Goal: Information Seeking & Learning: Learn about a topic

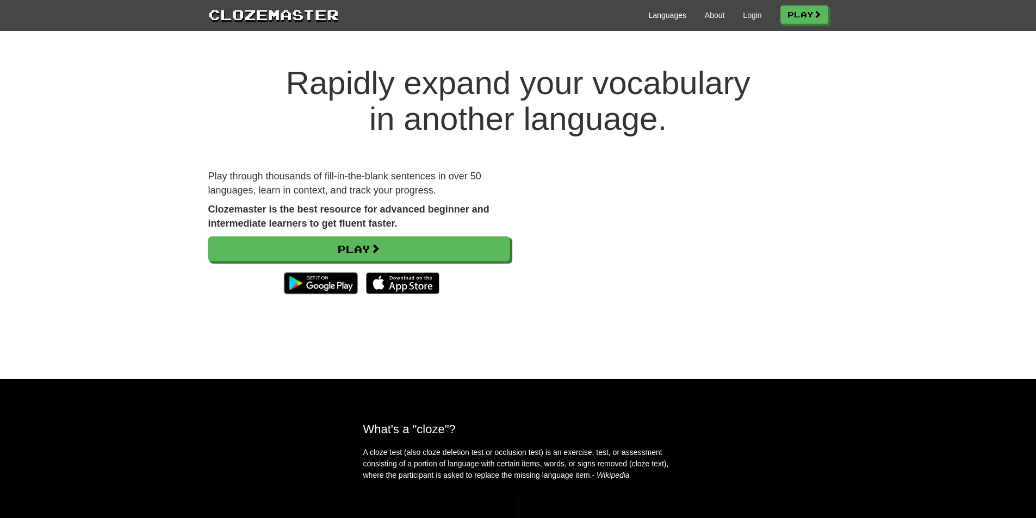
click at [743, 21] on div "Languages About Login Play" at bounding box center [584, 14] width 490 height 20
click at [746, 15] on link "Login" at bounding box center [752, 15] width 18 height 11
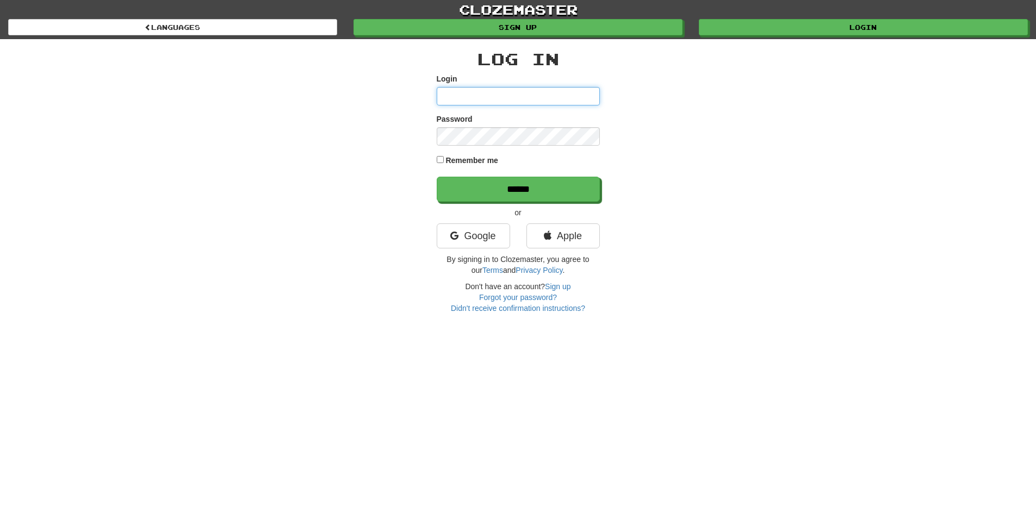
click at [487, 96] on input "Login" at bounding box center [518, 96] width 163 height 18
type input "**********"
click at [462, 160] on label "Remember me" at bounding box center [472, 160] width 53 height 11
click at [298, 113] on div "**********" at bounding box center [518, 176] width 637 height 275
click at [417, 150] on div "**********" at bounding box center [518, 176] width 637 height 275
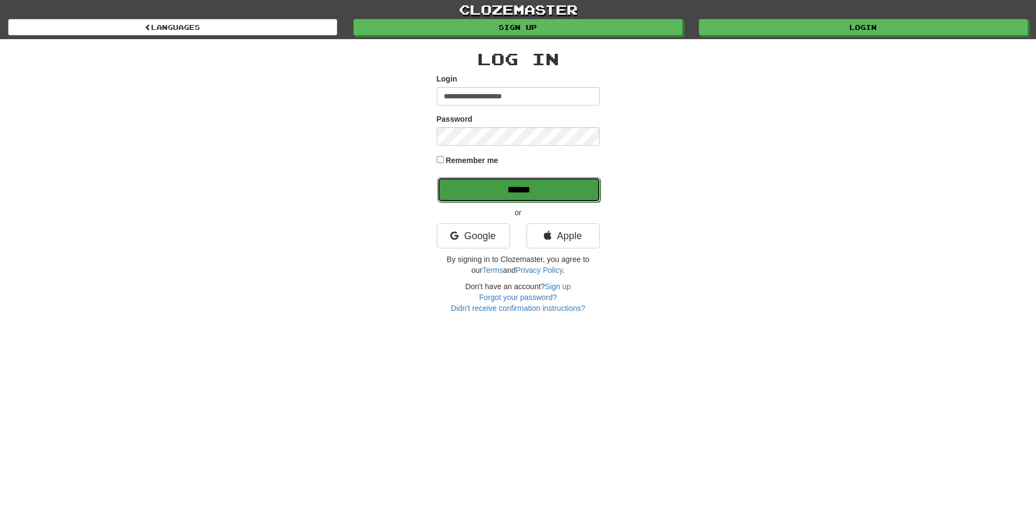
click at [480, 194] on input "******" at bounding box center [518, 189] width 163 height 25
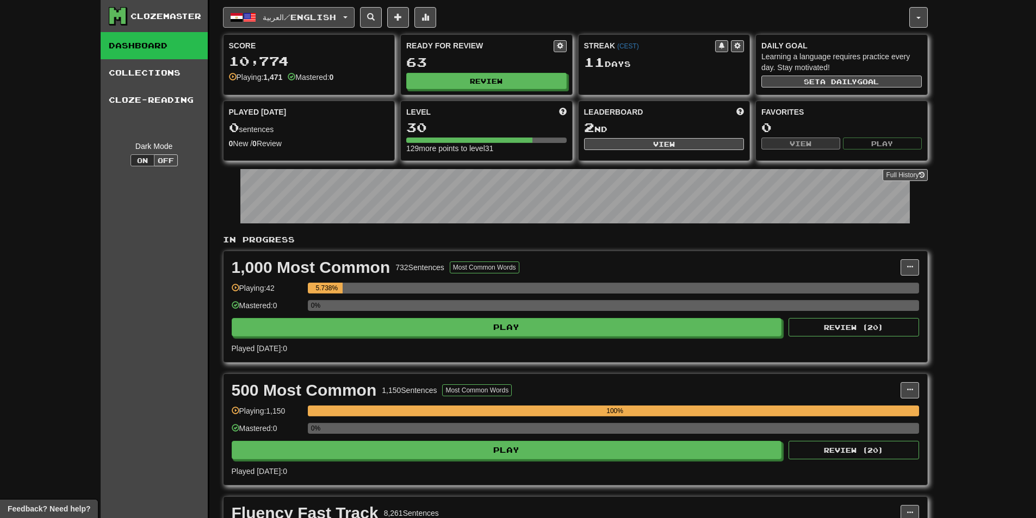
click at [338, 24] on button "العربية / English" at bounding box center [289, 17] width 132 height 21
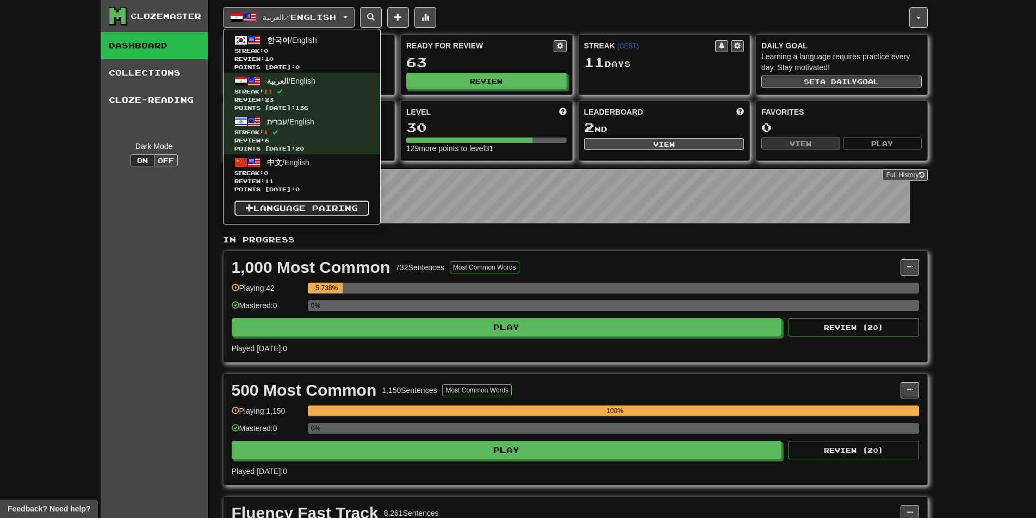
click at [312, 211] on link "Language Pairing" at bounding box center [301, 208] width 135 height 15
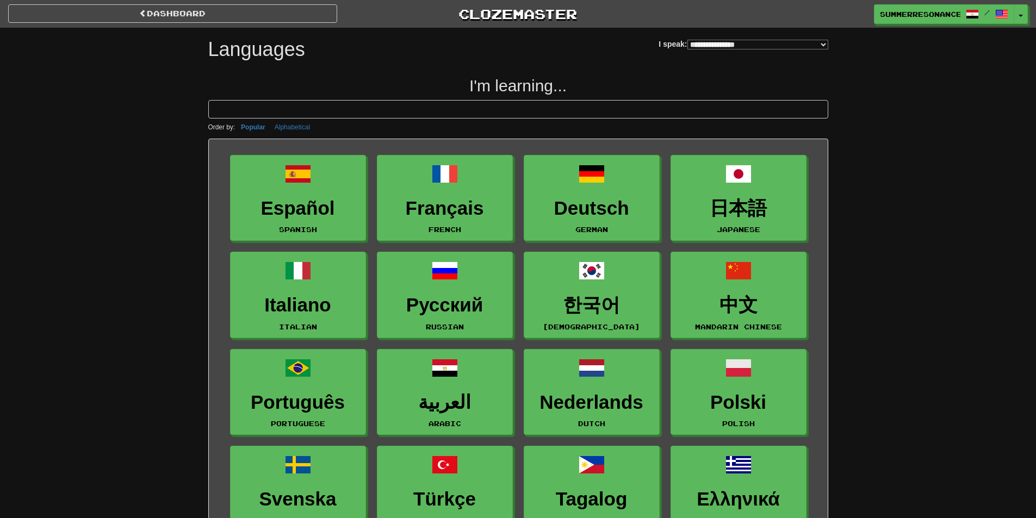
select select "*******"
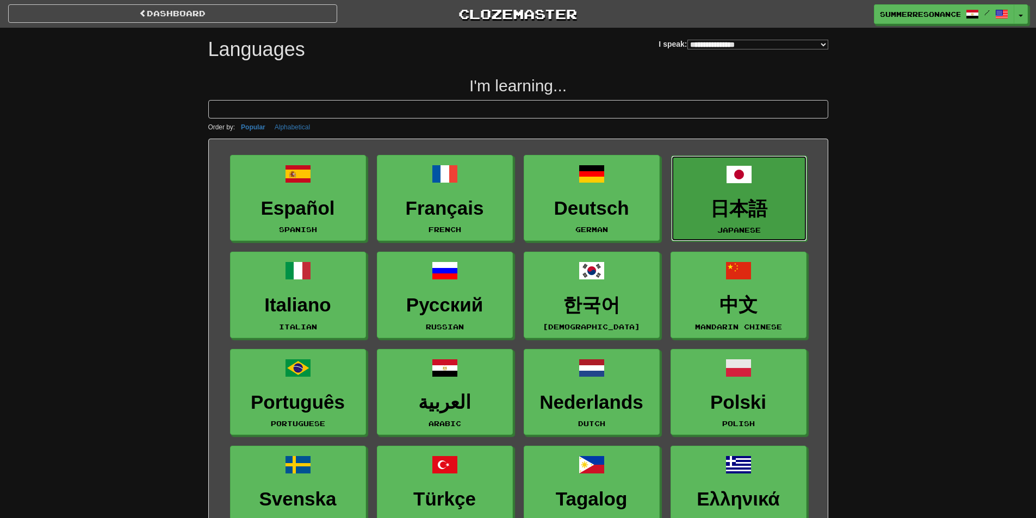
click at [760, 203] on h3 "日本語" at bounding box center [739, 209] width 124 height 21
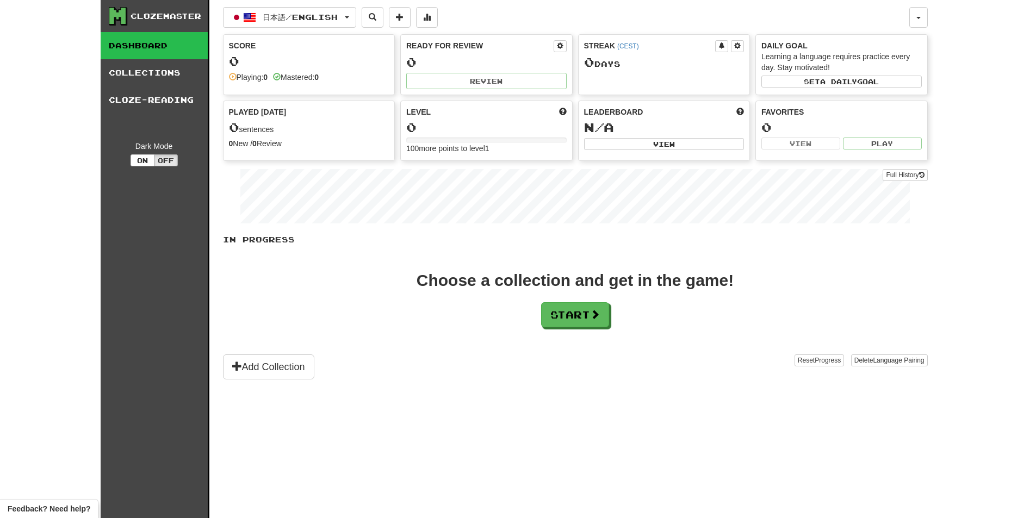
click at [929, 20] on div "Clozemaster Dashboard Collections Cloze-Reading Dark Mode On Off Dashboard Coll…" at bounding box center [519, 259] width 836 height 518
click at [917, 17] on span "button" at bounding box center [919, 18] width 4 height 2
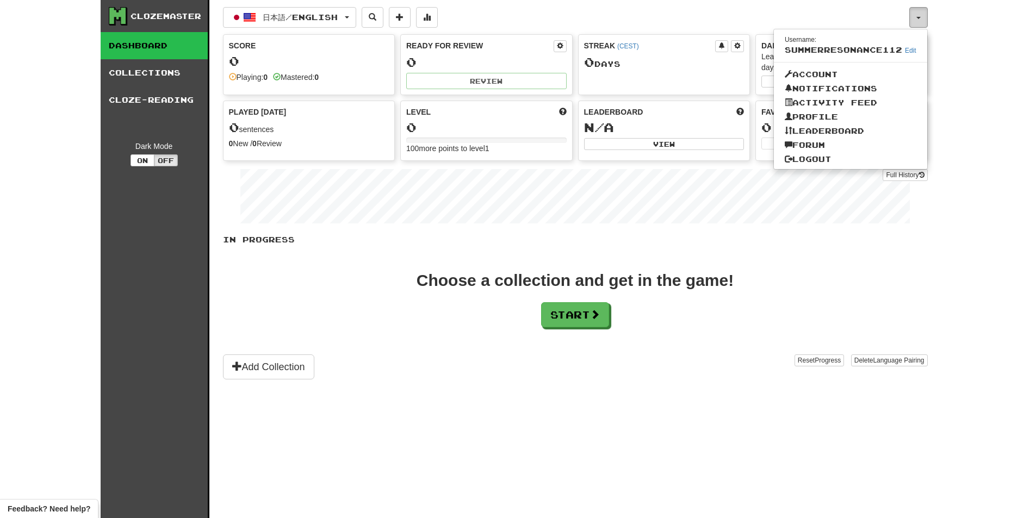
click at [921, 15] on button "button" at bounding box center [919, 17] width 18 height 21
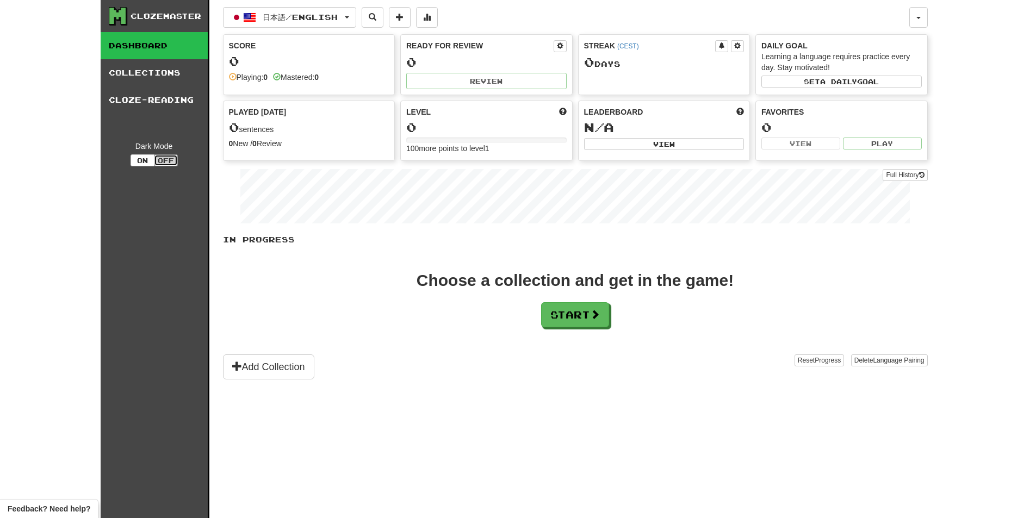
click at [161, 163] on button "Off" at bounding box center [166, 161] width 24 height 12
click at [140, 159] on button "On" at bounding box center [143, 161] width 24 height 12
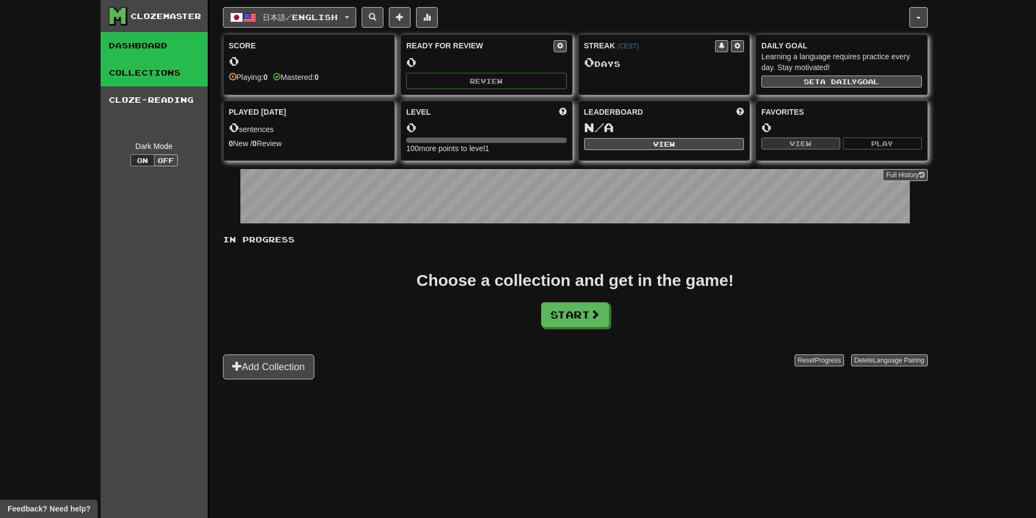
click at [163, 70] on link "Collections" at bounding box center [154, 72] width 107 height 27
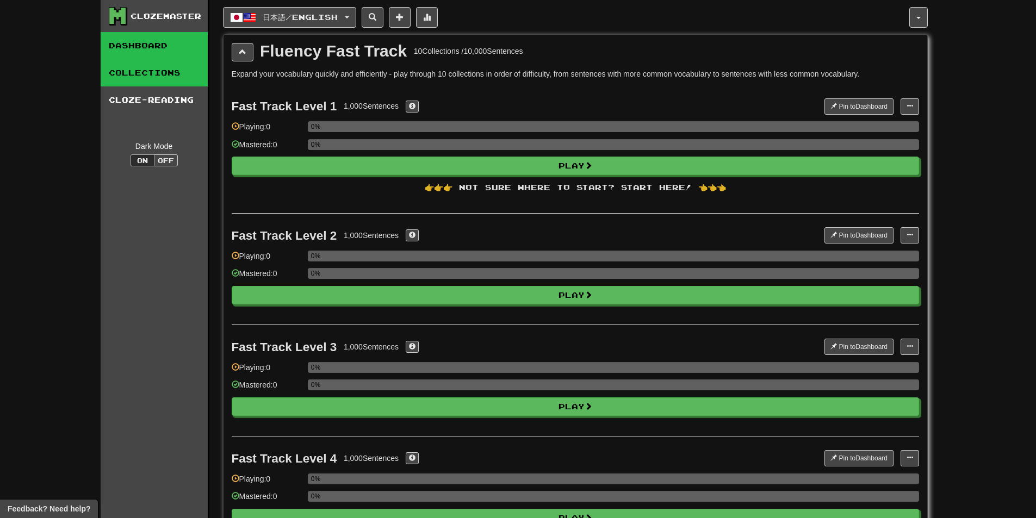
click at [163, 46] on link "Dashboard" at bounding box center [154, 45] width 107 height 27
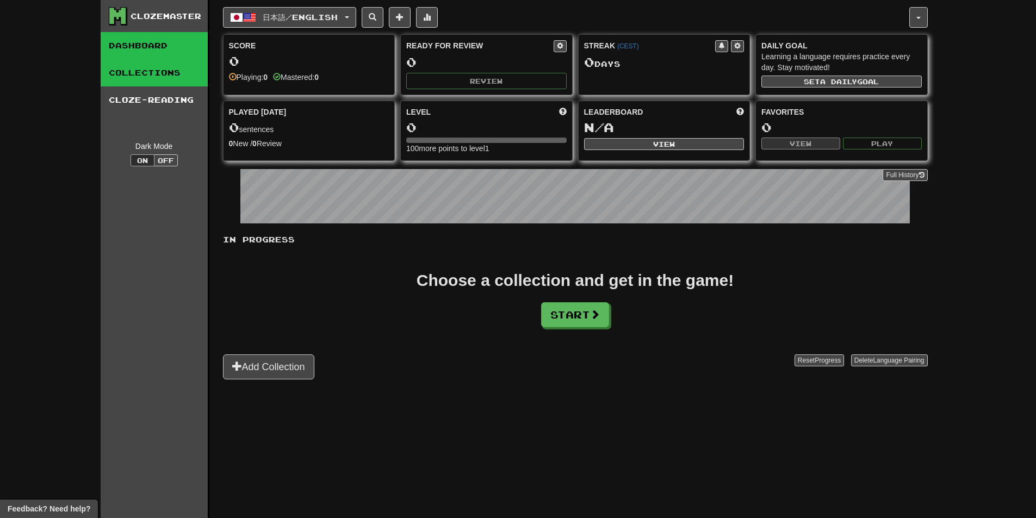
click at [160, 71] on link "Collections" at bounding box center [154, 72] width 107 height 27
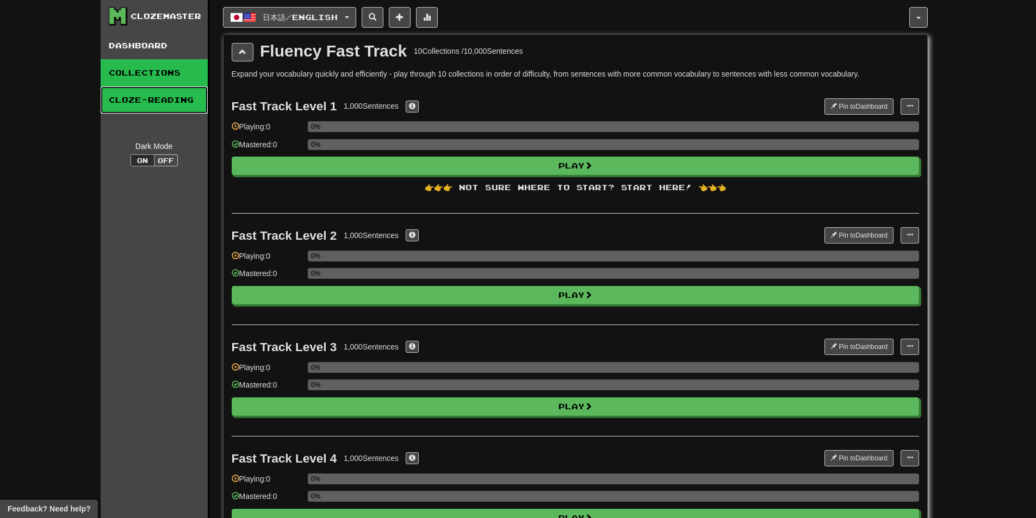
click at [174, 93] on link "Cloze-Reading" at bounding box center [154, 100] width 107 height 27
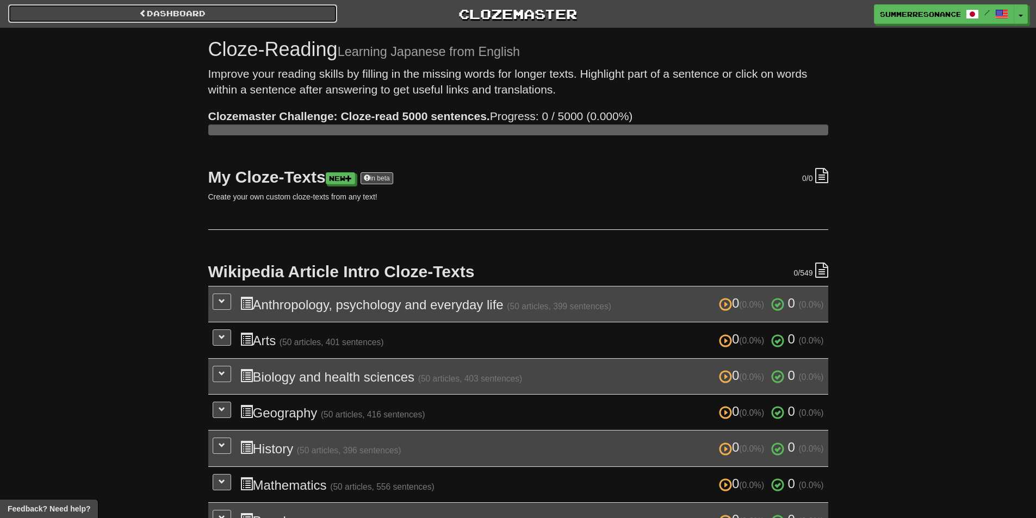
click at [119, 14] on link "Dashboard" at bounding box center [172, 13] width 329 height 18
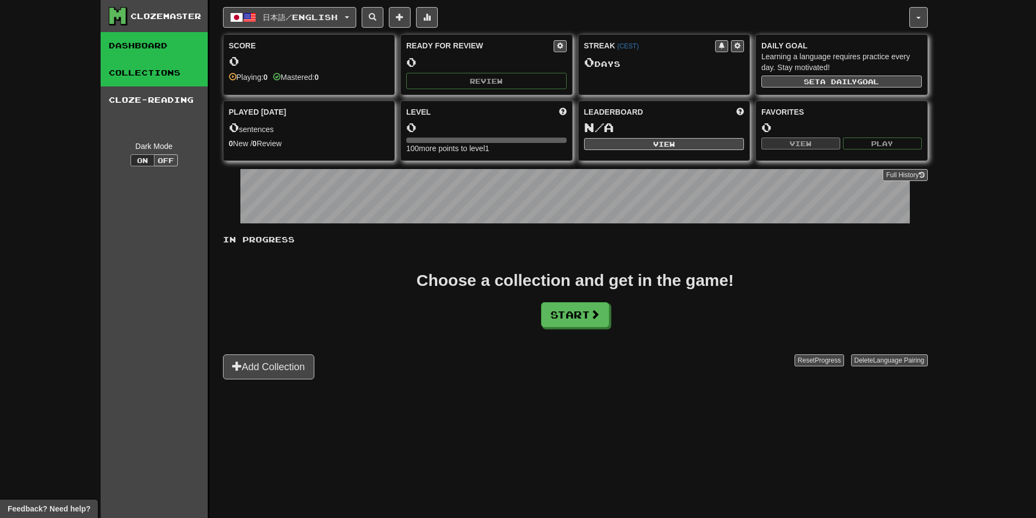
click at [163, 69] on link "Collections" at bounding box center [154, 72] width 107 height 27
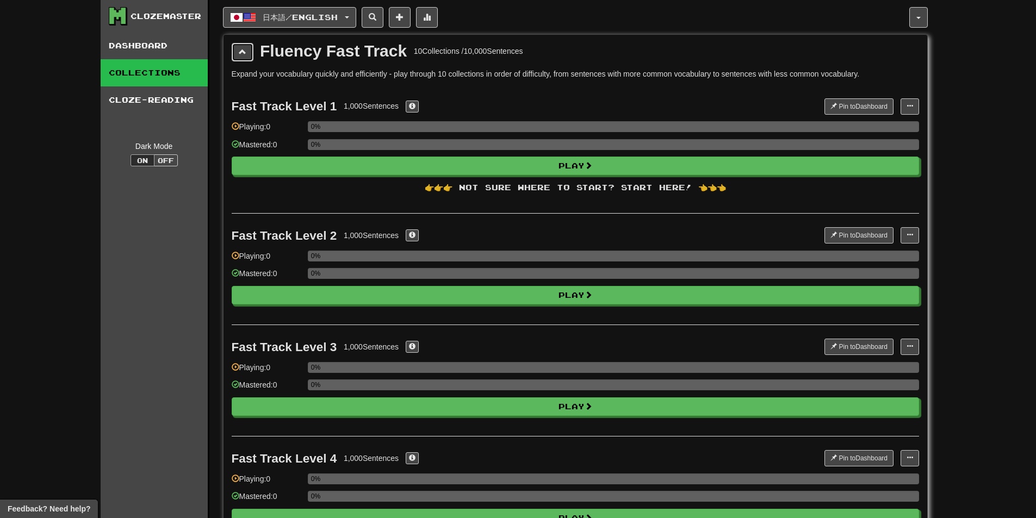
click at [243, 56] on button at bounding box center [243, 52] width 22 height 18
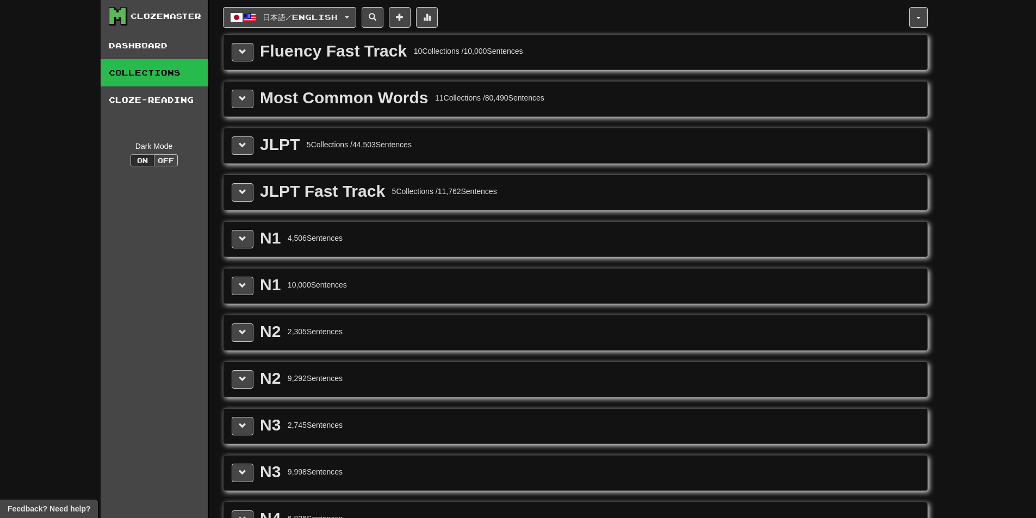
click at [351, 53] on div "Fluency Fast Track" at bounding box center [333, 51] width 147 height 16
click at [248, 52] on button at bounding box center [243, 52] width 22 height 18
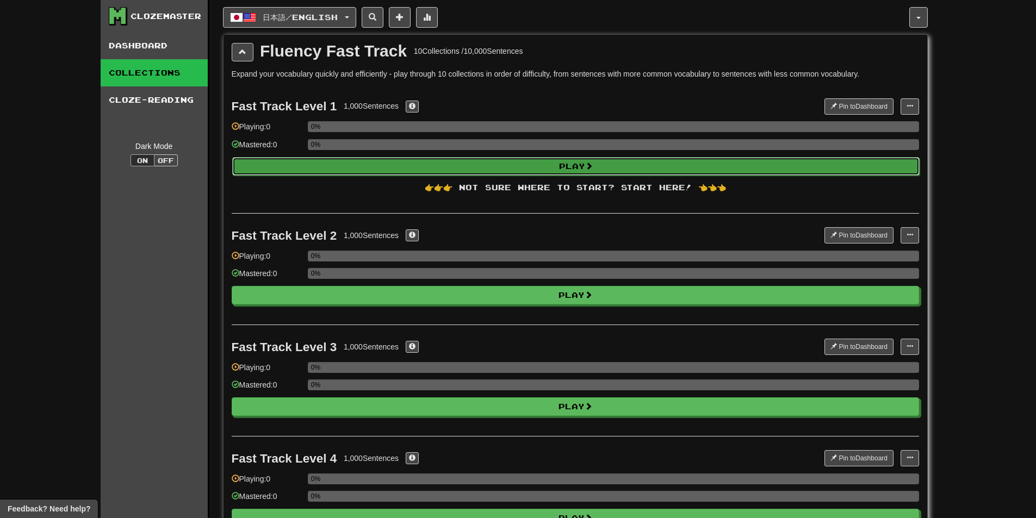
click at [410, 169] on button "Play" at bounding box center [576, 166] width 688 height 18
select select "**"
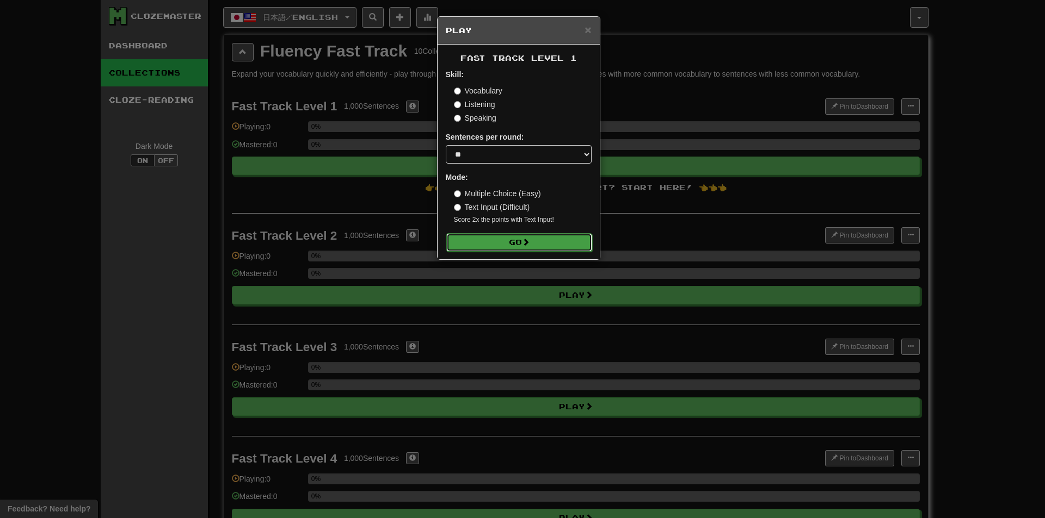
click at [521, 239] on button "Go" at bounding box center [519, 242] width 146 height 18
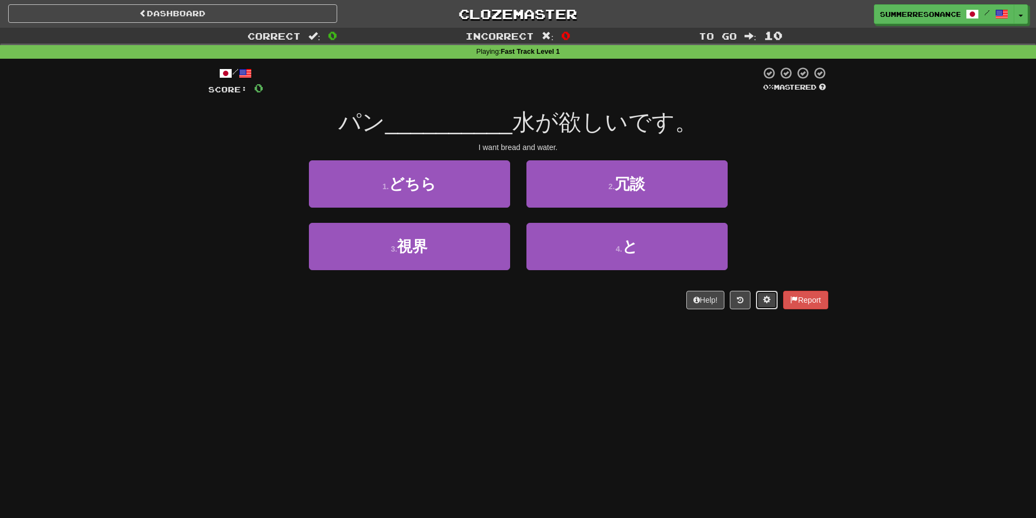
click at [770, 302] on button at bounding box center [767, 300] width 22 height 18
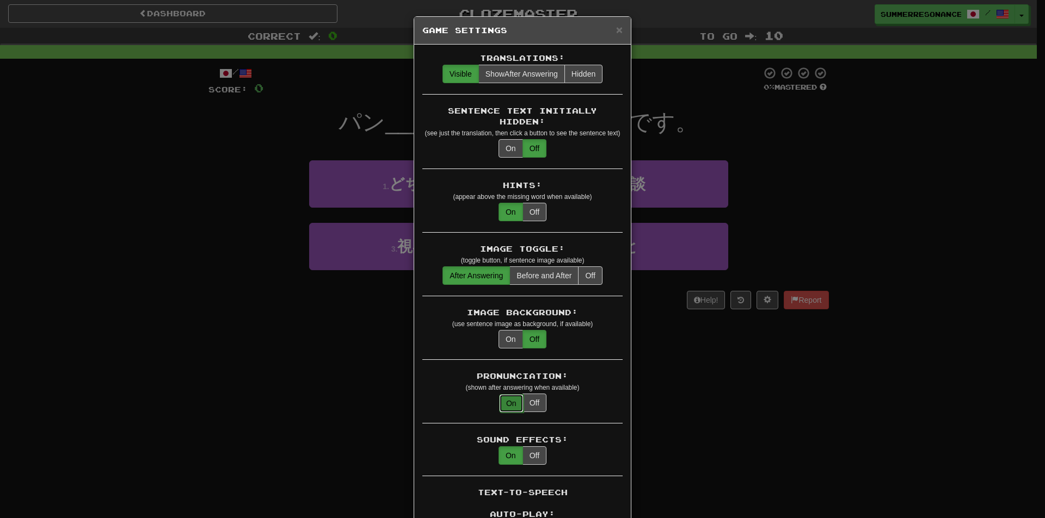
click at [508, 394] on button "On" at bounding box center [511, 403] width 24 height 18
click at [754, 415] on div "× Game Settings Translations: Visible Show After Answering Hidden Sentence Text…" at bounding box center [522, 259] width 1045 height 518
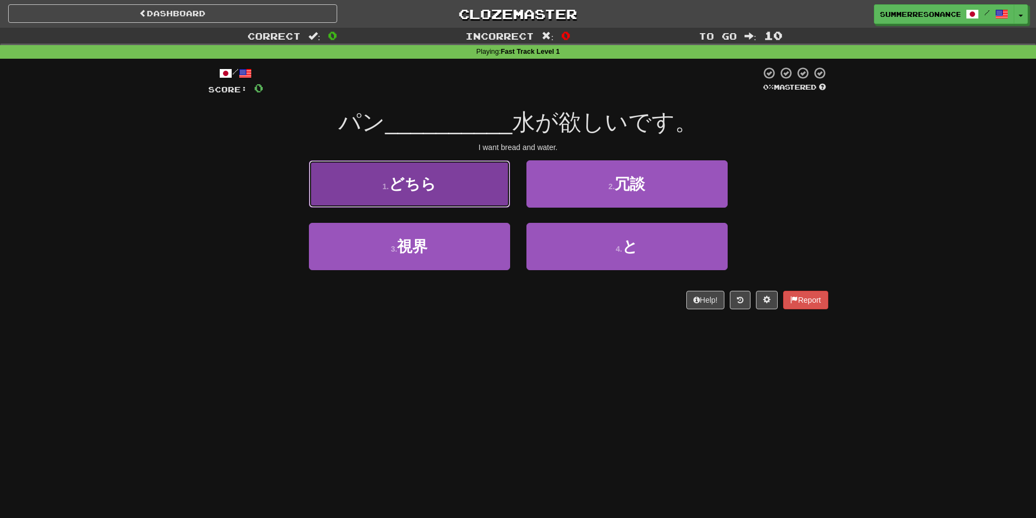
click at [442, 197] on button "1 . どちら" at bounding box center [409, 183] width 201 height 47
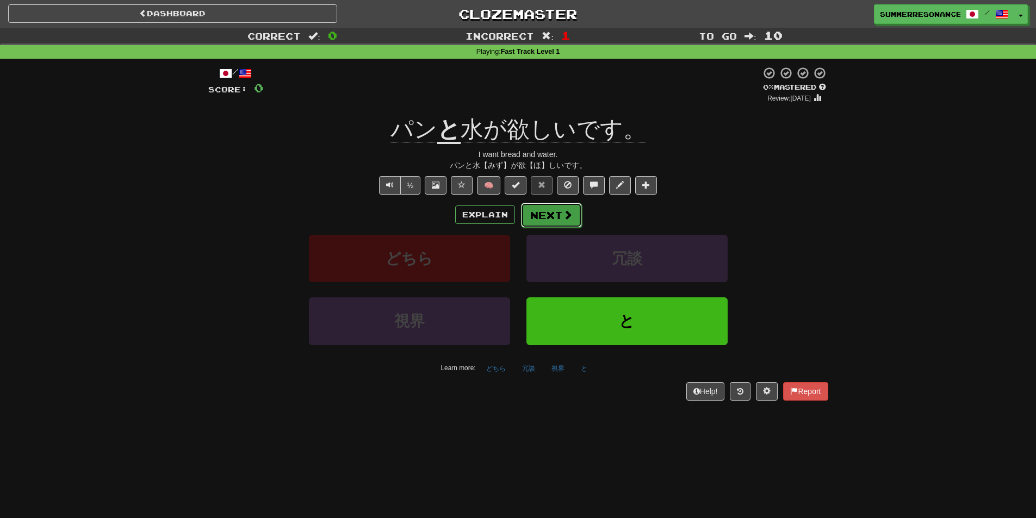
click at [544, 219] on button "Next" at bounding box center [551, 215] width 61 height 25
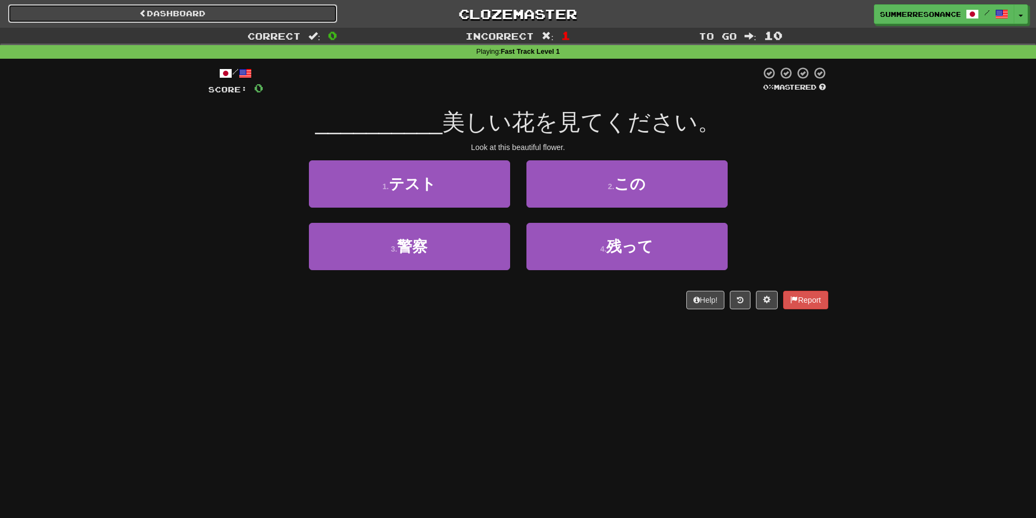
click at [91, 10] on link "Dashboard" at bounding box center [172, 13] width 329 height 18
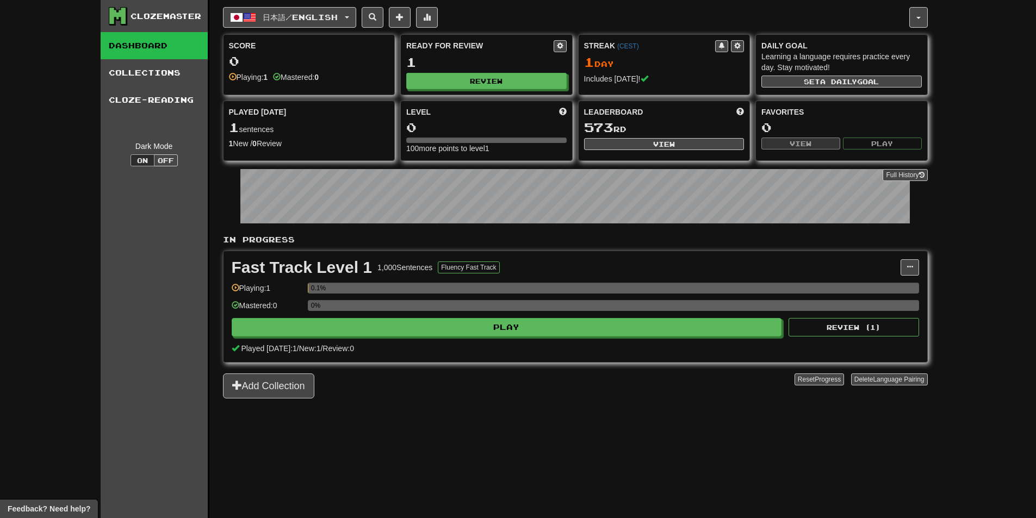
click at [146, 54] on link "Dashboard" at bounding box center [154, 45] width 107 height 27
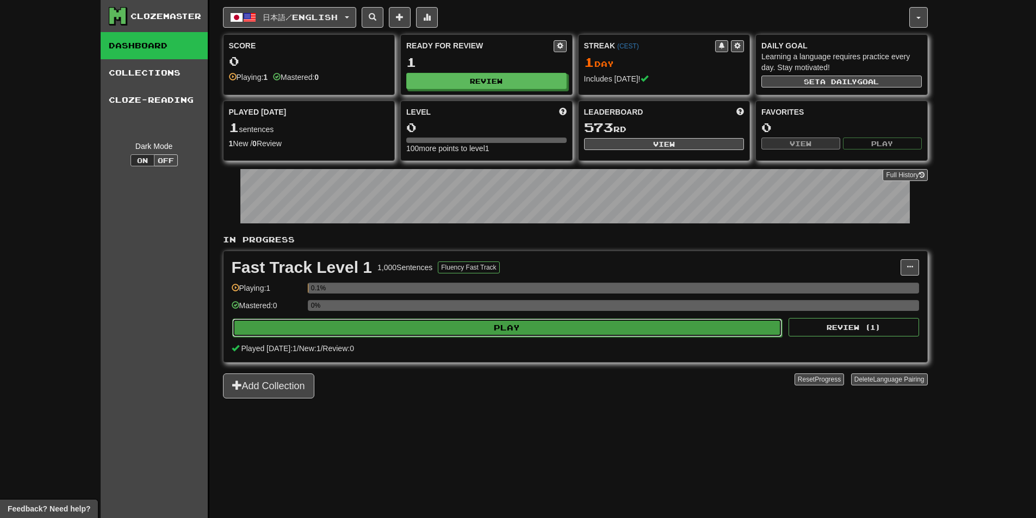
click at [441, 335] on button "Play" at bounding box center [507, 328] width 551 height 18
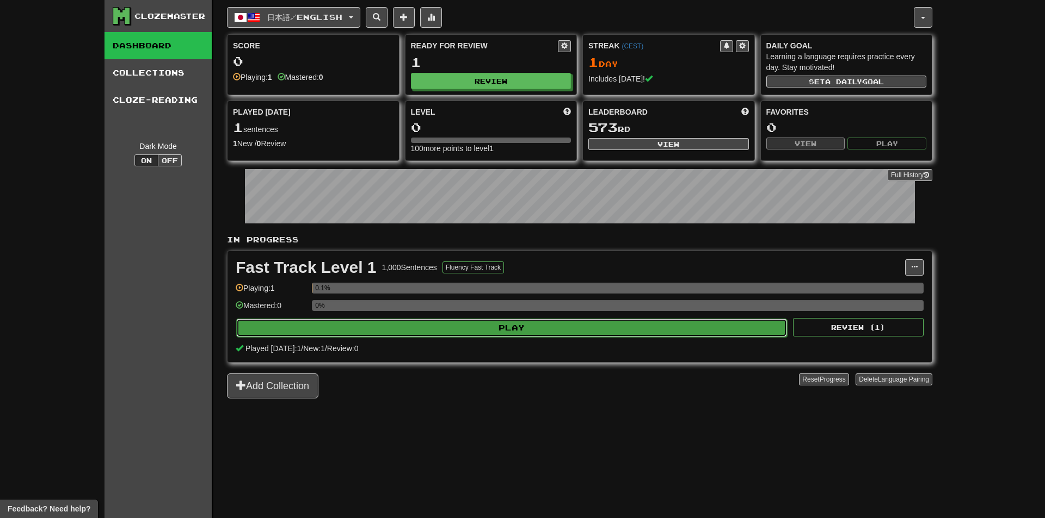
select select "**"
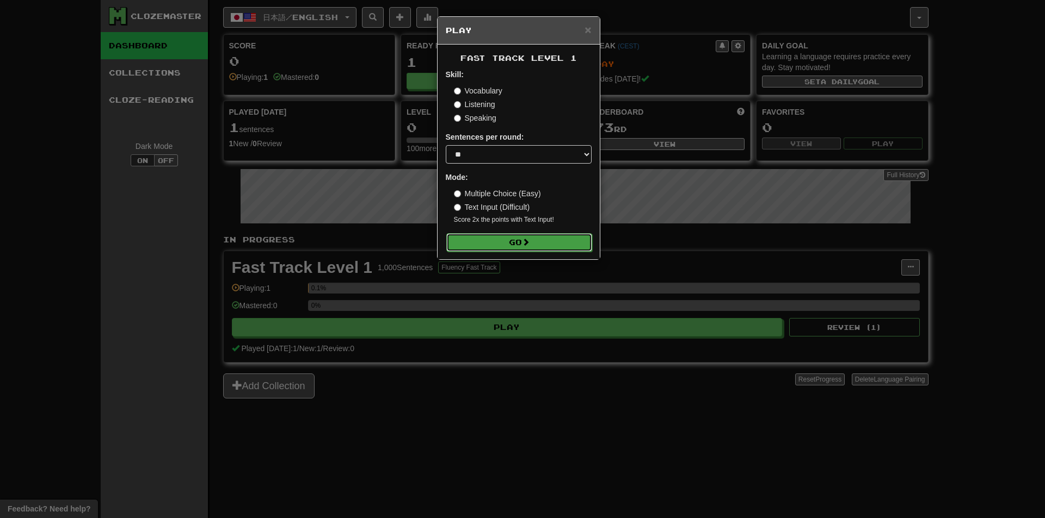
click at [511, 244] on button "Go" at bounding box center [519, 242] width 146 height 18
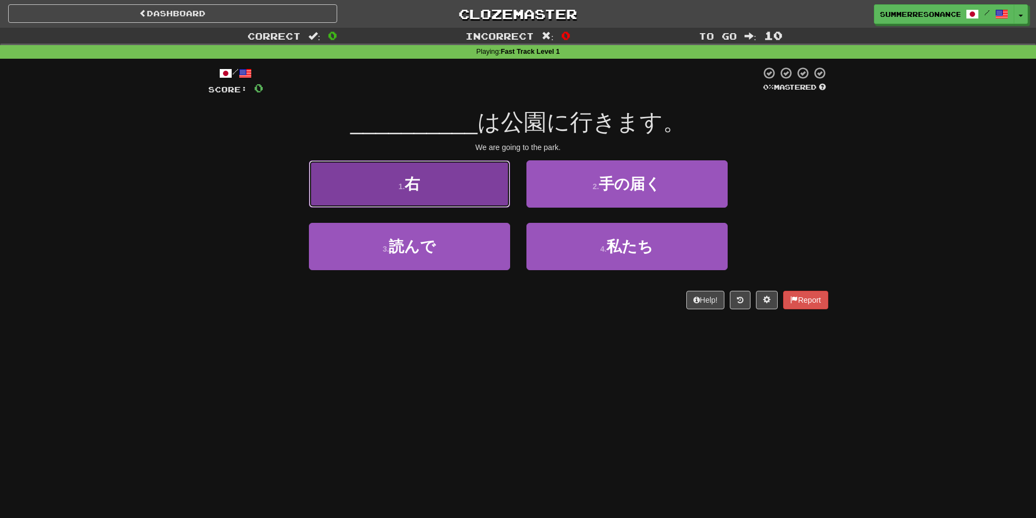
click at [467, 181] on button "1 . 右" at bounding box center [409, 183] width 201 height 47
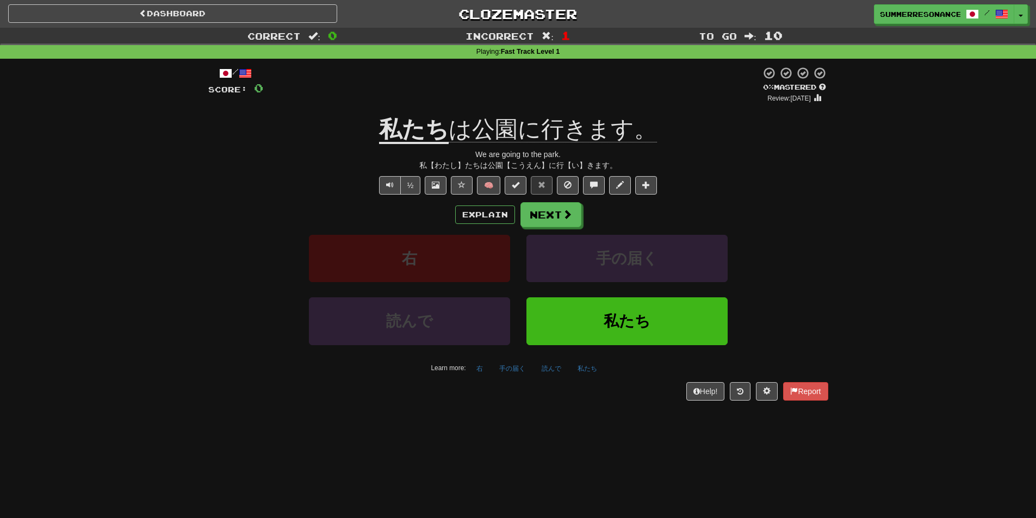
click at [496, 164] on div "私【わたし】たちは公園【こうえん】に行【い】きます。" at bounding box center [518, 165] width 620 height 11
click at [426, 165] on div "私【わたし】たちは公園【こうえん】に行【い】きます。" at bounding box center [518, 165] width 620 height 11
click at [397, 182] on button "Text-to-speech controls" at bounding box center [390, 185] width 22 height 18
click at [387, 182] on span "Text-to-speech controls" at bounding box center [390, 185] width 8 height 8
click at [484, 218] on button "Explain" at bounding box center [485, 215] width 60 height 18
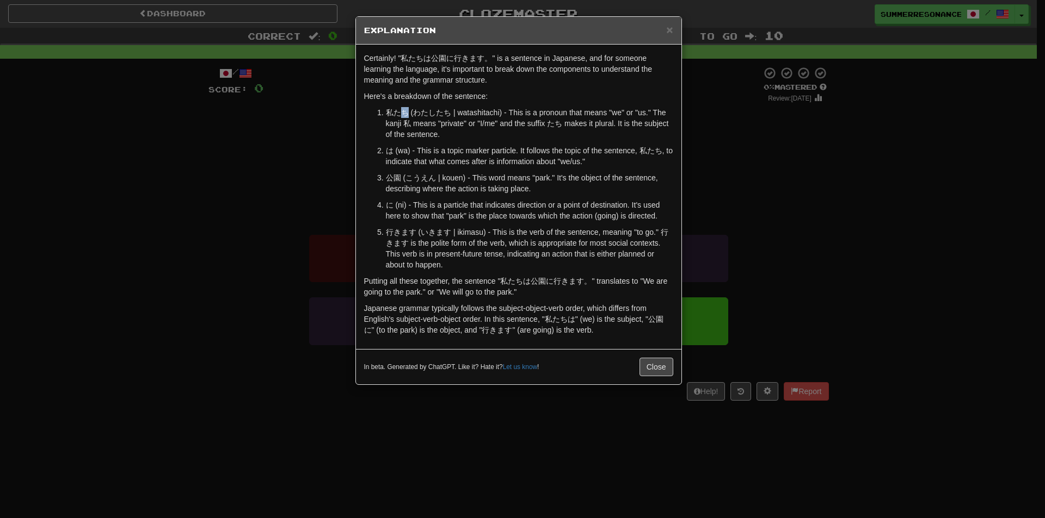
click at [405, 112] on p "私たち (わたしたち | watashitachi) - This is a pronoun that means "we" or "us." The kan…" at bounding box center [529, 123] width 287 height 33
drag, startPoint x: 386, startPoint y: 114, endPoint x: 392, endPoint y: 115, distance: 6.7
click at [392, 115] on p "私たち (わたしたち | watashitachi) - This is a pronoun that means "we" or "us." The kan…" at bounding box center [529, 123] width 287 height 33
click at [394, 117] on p "私たち (わたしたち | watashitachi) - This is a pronoun that means "we" or "us." The kan…" at bounding box center [529, 123] width 287 height 33
drag, startPoint x: 395, startPoint y: 112, endPoint x: 400, endPoint y: 115, distance: 5.9
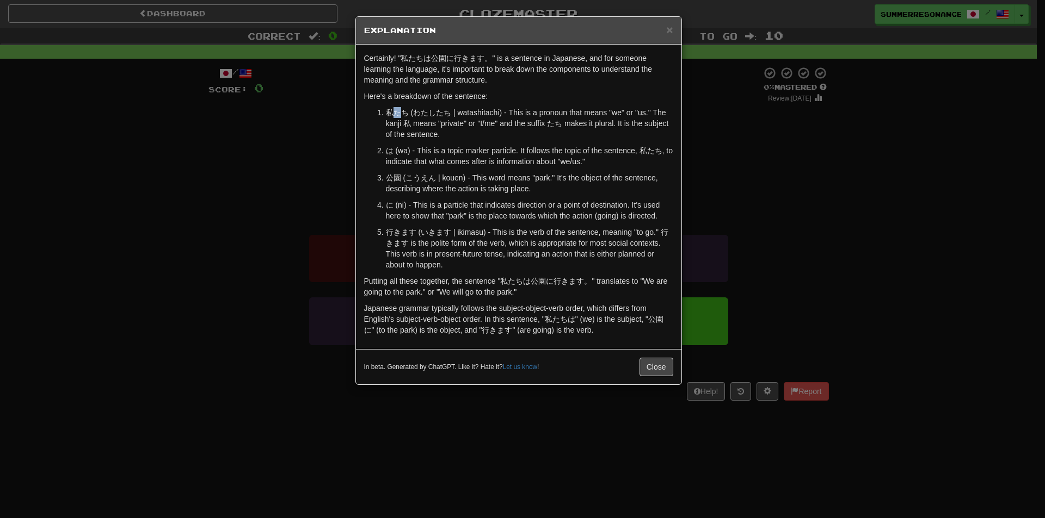
click at [400, 115] on p "私たち (わたしたち | watashitachi) - This is a pronoun that means "we" or "us." The kan…" at bounding box center [529, 123] width 287 height 33
click at [386, 112] on p "私たち (わたしたち | watashitachi) - This is a pronoun that means "we" or "us." The kan…" at bounding box center [529, 123] width 287 height 33
drag, startPoint x: 385, startPoint y: 113, endPoint x: 398, endPoint y: 114, distance: 13.1
click at [398, 114] on p "私たち (わたしたち | watashitachi) - This is a pronoun that means "we" or "us." The kan…" at bounding box center [529, 123] width 287 height 33
click at [400, 121] on p "私たち (わたしたち | watashitachi) - This is a pronoun that means "we" or "us." The kan…" at bounding box center [529, 123] width 287 height 33
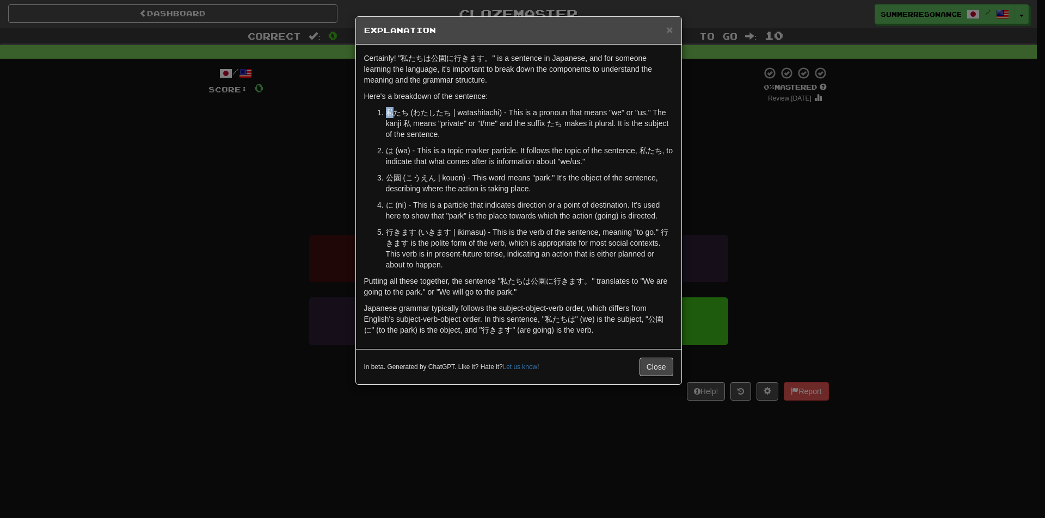
drag, startPoint x: 382, startPoint y: 111, endPoint x: 392, endPoint y: 110, distance: 9.8
click at [392, 110] on li "私たち (わたしたち | watashitachi) - This is a pronoun that means "we" or "us." The kan…" at bounding box center [529, 123] width 287 height 33
click at [412, 133] on p "私たち (わたしたち | watashitachi) - This is a pronoun that means "we" or "us." The kan…" at bounding box center [529, 123] width 287 height 33
drag, startPoint x: 402, startPoint y: 112, endPoint x: 408, endPoint y: 113, distance: 6.0
click at [408, 113] on p "私たち (わたしたち | watashitachi) - This is a pronoun that means "we" or "us." The kan…" at bounding box center [529, 123] width 287 height 33
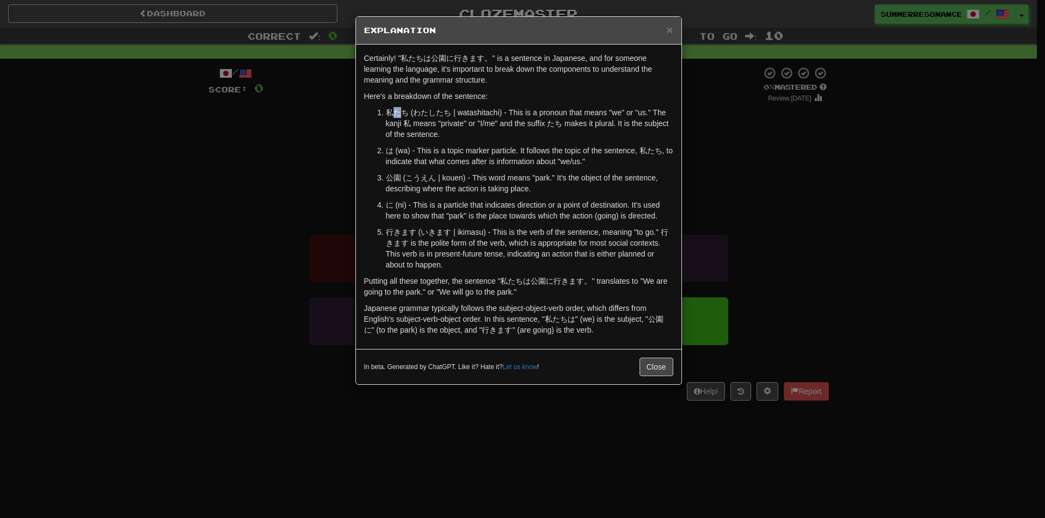
click at [399, 113] on p "私たち (わたしたち | watashitachi) - This is a pronoun that means "we" or "us." The kan…" at bounding box center [529, 123] width 287 height 33
click at [403, 111] on p "私たち (わたしたち | watashitachi) - This is a pronoun that means "we" or "us." The kan…" at bounding box center [529, 123] width 287 height 33
click at [406, 110] on p "私たち (わたしたち | watashitachi) - This is a pronoun that means "we" or "us." The kan…" at bounding box center [529, 123] width 287 height 33
click at [652, 372] on button "Close" at bounding box center [656, 367] width 34 height 18
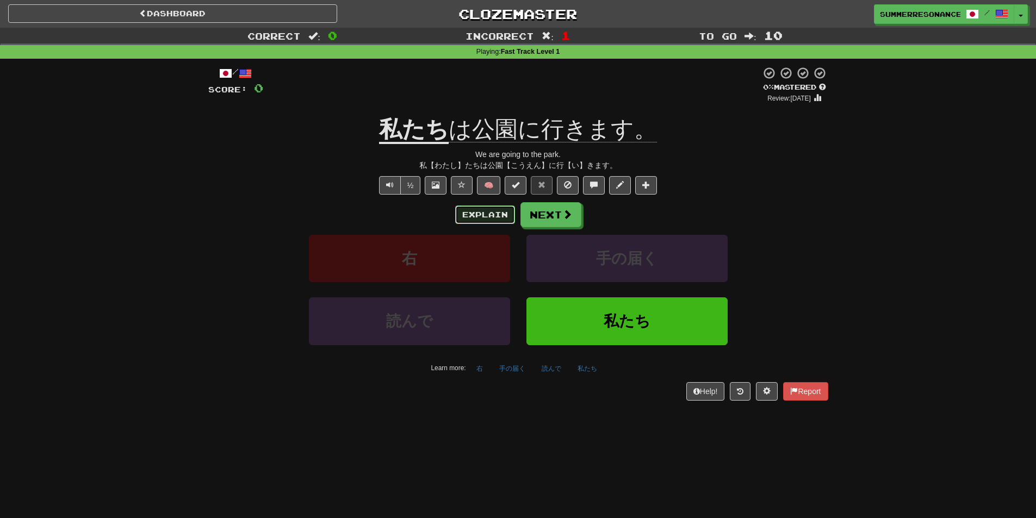
click at [481, 210] on button "Explain" at bounding box center [485, 215] width 60 height 18
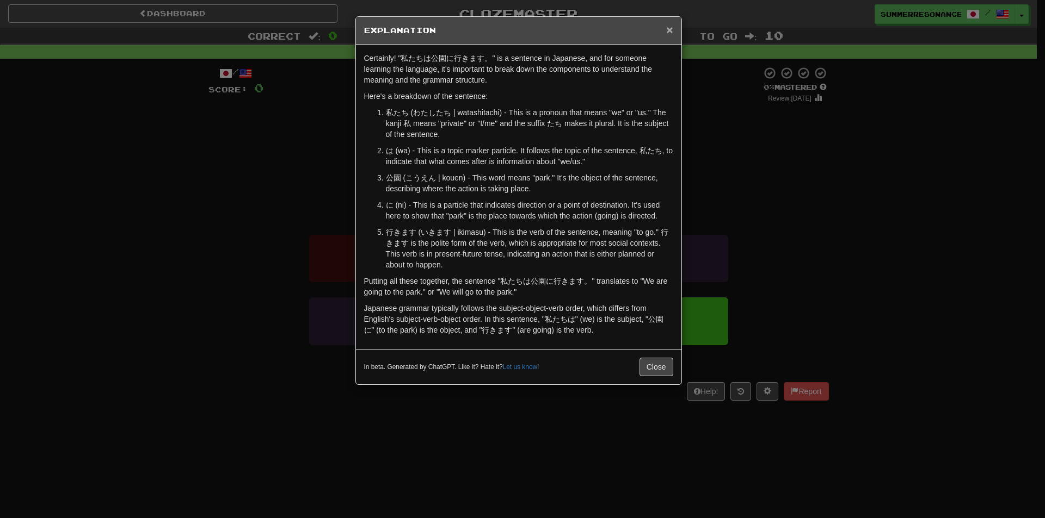
click at [668, 34] on span "×" at bounding box center [669, 29] width 7 height 13
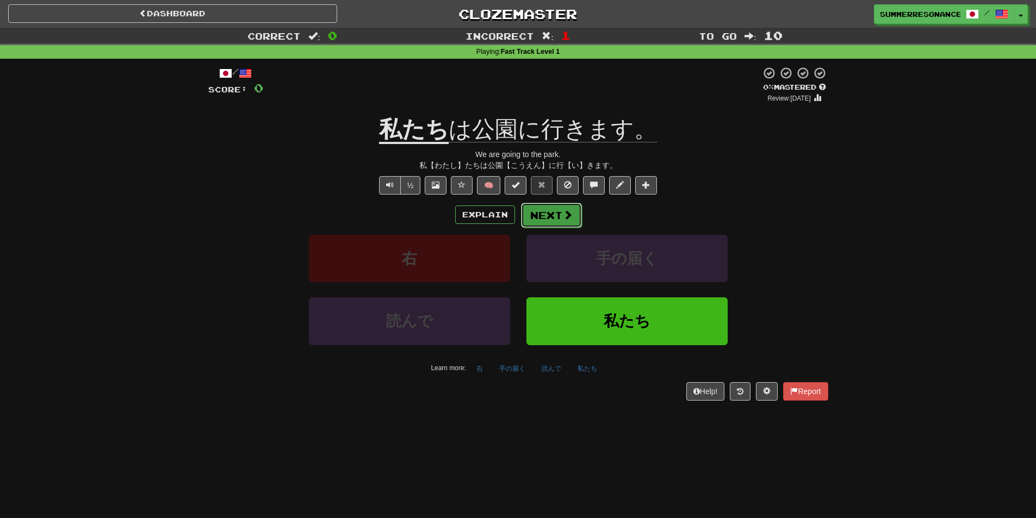
click at [558, 215] on button "Next" at bounding box center [551, 215] width 61 height 25
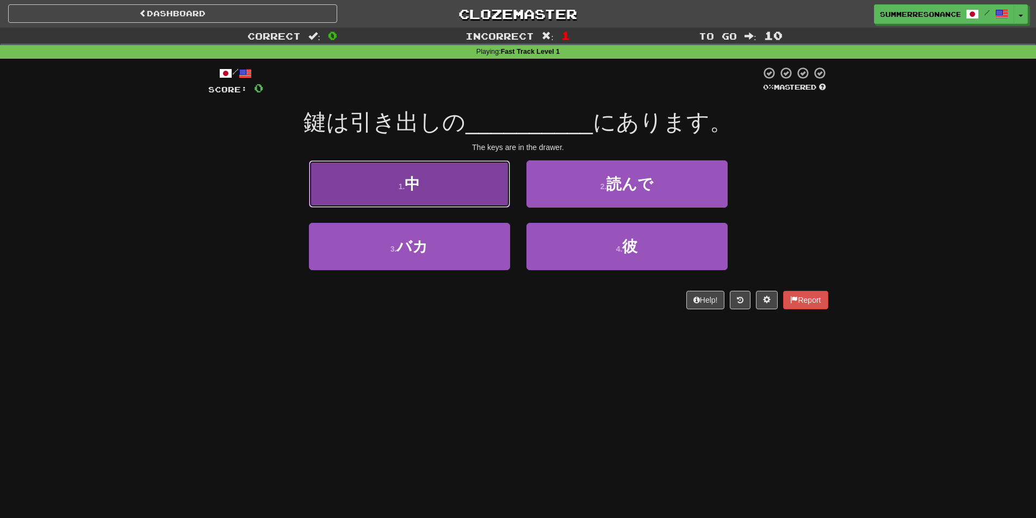
click at [464, 185] on button "1 . 中" at bounding box center [409, 183] width 201 height 47
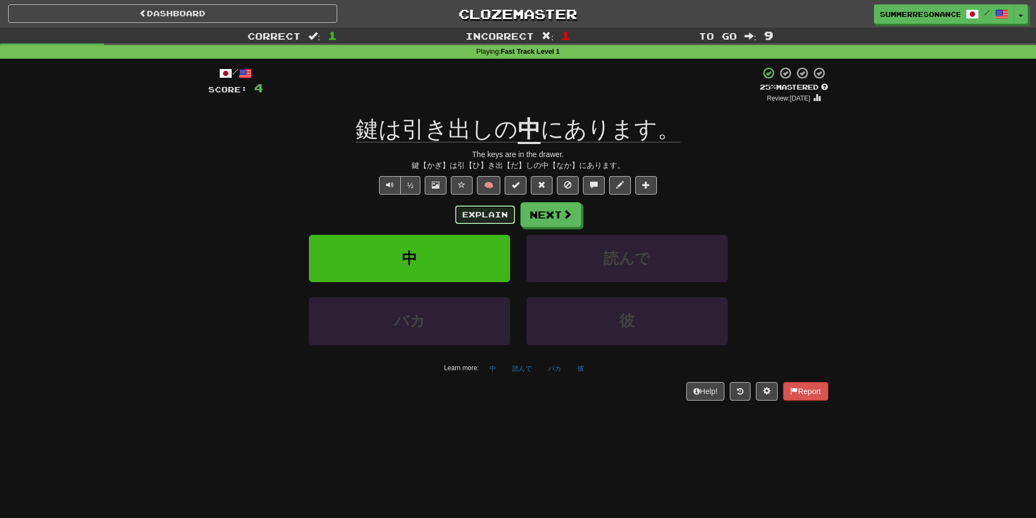
click at [492, 209] on button "Explain" at bounding box center [485, 215] width 60 height 18
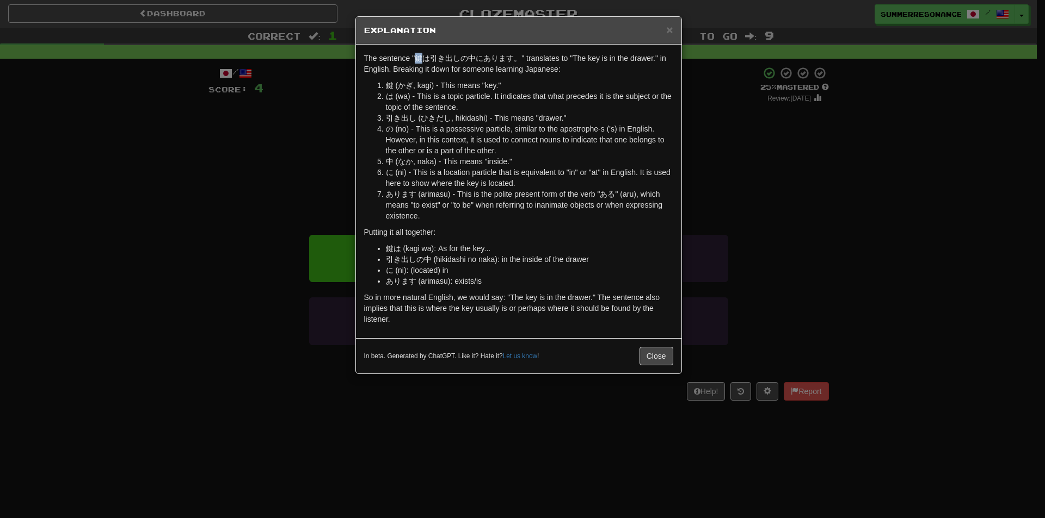
drag, startPoint x: 415, startPoint y: 58, endPoint x: 423, endPoint y: 57, distance: 8.2
click at [423, 57] on p "The sentence "鍵は引き出しの中にあります。" translates to "The key is in the drawer." in Engl…" at bounding box center [518, 64] width 309 height 22
click at [417, 57] on p "The sentence "鍵は引き出しの中にあります。" translates to "The key is in the drawer." in Engl…" at bounding box center [518, 64] width 309 height 22
drag, startPoint x: 413, startPoint y: 57, endPoint x: 425, endPoint y: 59, distance: 12.6
click at [425, 59] on p "The sentence "鍵は引き出しの中にあります。" translates to "The key is in the drawer." in Engl…" at bounding box center [518, 64] width 309 height 22
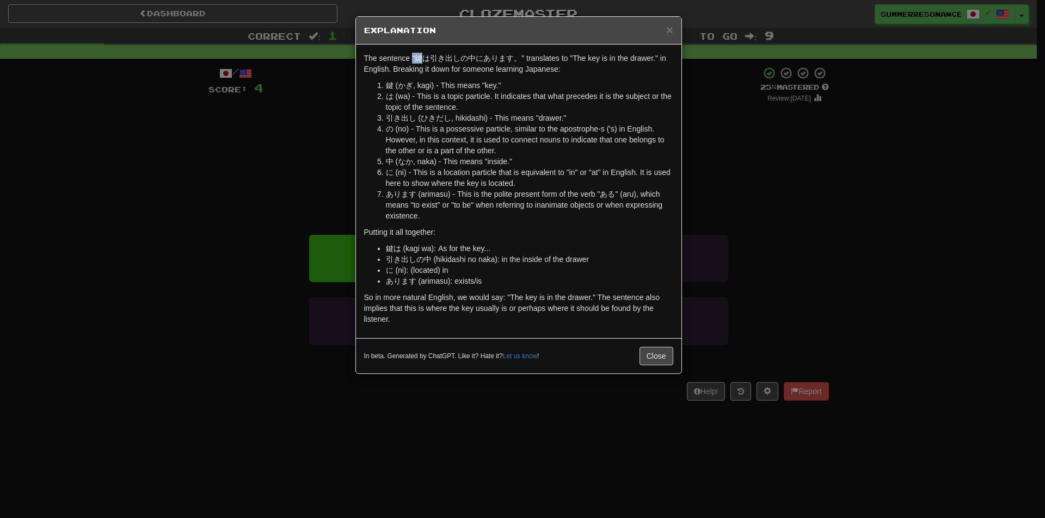
click at [425, 59] on p "The sentence "鍵は引き出しの中にあります。" translates to "The key is in the drawer." in Engl…" at bounding box center [518, 64] width 309 height 22
drag, startPoint x: 417, startPoint y: 59, endPoint x: 424, endPoint y: 58, distance: 7.7
click at [424, 58] on p "The sentence "鍵は引き出しの中にあります。" translates to "The key is in the drawer." in Engl…" at bounding box center [518, 64] width 309 height 22
drag, startPoint x: 385, startPoint y: 82, endPoint x: 393, endPoint y: 85, distance: 8.1
click at [393, 85] on li "鍵 (かぎ, kagi) - This means "key."" at bounding box center [529, 85] width 287 height 11
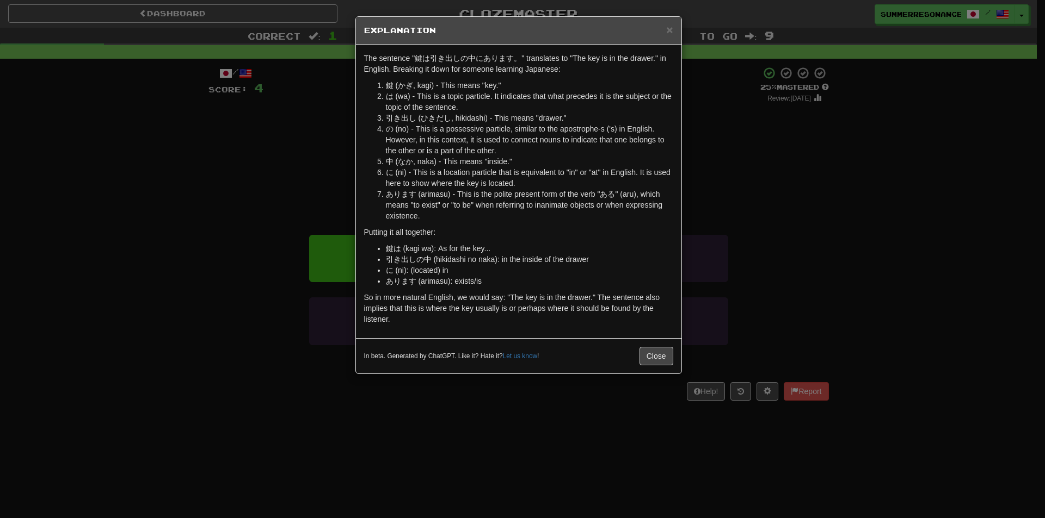
click at [430, 113] on li "引き出し (ひきだし, hikidashi) - This means "drawer."" at bounding box center [529, 118] width 287 height 11
click at [670, 29] on span "×" at bounding box center [669, 29] width 7 height 13
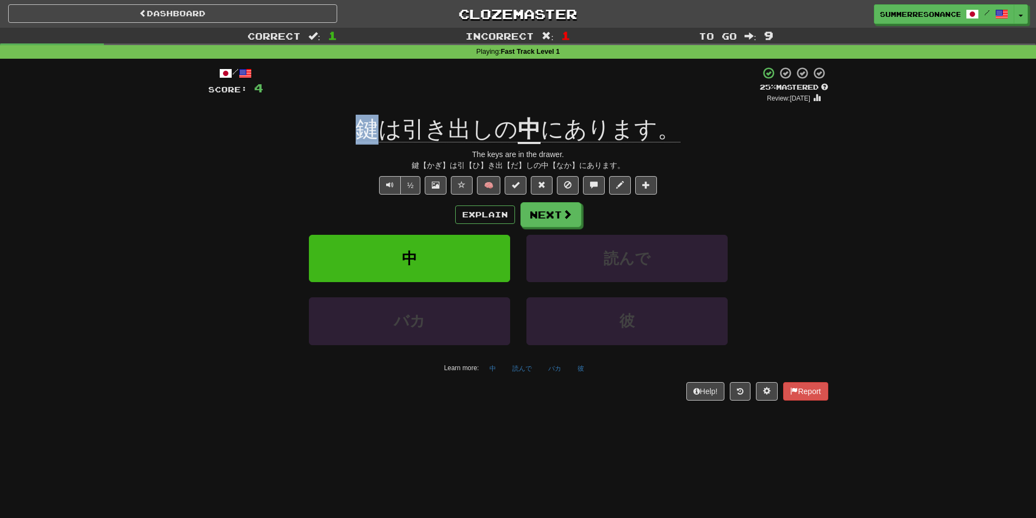
drag, startPoint x: 359, startPoint y: 130, endPoint x: 378, endPoint y: 133, distance: 19.3
click at [378, 133] on span "鍵は引き出しの" at bounding box center [437, 129] width 162 height 26
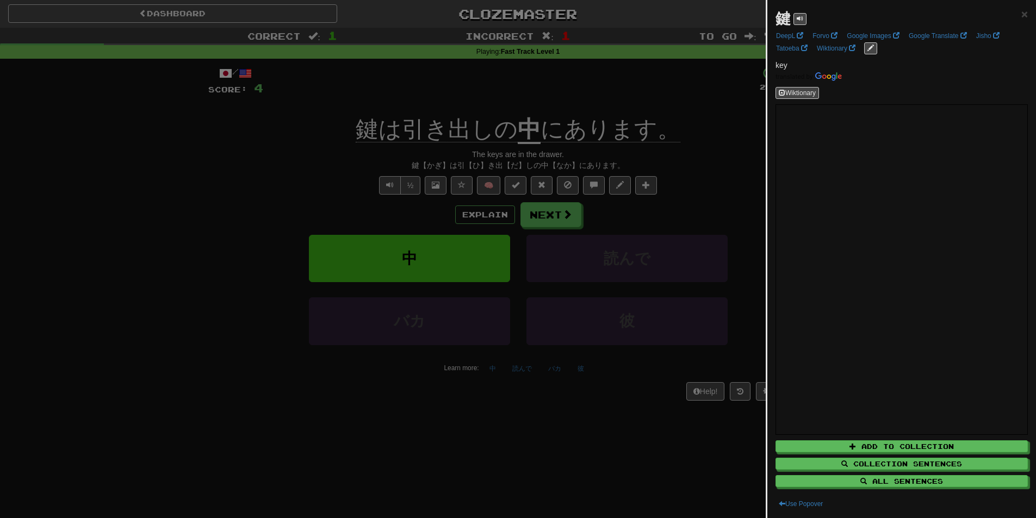
click at [704, 144] on div at bounding box center [518, 259] width 1036 height 518
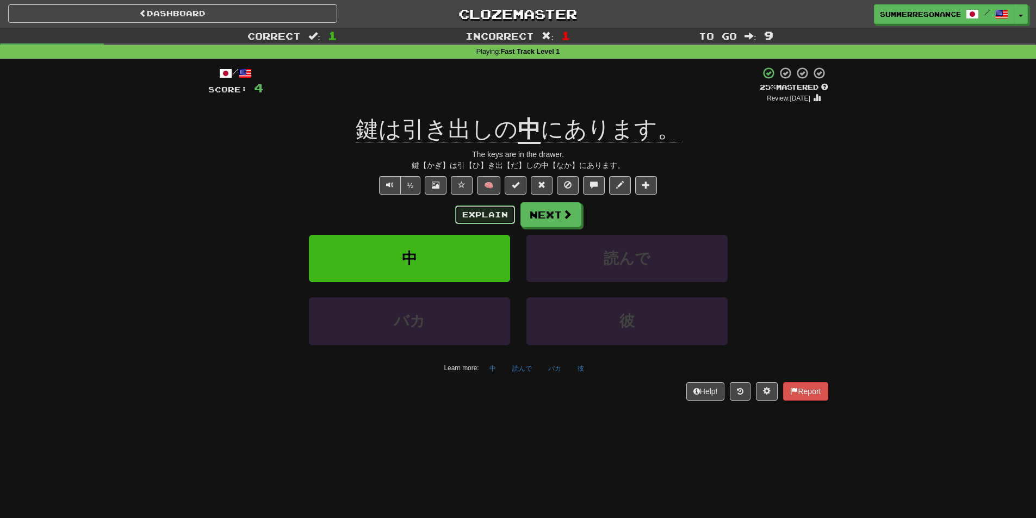
click at [474, 212] on button "Explain" at bounding box center [485, 215] width 60 height 18
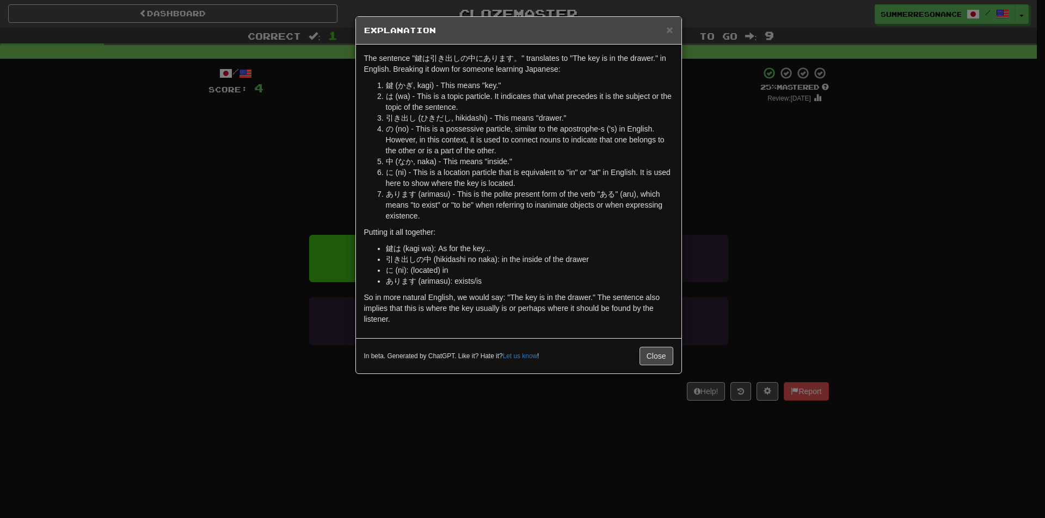
click at [665, 29] on h5 "Explanation" at bounding box center [518, 30] width 309 height 11
click at [670, 29] on span "×" at bounding box center [669, 29] width 7 height 13
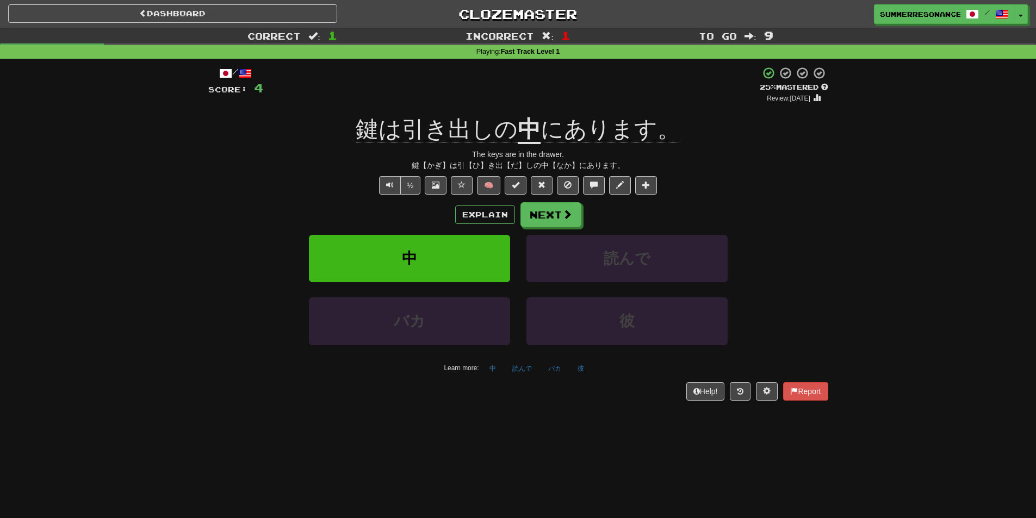
click at [527, 134] on u "中" at bounding box center [529, 130] width 23 height 28
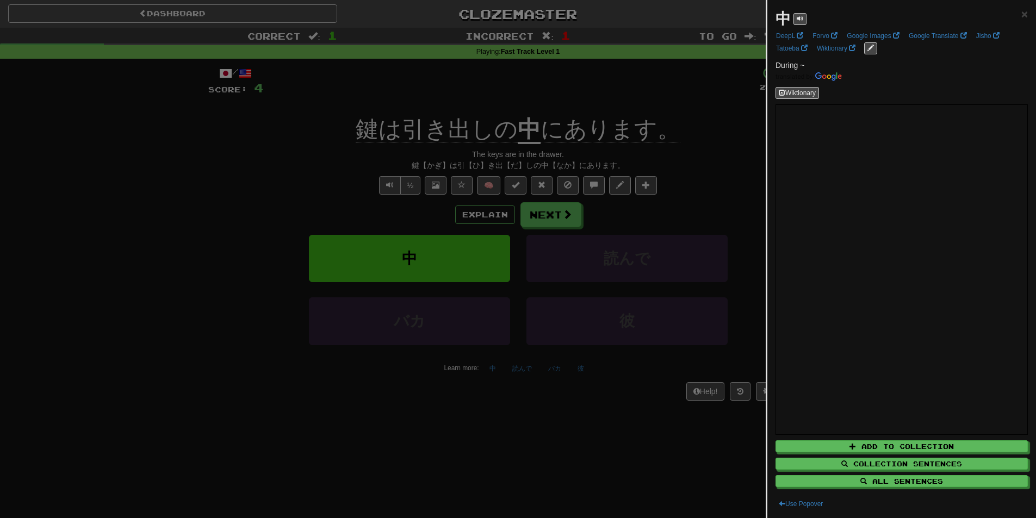
click at [631, 162] on div at bounding box center [518, 259] width 1036 height 518
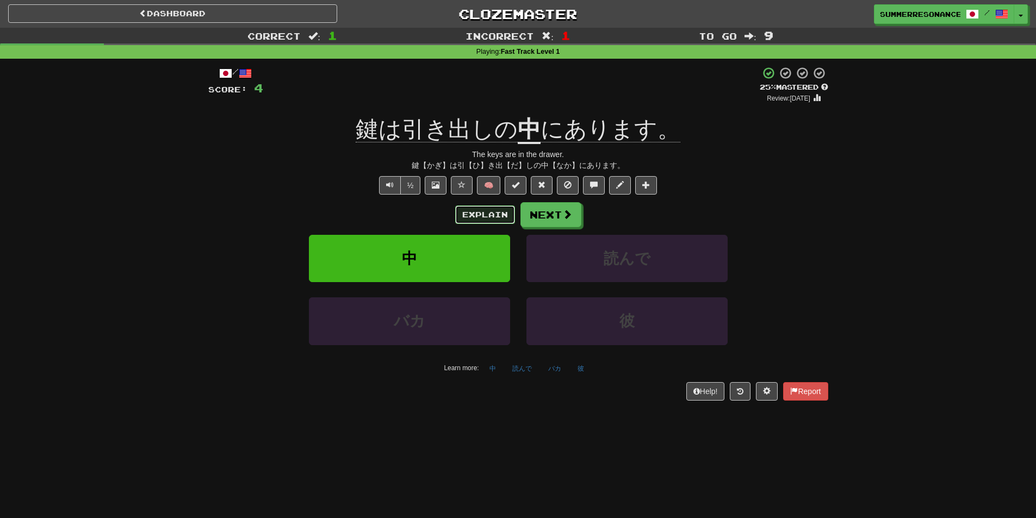
click at [484, 209] on button "Explain" at bounding box center [485, 215] width 60 height 18
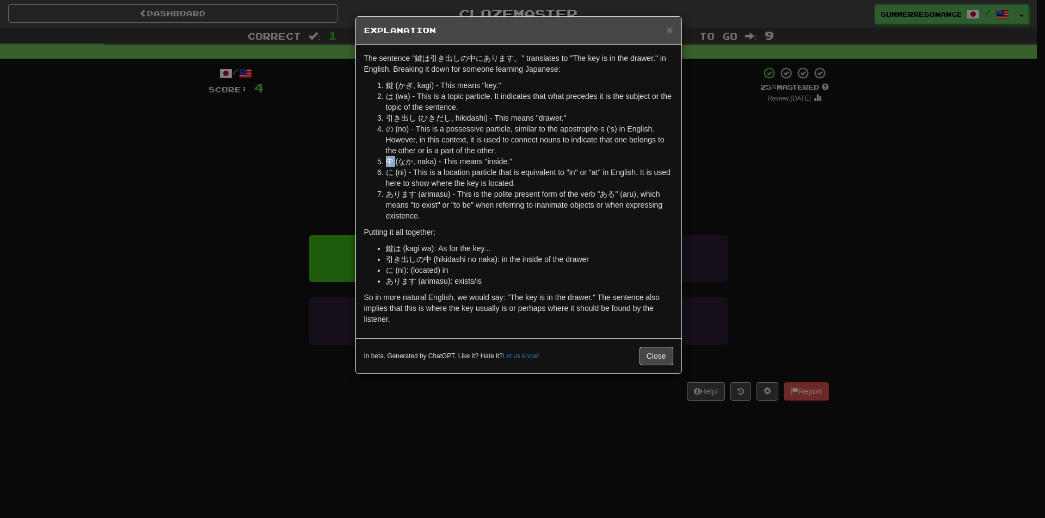
drag, startPoint x: 381, startPoint y: 157, endPoint x: 396, endPoint y: 159, distance: 14.3
click at [396, 159] on li "中 (なか, naka) - This means "inside."" at bounding box center [529, 161] width 287 height 11
click at [575, 152] on li "の (no) - This is a possessive particle, similar to the apostrophe-s ('s) in Eng…" at bounding box center [529, 140] width 287 height 33
drag, startPoint x: 385, startPoint y: 80, endPoint x: 391, endPoint y: 83, distance: 6.1
click at [391, 83] on li "鍵 (かぎ, kagi) - This means "key."" at bounding box center [529, 85] width 287 height 11
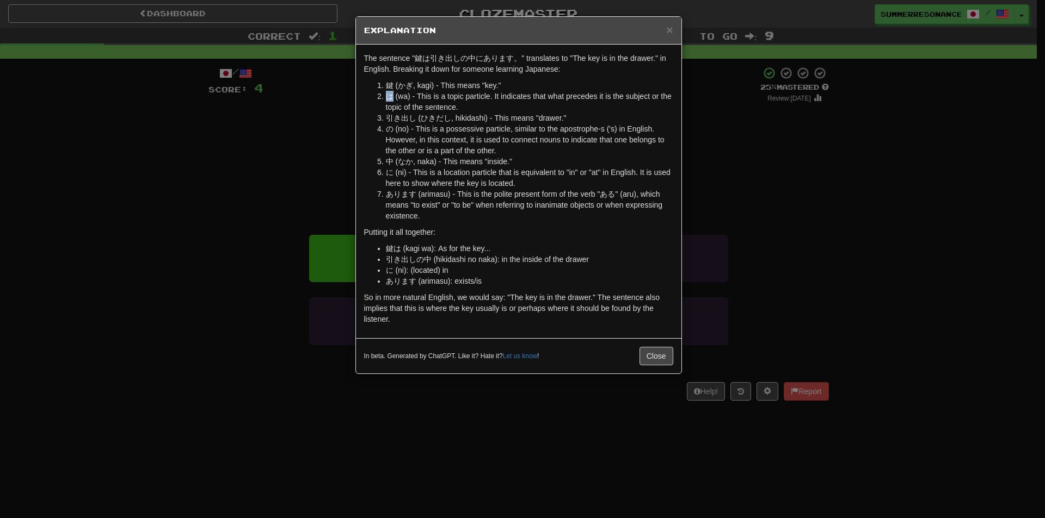
drag, startPoint x: 386, startPoint y: 98, endPoint x: 391, endPoint y: 99, distance: 5.5
click at [391, 99] on li "は (wa) - This is a topic particle. It indicates that what precedes it is the su…" at bounding box center [529, 102] width 287 height 22
drag, startPoint x: 385, startPoint y: 85, endPoint x: 393, endPoint y: 85, distance: 7.6
click at [393, 85] on li "鍵 (かぎ, kagi) - This means "key."" at bounding box center [529, 85] width 287 height 11
drag, startPoint x: 573, startPoint y: 122, endPoint x: 553, endPoint y: 120, distance: 20.8
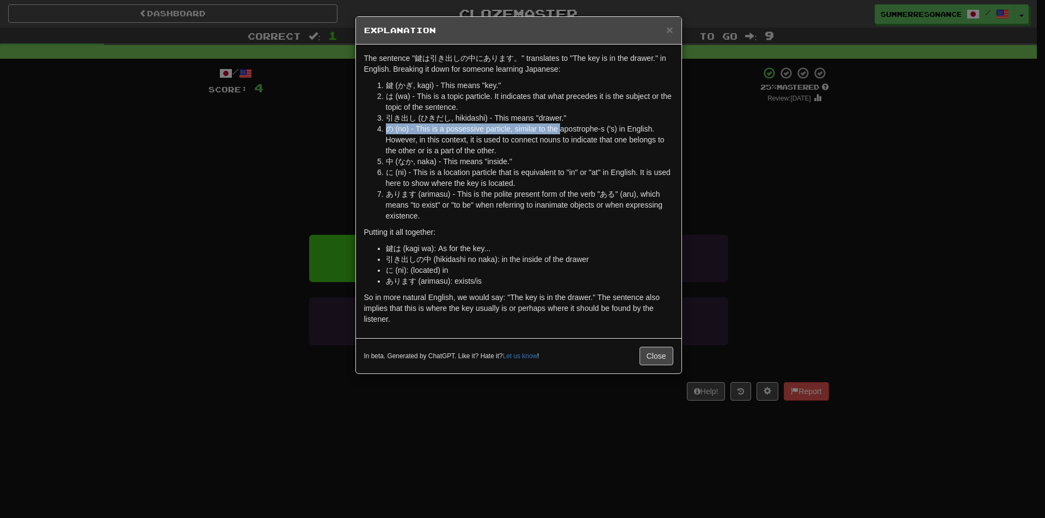
click at [572, 122] on ol "鍵 (かぎ, kagi) - This means "key." は (wa) - This is a topic particle. It indicate…" at bounding box center [518, 150] width 309 height 141
click at [507, 111] on li "は (wa) - This is a topic particle. It indicates that what precedes it is the su…" at bounding box center [529, 102] width 287 height 22
drag, startPoint x: 398, startPoint y: 96, endPoint x: 409, endPoint y: 96, distance: 10.9
click at [409, 96] on li "は (wa) - This is a topic particle. It indicates that what precedes it is the su…" at bounding box center [529, 102] width 287 height 22
click at [585, 104] on li "は (wa) - This is a topic particle. It indicates that what precedes it is the su…" at bounding box center [529, 102] width 287 height 22
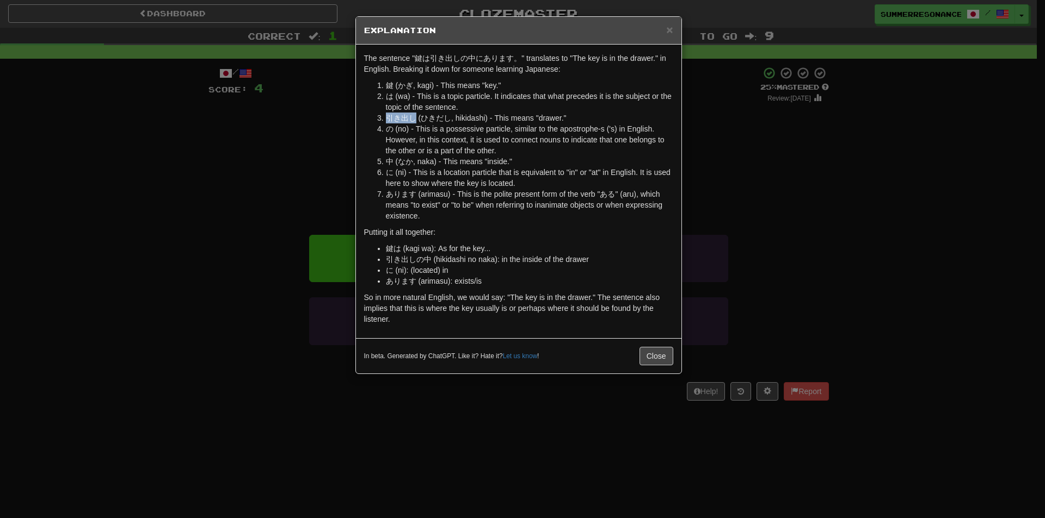
drag, startPoint x: 381, startPoint y: 116, endPoint x: 413, endPoint y: 120, distance: 31.8
click at [413, 120] on li "引き出し (ひきだし, hikidashi) - This means "drawer."" at bounding box center [529, 118] width 287 height 11
click at [386, 119] on li "引き出し (ひきだし, hikidashi) - This means "drawer."" at bounding box center [529, 118] width 287 height 11
click at [392, 120] on li "引き出し (ひきだし, hikidashi) - This means "drawer."" at bounding box center [529, 118] width 287 height 11
click at [429, 118] on li "引き出し (ひきだし, hikidashi) - This means "drawer."" at bounding box center [529, 118] width 287 height 11
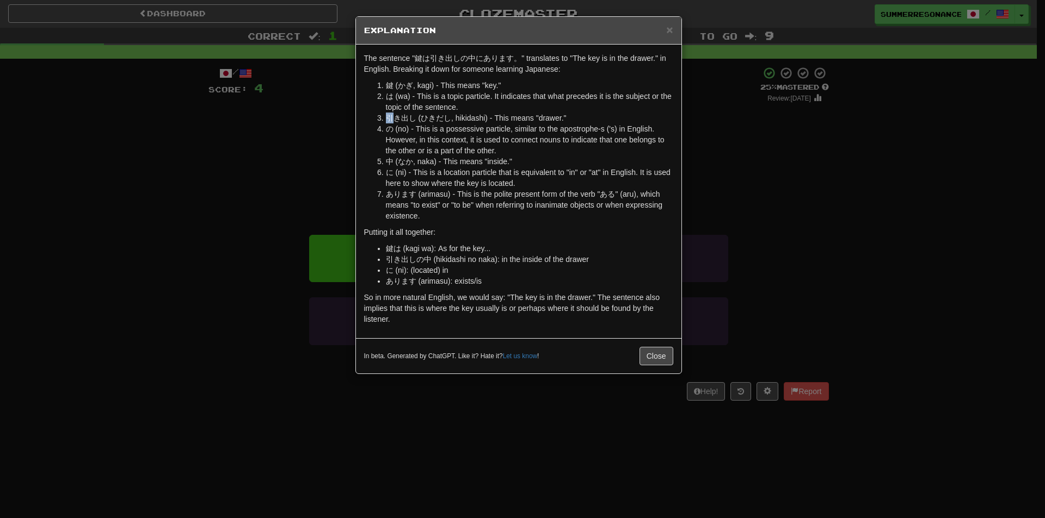
drag, startPoint x: 387, startPoint y: 121, endPoint x: 394, endPoint y: 119, distance: 6.7
click at [394, 119] on li "引き出し (ひきだし, hikidashi) - This means "drawer."" at bounding box center [529, 118] width 287 height 11
copy li "引"
click at [386, 116] on li "引き出し (ひきだし, hikidashi) - This means "drawer."" at bounding box center [529, 118] width 287 height 11
click at [389, 118] on li "引き出し (ひきだし, hikidashi) - This means "drawer."" at bounding box center [529, 118] width 287 height 11
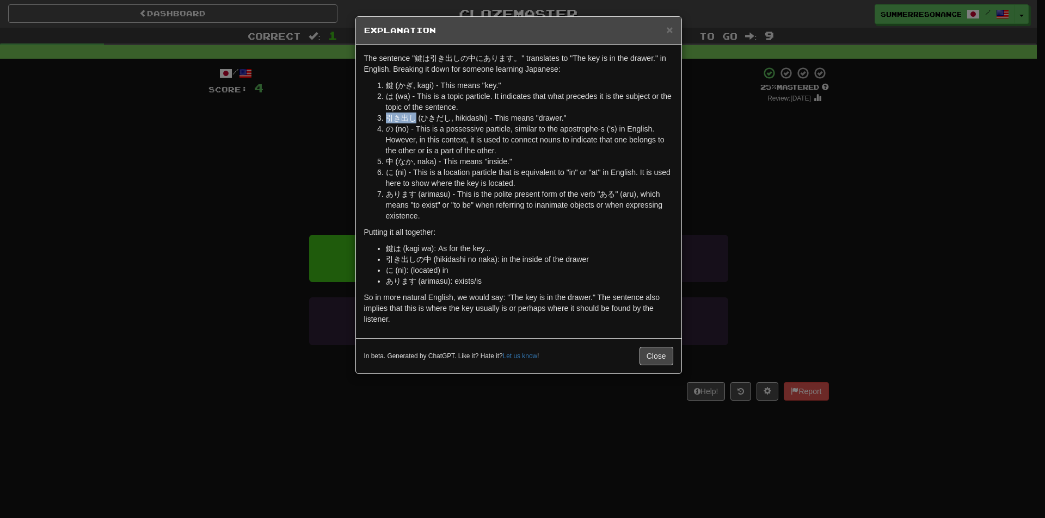
click at [389, 118] on li "引き出し (ひきだし, hikidashi) - This means "drawer."" at bounding box center [529, 118] width 287 height 11
drag, startPoint x: 393, startPoint y: 118, endPoint x: 386, endPoint y: 121, distance: 8.0
click at [386, 121] on li "引き出し (ひきだし, hikidashi) - This means "drawer."" at bounding box center [529, 118] width 287 height 11
copy li "引"
click at [410, 112] on li "は (wa) - This is a topic particle. It indicates that what precedes it is the su…" at bounding box center [529, 102] width 287 height 22
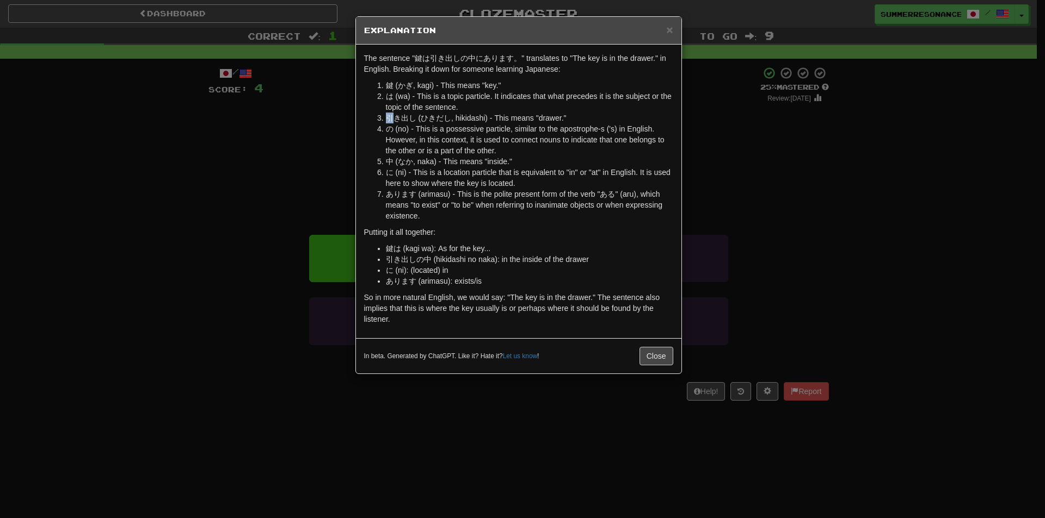
drag, startPoint x: 384, startPoint y: 119, endPoint x: 392, endPoint y: 121, distance: 8.6
click at [392, 121] on li "引き出し (ひきだし, hikidashi) - This means "drawer."" at bounding box center [529, 118] width 287 height 11
drag, startPoint x: 457, startPoint y: 117, endPoint x: 467, endPoint y: 118, distance: 9.8
click at [467, 118] on li "引き出し (ひきだし, hikidashi) - This means "drawer."" at bounding box center [529, 118] width 287 height 11
click at [390, 120] on li "引き出し (ひきだし, hikidashi) - This means "drawer."" at bounding box center [529, 118] width 287 height 11
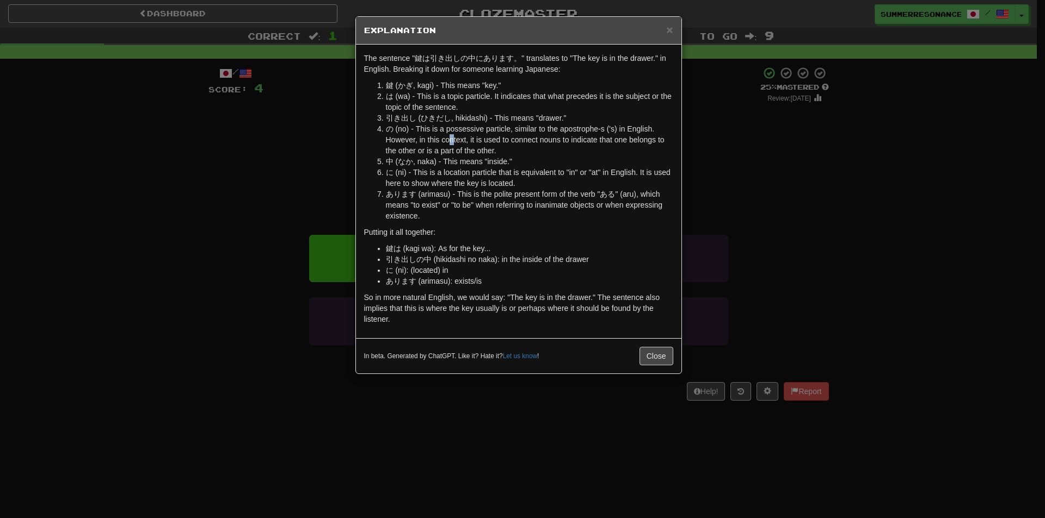
drag, startPoint x: 452, startPoint y: 138, endPoint x: 439, endPoint y: 130, distance: 14.6
click at [453, 138] on li "の (no) - This is a possessive particle, similar to the apostrophe-s ('s) in Eng…" at bounding box center [529, 140] width 287 height 33
drag, startPoint x: 422, startPoint y: 118, endPoint x: 435, endPoint y: 120, distance: 13.2
click at [435, 120] on li "引き出し (ひきだし, hikidashi) - This means "drawer."" at bounding box center [529, 118] width 287 height 11
click at [495, 183] on li "に (ni) - This is a location particle that is equivalent to "in" or "at" in Engl…" at bounding box center [529, 178] width 287 height 22
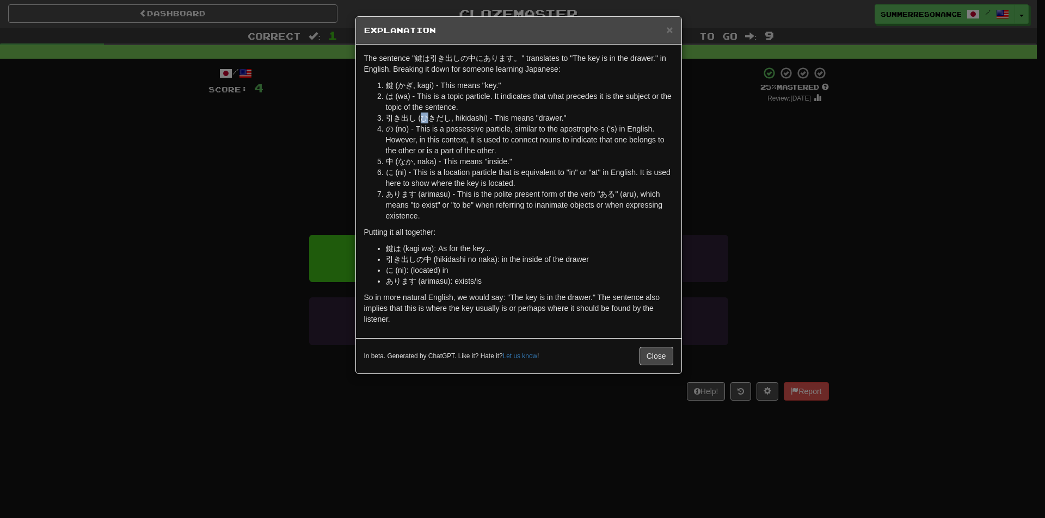
click at [426, 119] on li "引き出し (ひきだし, hikidashi) - This means "drawer."" at bounding box center [529, 118] width 287 height 11
drag, startPoint x: 456, startPoint y: 117, endPoint x: 485, endPoint y: 120, distance: 28.4
click at [485, 120] on li "引き出し (ひきだし, hikidashi) - This means "drawer."" at bounding box center [529, 118] width 287 height 11
drag, startPoint x: 421, startPoint y: 120, endPoint x: 448, endPoint y: 119, distance: 27.2
click at [448, 119] on li "引き出し (ひきだし, hikidashi) - This means "drawer."" at bounding box center [529, 118] width 287 height 11
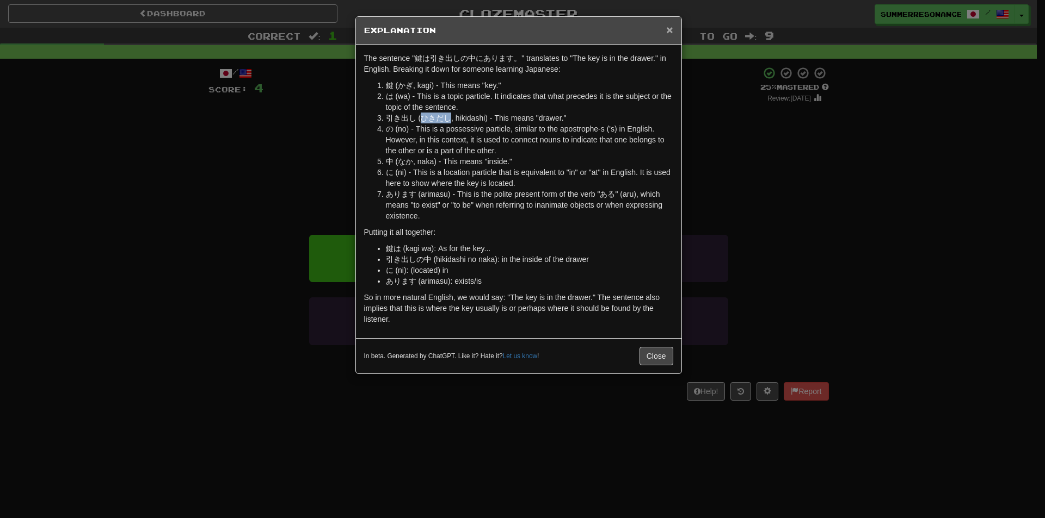
click at [670, 30] on span "×" at bounding box center [669, 29] width 7 height 13
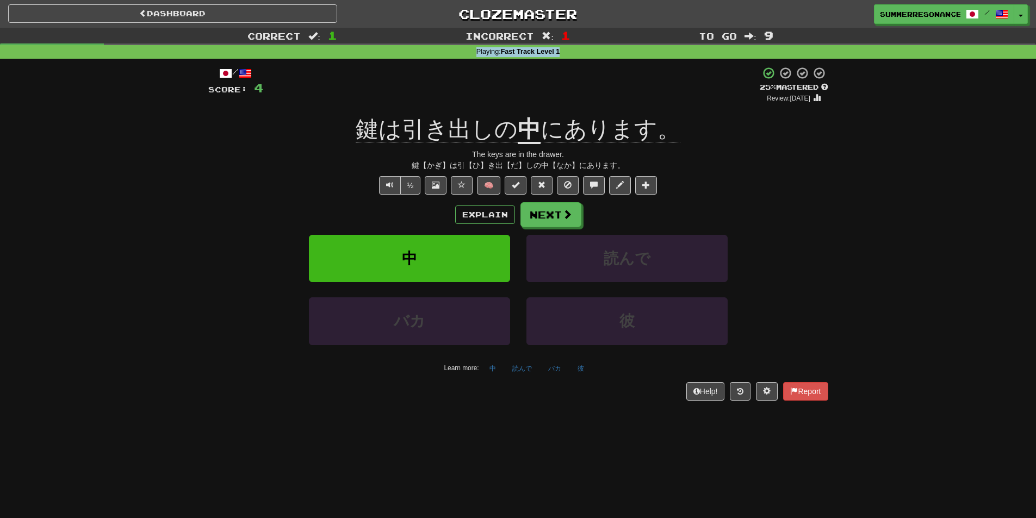
drag, startPoint x: 569, startPoint y: 53, endPoint x: 456, endPoint y: 55, distance: 112.1
click at [456, 55] on div "Playing : Fast Track Level 1" at bounding box center [518, 52] width 1036 height 10
click at [771, 394] on button at bounding box center [767, 391] width 22 height 18
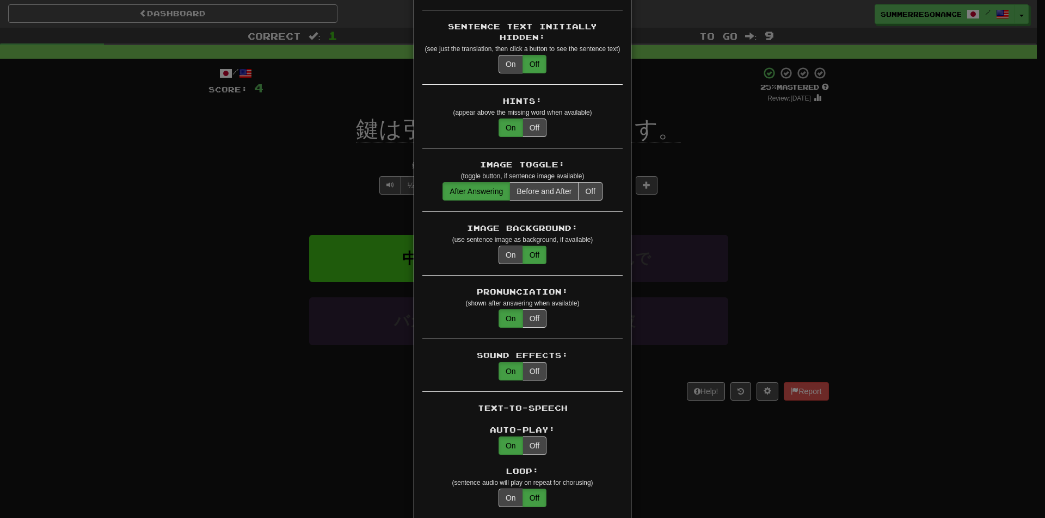
scroll to position [109, 0]
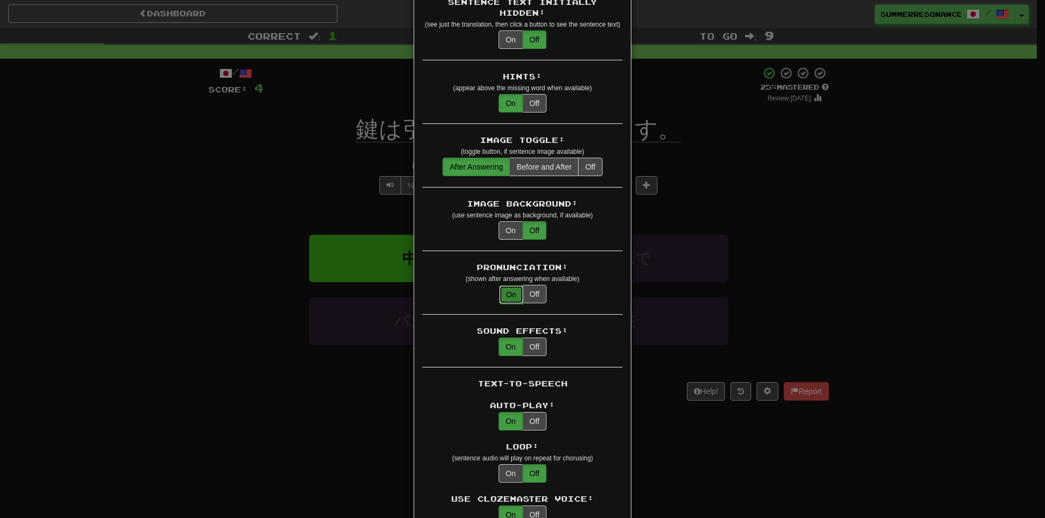
click at [502, 289] on button "On" at bounding box center [511, 295] width 24 height 18
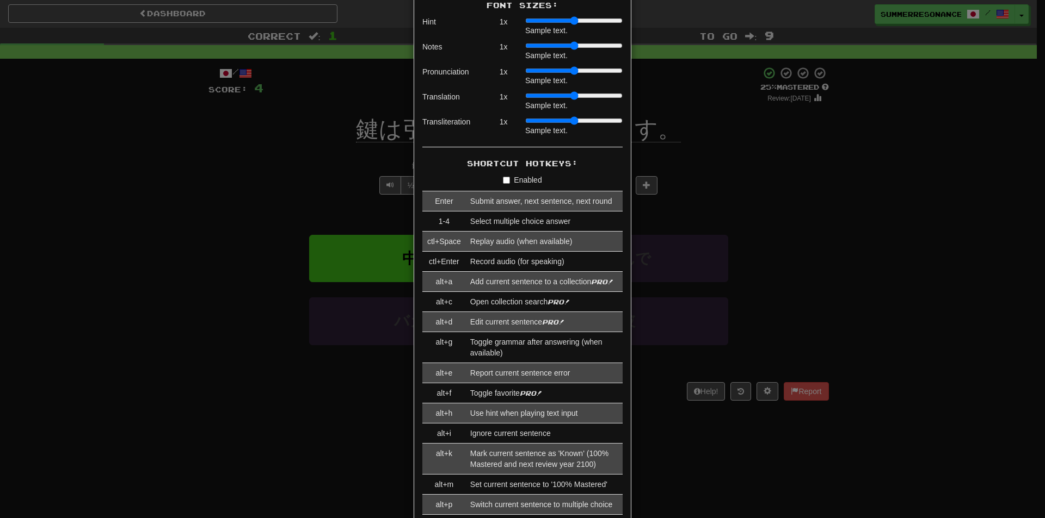
scroll to position [871, 0]
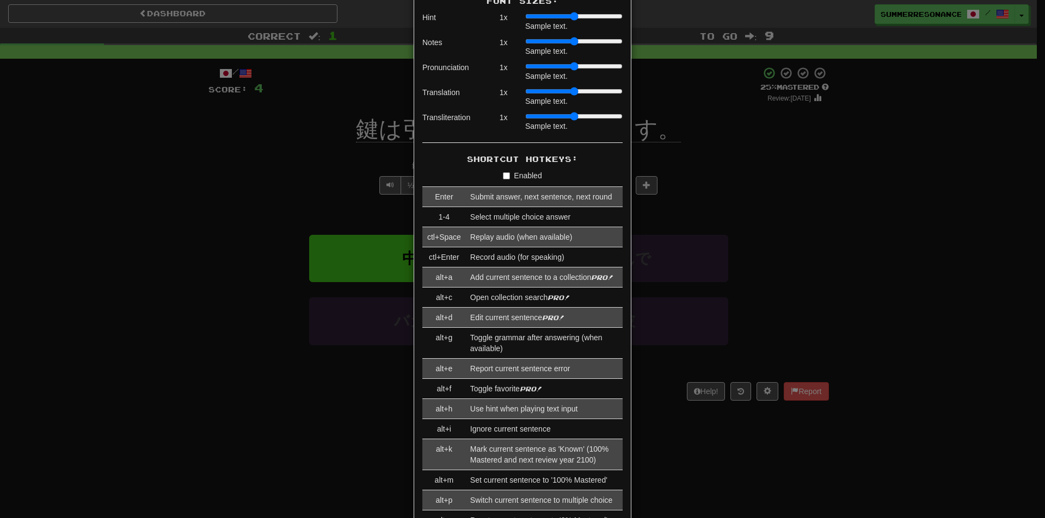
click at [763, 396] on div "× Game Settings Translations: Visible Show After Answering Hidden Sentence Text…" at bounding box center [522, 259] width 1045 height 518
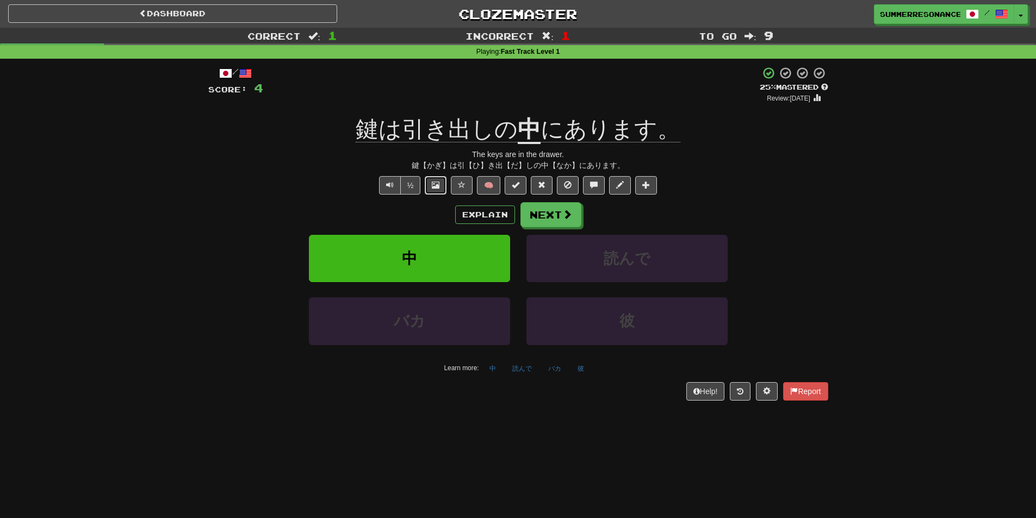
click at [430, 186] on button at bounding box center [436, 185] width 22 height 18
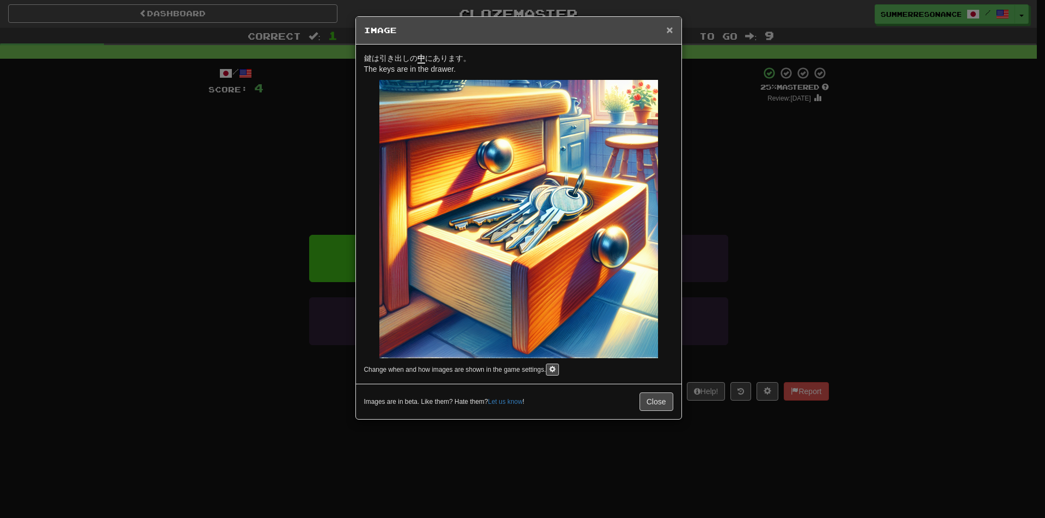
click at [670, 27] on span "×" at bounding box center [669, 29] width 7 height 13
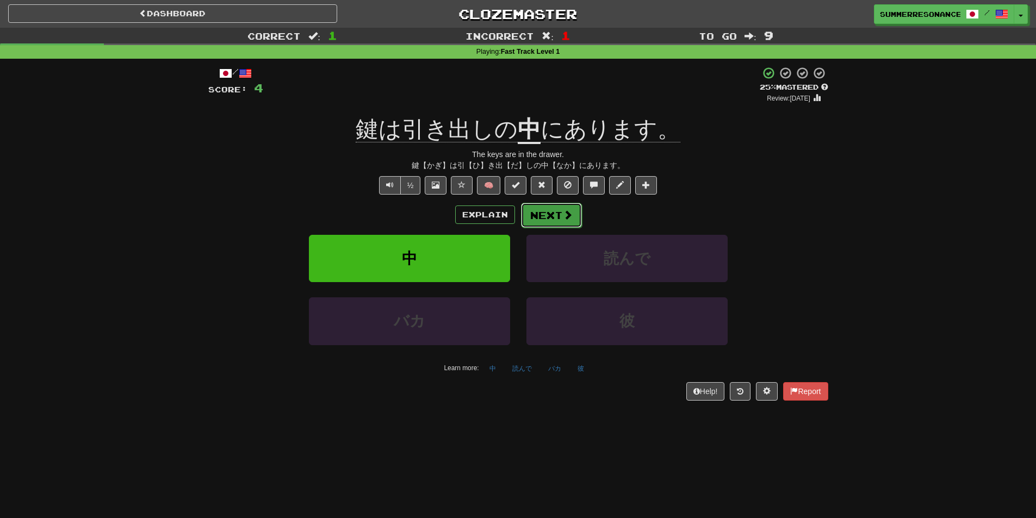
click at [546, 214] on button "Next" at bounding box center [551, 215] width 61 height 25
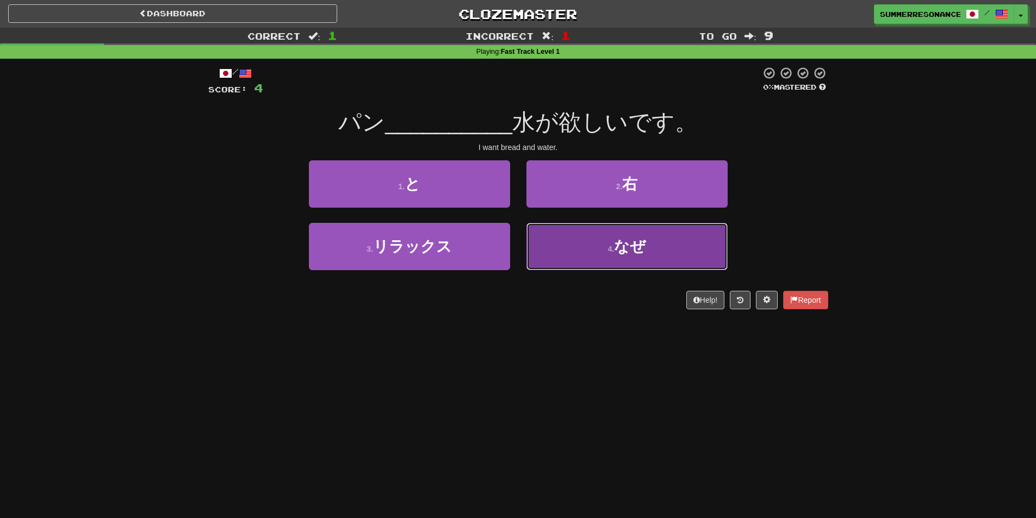
click at [557, 230] on button "4 . なぜ" at bounding box center [627, 246] width 201 height 47
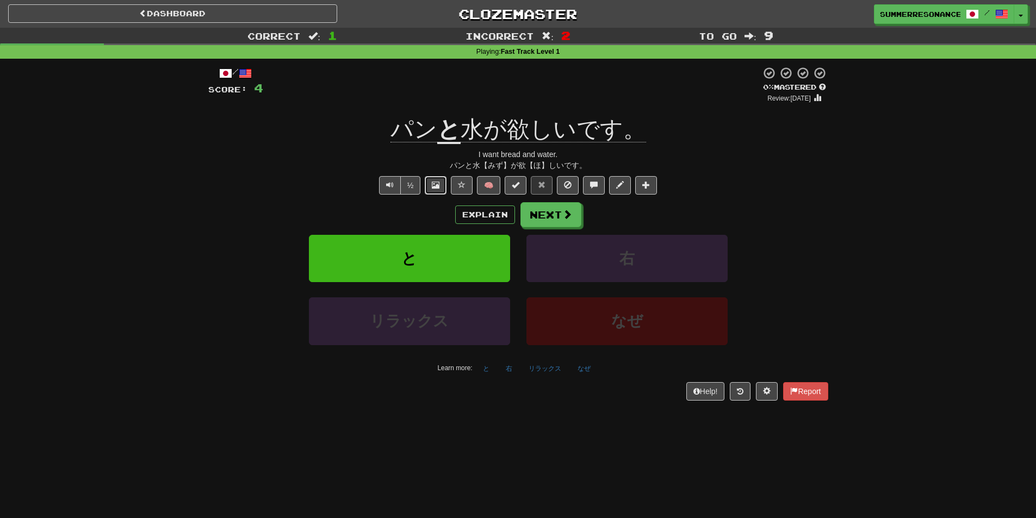
click at [435, 184] on span at bounding box center [436, 185] width 8 height 8
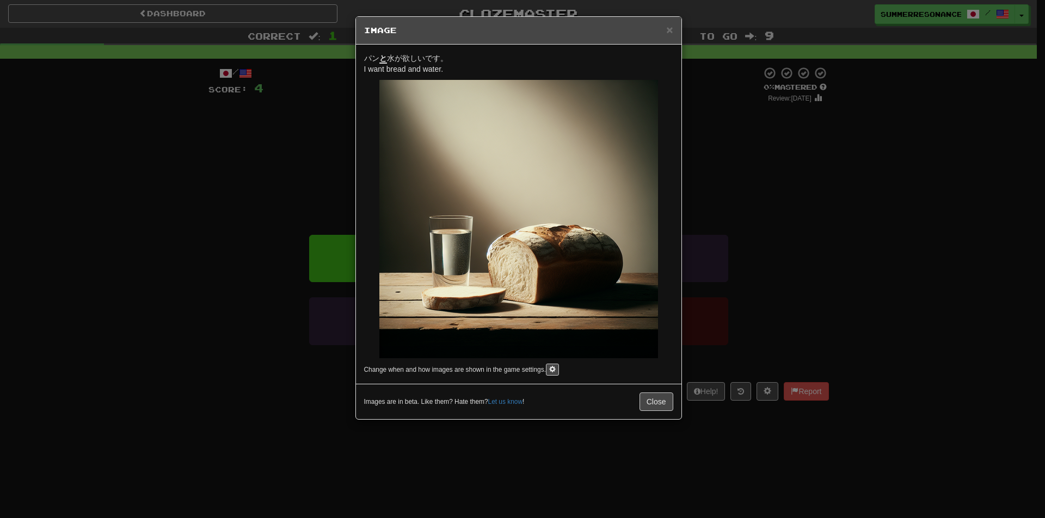
click at [568, 517] on div "× Image パン と 水が欲しいです。 I want bread and water. Change when and how images are sh…" at bounding box center [522, 259] width 1045 height 518
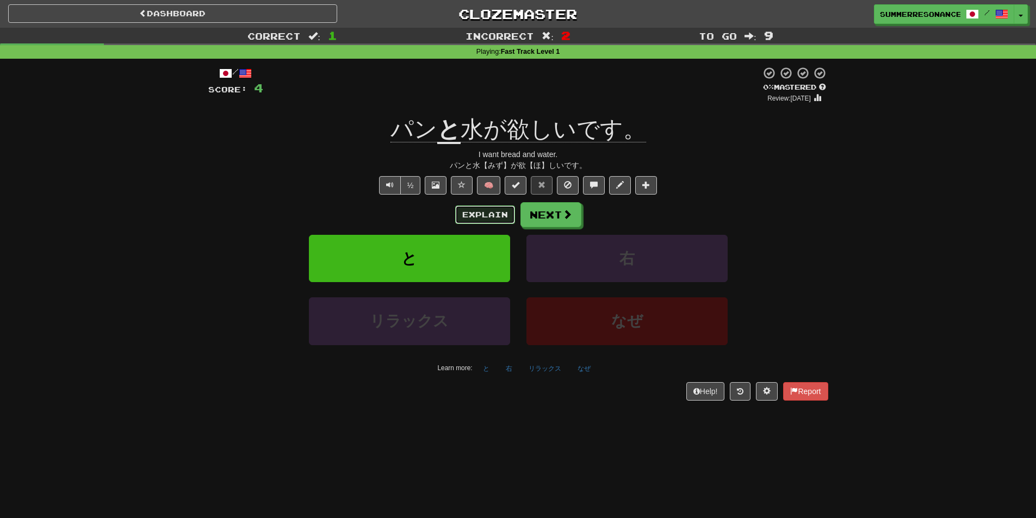
click at [489, 211] on button "Explain" at bounding box center [485, 215] width 60 height 18
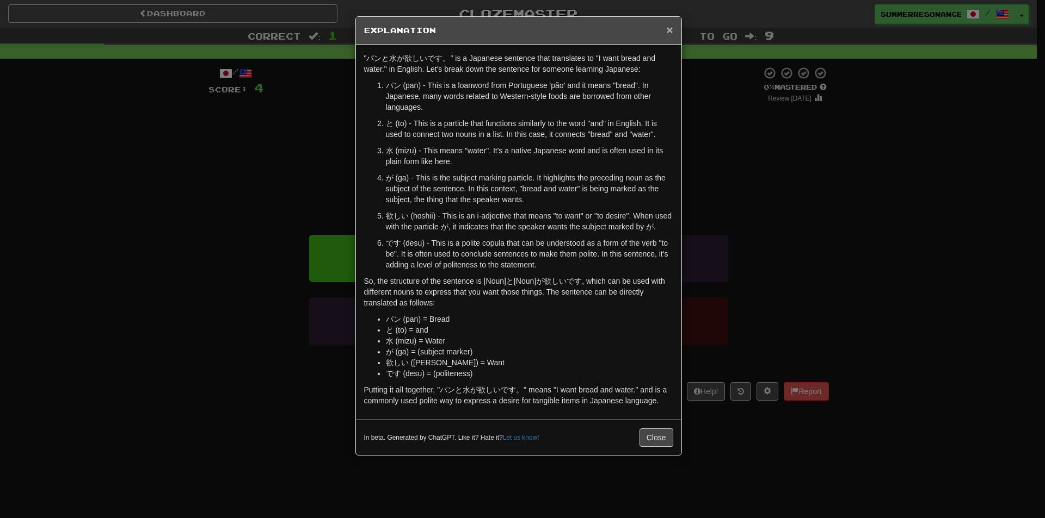
click at [666, 28] on span "×" at bounding box center [669, 29] width 7 height 13
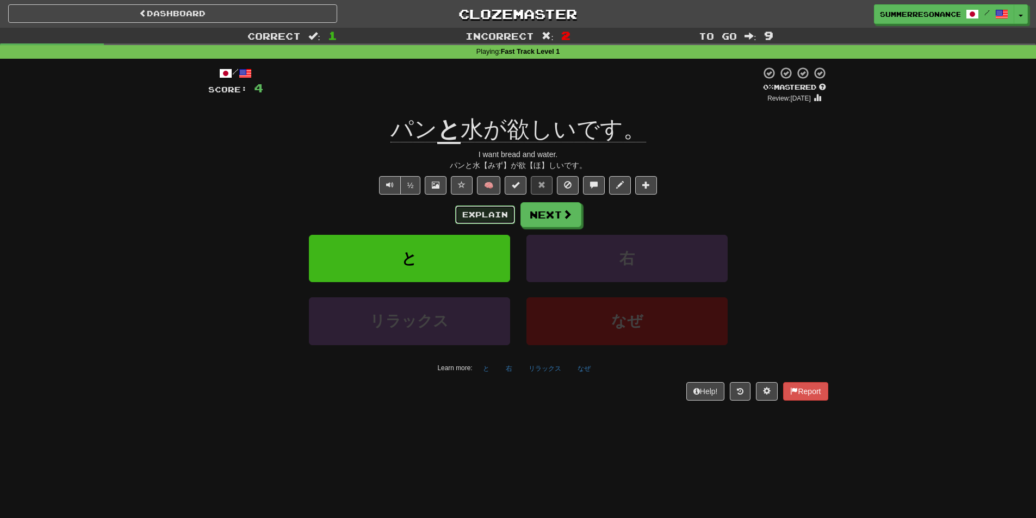
click at [495, 220] on button "Explain" at bounding box center [485, 215] width 60 height 18
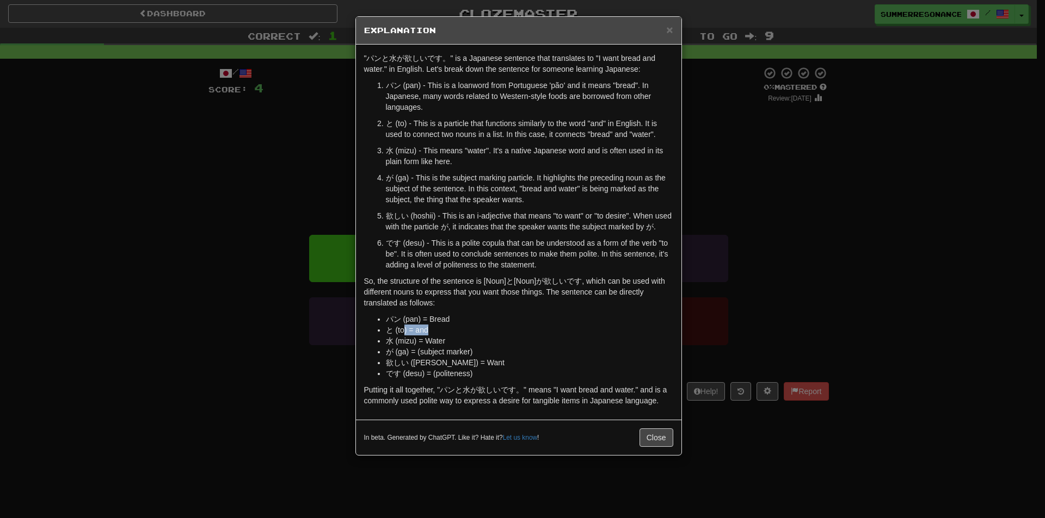
drag, startPoint x: 405, startPoint y: 332, endPoint x: 427, endPoint y: 334, distance: 21.8
click at [427, 334] on li "と (to) = and" at bounding box center [529, 330] width 287 height 11
click at [752, 231] on div "× Explanation "パンと水が欲しいです。" is a Japanese sentence that translates to "I want b…" at bounding box center [522, 259] width 1045 height 518
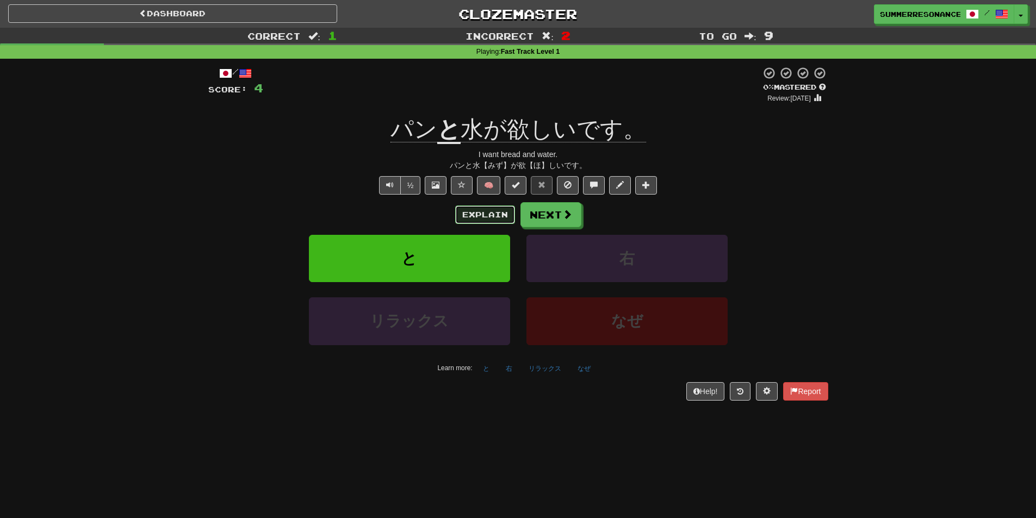
click at [487, 210] on button "Explain" at bounding box center [485, 215] width 60 height 18
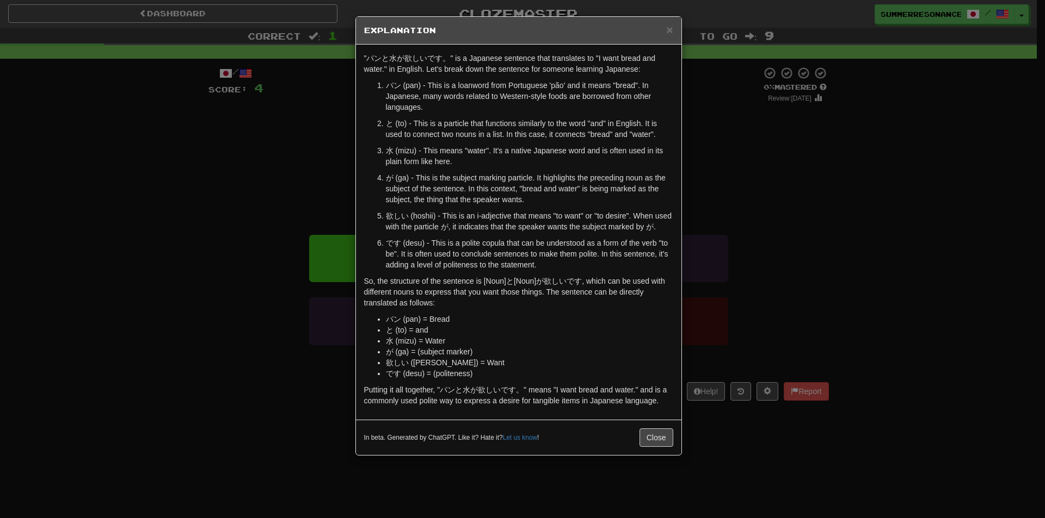
click at [665, 30] on h5 "Explanation" at bounding box center [518, 30] width 309 height 11
click at [666, 34] on span "×" at bounding box center [669, 29] width 7 height 13
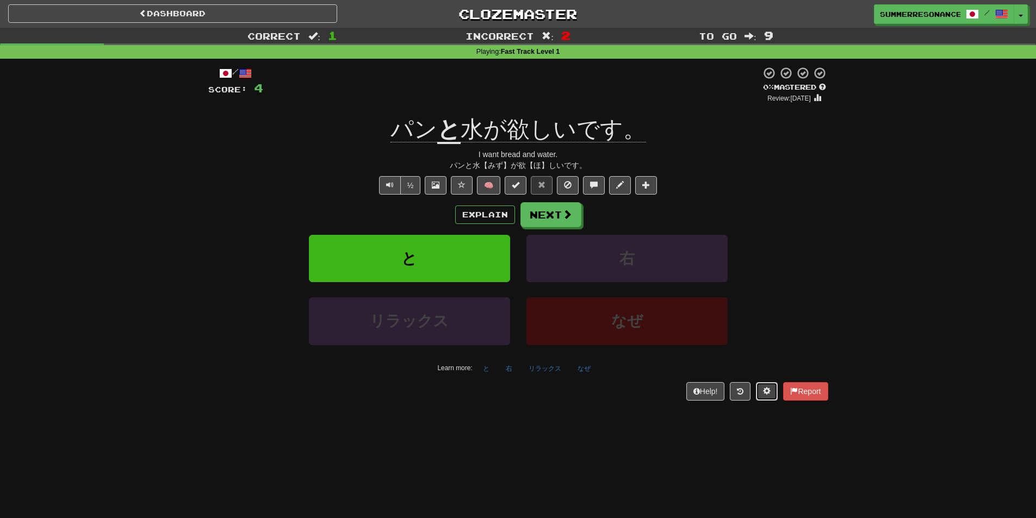
click at [761, 389] on button at bounding box center [767, 391] width 22 height 18
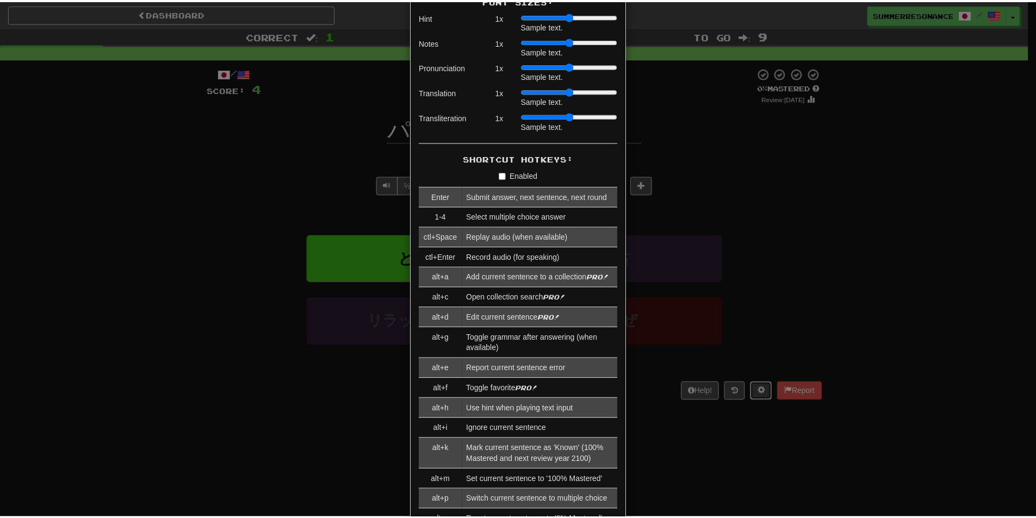
scroll to position [0, 0]
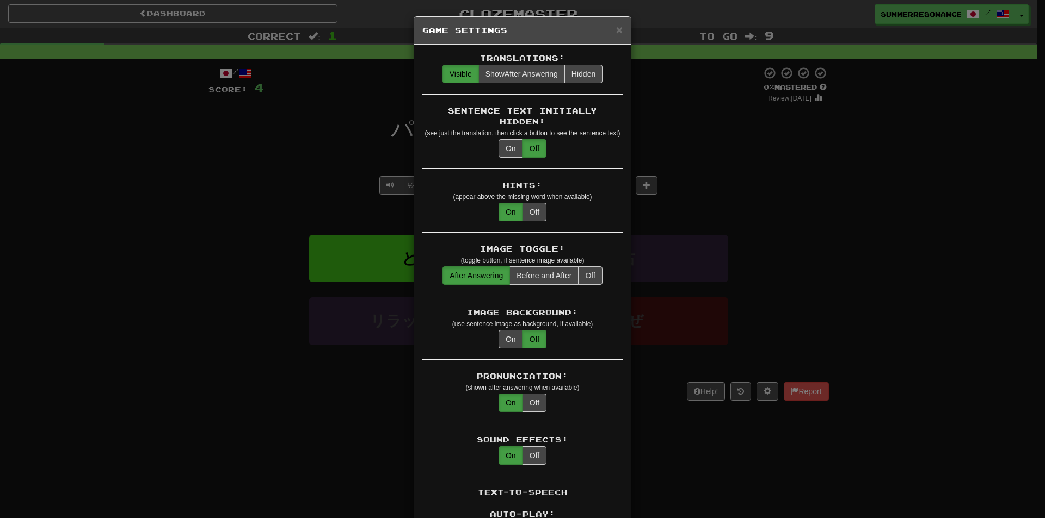
click at [743, 349] on div "× Game Settings Translations: Visible Show After Answering Hidden Sentence Text…" at bounding box center [522, 259] width 1045 height 518
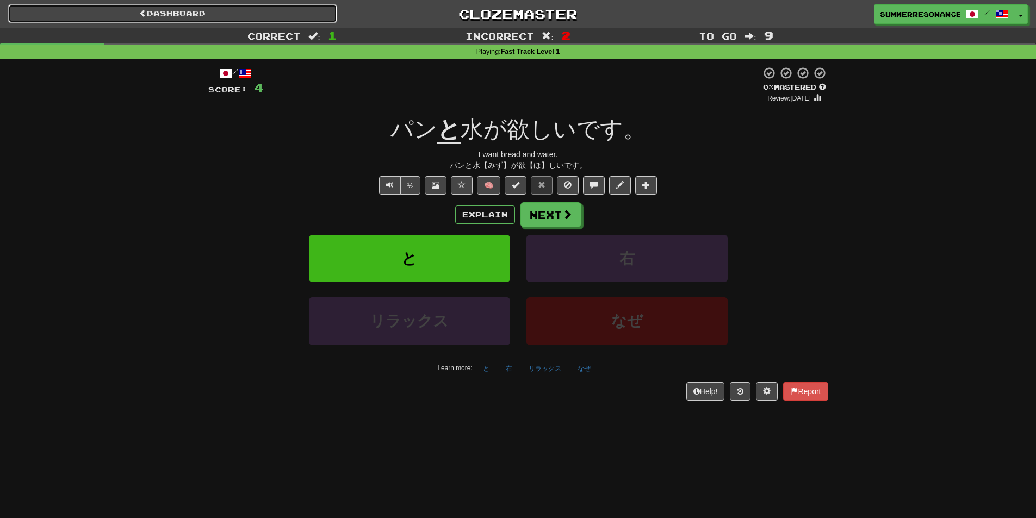
click at [213, 15] on link "Dashboard" at bounding box center [172, 13] width 329 height 18
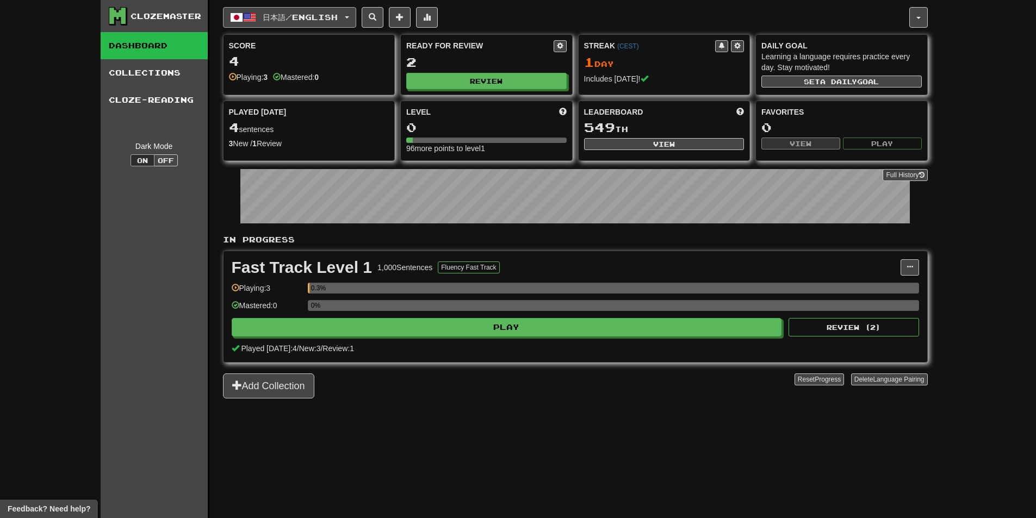
click at [307, 18] on span "日本語 / English" at bounding box center [300, 17] width 75 height 9
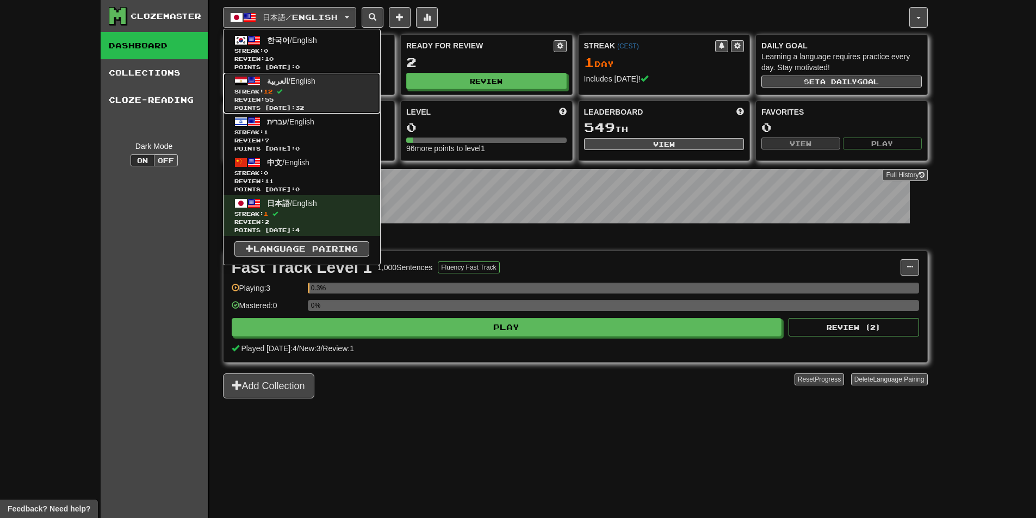
click at [308, 89] on span "Streak: 12" at bounding box center [301, 92] width 135 height 8
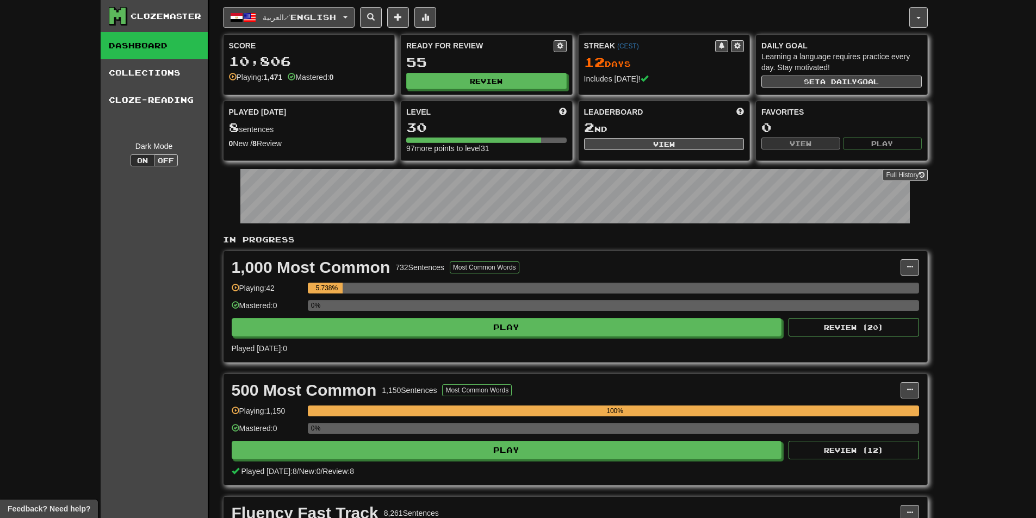
click at [308, 24] on button "العربية / English" at bounding box center [289, 17] width 132 height 21
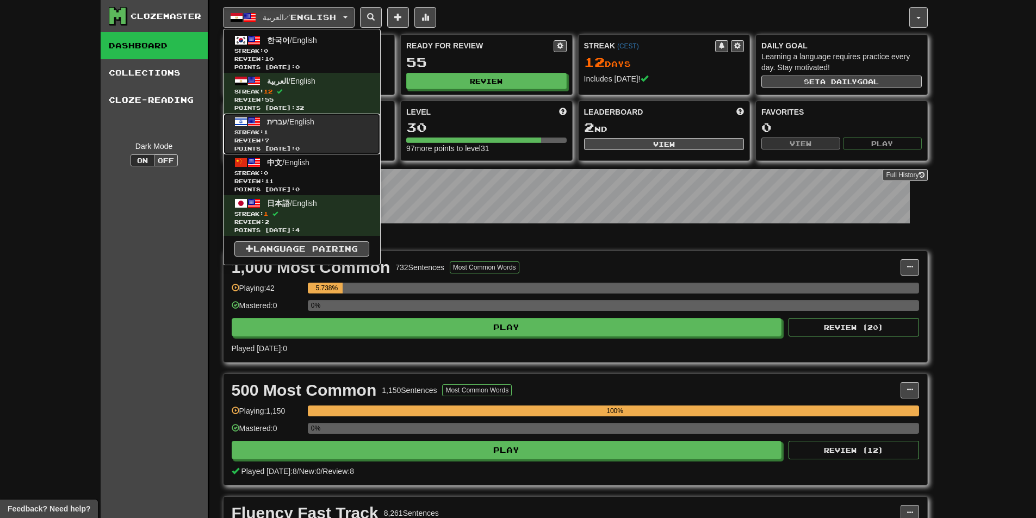
click at [242, 123] on span at bounding box center [240, 121] width 13 height 13
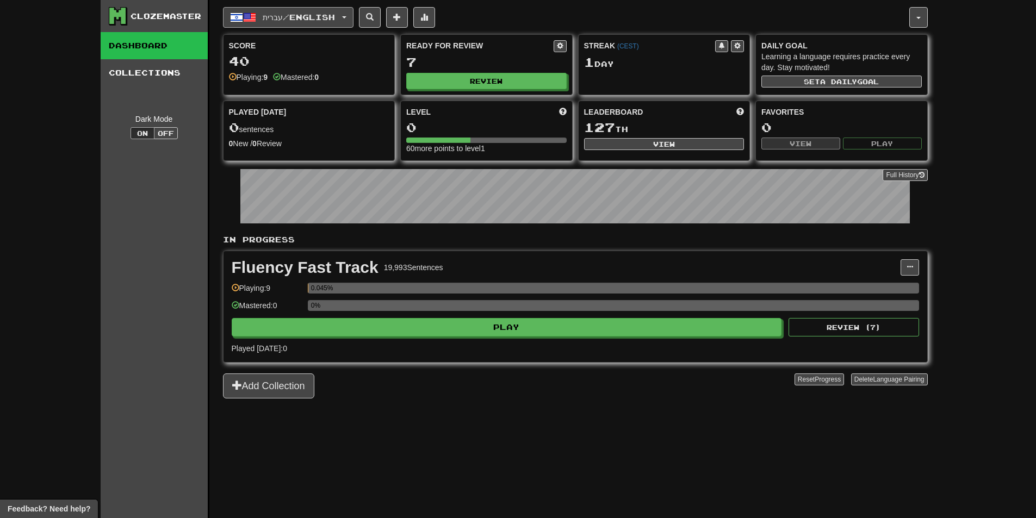
click at [282, 14] on span "עברית / English" at bounding box center [299, 17] width 72 height 9
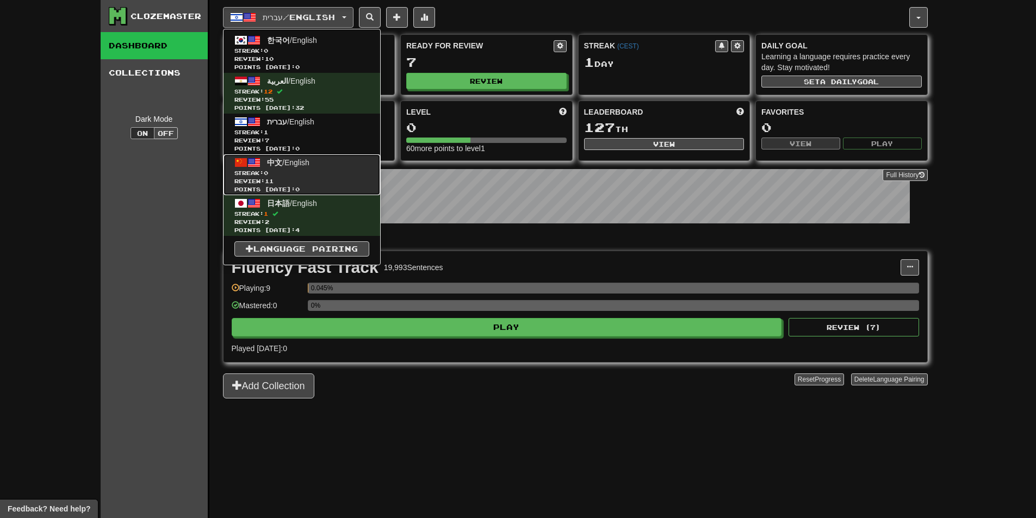
click at [293, 177] on span "Review: 11" at bounding box center [301, 181] width 135 height 8
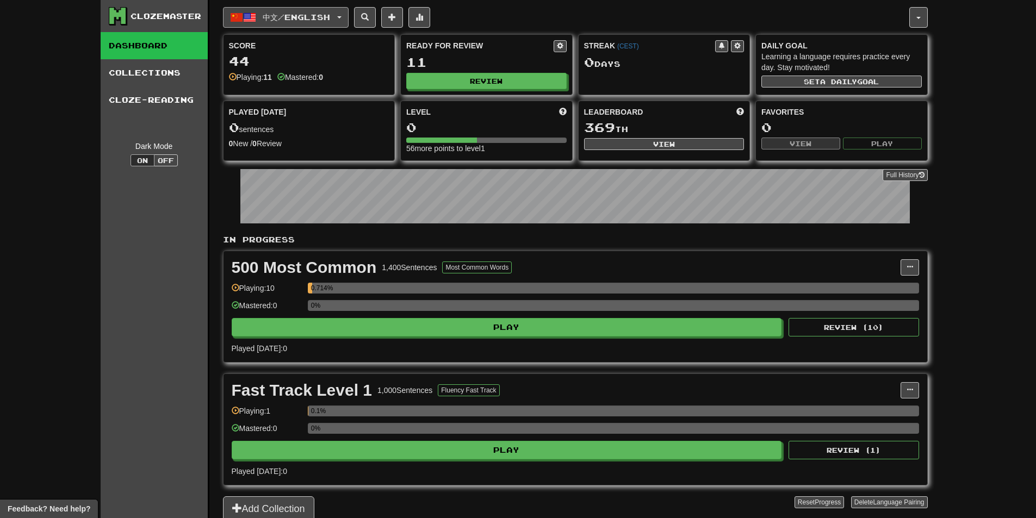
click at [287, 13] on span "中文 / English" at bounding box center [296, 17] width 67 height 9
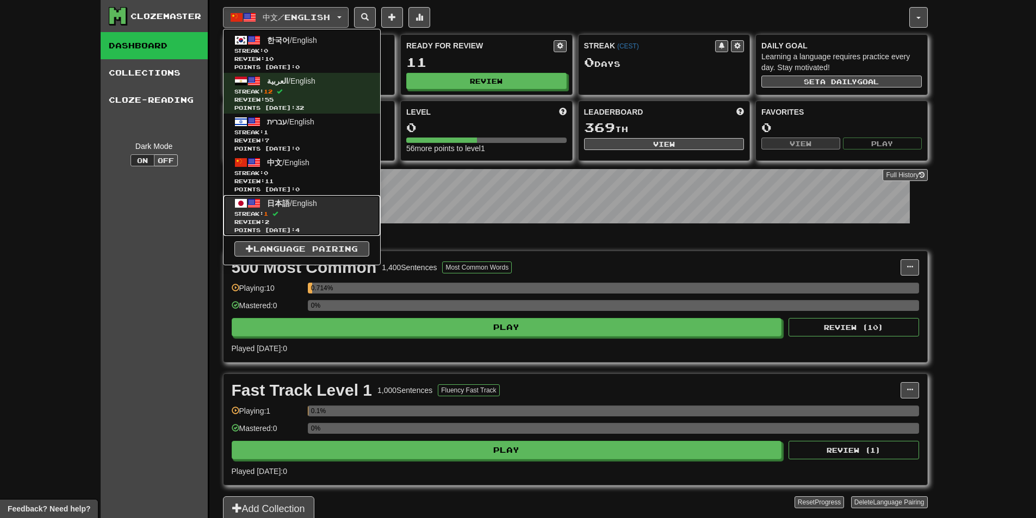
click at [299, 224] on span "Review: 2" at bounding box center [301, 222] width 135 height 8
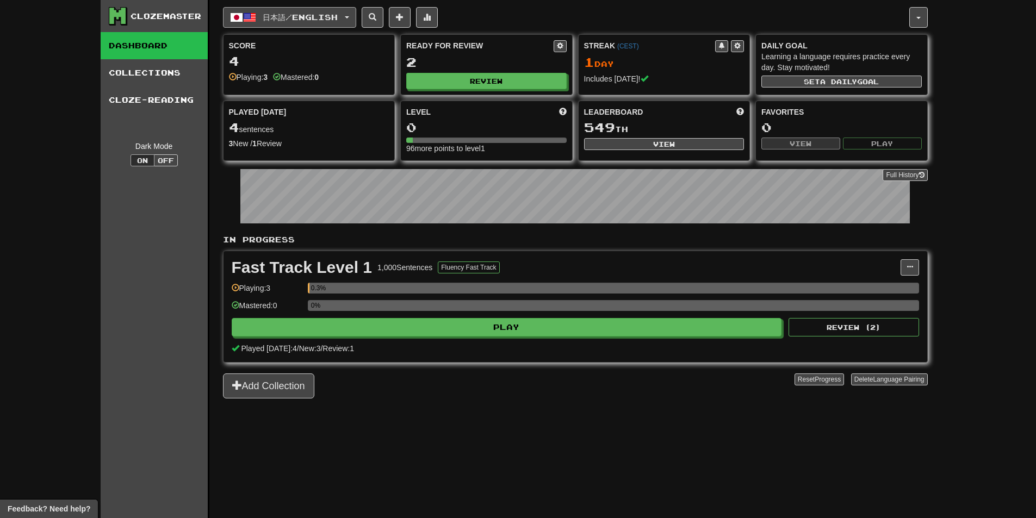
click at [291, 20] on span "日本語 / English" at bounding box center [300, 17] width 75 height 9
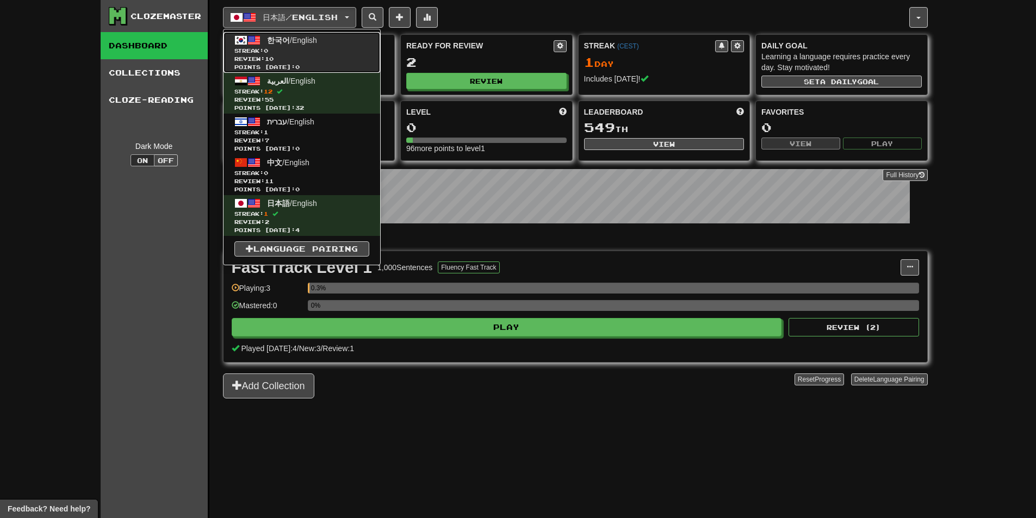
click at [281, 46] on link "한국어 / English Streak: 0 Review: 10 Points today: 0" at bounding box center [302, 52] width 157 height 41
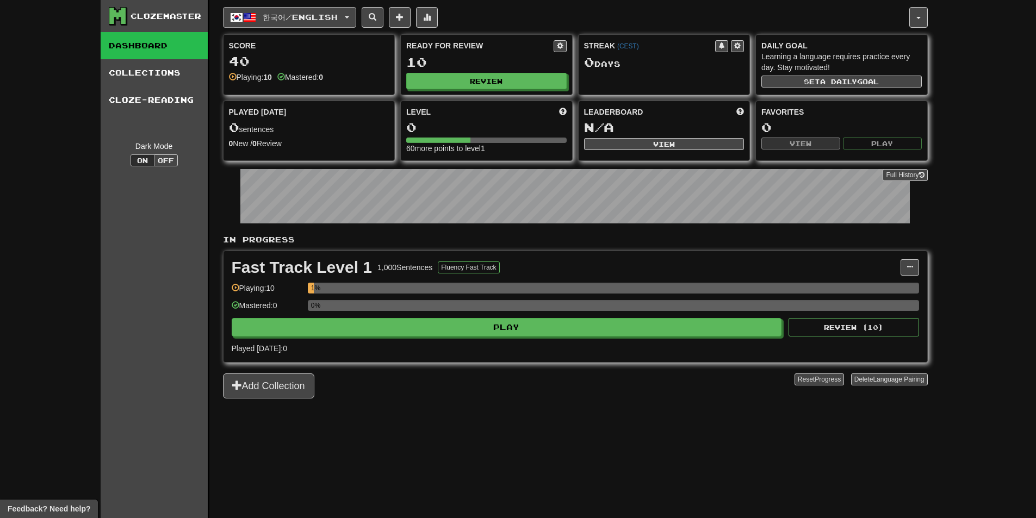
click at [285, 12] on button "한국어 / English" at bounding box center [289, 17] width 133 height 21
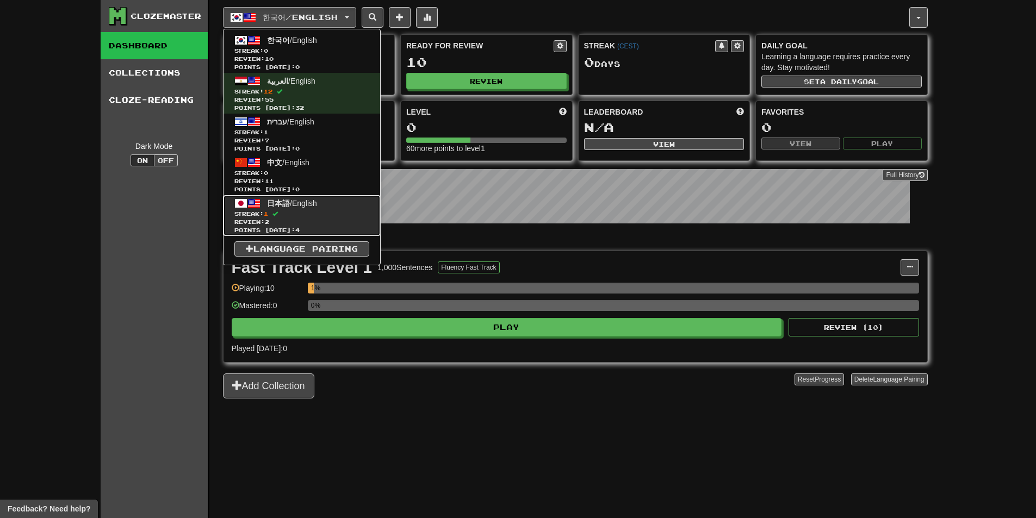
click at [342, 215] on span "Streak: 1" at bounding box center [301, 214] width 135 height 8
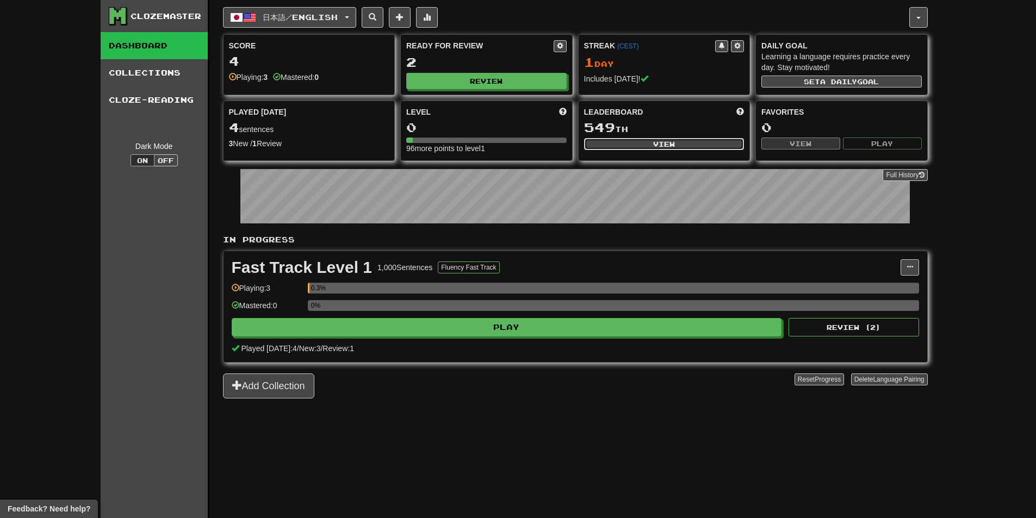
click at [626, 144] on button "View" at bounding box center [664, 144] width 160 height 12
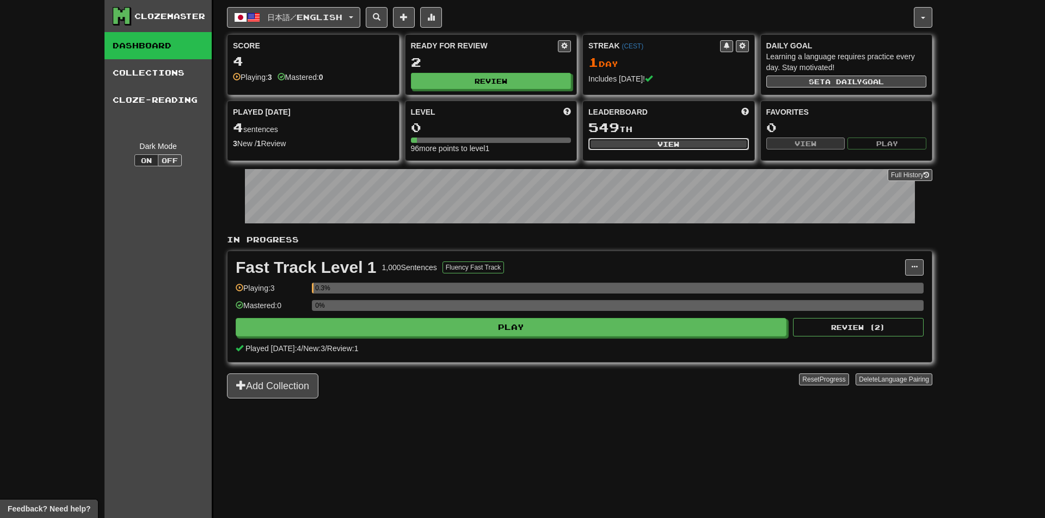
select select "**********"
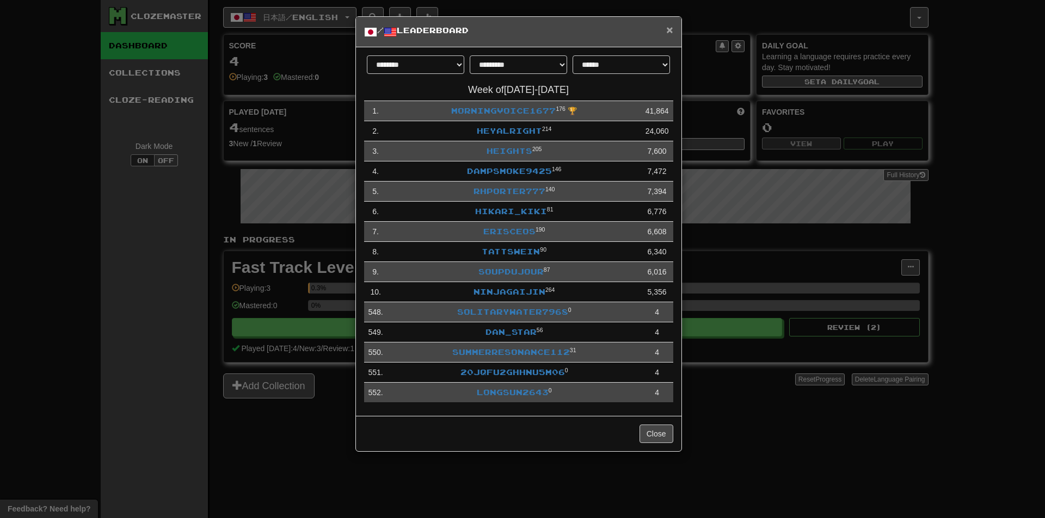
click at [666, 33] on span "×" at bounding box center [669, 29] width 7 height 13
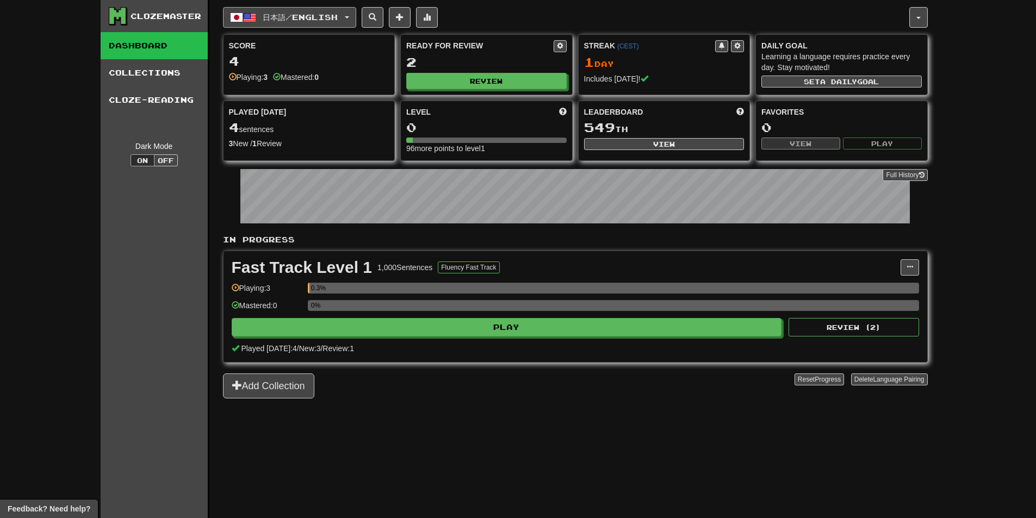
click at [280, 21] on span "日本語 / English" at bounding box center [300, 17] width 75 height 9
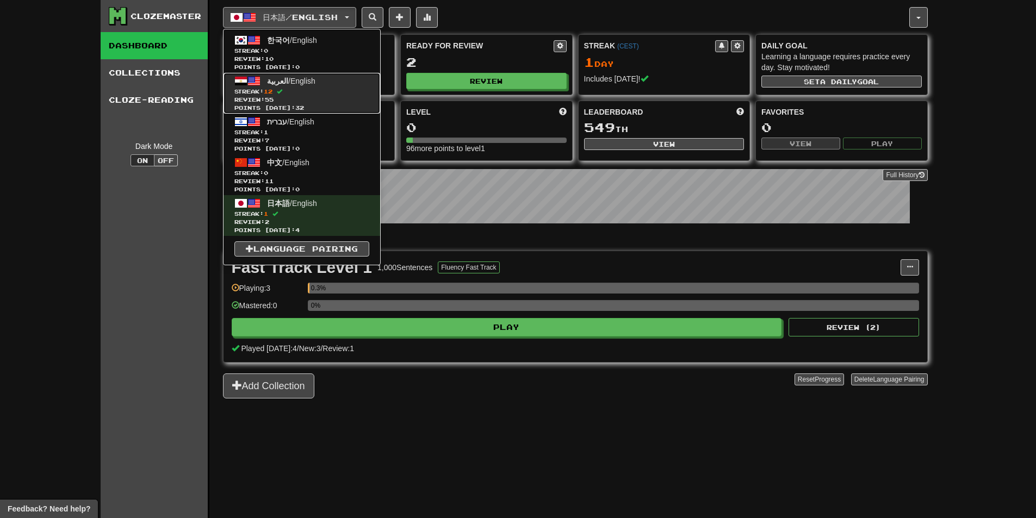
click at [311, 95] on span "Streak: 12" at bounding box center [301, 92] width 135 height 8
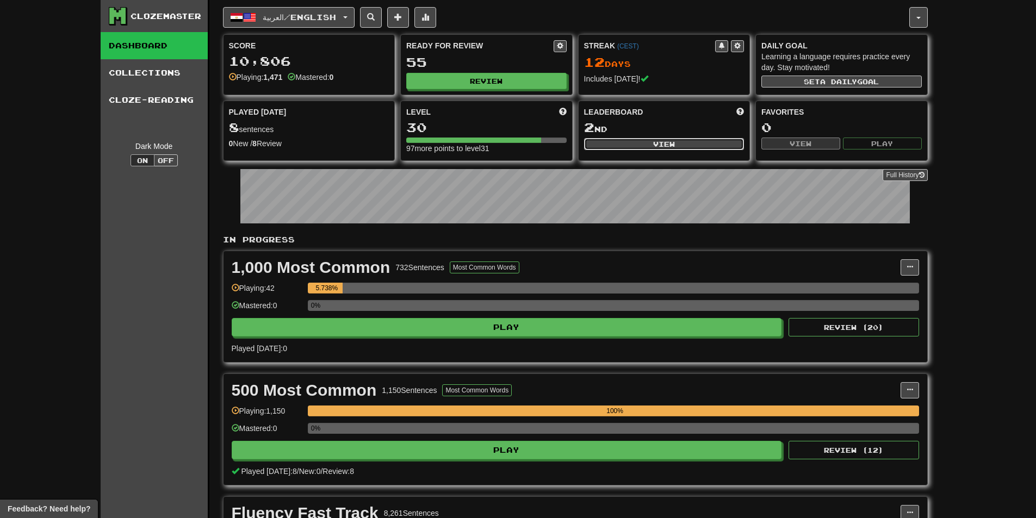
click at [638, 145] on button "View" at bounding box center [664, 144] width 160 height 12
select select "**********"
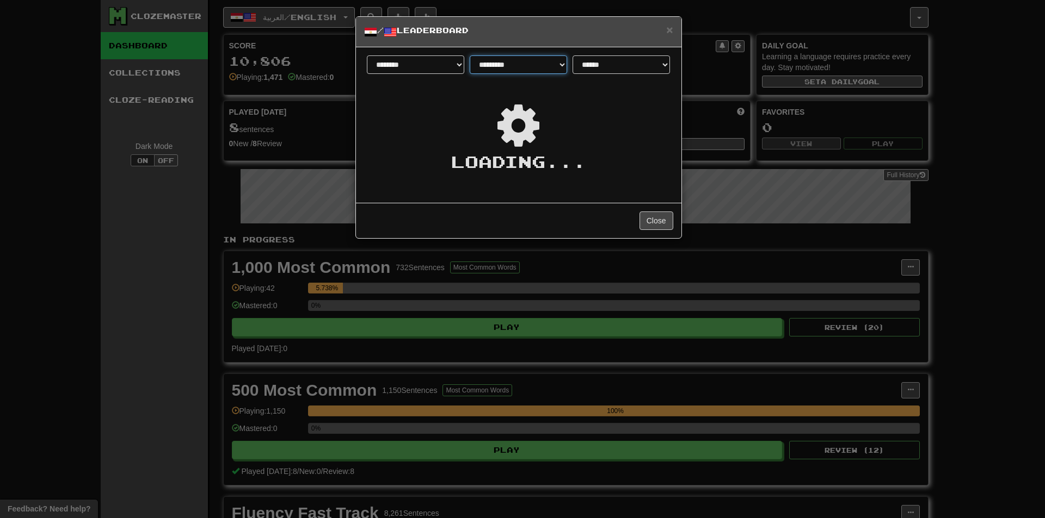
click at [514, 72] on select "**********" at bounding box center [518, 64] width 97 height 18
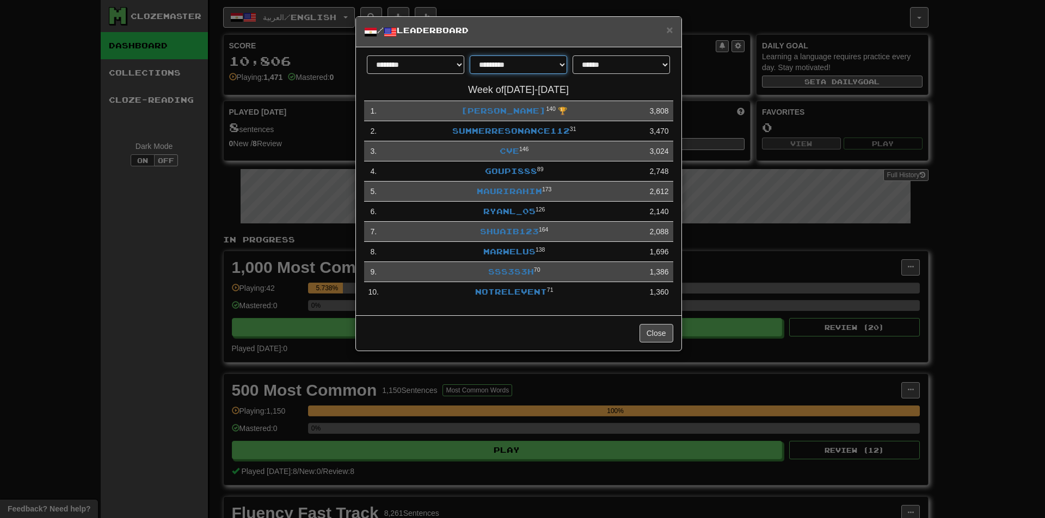
click at [517, 67] on select "**********" at bounding box center [518, 64] width 97 height 18
click at [526, 67] on select "**********" at bounding box center [518, 64] width 97 height 18
click at [528, 67] on select "**********" at bounding box center [518, 64] width 97 height 18
click at [611, 66] on select "**********" at bounding box center [620, 64] width 97 height 18
click at [613, 64] on select "**********" at bounding box center [620, 64] width 97 height 18
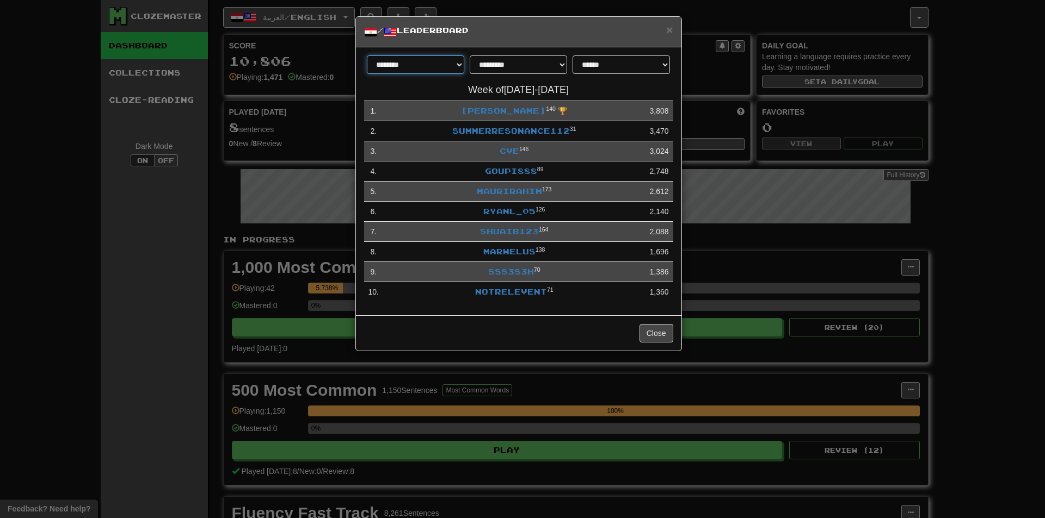
click at [427, 60] on select "******** *********" at bounding box center [415, 64] width 97 height 18
drag, startPoint x: 432, startPoint y: 63, endPoint x: 473, endPoint y: 64, distance: 40.8
click at [433, 63] on select "******** *********" at bounding box center [415, 64] width 97 height 18
click at [507, 65] on select "**********" at bounding box center [518, 64] width 97 height 18
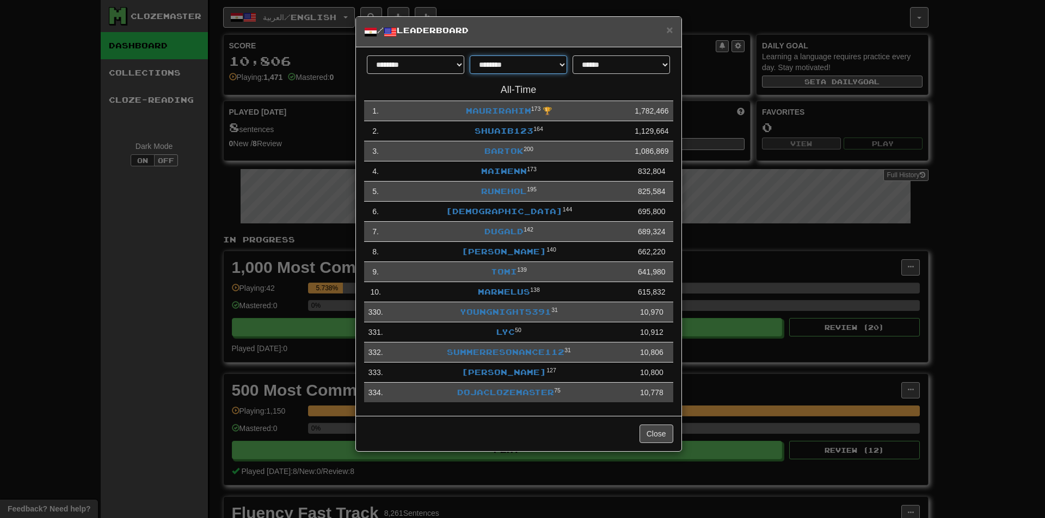
click at [511, 68] on select "**********" at bounding box center [518, 64] width 97 height 18
select select "*******"
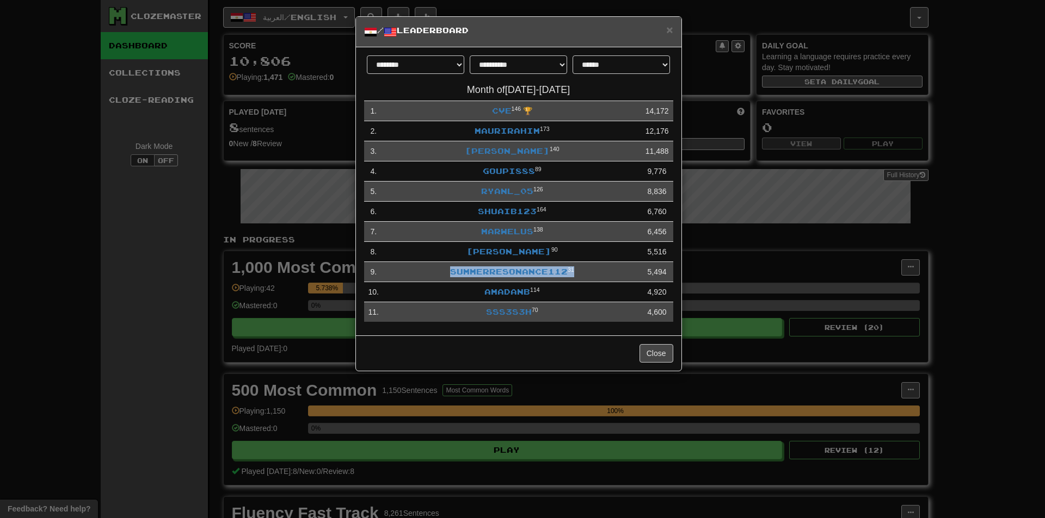
drag, startPoint x: 563, startPoint y: 271, endPoint x: 449, endPoint y: 274, distance: 114.3
click at [449, 274] on td "SummerResonance112 31" at bounding box center [512, 272] width 258 height 20
click at [417, 272] on td "SummerResonance112 31" at bounding box center [512, 272] width 258 height 20
click at [616, 61] on select "**********" at bounding box center [620, 64] width 97 height 18
select select "*******"
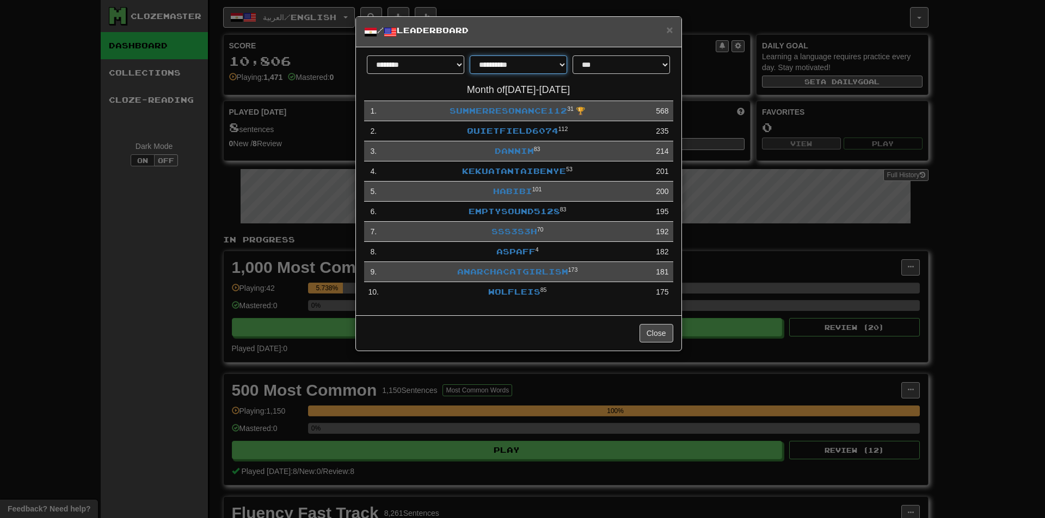
click at [507, 67] on select "**********" at bounding box center [518, 64] width 97 height 18
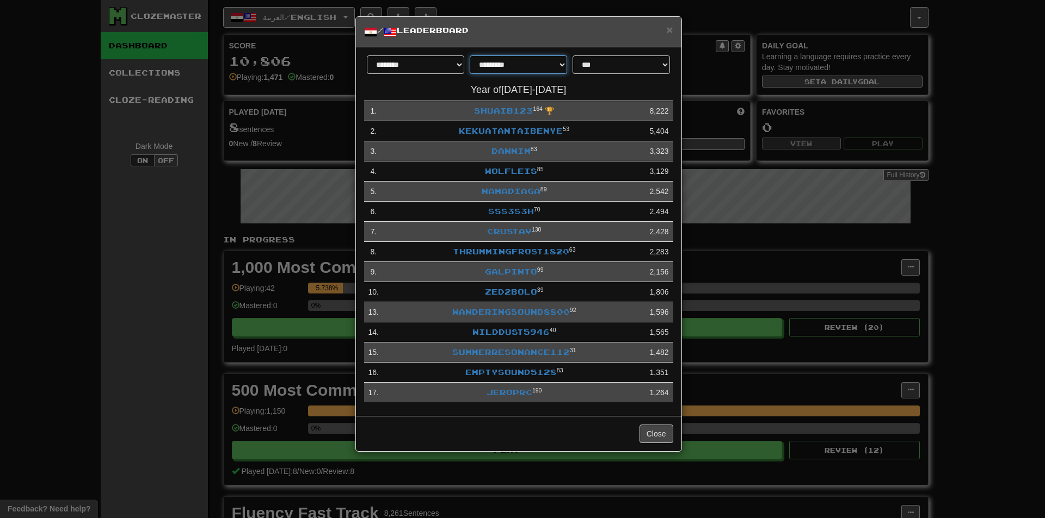
click at [539, 73] on select "**********" at bounding box center [518, 64] width 97 height 18
click at [617, 84] on div "**********" at bounding box center [518, 229] width 309 height 348
click at [548, 61] on select "**********" at bounding box center [518, 64] width 97 height 18
select select "******"
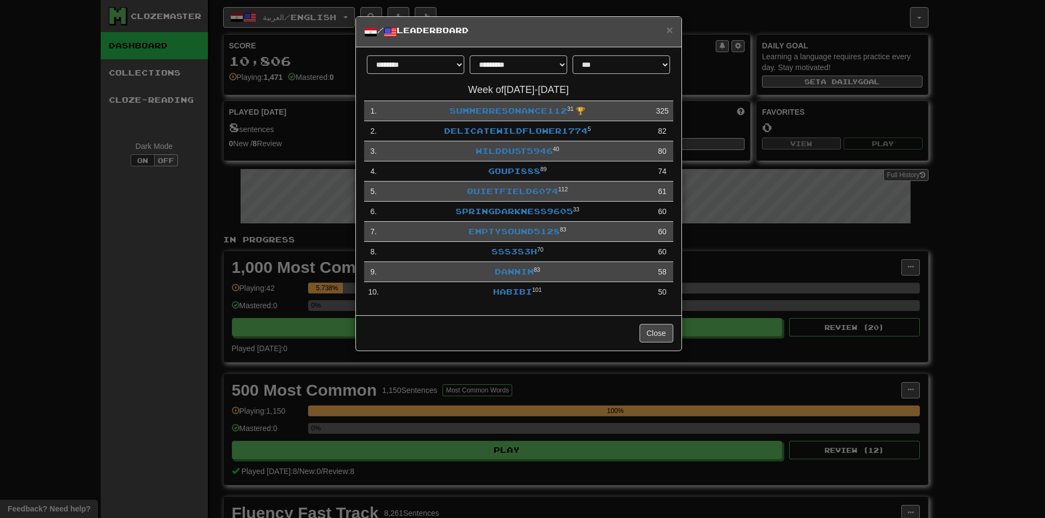
click at [677, 29] on div "× / Leaderboard" at bounding box center [518, 32] width 325 height 30
click at [668, 29] on span "×" at bounding box center [669, 29] width 7 height 13
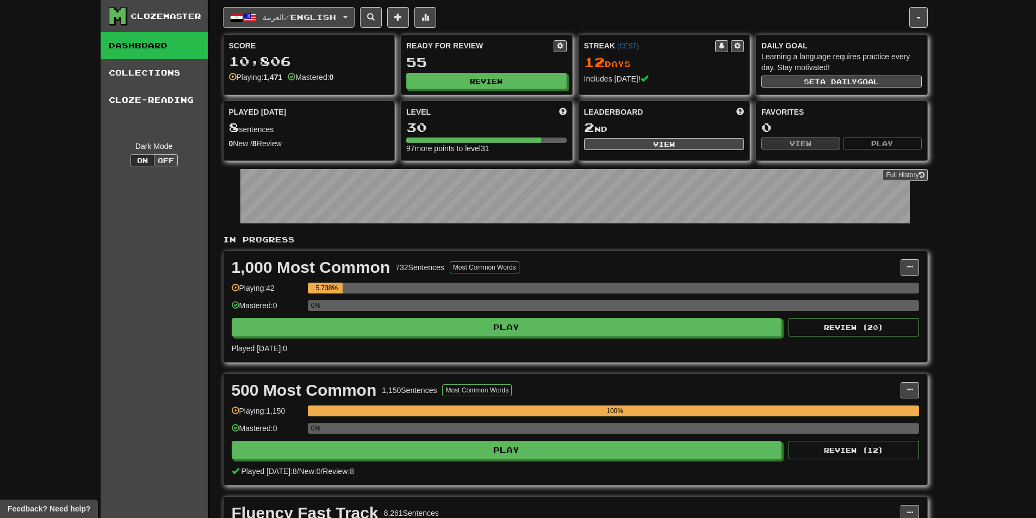
click at [329, 13] on span "العربية / English" at bounding box center [299, 17] width 73 height 9
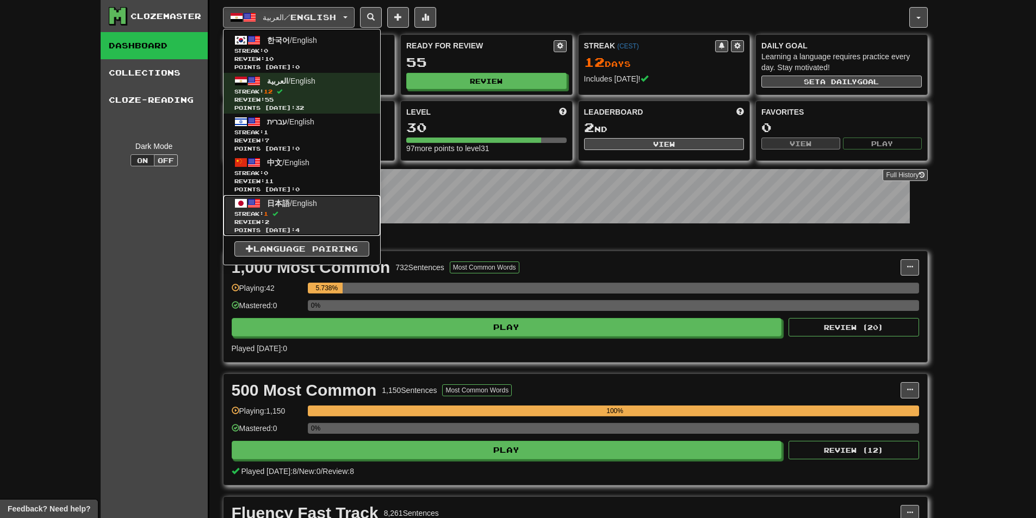
click at [289, 207] on span "日本語" at bounding box center [278, 203] width 23 height 9
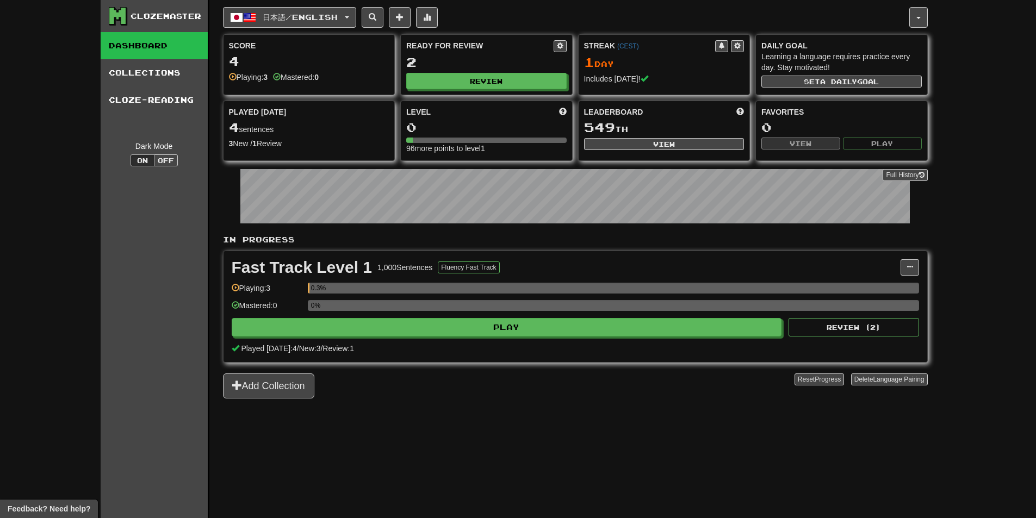
click at [153, 51] on link "Dashboard" at bounding box center [154, 45] width 107 height 27
click at [162, 72] on link "Collections" at bounding box center [154, 72] width 107 height 27
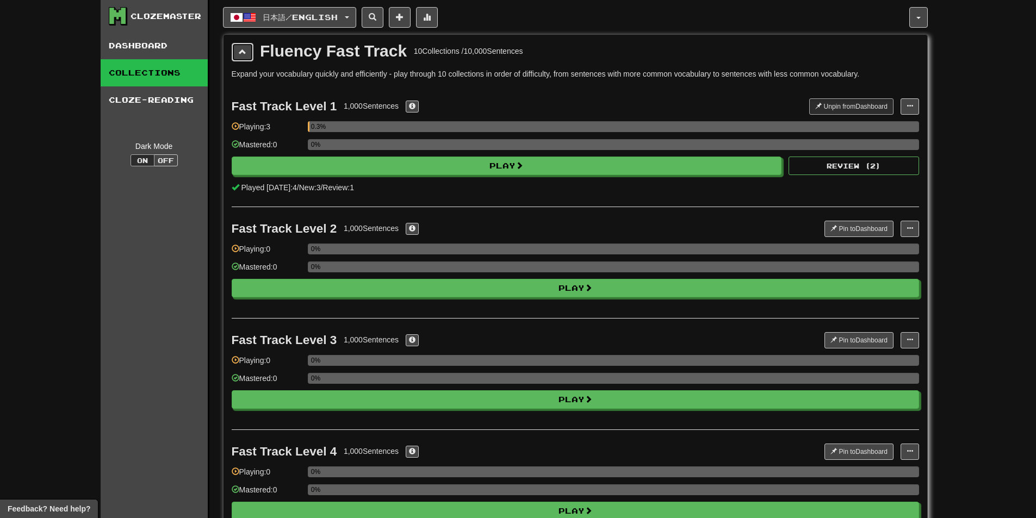
click at [232, 52] on button at bounding box center [243, 52] width 22 height 18
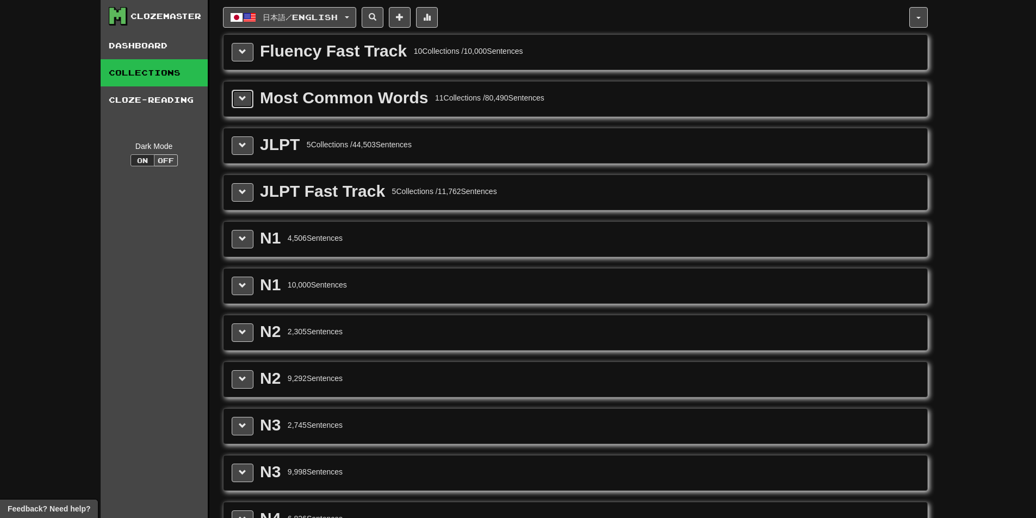
click at [248, 101] on button at bounding box center [243, 99] width 22 height 18
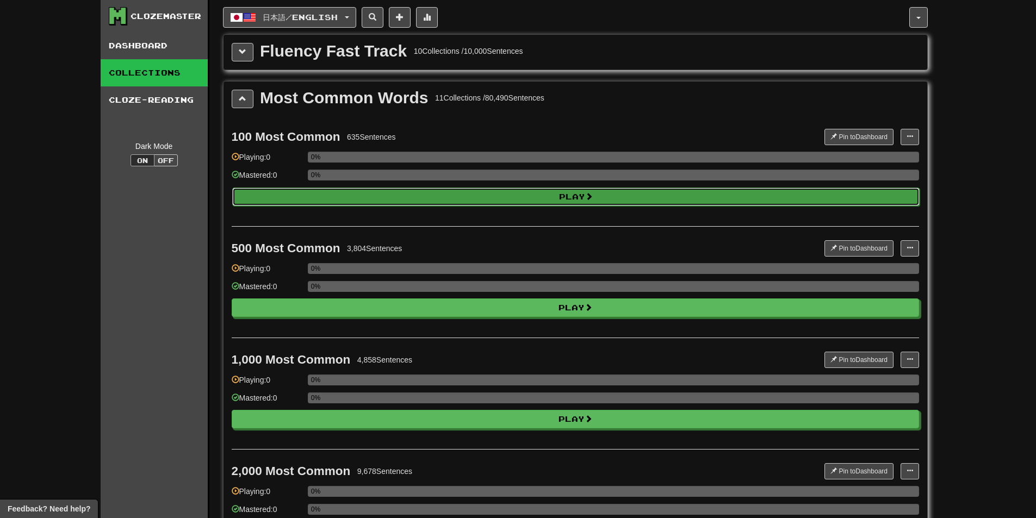
click at [335, 203] on button "Play" at bounding box center [576, 197] width 688 height 18
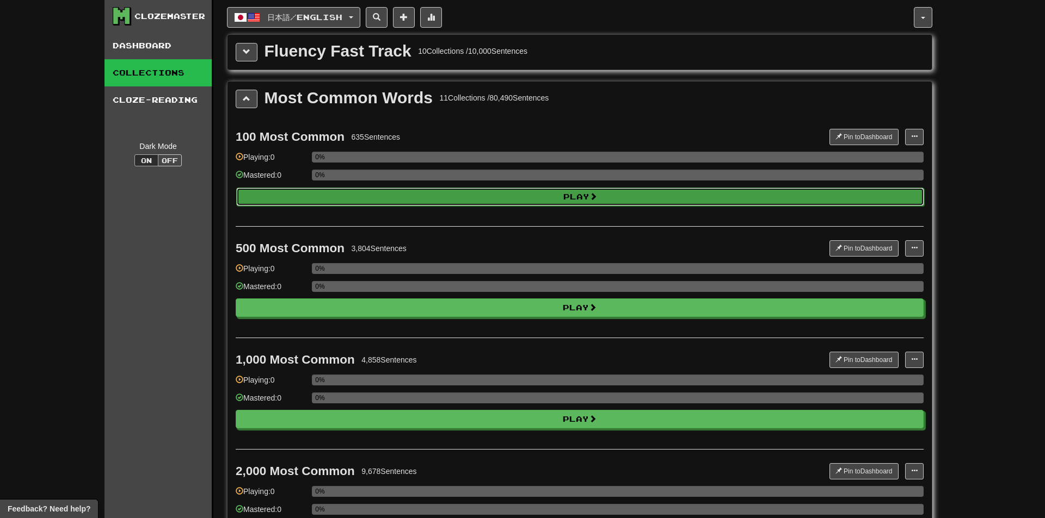
select select "**"
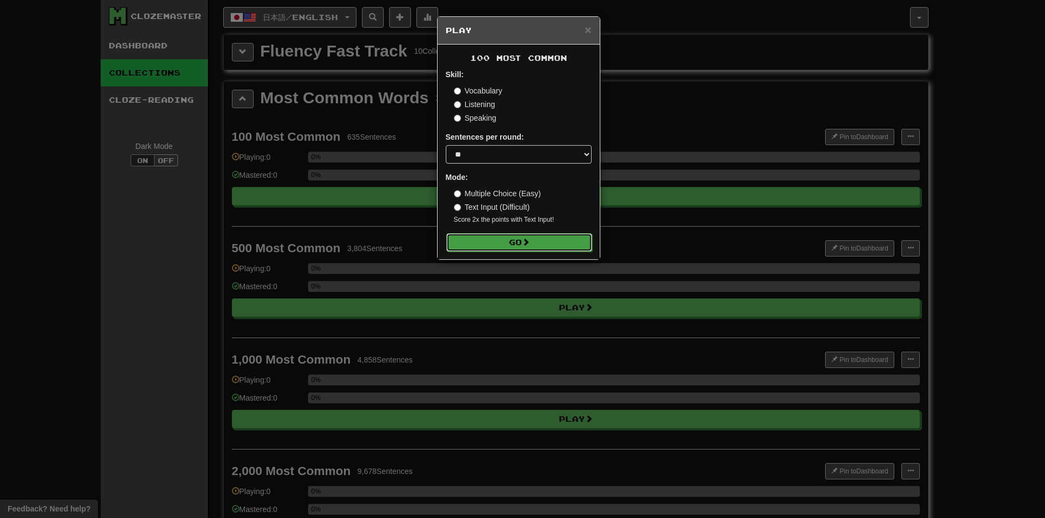
click at [505, 242] on button "Go" at bounding box center [519, 242] width 146 height 18
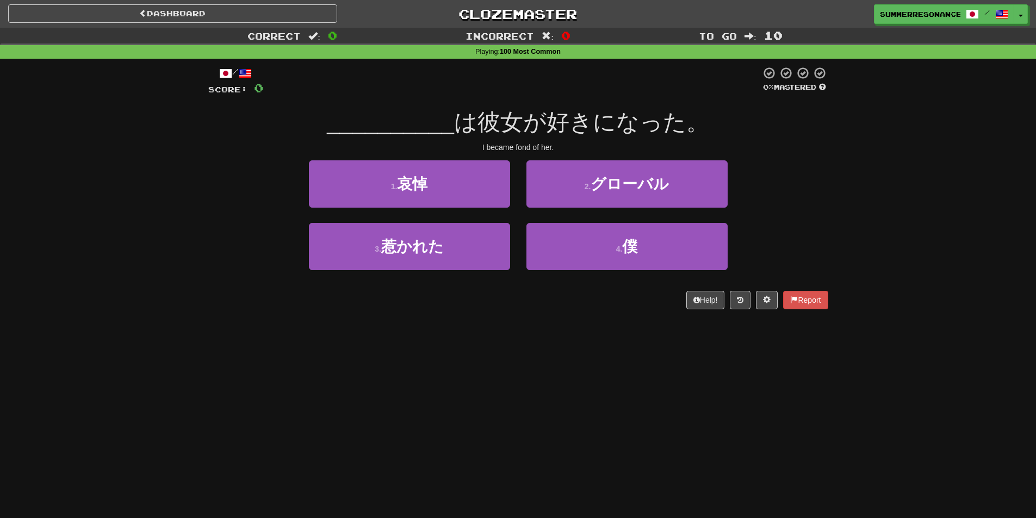
drag, startPoint x: 513, startPoint y: 338, endPoint x: 492, endPoint y: 337, distance: 20.1
click at [492, 337] on div "Dashboard Clozemaster SummerResonance112 / Toggle Dropdown Dashboard Leaderboar…" at bounding box center [518, 259] width 1036 height 518
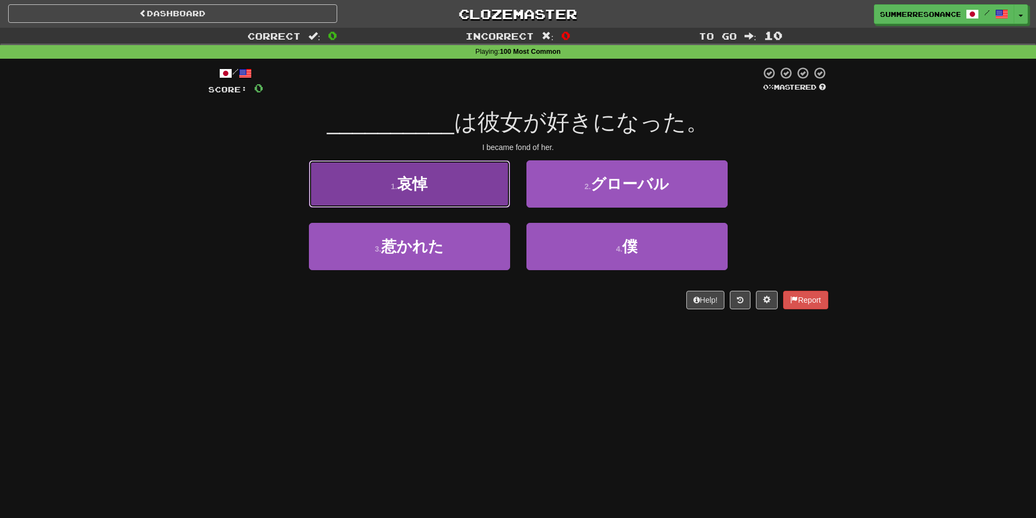
click at [461, 190] on button "1 . 哀悼" at bounding box center [409, 183] width 201 height 47
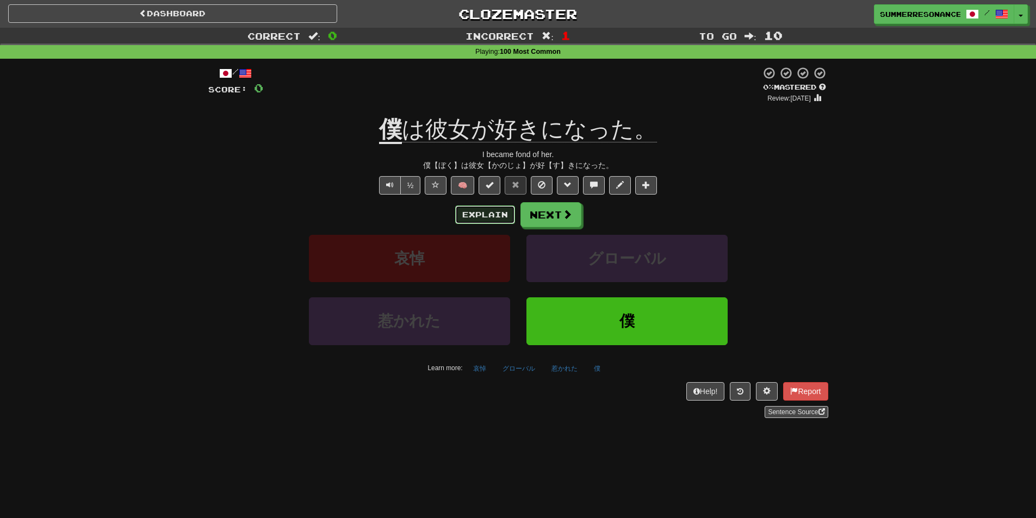
click at [483, 209] on button "Explain" at bounding box center [485, 215] width 60 height 18
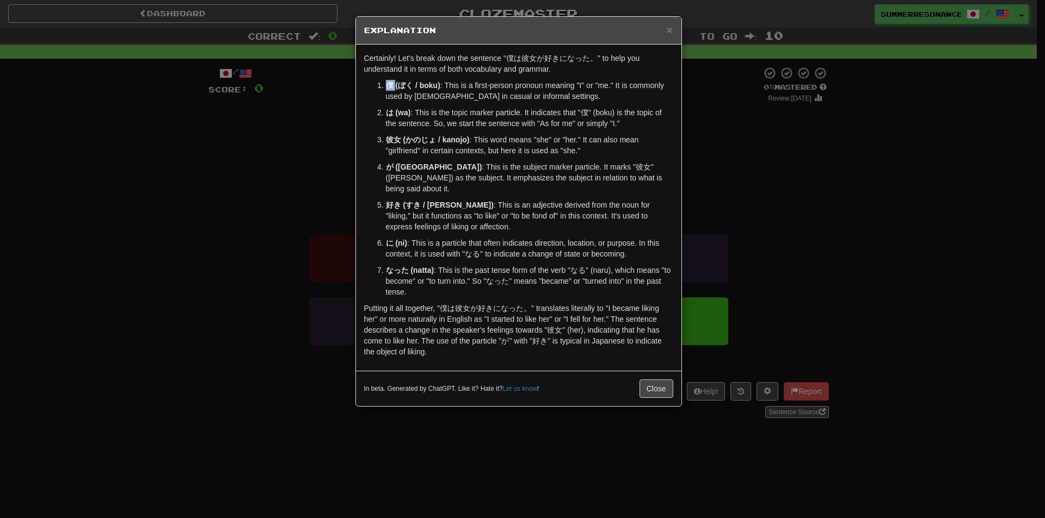
drag, startPoint x: 389, startPoint y: 86, endPoint x: 395, endPoint y: 90, distance: 7.1
click at [395, 90] on p "僕 (ぼく / boku) : This is a first-person pronoun meaning "I" or "me." It is commo…" at bounding box center [529, 91] width 287 height 22
click at [671, 26] on span "×" at bounding box center [669, 29] width 7 height 13
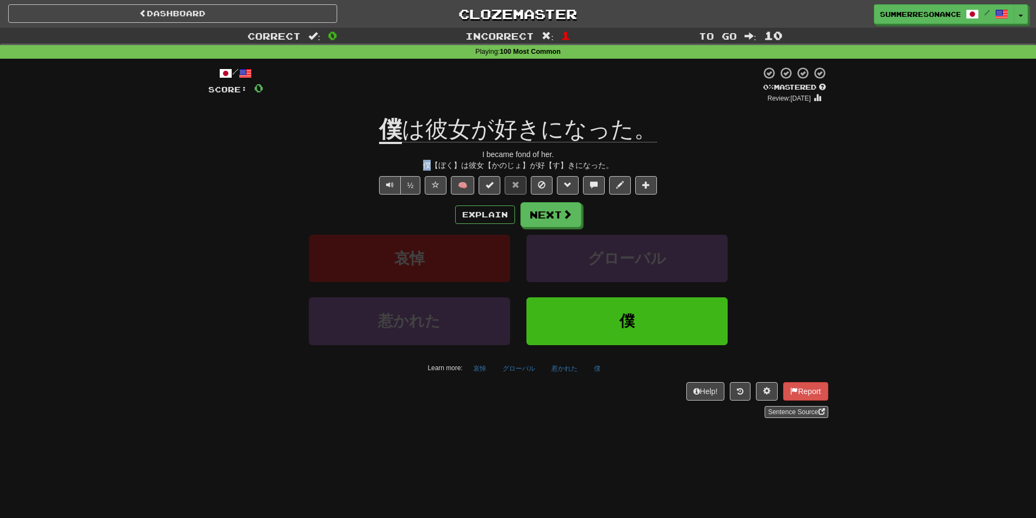
drag, startPoint x: 422, startPoint y: 163, endPoint x: 434, endPoint y: 163, distance: 12.0
click at [434, 163] on div "僕【ぼく】は彼女【かのじょ】が好【す】きになった。" at bounding box center [518, 165] width 620 height 11
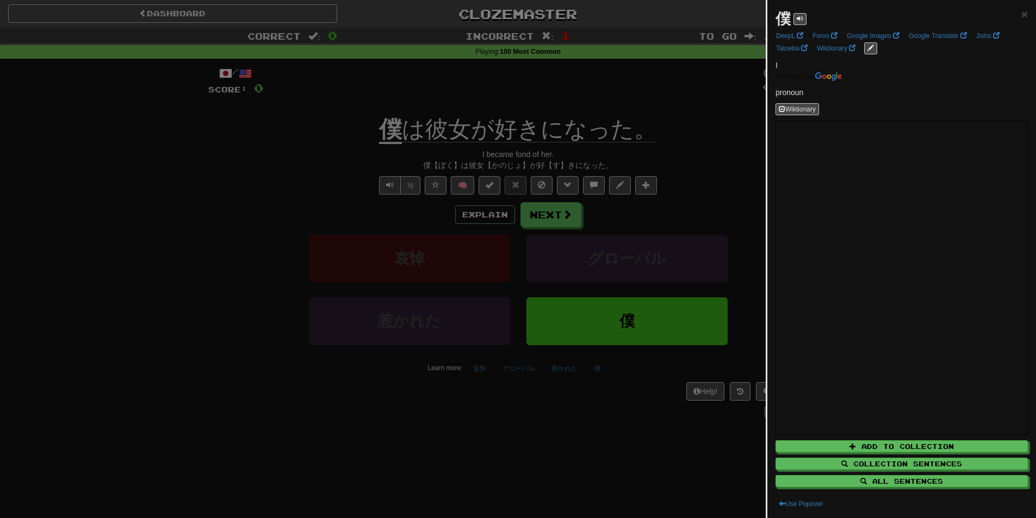
click at [390, 153] on div at bounding box center [518, 259] width 1036 height 518
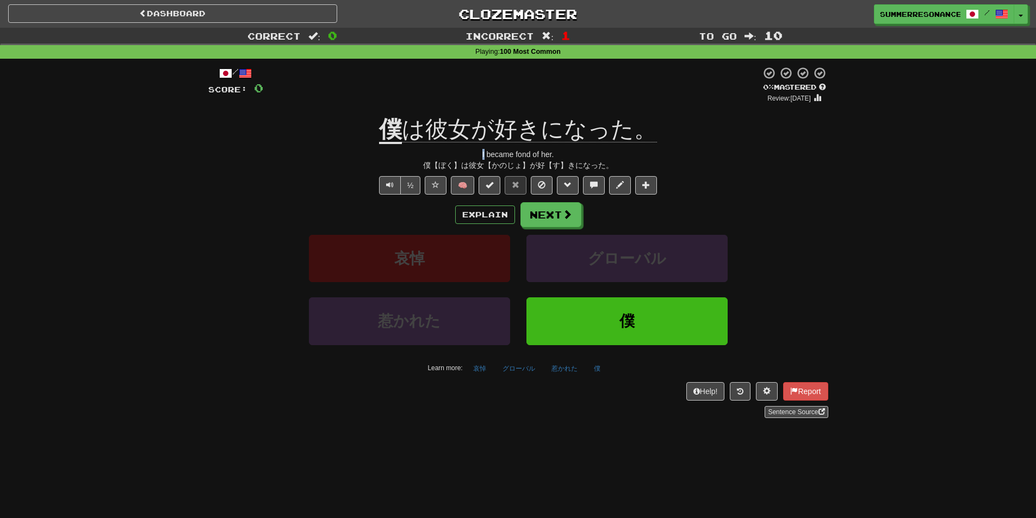
click at [485, 154] on div "I became fond of her." at bounding box center [518, 154] width 620 height 11
drag, startPoint x: 424, startPoint y: 165, endPoint x: 439, endPoint y: 167, distance: 14.8
click at [429, 165] on div "僕【ぼく】は彼女【かのじょ】が好【す】きになった。" at bounding box center [518, 165] width 620 height 11
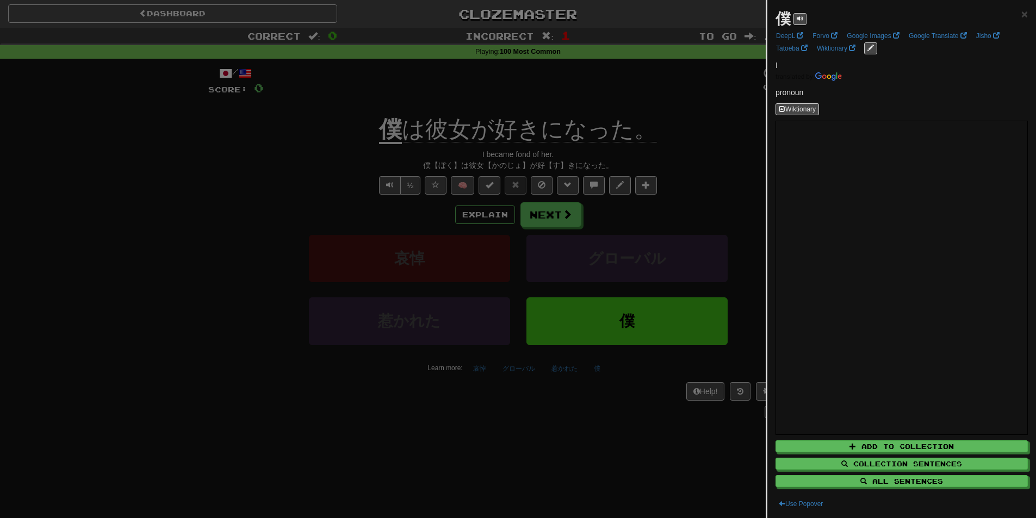
click at [387, 126] on div at bounding box center [518, 259] width 1036 height 518
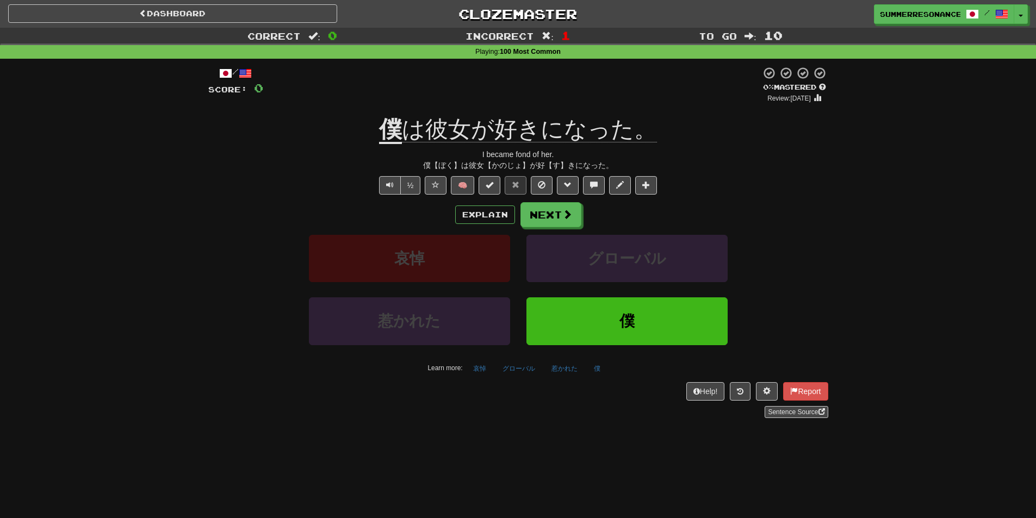
click at [509, 128] on span "は彼女が好きになった。" at bounding box center [529, 129] width 255 height 26
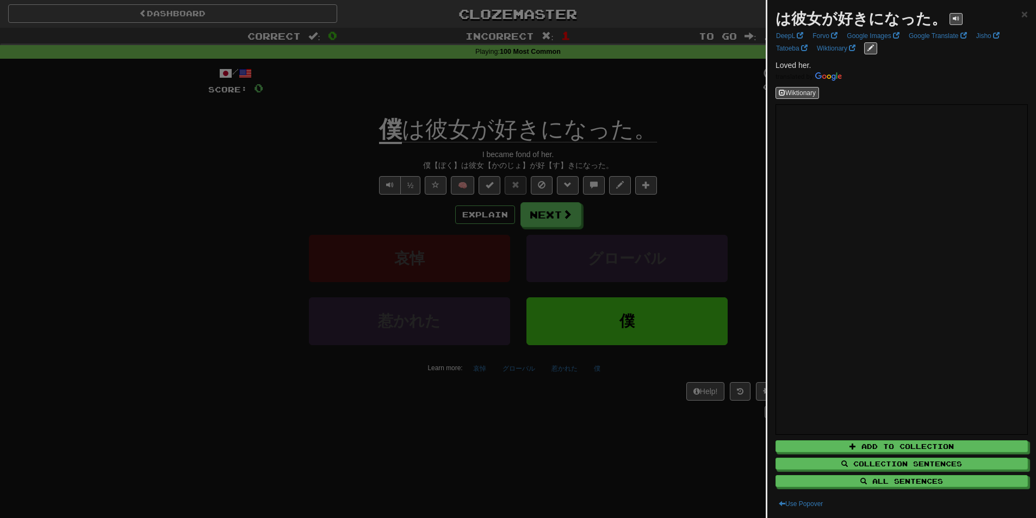
click at [501, 146] on div at bounding box center [518, 259] width 1036 height 518
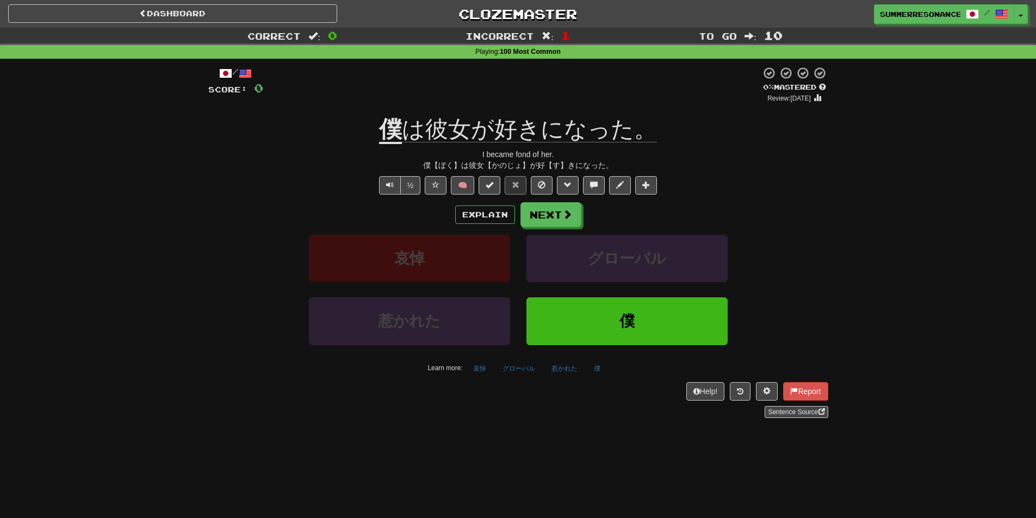
click at [462, 136] on span "は彼女が好きになった。" at bounding box center [529, 129] width 255 height 26
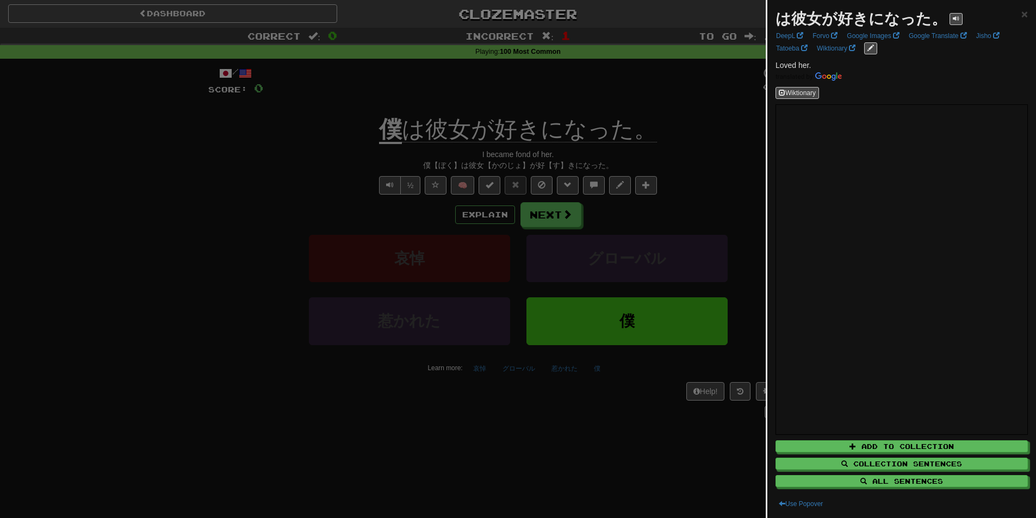
click at [330, 142] on div at bounding box center [518, 259] width 1036 height 518
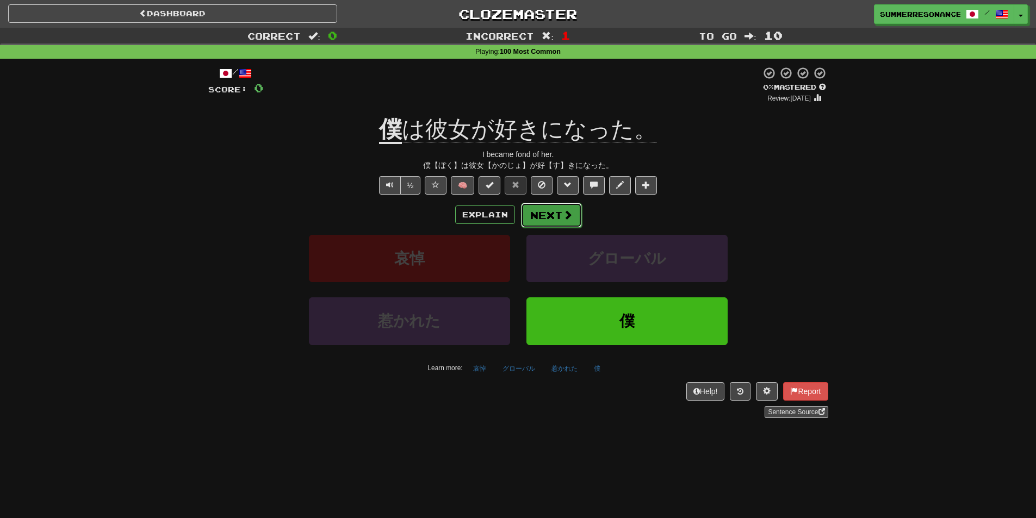
click at [538, 223] on button "Next" at bounding box center [551, 215] width 61 height 25
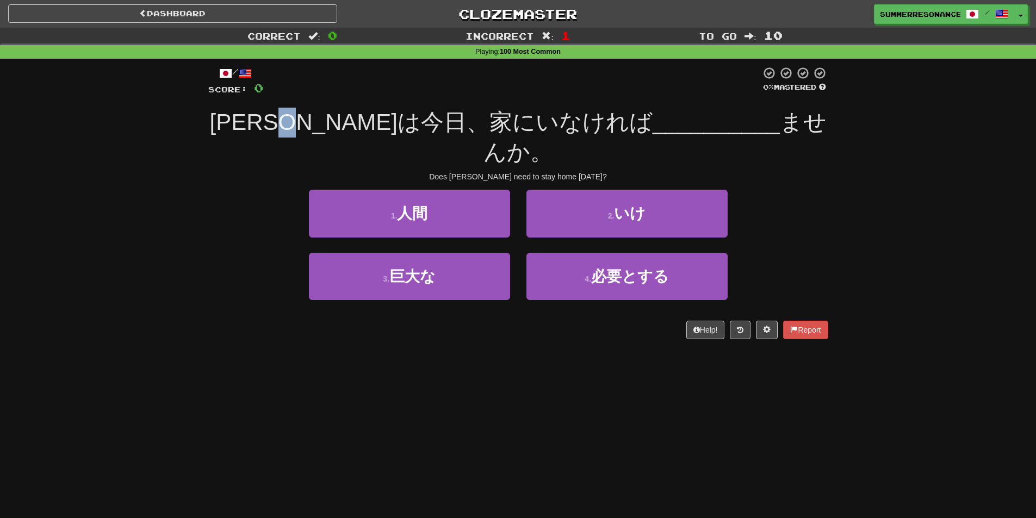
drag, startPoint x: 369, startPoint y: 130, endPoint x: 381, endPoint y: 134, distance: 12.7
click at [383, 134] on span "[PERSON_NAME]は今日、家にいなければ" at bounding box center [430, 122] width 443 height 26
click at [372, 171] on div "Does [PERSON_NAME] need to stay home [DATE]?" at bounding box center [518, 176] width 620 height 11
drag, startPoint x: 375, startPoint y: 126, endPoint x: 213, endPoint y: 123, distance: 162.2
click at [213, 123] on div "[PERSON_NAME]は今日、家にいなければ __________ ませんか。" at bounding box center [518, 137] width 620 height 59
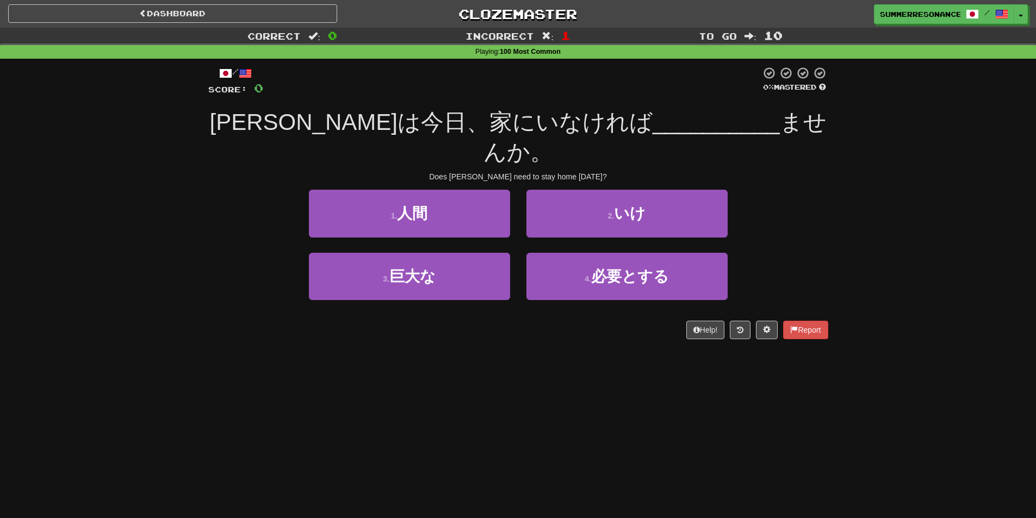
click at [383, 140] on div "/ Score: 0 0 % Mastered [PERSON_NAME]は今日、家にいなければ __________ ませんか。 Does [PERSON_…" at bounding box center [518, 202] width 620 height 273
drag, startPoint x: 264, startPoint y: 124, endPoint x: 252, endPoint y: 128, distance: 12.7
click at [252, 128] on span "[PERSON_NAME]は今日、家にいなければ" at bounding box center [430, 122] width 443 height 26
drag, startPoint x: 406, startPoint y: 121, endPoint x: 387, endPoint y: 124, distance: 19.2
click at [387, 124] on span "[PERSON_NAME]は今日、家にいなければ" at bounding box center [430, 122] width 443 height 26
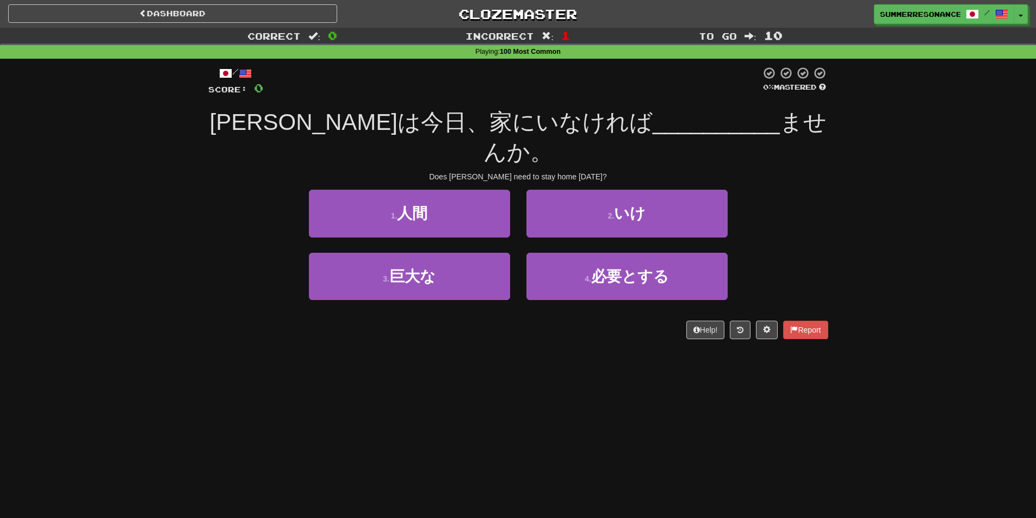
click at [878, 221] on div "Correct : 0 Incorrect : 1 To go : 10 Playing : 100 Most Common / Score: 0 0 % M…" at bounding box center [518, 191] width 1036 height 327
drag, startPoint x: 379, startPoint y: 124, endPoint x: 408, endPoint y: 126, distance: 28.4
click at [408, 126] on span "[PERSON_NAME]は今日、家にいなければ" at bounding box center [430, 122] width 443 height 26
copy span "家"
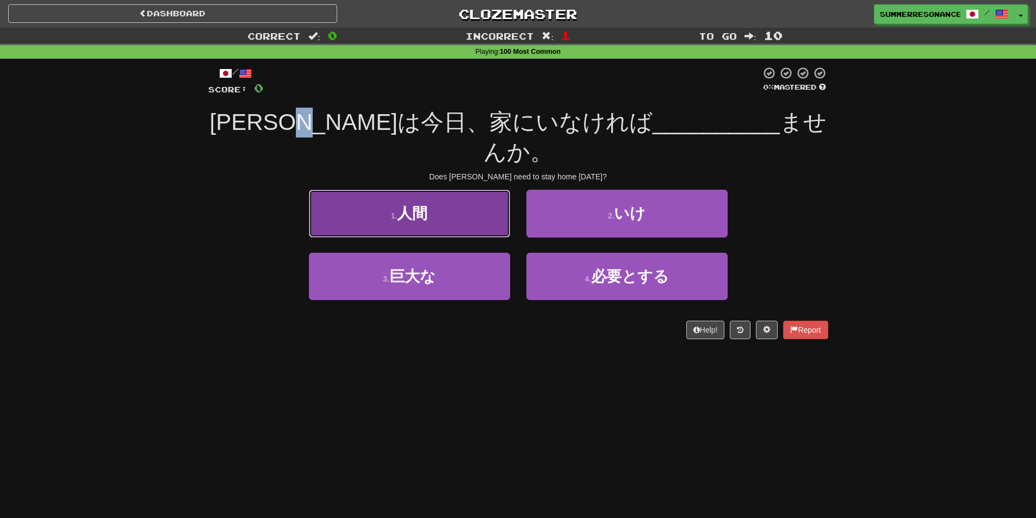
click at [445, 190] on button "1 . 人間" at bounding box center [409, 213] width 201 height 47
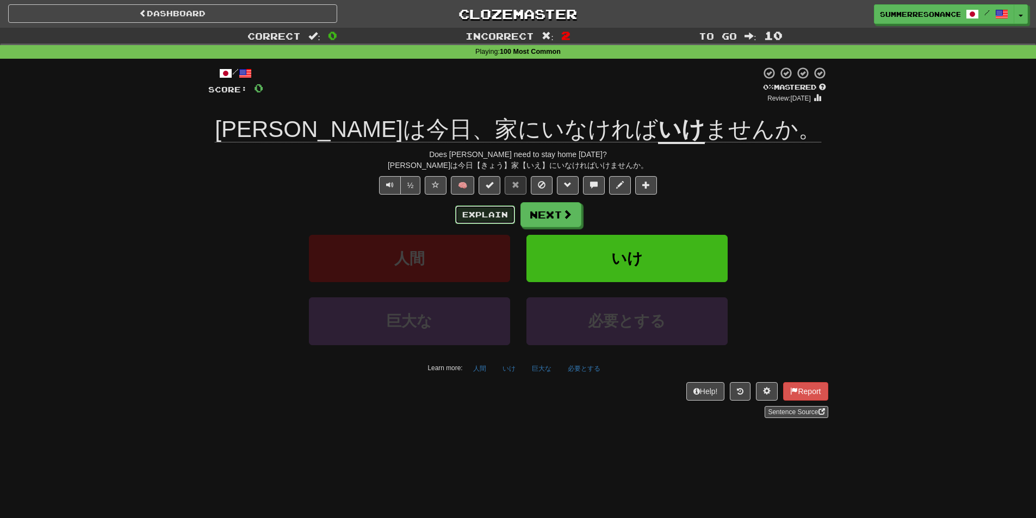
click at [478, 207] on button "Explain" at bounding box center [485, 215] width 60 height 18
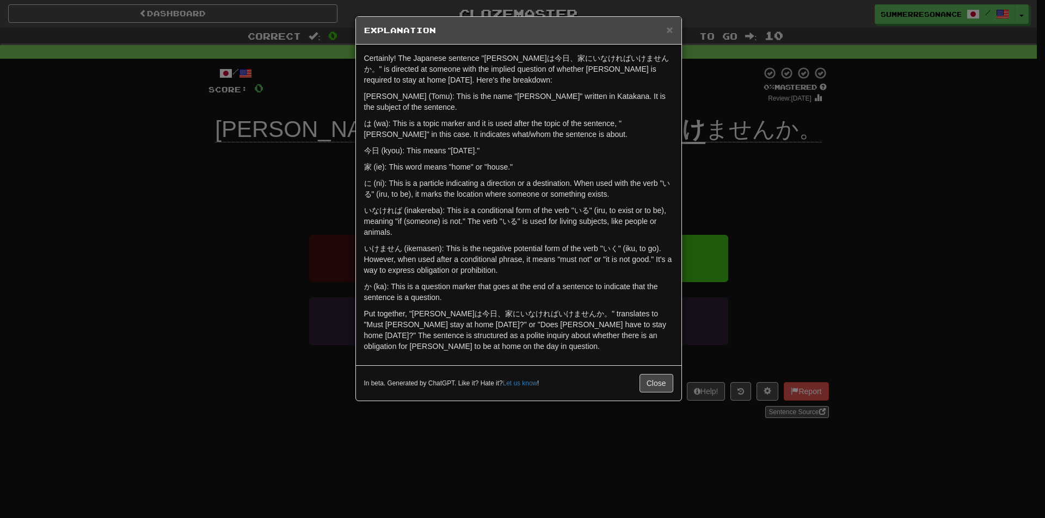
click at [675, 18] on div "× Explanation" at bounding box center [518, 31] width 325 height 28
click at [669, 25] on span "×" at bounding box center [669, 29] width 7 height 13
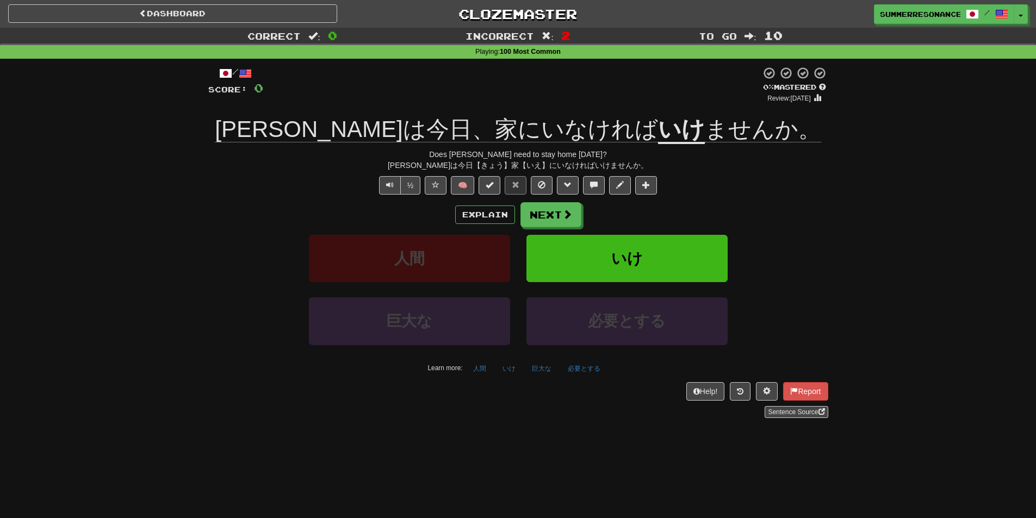
drag, startPoint x: 424, startPoint y: 128, endPoint x: 423, endPoint y: 134, distance: 6.7
click at [423, 134] on span "トムは今日、家にいなければ" at bounding box center [436, 129] width 443 height 26
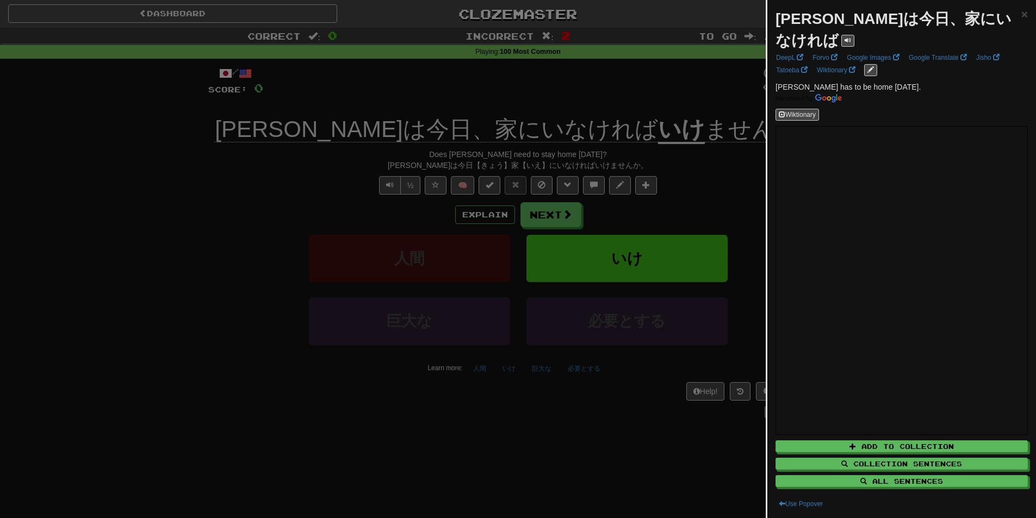
click at [730, 183] on div at bounding box center [518, 259] width 1036 height 518
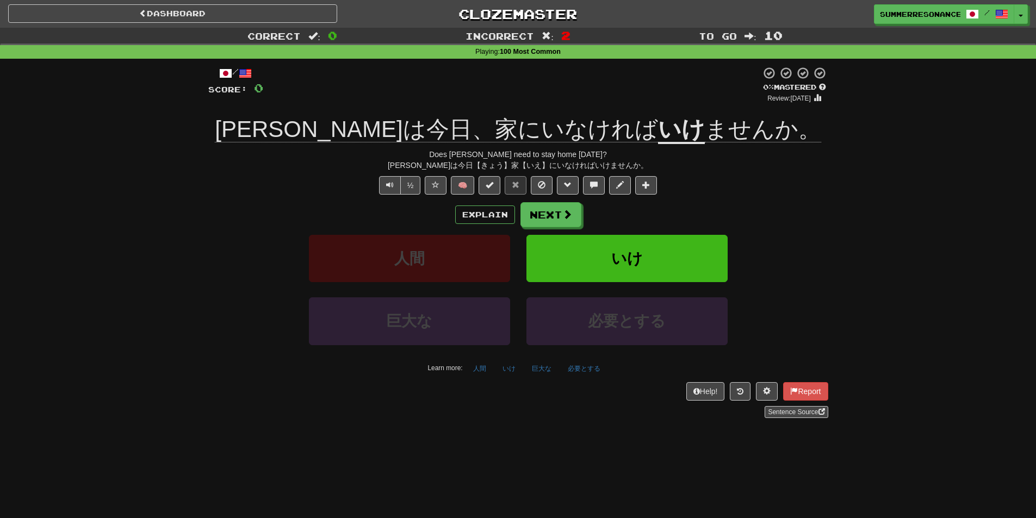
click at [798, 196] on div "/ Score: 0 0 % Mastered Review: 2025-08-15 トムは今日、家にいなければ いけ ませんか。 Does Tom need…" at bounding box center [518, 242] width 620 height 352
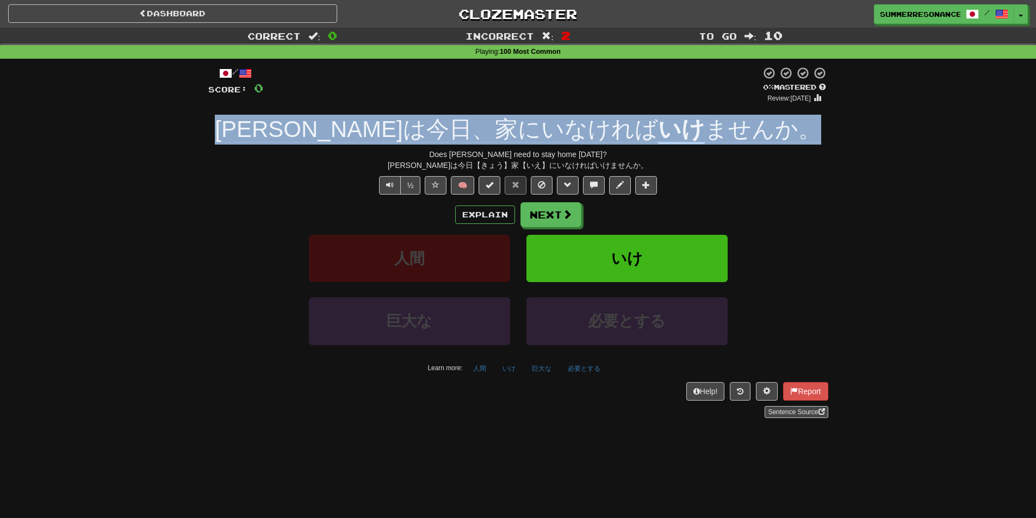
drag, startPoint x: 288, startPoint y: 122, endPoint x: 760, endPoint y: 117, distance: 471.7
click at [760, 117] on div "トムは今日、家にいなければ いけ ませんか。" at bounding box center [518, 130] width 620 height 30
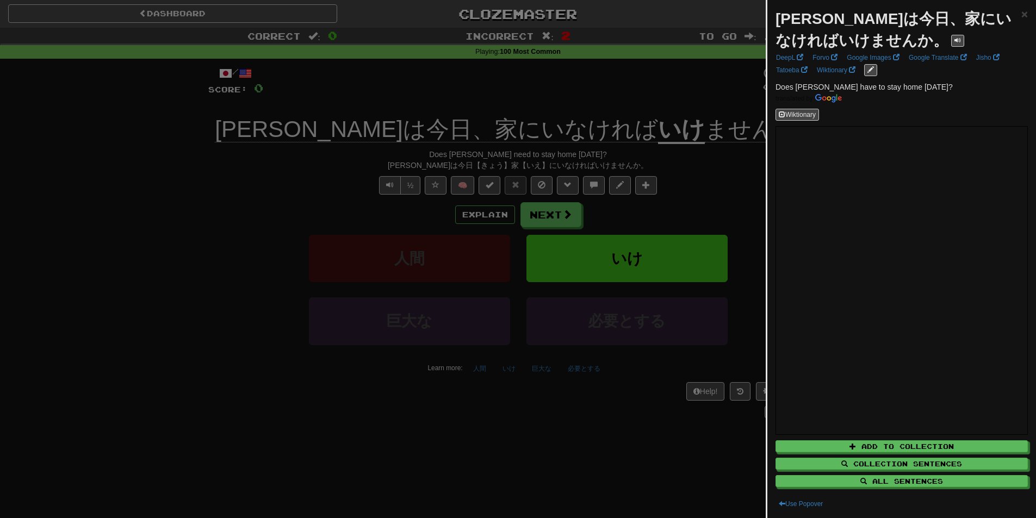
click at [670, 441] on div at bounding box center [518, 259] width 1036 height 518
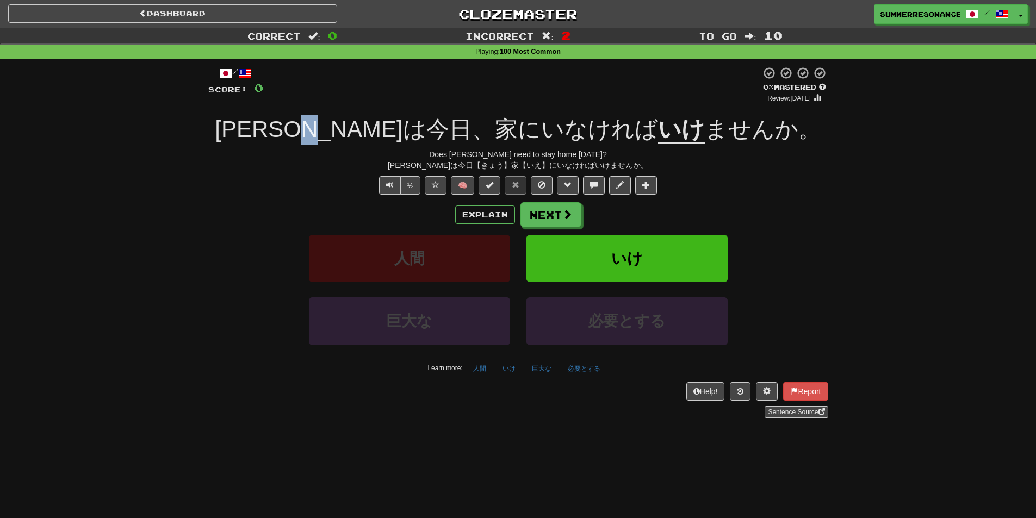
drag, startPoint x: 418, startPoint y: 133, endPoint x: 452, endPoint y: 134, distance: 34.3
click at [452, 134] on span "トムは今日、家にいなければ" at bounding box center [436, 129] width 443 height 26
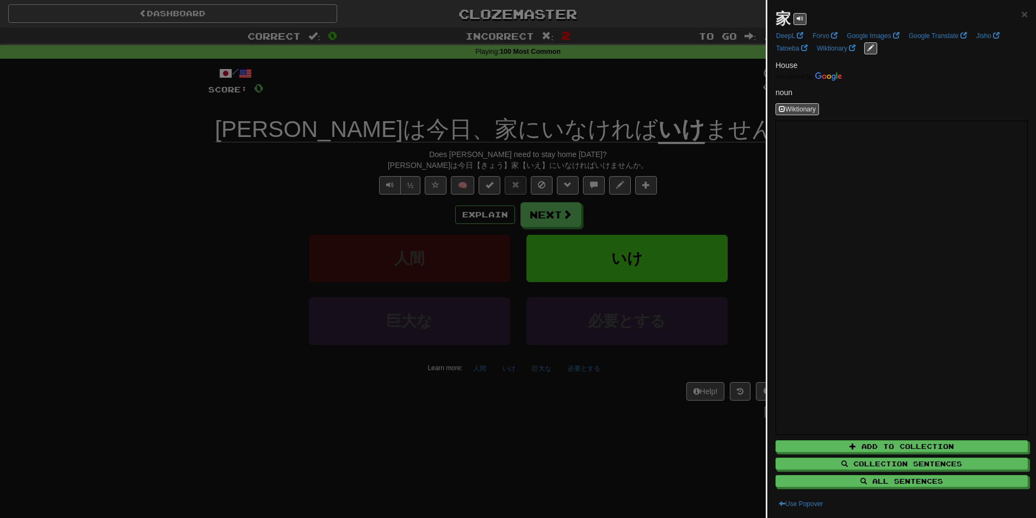
click at [403, 151] on div at bounding box center [518, 259] width 1036 height 518
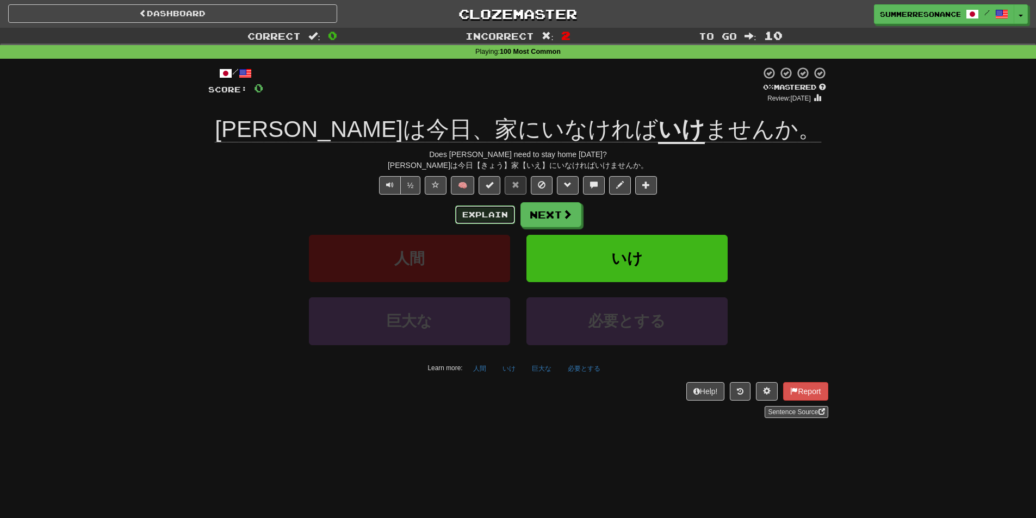
click at [488, 214] on button "Explain" at bounding box center [485, 215] width 60 height 18
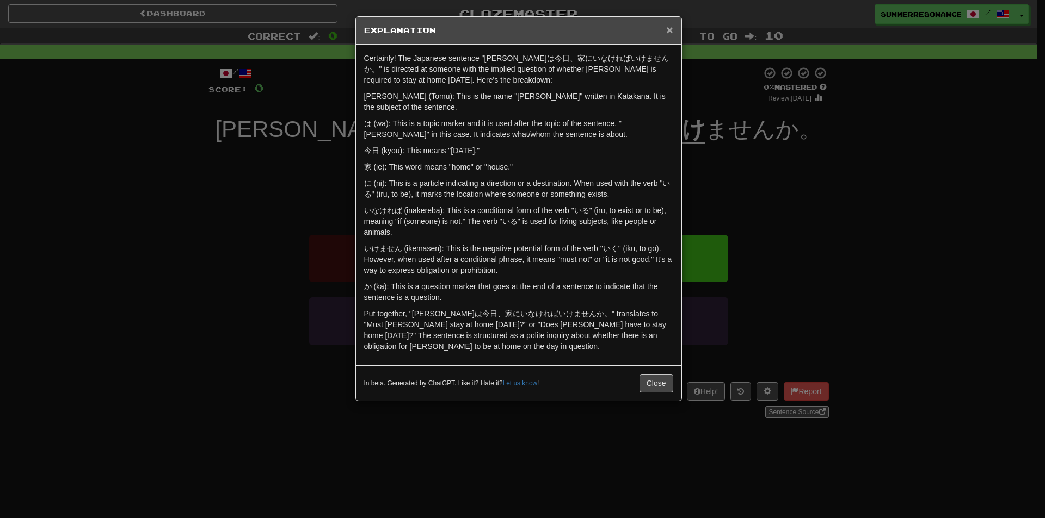
click at [669, 32] on span "×" at bounding box center [669, 29] width 7 height 13
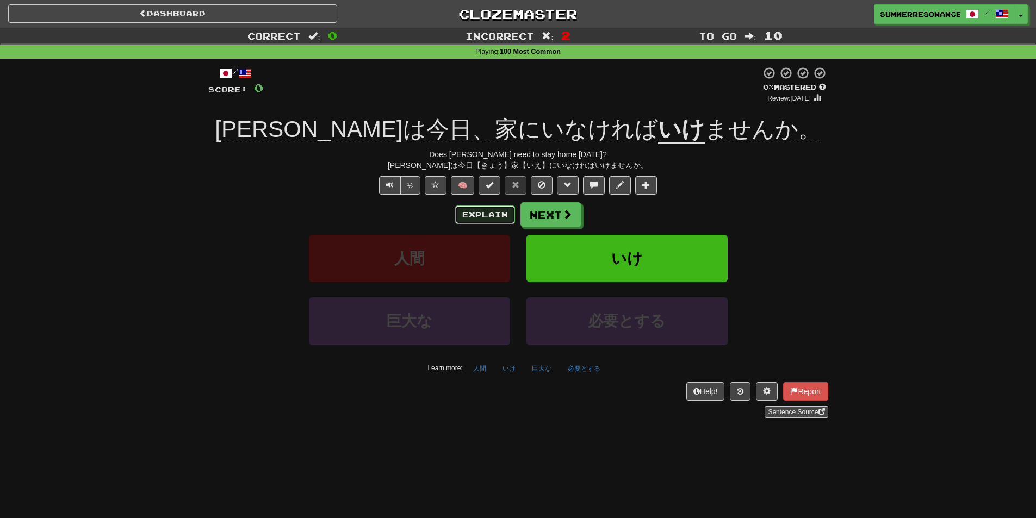
click at [491, 215] on button "Explain" at bounding box center [485, 215] width 60 height 18
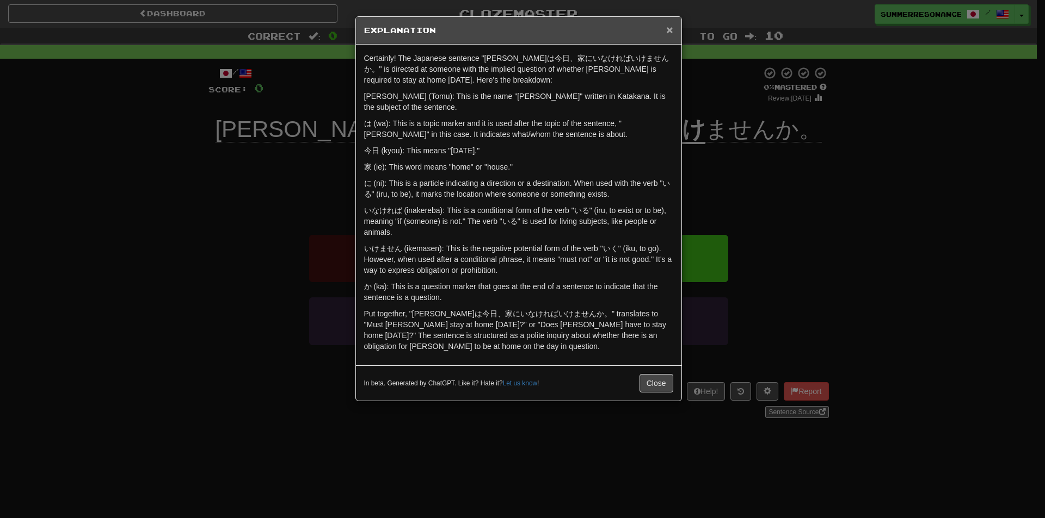
click at [670, 24] on span "×" at bounding box center [669, 29] width 7 height 13
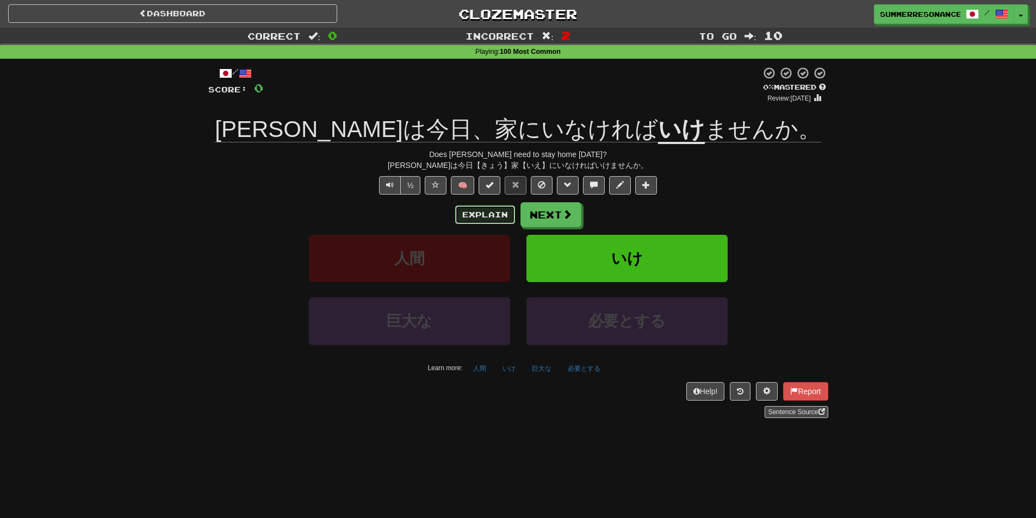
click at [478, 212] on button "Explain" at bounding box center [485, 215] width 60 height 18
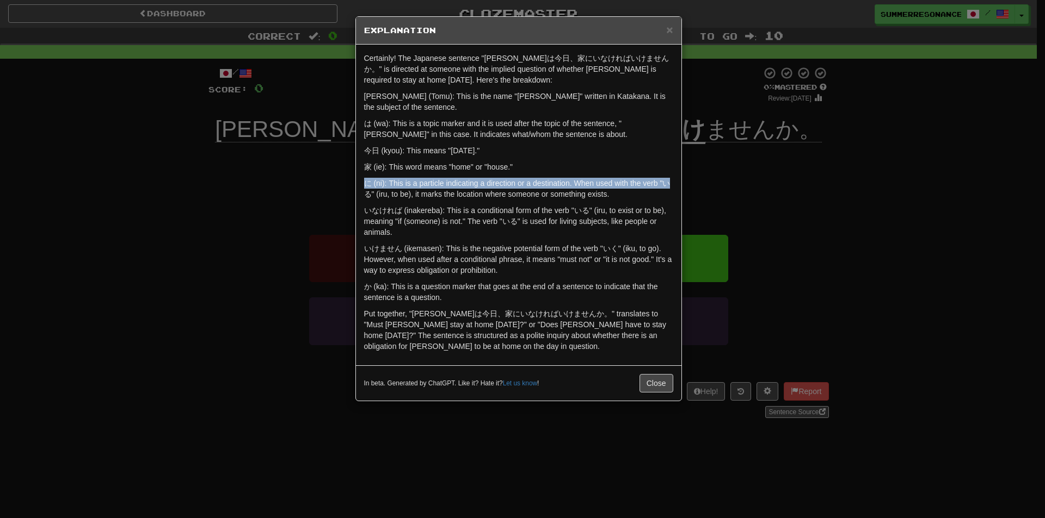
drag, startPoint x: 583, startPoint y: 79, endPoint x: 956, endPoint y: 162, distance: 382.3
click at [956, 162] on div "× Explanation Certainly! The Japanese sentence "トムは今日、家にいなければいけませんか。" is direct…" at bounding box center [522, 259] width 1045 height 518
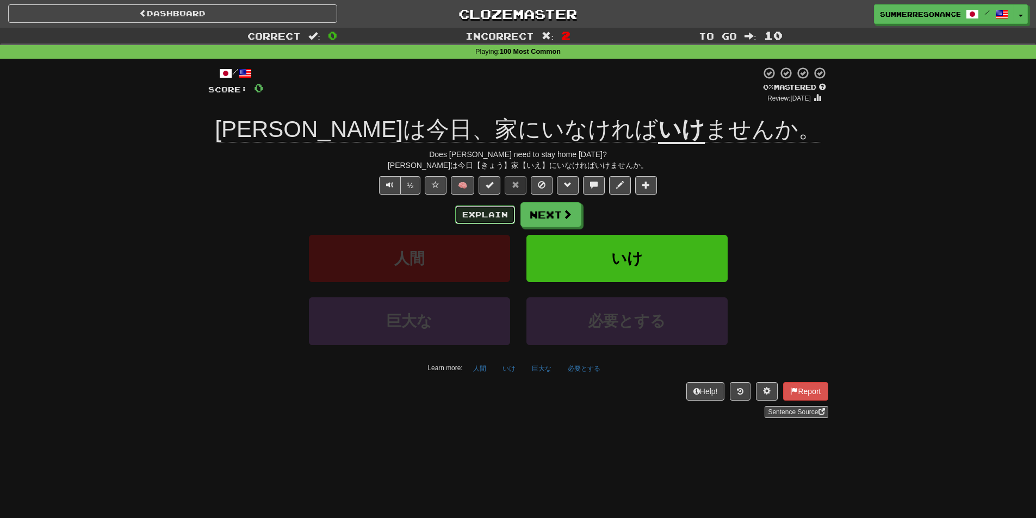
click at [479, 212] on button "Explain" at bounding box center [485, 215] width 60 height 18
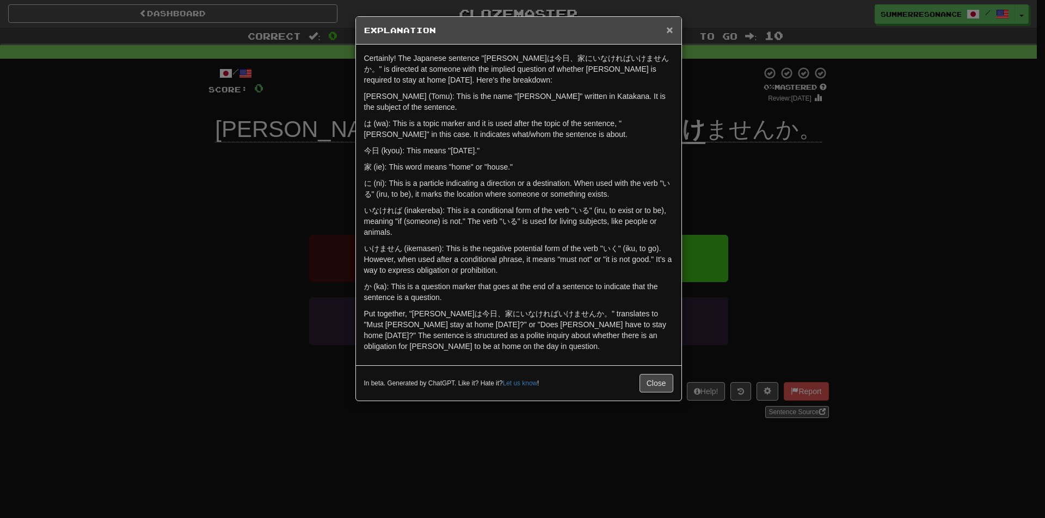
click at [671, 28] on span "×" at bounding box center [669, 29] width 7 height 13
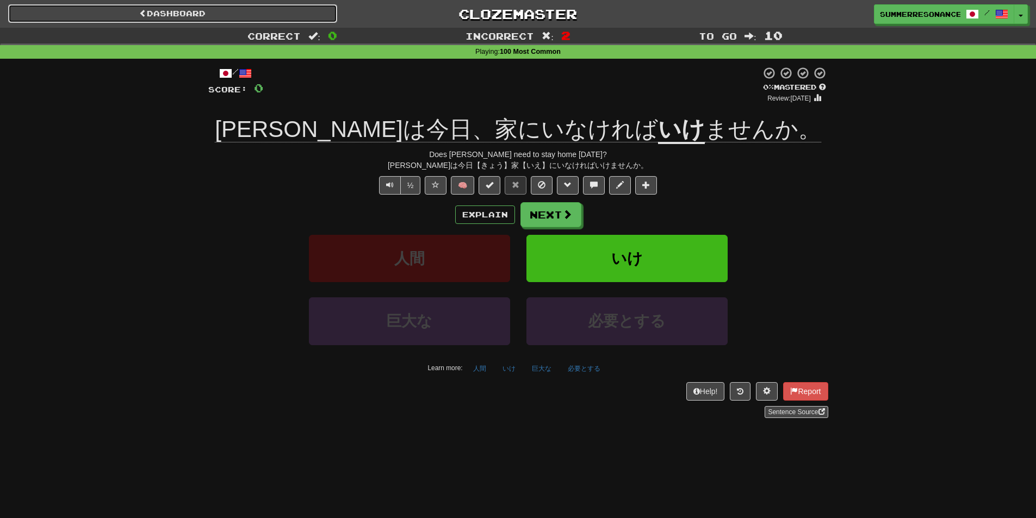
click at [246, 14] on link "Dashboard" at bounding box center [172, 13] width 329 height 18
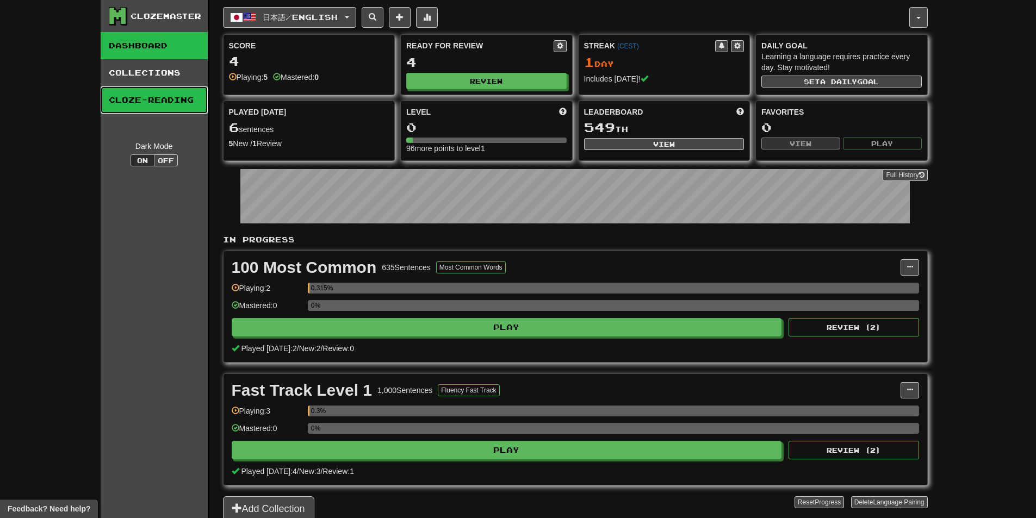
click at [171, 103] on link "Cloze-Reading" at bounding box center [154, 100] width 107 height 27
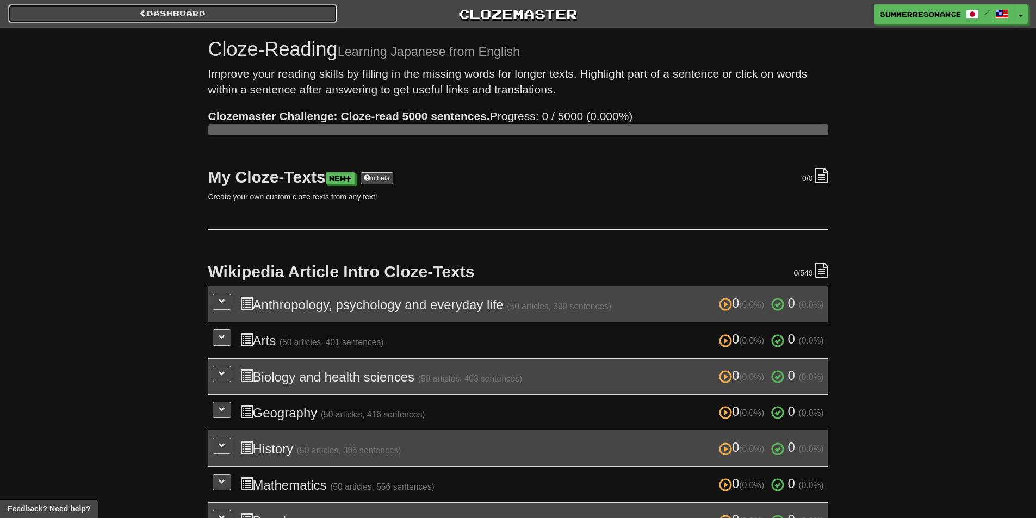
click at [191, 7] on link "Dashboard" at bounding box center [172, 13] width 329 height 18
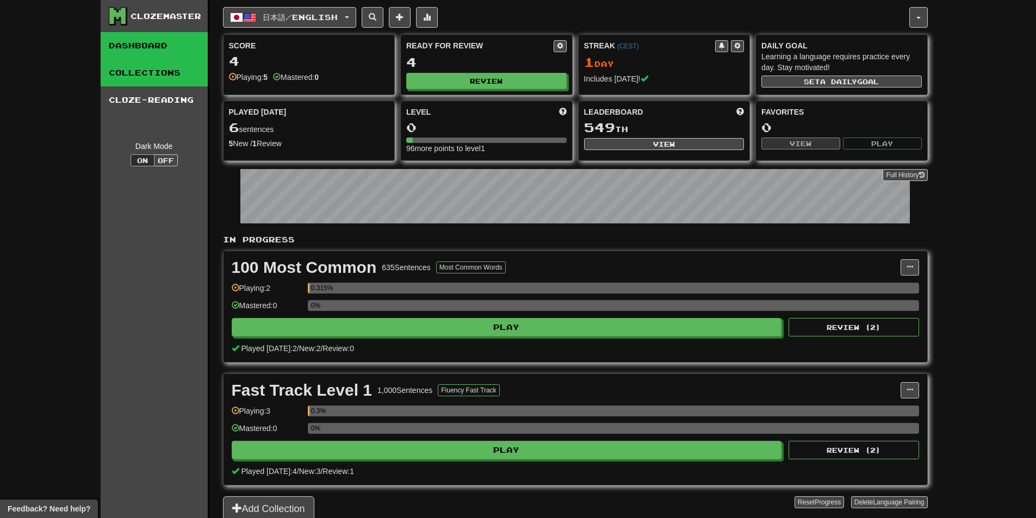
drag, startPoint x: 186, startPoint y: 85, endPoint x: 150, endPoint y: 76, distance: 37.7
click at [150, 76] on link "Collections" at bounding box center [154, 72] width 107 height 27
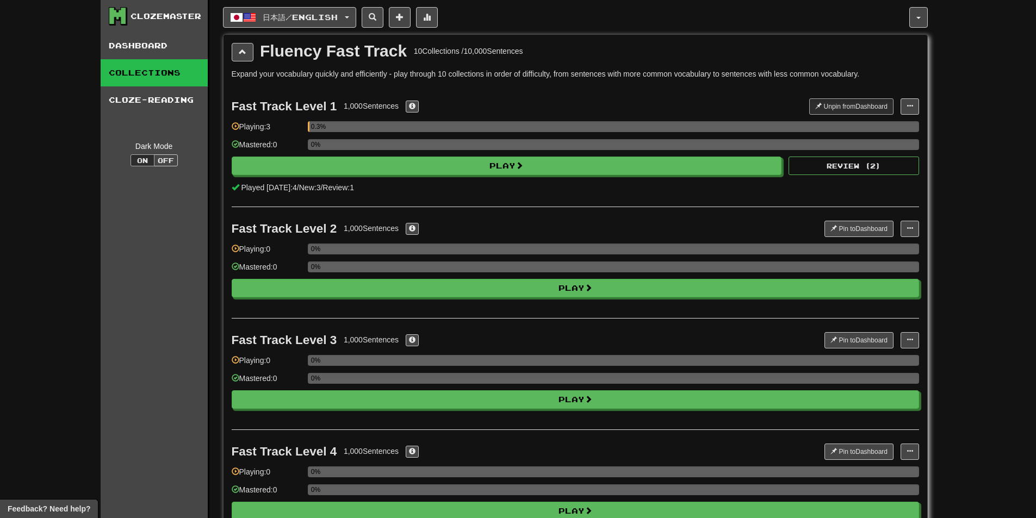
click at [409, 24] on button at bounding box center [400, 17] width 22 height 21
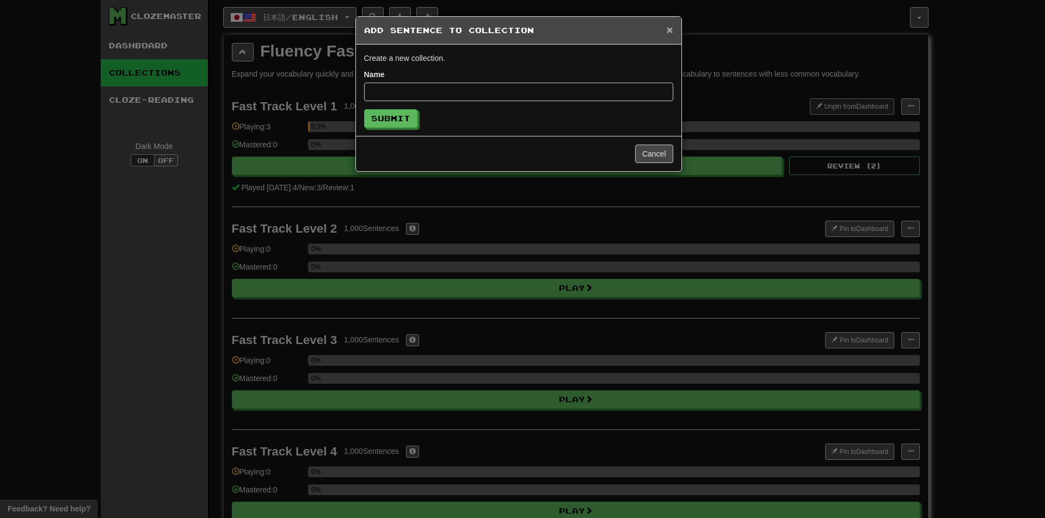
click at [671, 30] on span "×" at bounding box center [669, 29] width 7 height 13
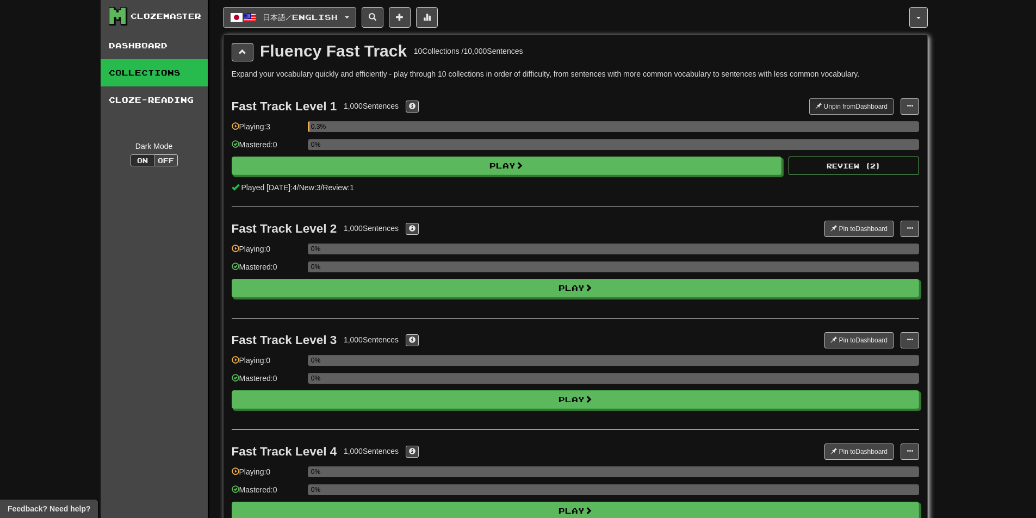
click at [323, 11] on button "日本語 / English" at bounding box center [289, 17] width 133 height 21
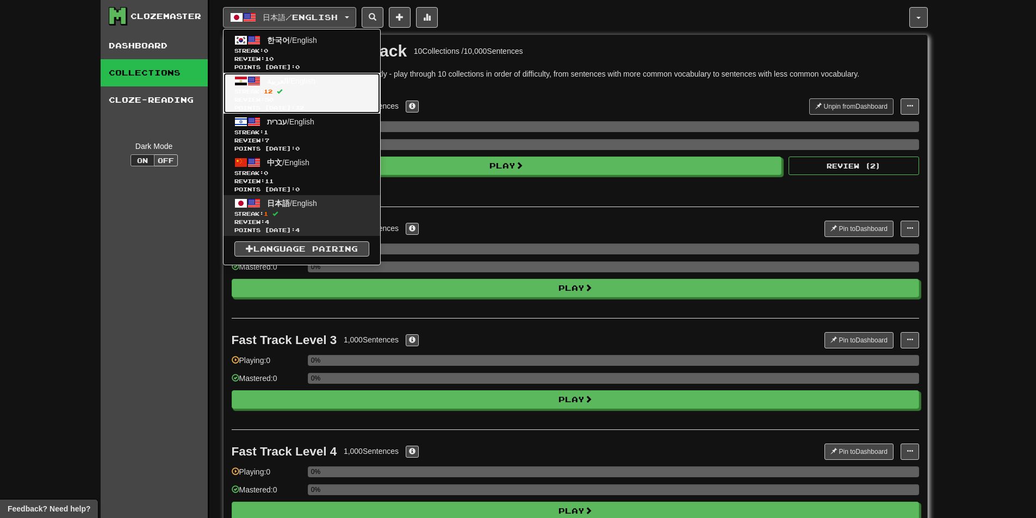
drag, startPoint x: 266, startPoint y: 92, endPoint x: 367, endPoint y: 212, distance: 157.2
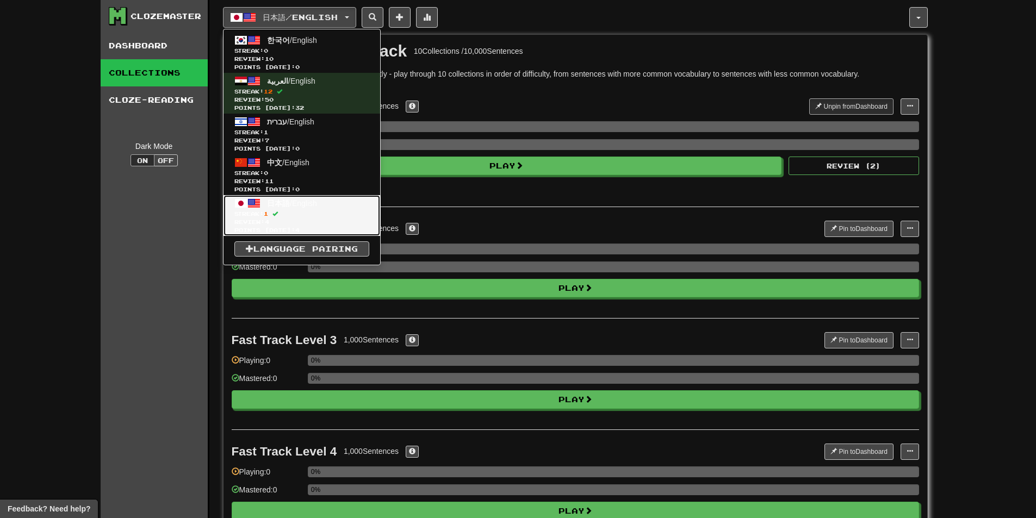
drag, startPoint x: 367, startPoint y: 212, endPoint x: 261, endPoint y: 214, distance: 106.1
click at [261, 214] on span "Streak: 1" at bounding box center [301, 214] width 135 height 8
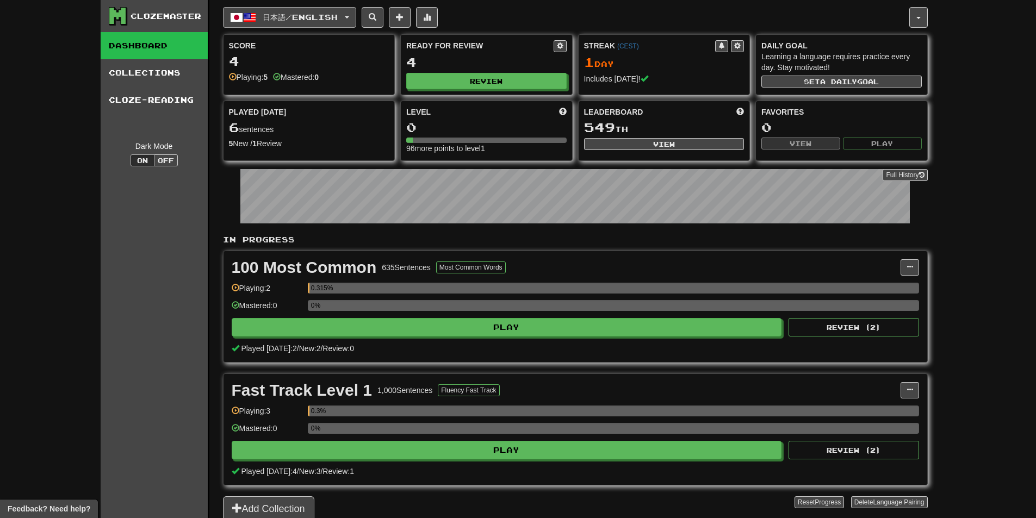
click at [301, 18] on span "日本語 / English" at bounding box center [300, 17] width 75 height 9
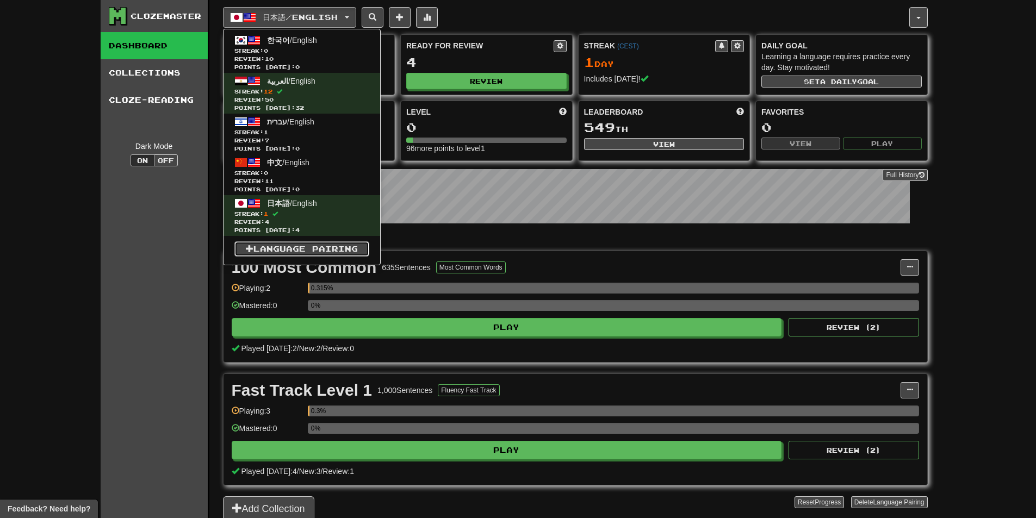
click at [282, 242] on link "Language Pairing" at bounding box center [301, 249] width 135 height 15
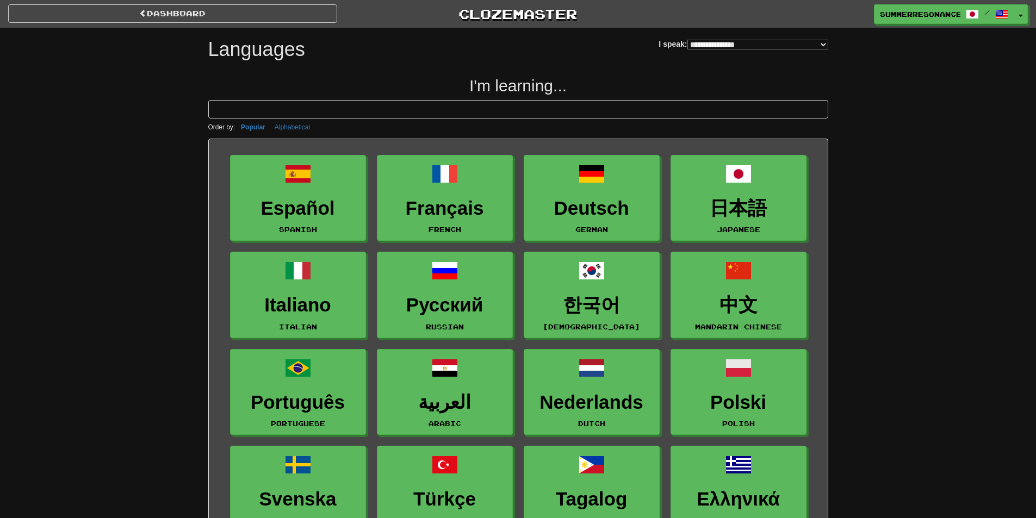
select select "*******"
click at [688, 46] on select "**********" at bounding box center [758, 45] width 141 height 10
click at [688, 43] on select "**********" at bounding box center [758, 45] width 141 height 10
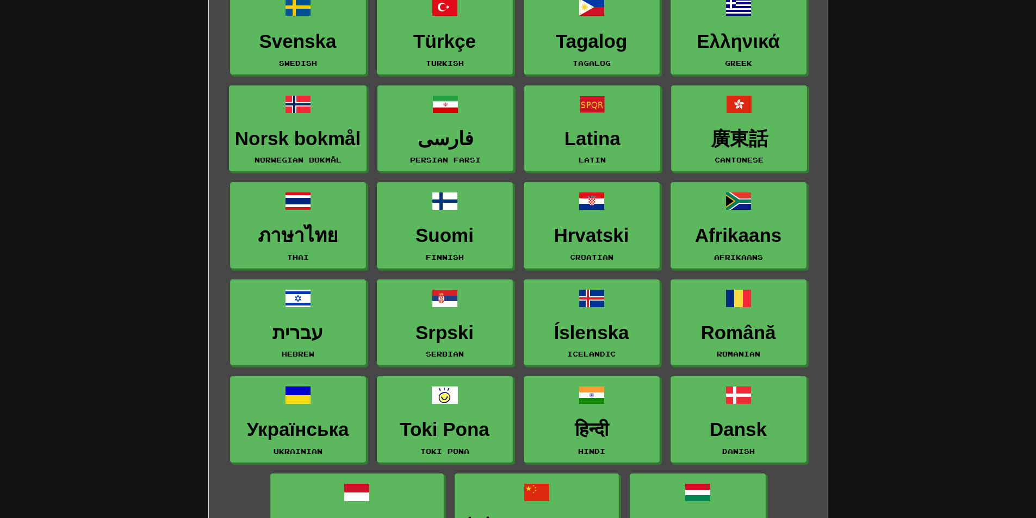
scroll to position [381, 0]
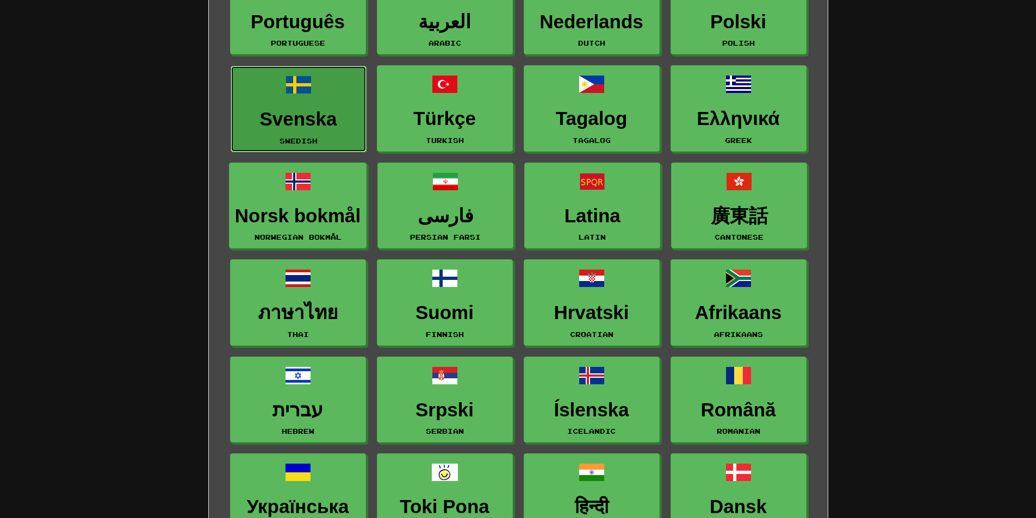
click at [324, 111] on h3 "Svenska" at bounding box center [299, 119] width 124 height 21
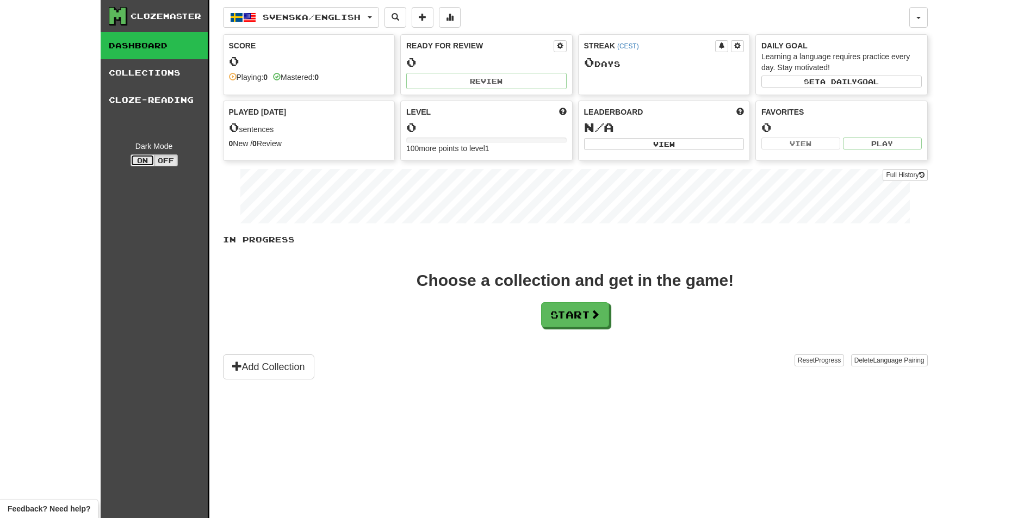
click at [146, 159] on button "On" at bounding box center [143, 161] width 24 height 12
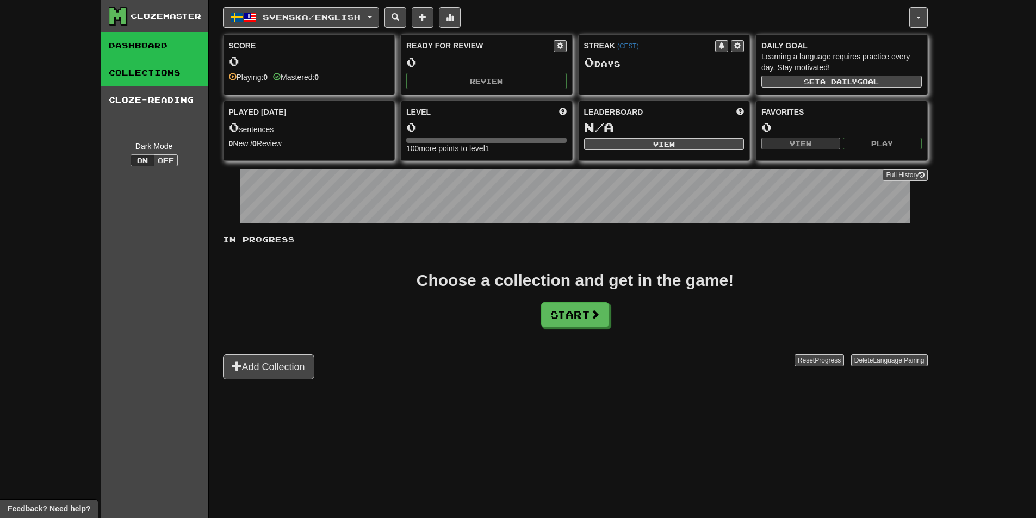
click at [148, 65] on link "Collections" at bounding box center [154, 72] width 107 height 27
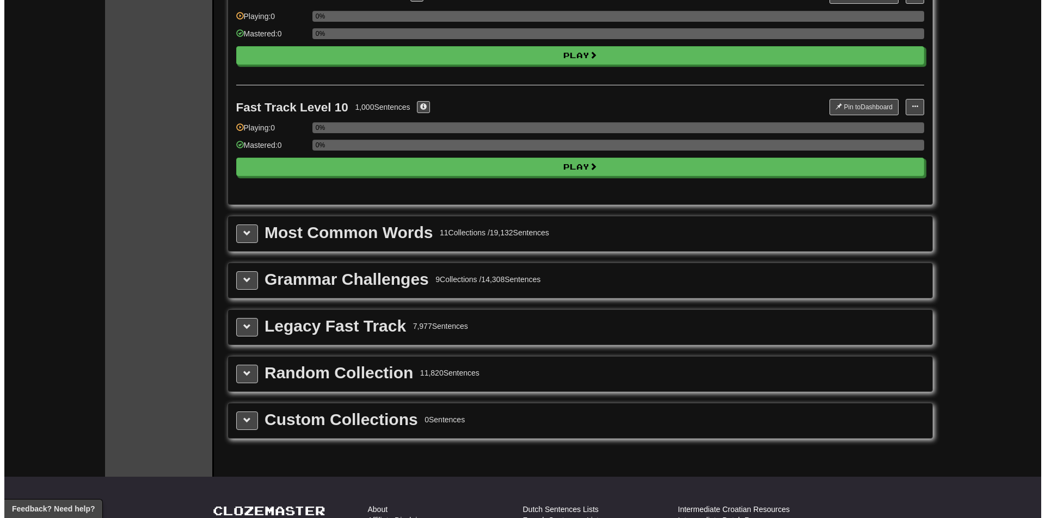
scroll to position [1088, 0]
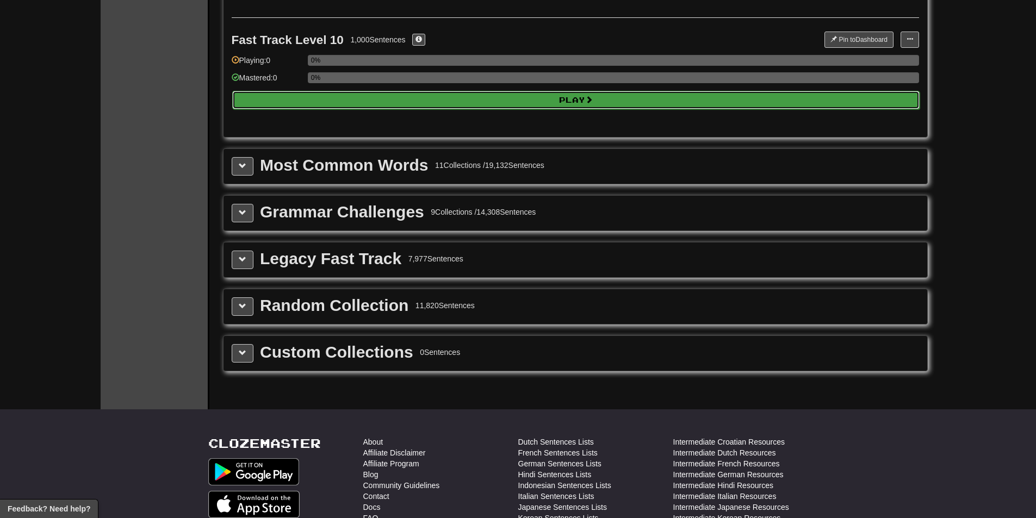
click at [338, 102] on button "Play" at bounding box center [576, 100] width 688 height 18
select select "**"
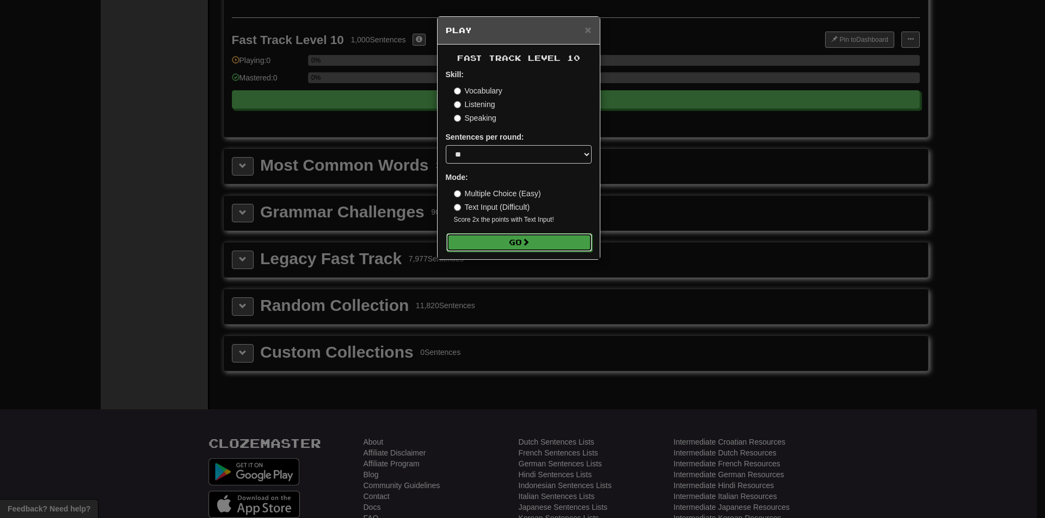
click at [482, 236] on button "Go" at bounding box center [519, 242] width 146 height 18
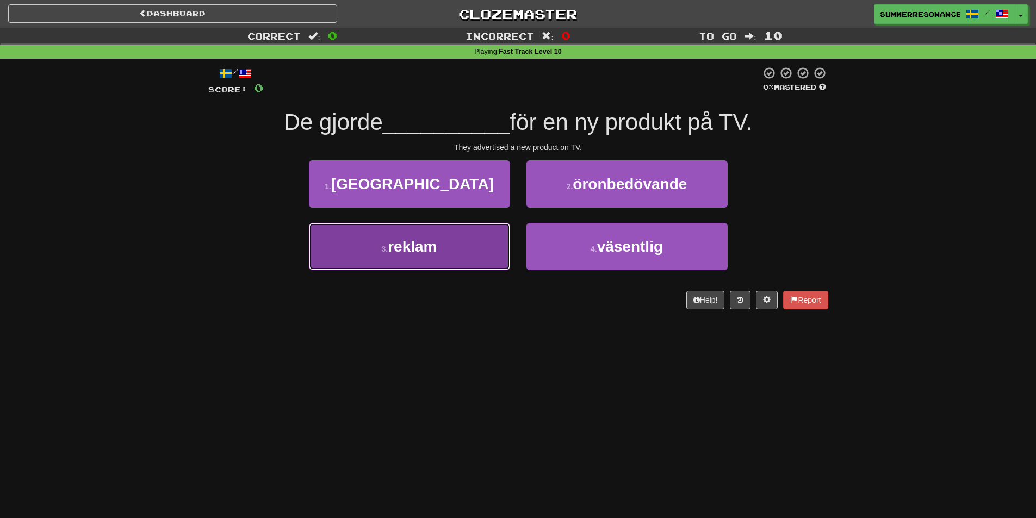
click at [424, 239] on span "reklam" at bounding box center [412, 246] width 49 height 17
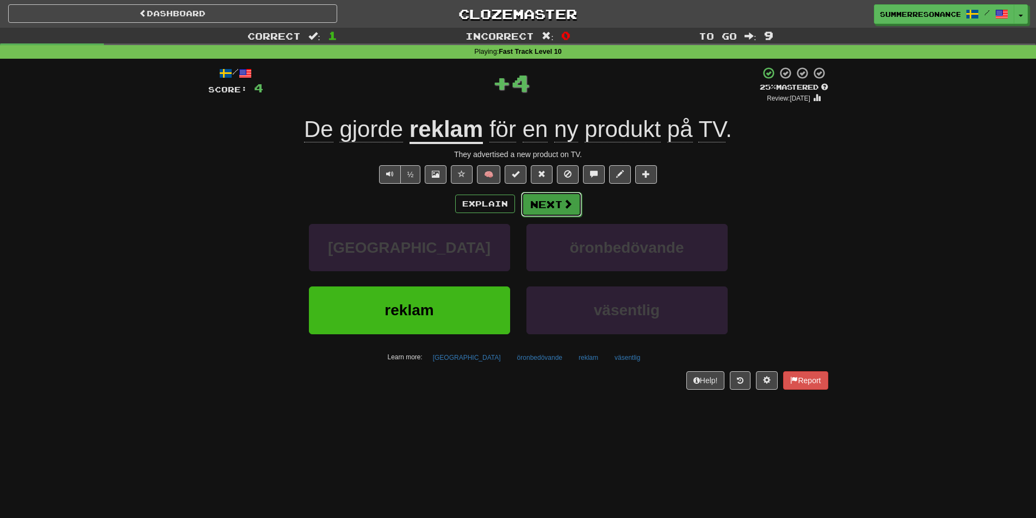
click at [551, 213] on button "Next" at bounding box center [551, 204] width 61 height 25
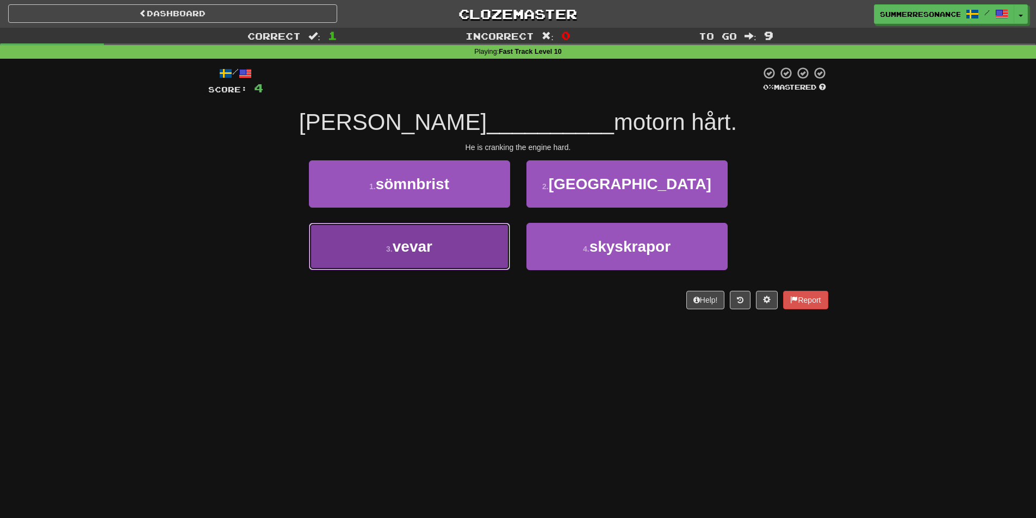
click at [430, 256] on button "3 . vevar" at bounding box center [409, 246] width 201 height 47
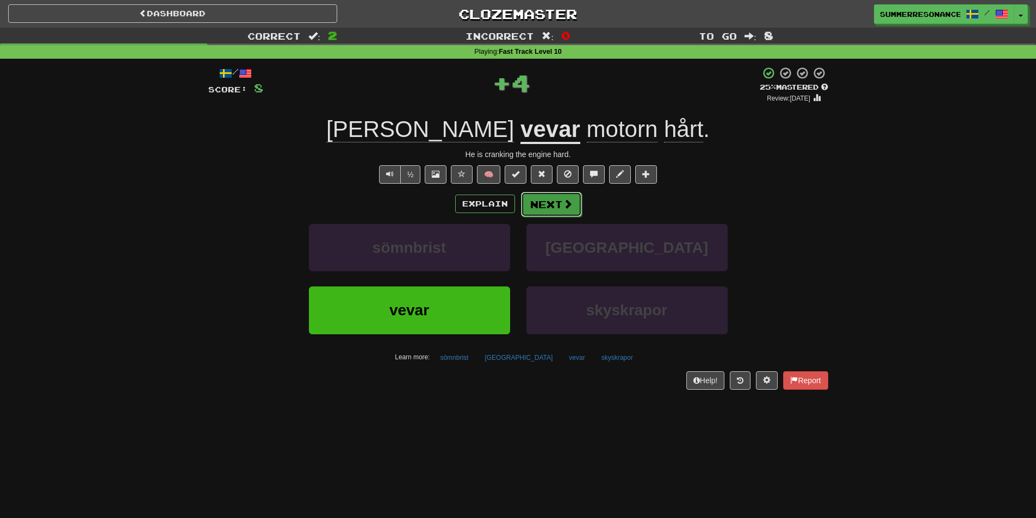
click at [555, 206] on button "Next" at bounding box center [551, 204] width 61 height 25
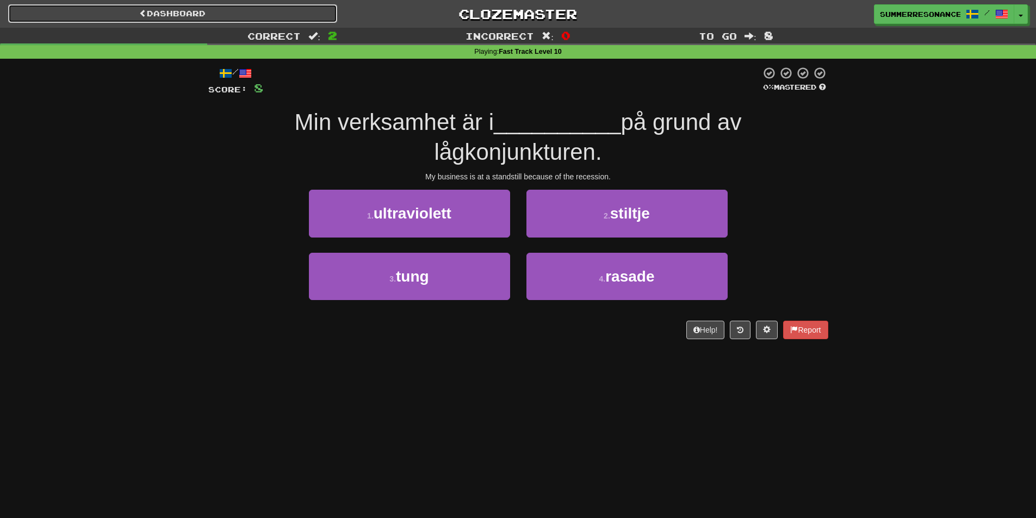
click at [205, 8] on link "Dashboard" at bounding box center [172, 13] width 329 height 18
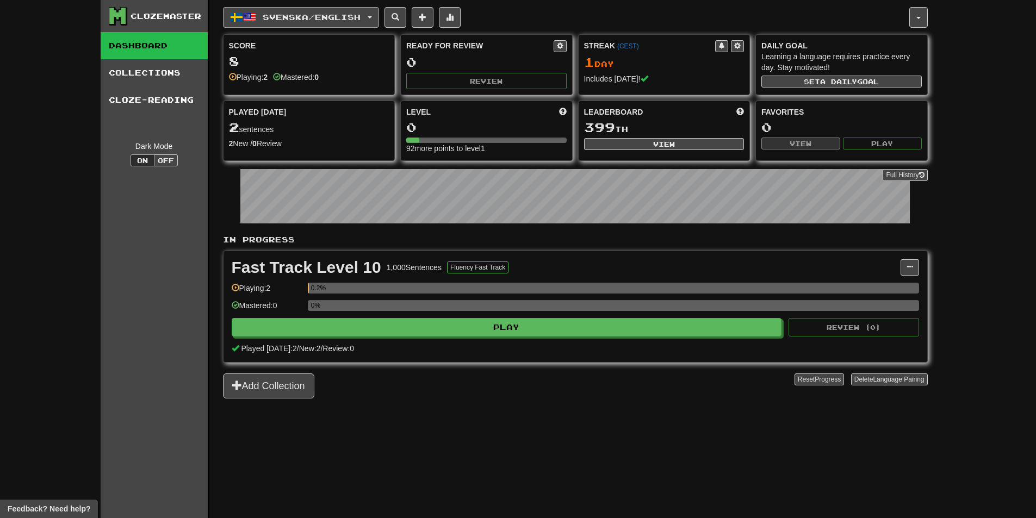
click at [360, 20] on span "Svenska / English" at bounding box center [312, 17] width 98 height 9
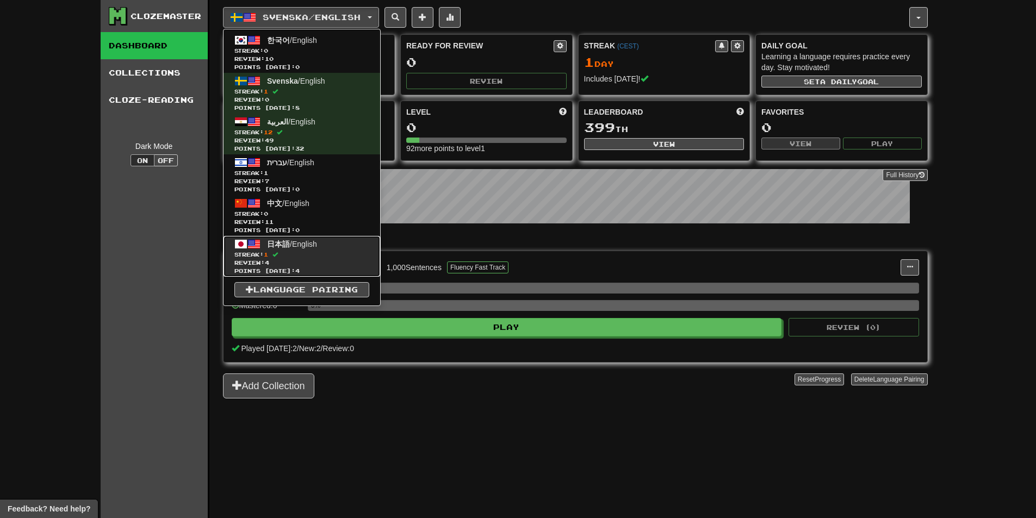
click at [297, 247] on span "日本語 / English" at bounding box center [292, 244] width 50 height 9
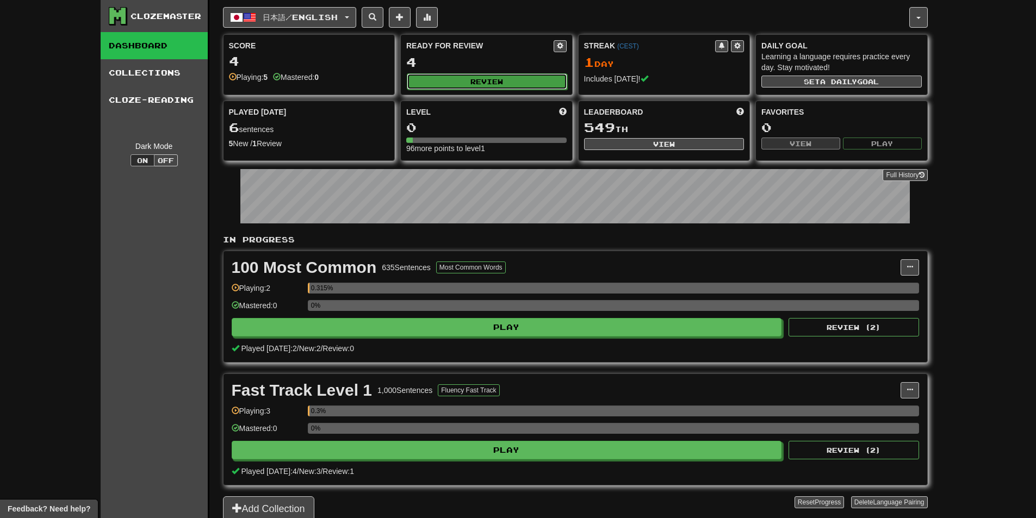
click at [478, 78] on button "Review" at bounding box center [487, 81] width 160 height 16
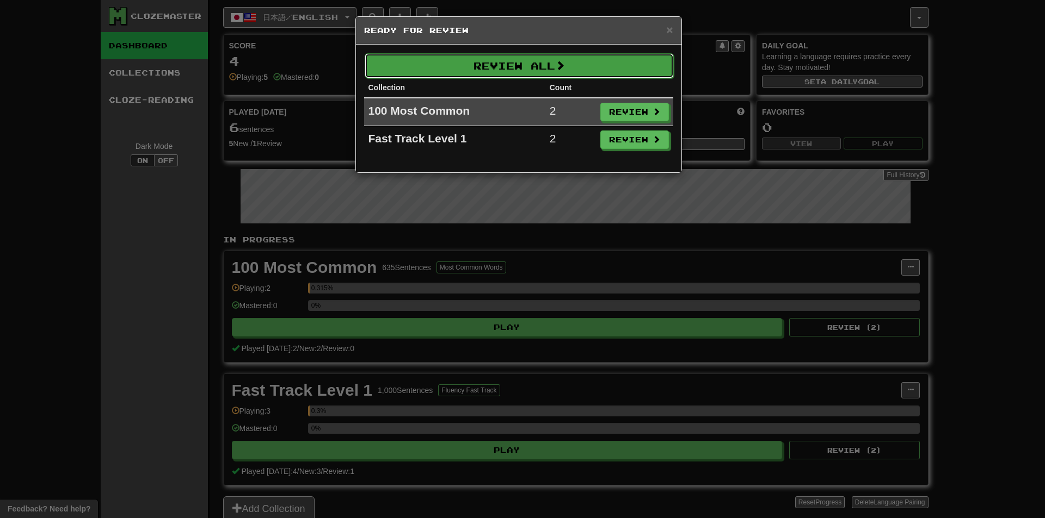
click at [550, 71] on button "Review All" at bounding box center [519, 65] width 309 height 25
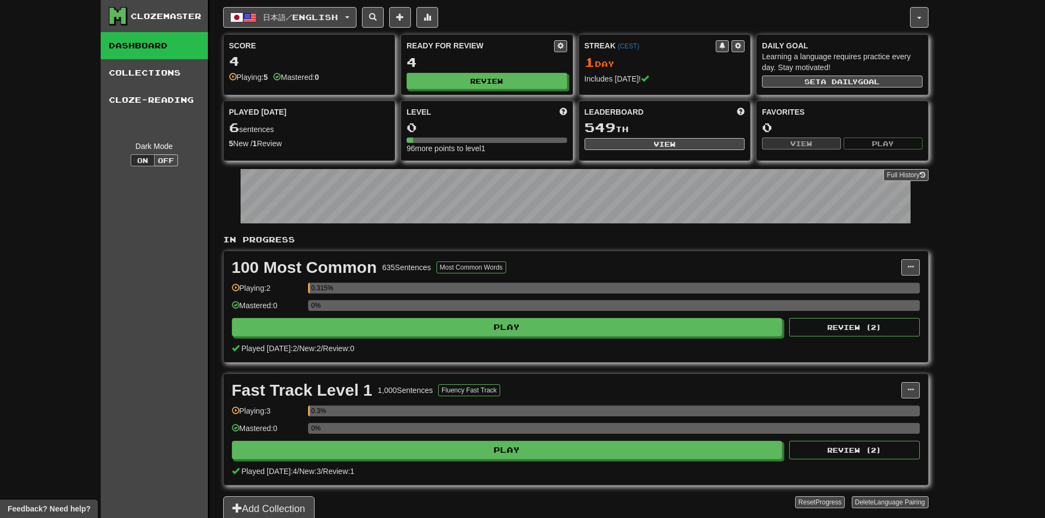
select select "**"
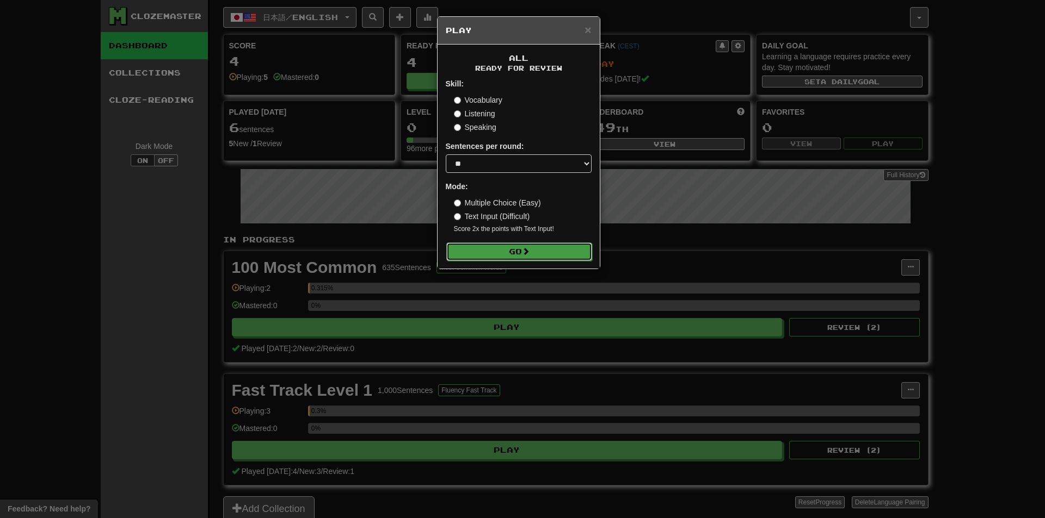
click at [516, 255] on button "Go" at bounding box center [519, 252] width 146 height 18
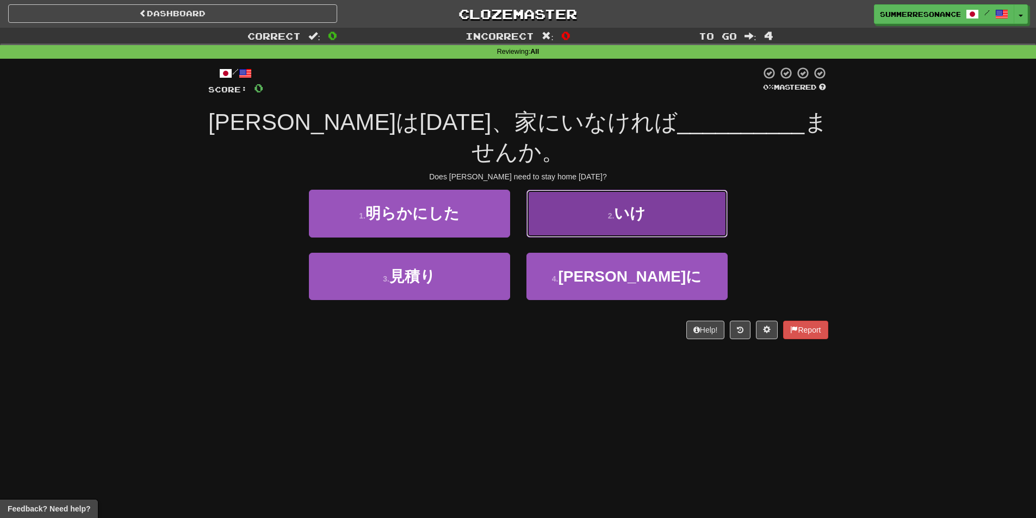
click at [630, 205] on span "いけ" at bounding box center [630, 213] width 32 height 17
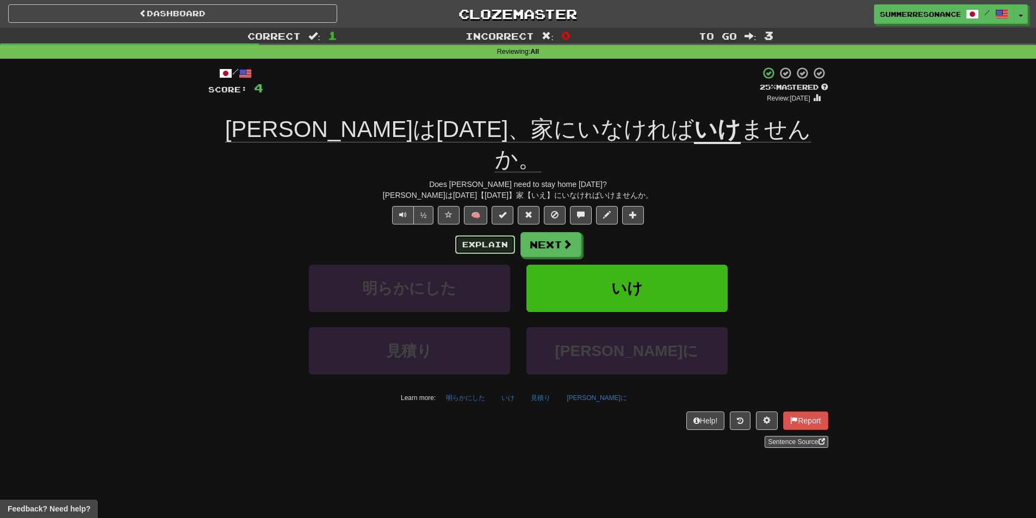
click at [462, 236] on button "Explain" at bounding box center [485, 245] width 60 height 18
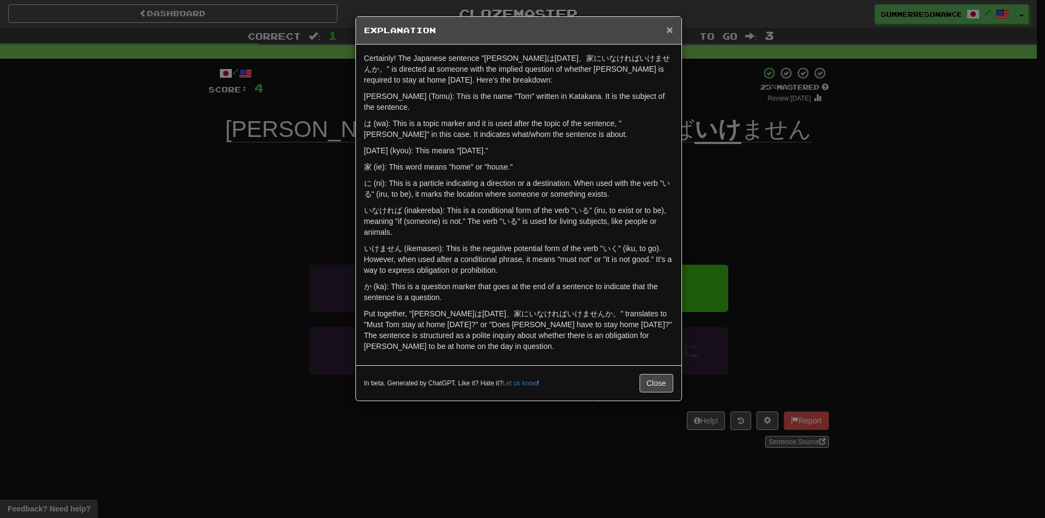
click at [671, 33] on span "×" at bounding box center [669, 29] width 7 height 13
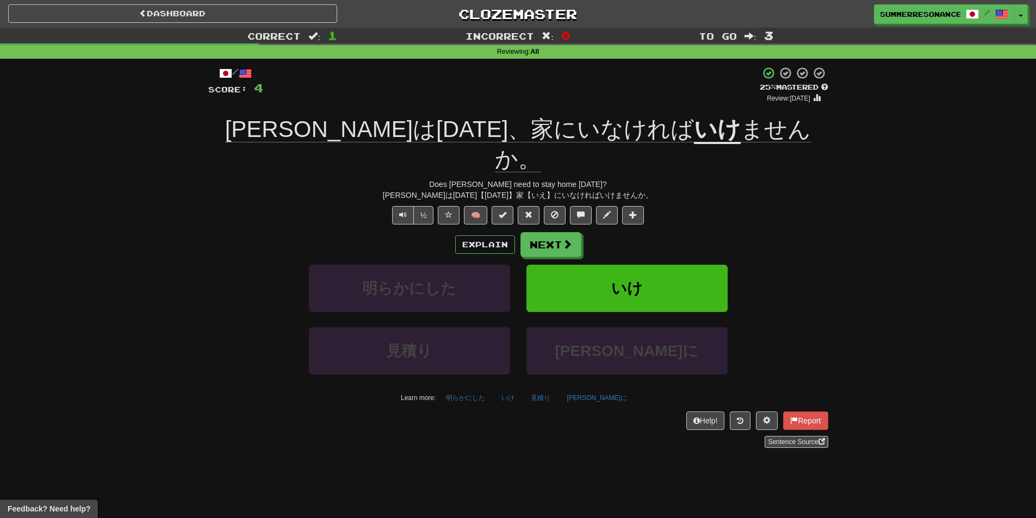
click at [567, 129] on span "[PERSON_NAME]は[DATE]、家にいなければ" at bounding box center [460, 129] width 470 height 26
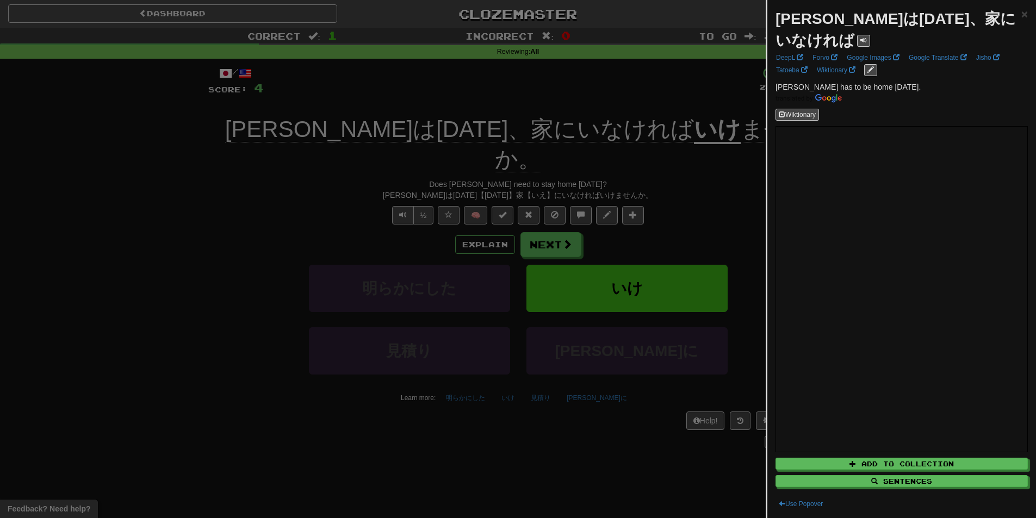
drag, startPoint x: 640, startPoint y: 137, endPoint x: 632, endPoint y: 134, distance: 8.1
click at [635, 135] on div at bounding box center [518, 259] width 1036 height 518
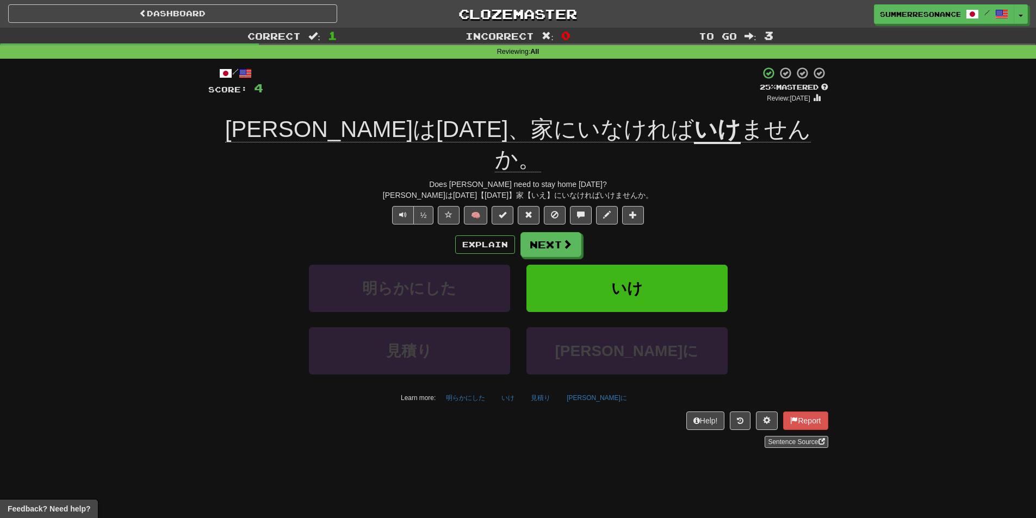
click at [694, 125] on u "いけ" at bounding box center [717, 130] width 47 height 28
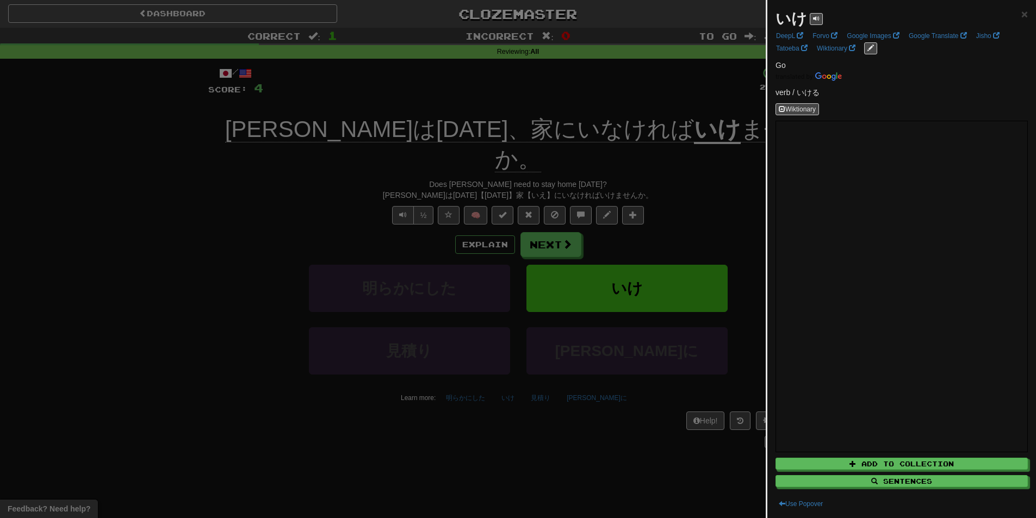
click at [777, 65] on span "Go" at bounding box center [781, 65] width 10 height 9
click at [781, 64] on span "Go" at bounding box center [781, 65] width 10 height 9
click at [782, 65] on span "Go" at bounding box center [781, 65] width 10 height 9
click at [672, 145] on div at bounding box center [518, 259] width 1036 height 518
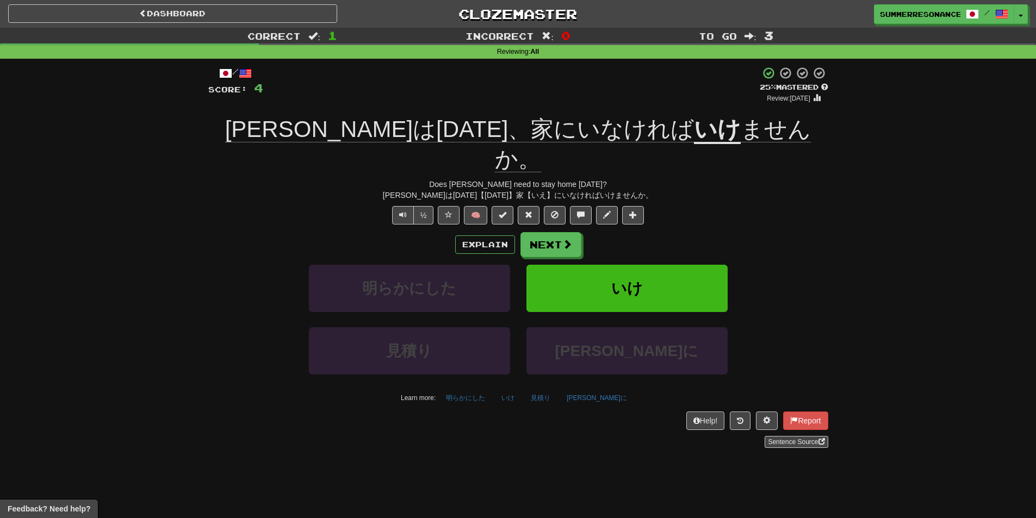
click at [694, 130] on u "いけ" at bounding box center [717, 130] width 47 height 28
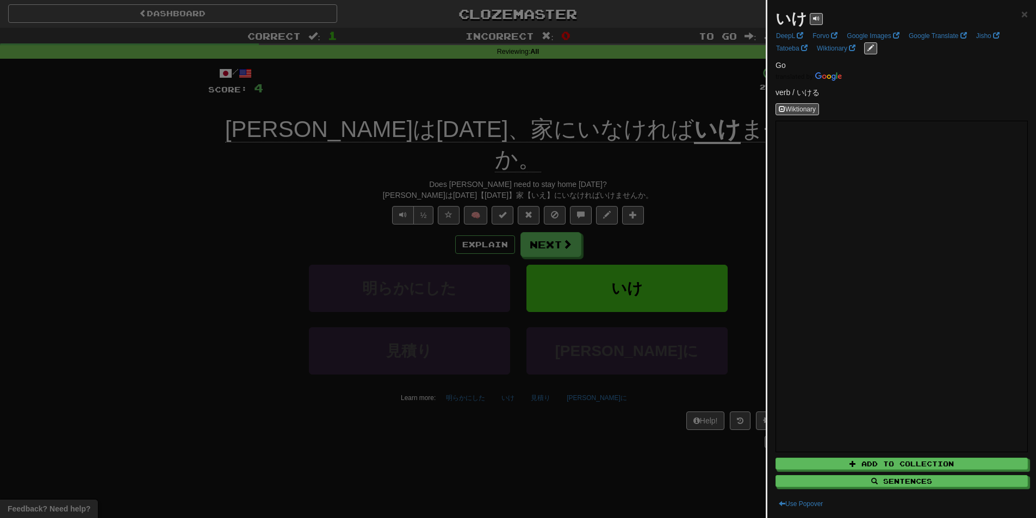
click at [682, 177] on div at bounding box center [518, 259] width 1036 height 518
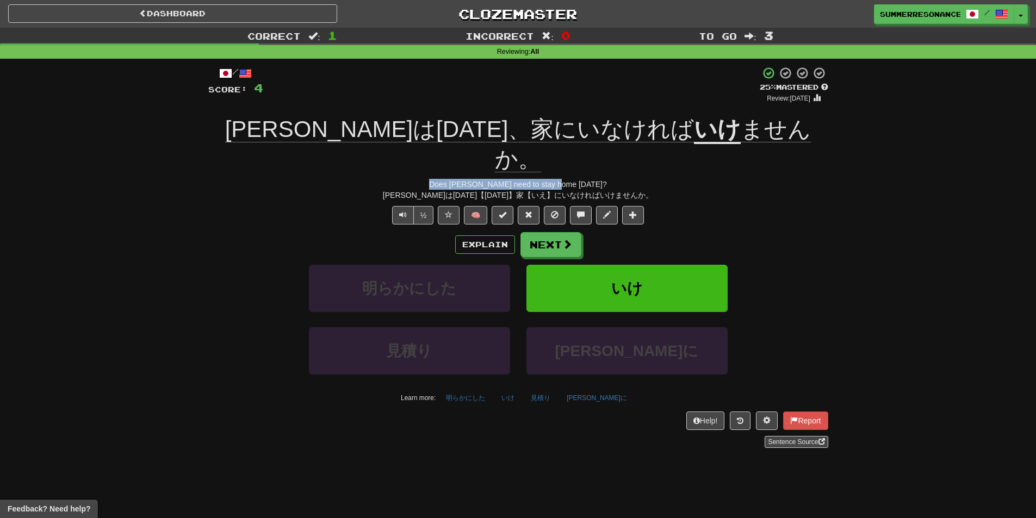
drag, startPoint x: 454, startPoint y: 153, endPoint x: 587, endPoint y: 155, distance: 132.8
click at [587, 179] on div "Does Tom need to stay home today?" at bounding box center [518, 184] width 620 height 11
drag, startPoint x: 766, startPoint y: 182, endPoint x: 667, endPoint y: 150, distance: 103.7
click at [762, 206] on div "½ 🧠" at bounding box center [518, 215] width 620 height 18
click at [657, 133] on span "ませんか。" at bounding box center [653, 144] width 316 height 56
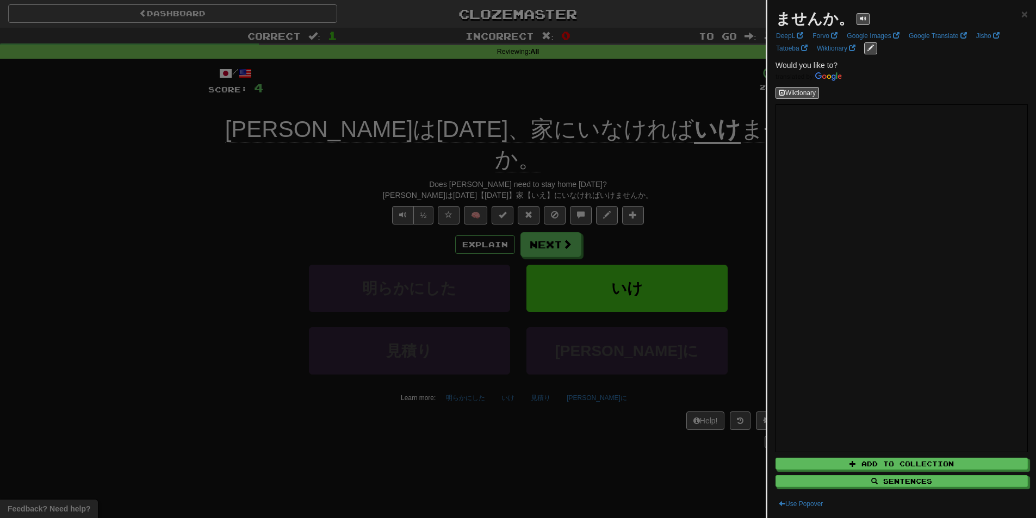
click at [693, 172] on div at bounding box center [518, 259] width 1036 height 518
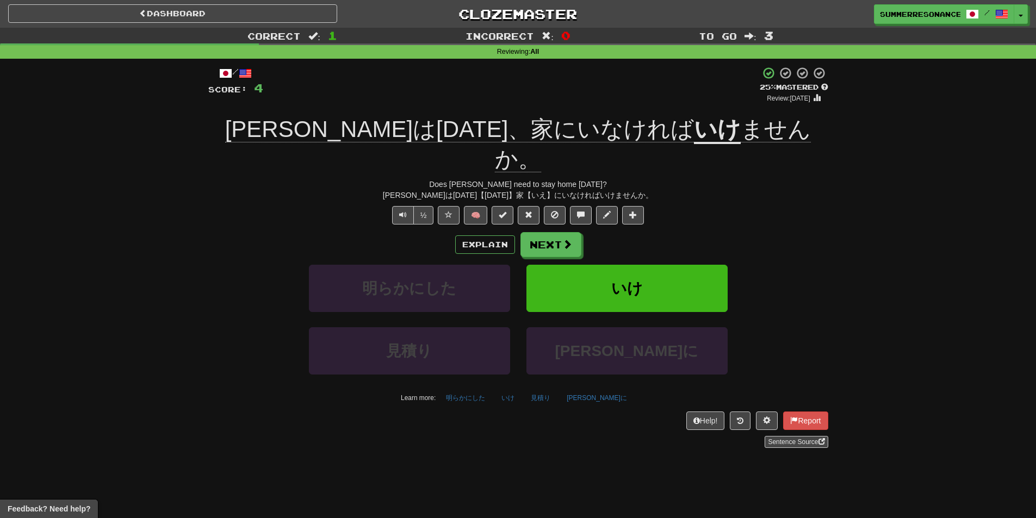
click at [710, 129] on span "ませんか。" at bounding box center [653, 144] width 316 height 56
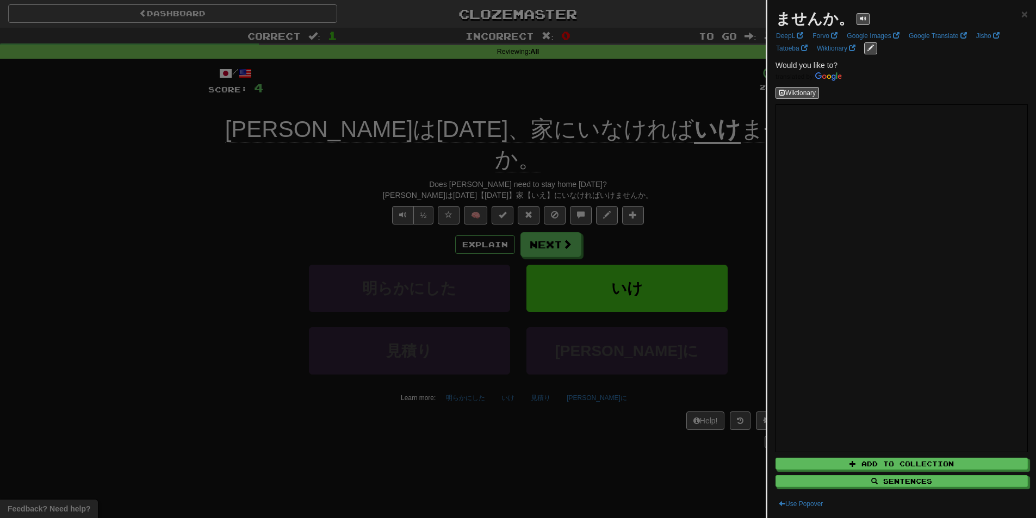
click at [681, 189] on div at bounding box center [518, 259] width 1036 height 518
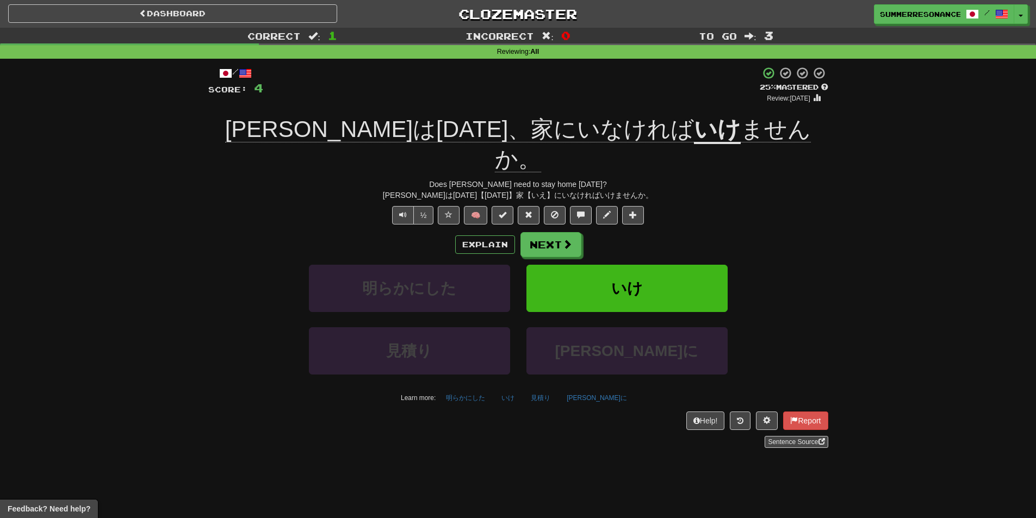
click at [552, 129] on span "トムは今日、家にいなければ" at bounding box center [460, 129] width 470 height 26
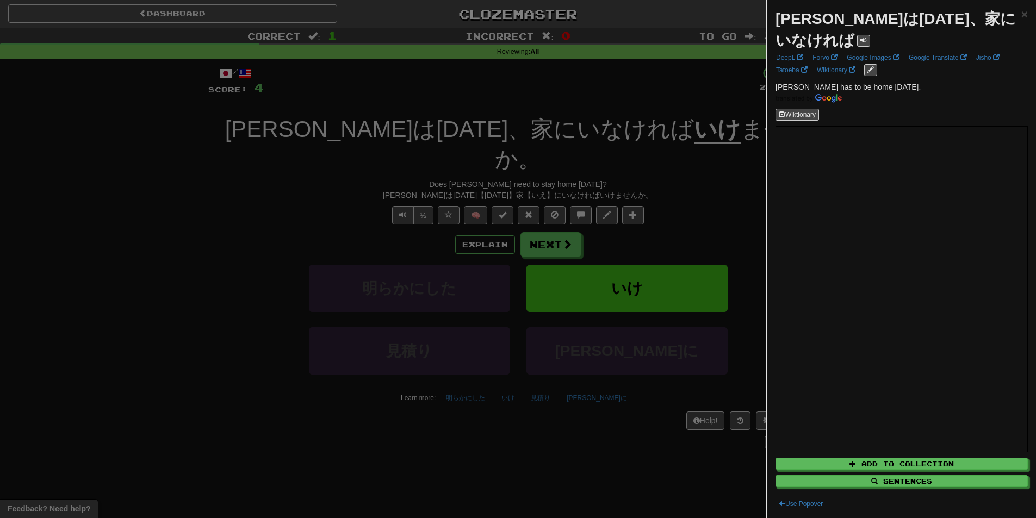
click at [669, 174] on div at bounding box center [518, 259] width 1036 height 518
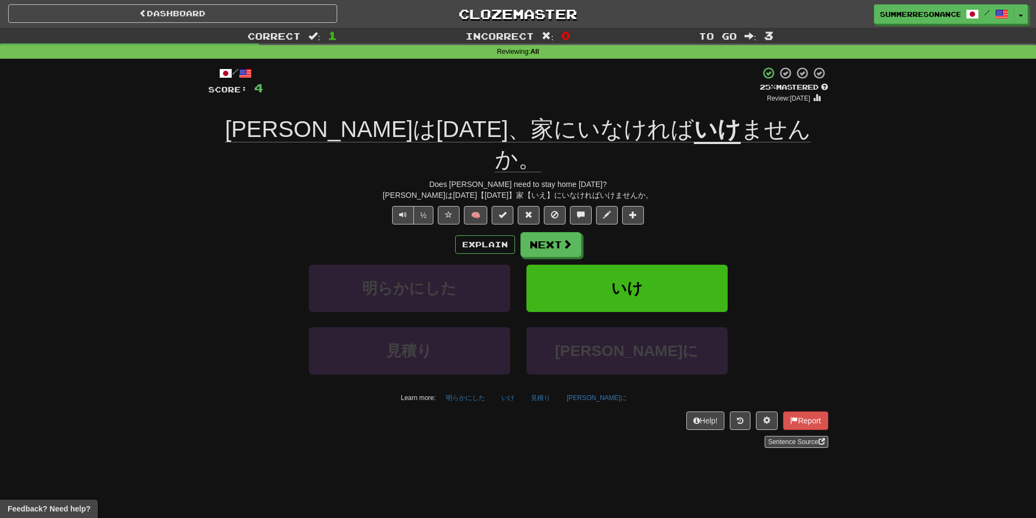
click at [694, 134] on u "いけ" at bounding box center [717, 130] width 47 height 28
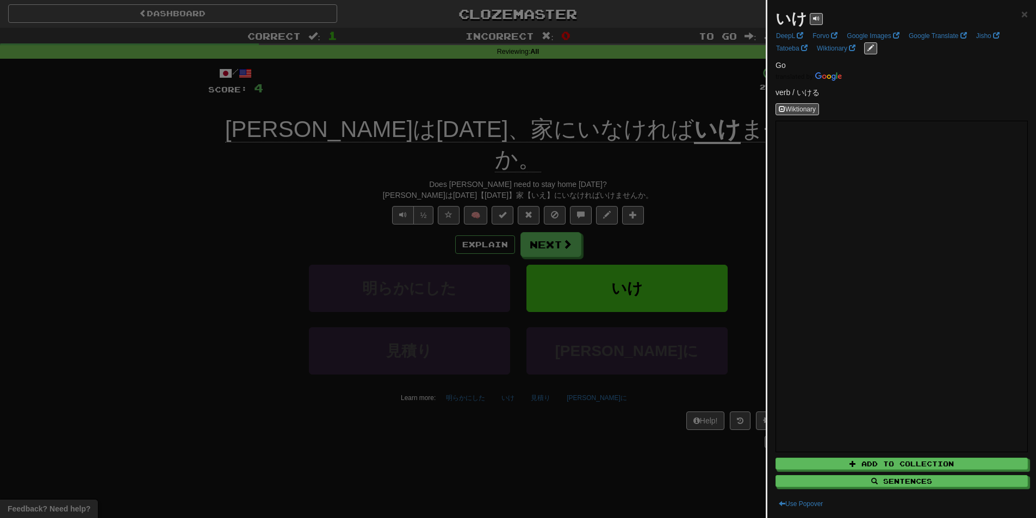
click at [624, 174] on div at bounding box center [518, 259] width 1036 height 518
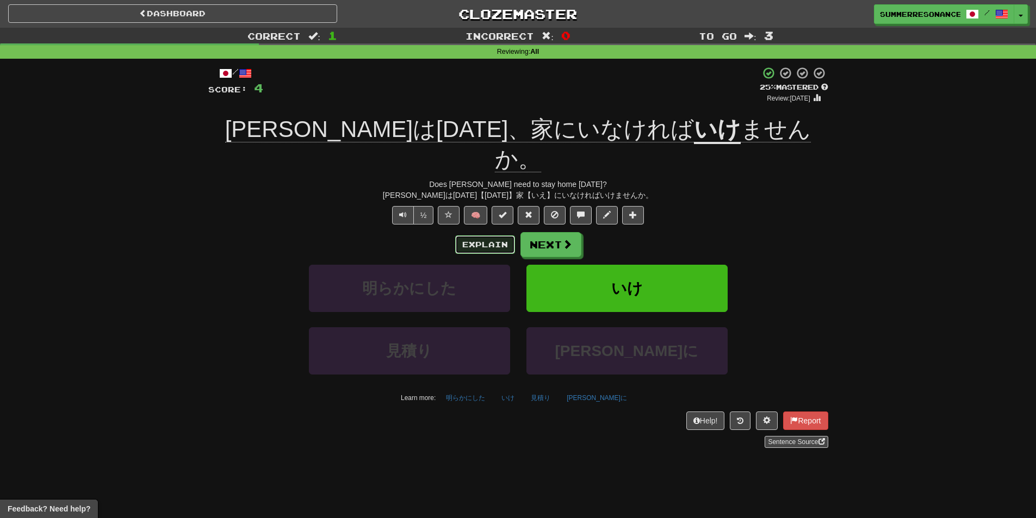
click at [477, 236] on button "Explain" at bounding box center [485, 245] width 60 height 18
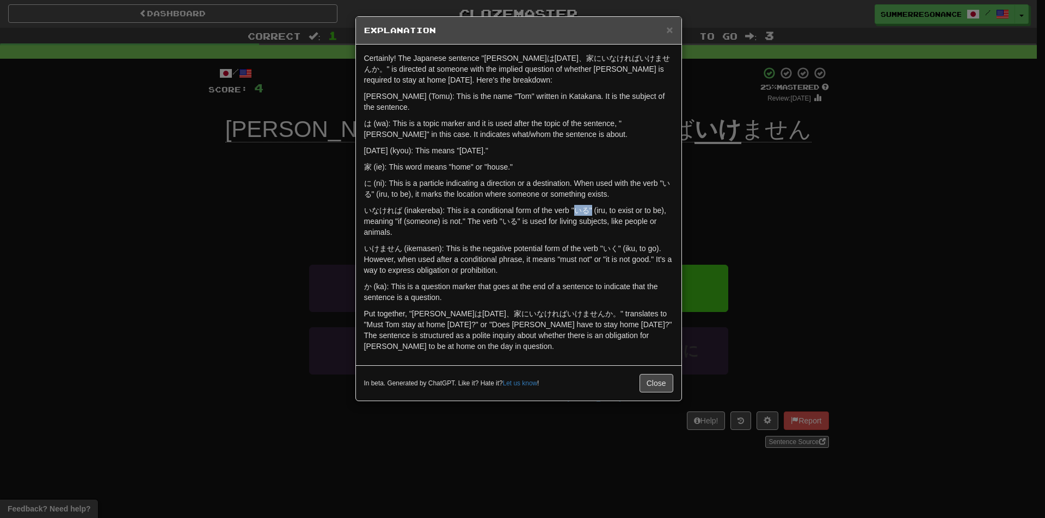
drag, startPoint x: 576, startPoint y: 199, endPoint x: 592, endPoint y: 198, distance: 16.3
click at [592, 205] on p "いなければ (inakereba): This is a conditional form of the verb "いる" (iru, to exist o…" at bounding box center [518, 221] width 309 height 33
click at [670, 30] on span "×" at bounding box center [669, 29] width 7 height 13
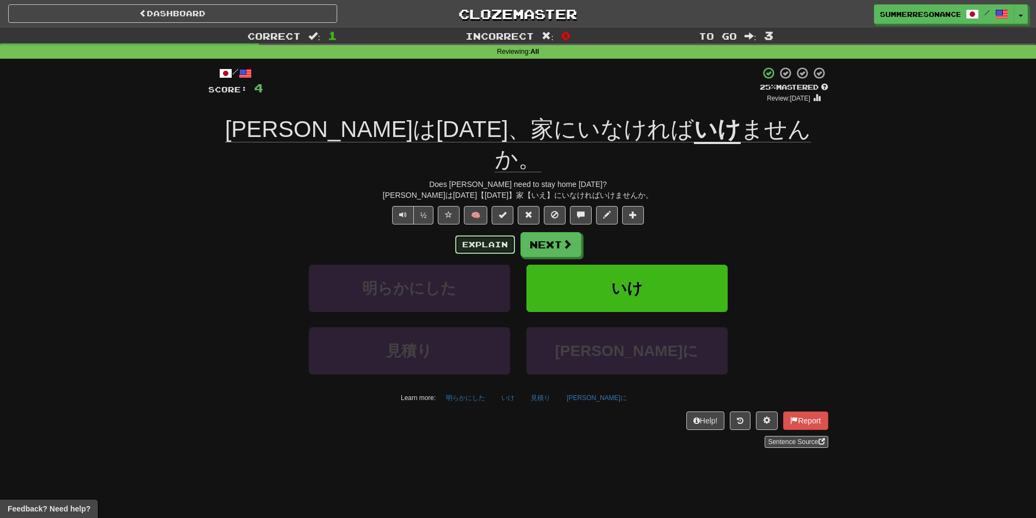
click at [493, 236] on button "Explain" at bounding box center [485, 245] width 60 height 18
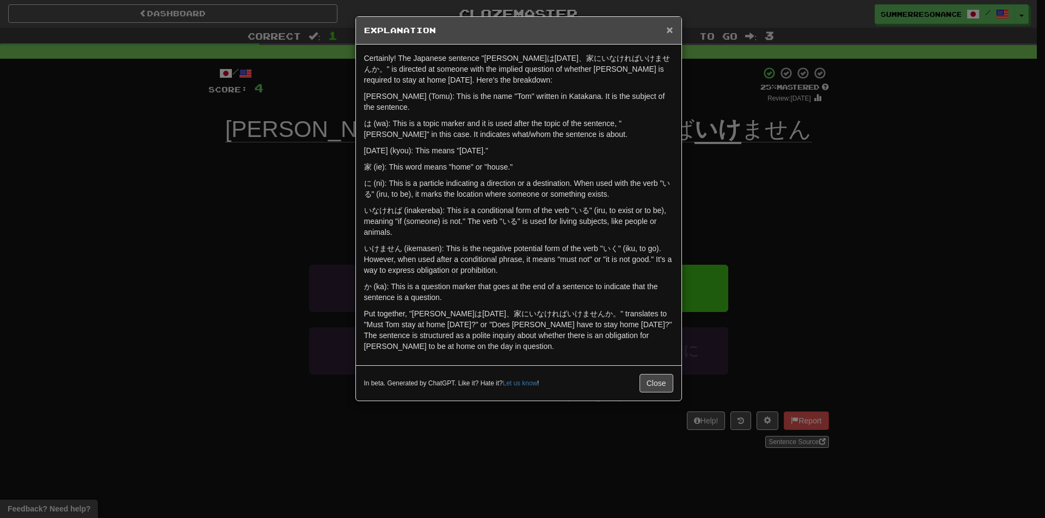
click at [673, 30] on div "× Explanation" at bounding box center [518, 31] width 325 height 28
click at [672, 26] on span "×" at bounding box center [669, 29] width 7 height 13
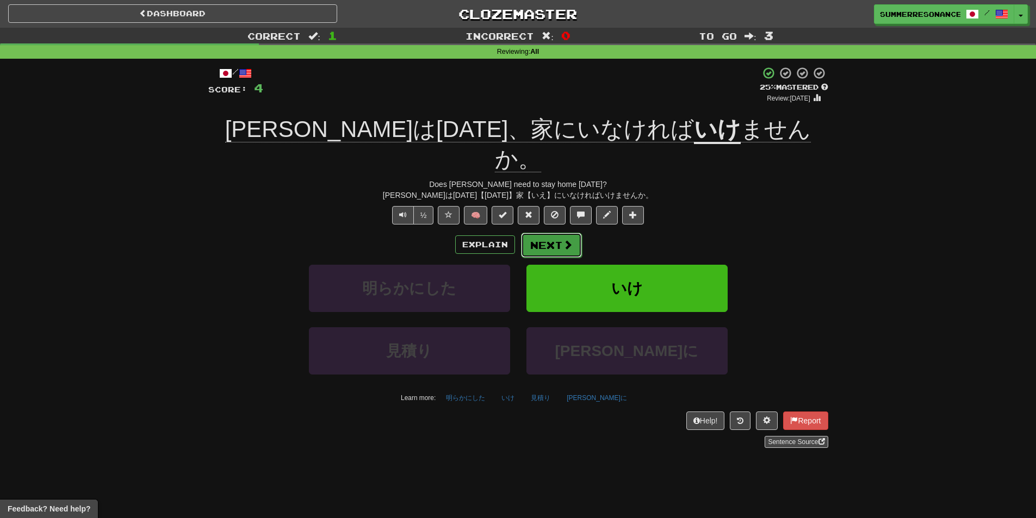
click at [553, 233] on button "Next" at bounding box center [551, 245] width 61 height 25
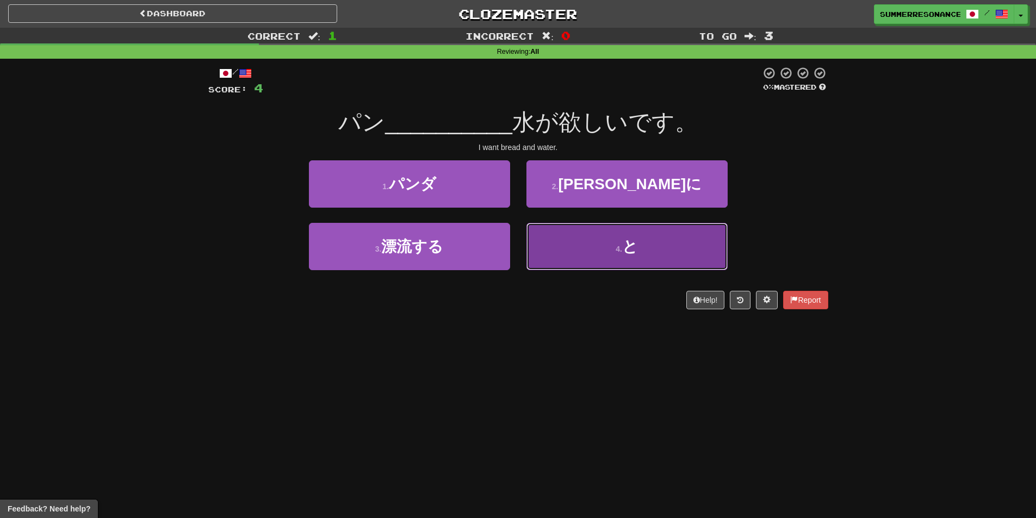
click at [586, 263] on button "4 . と" at bounding box center [627, 246] width 201 height 47
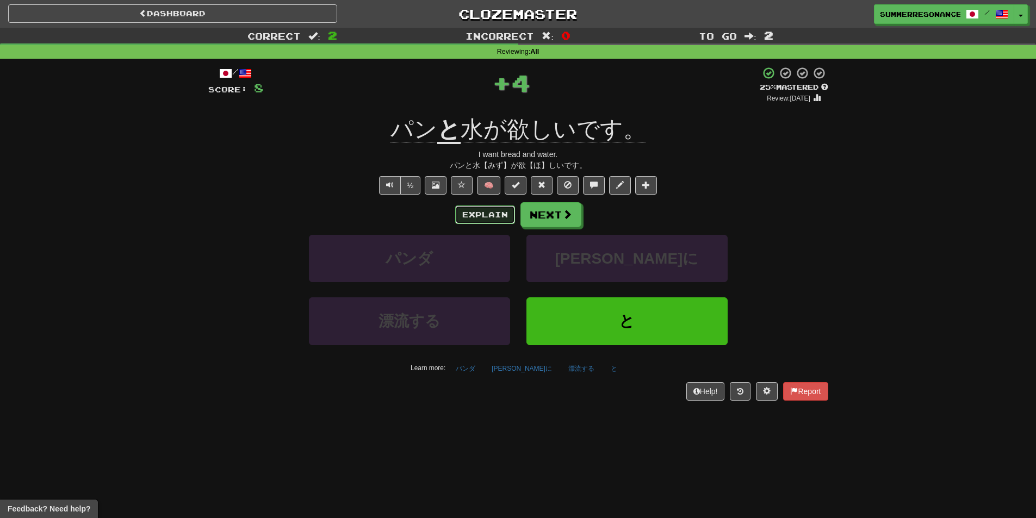
click at [492, 212] on button "Explain" at bounding box center [485, 215] width 60 height 18
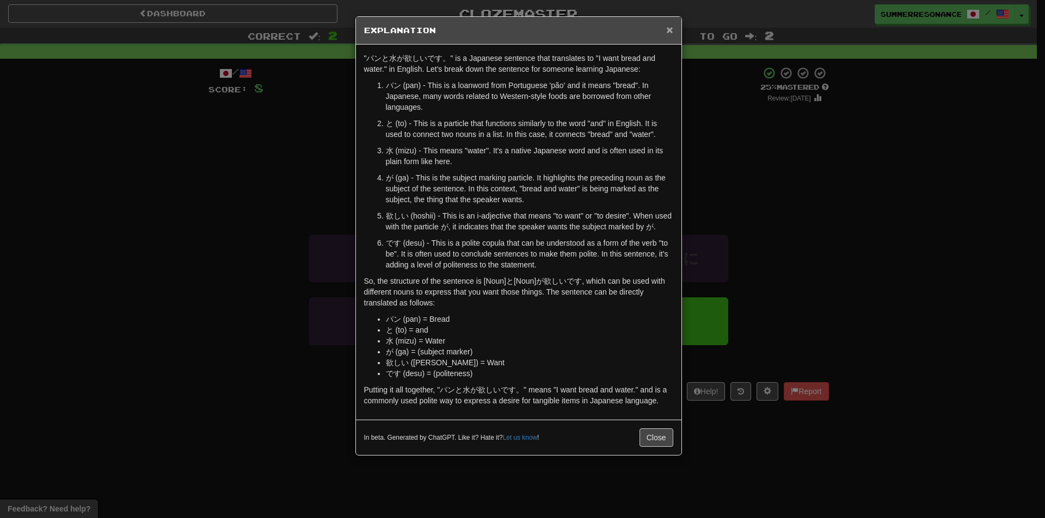
click at [671, 34] on span "×" at bounding box center [669, 29] width 7 height 13
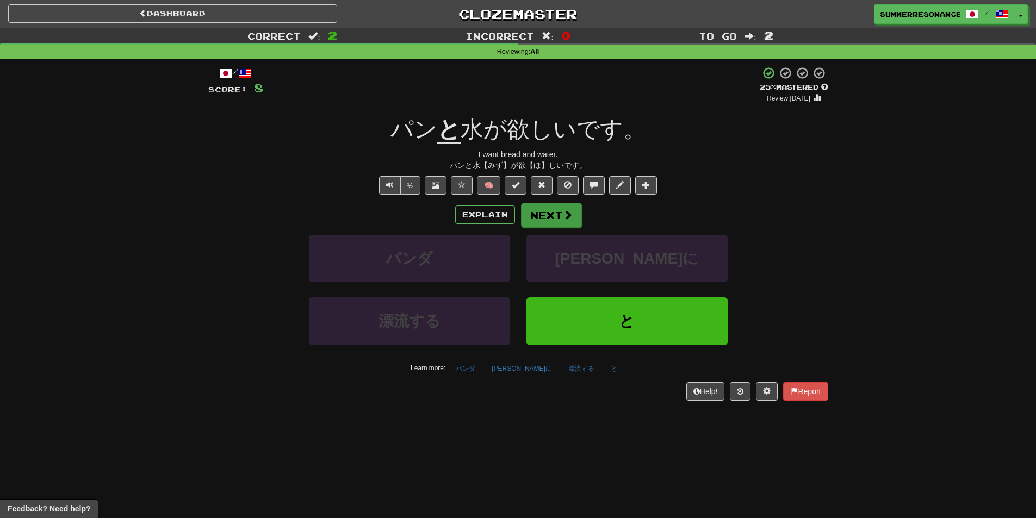
drag, startPoint x: 541, startPoint y: 230, endPoint x: 542, endPoint y: 222, distance: 7.8
click at [542, 228] on div "Explain Next パンダ 賢明に 漂流する と Learn more: パンダ 賢明に 漂流する と" at bounding box center [518, 289] width 620 height 175
click at [542, 221] on button "Next" at bounding box center [551, 215] width 61 height 25
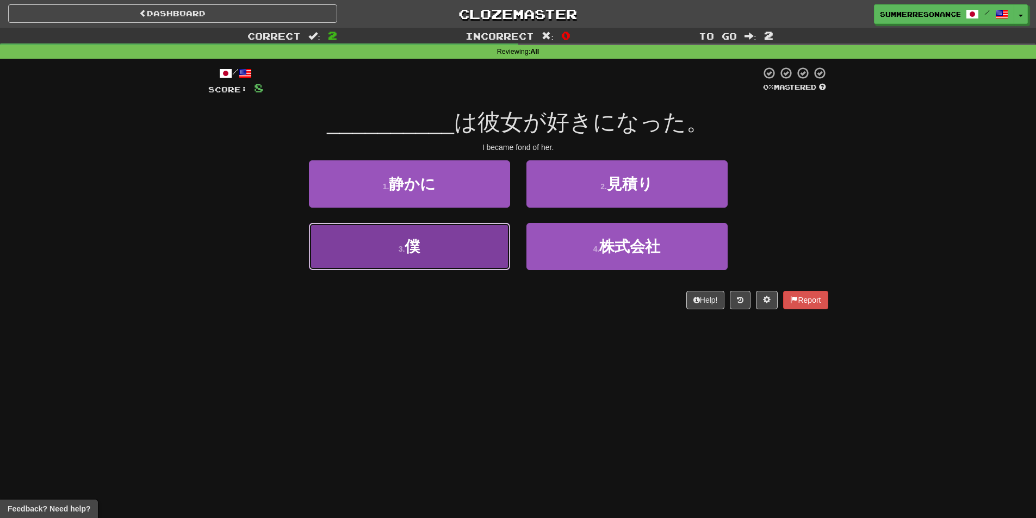
click at [415, 253] on span "僕" at bounding box center [412, 246] width 15 height 17
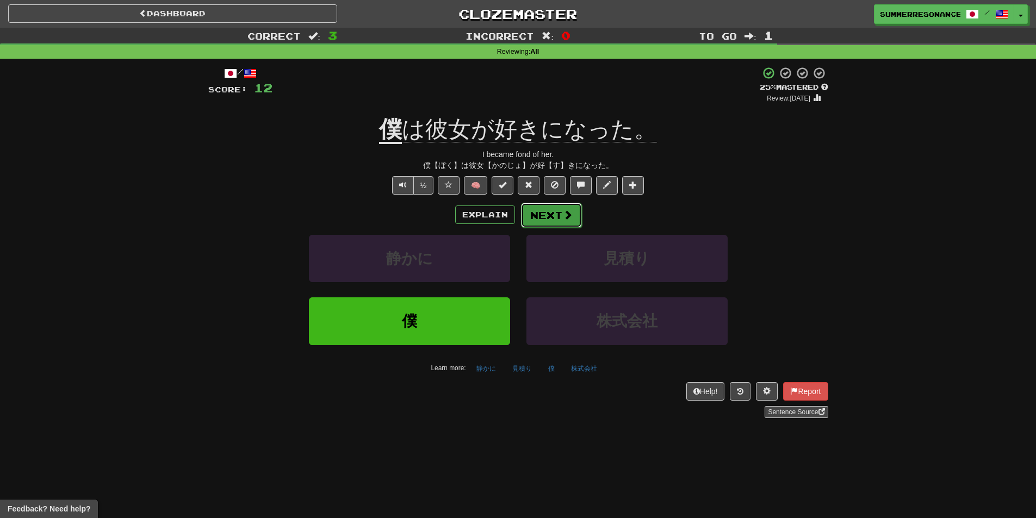
click at [565, 216] on span at bounding box center [568, 215] width 10 height 10
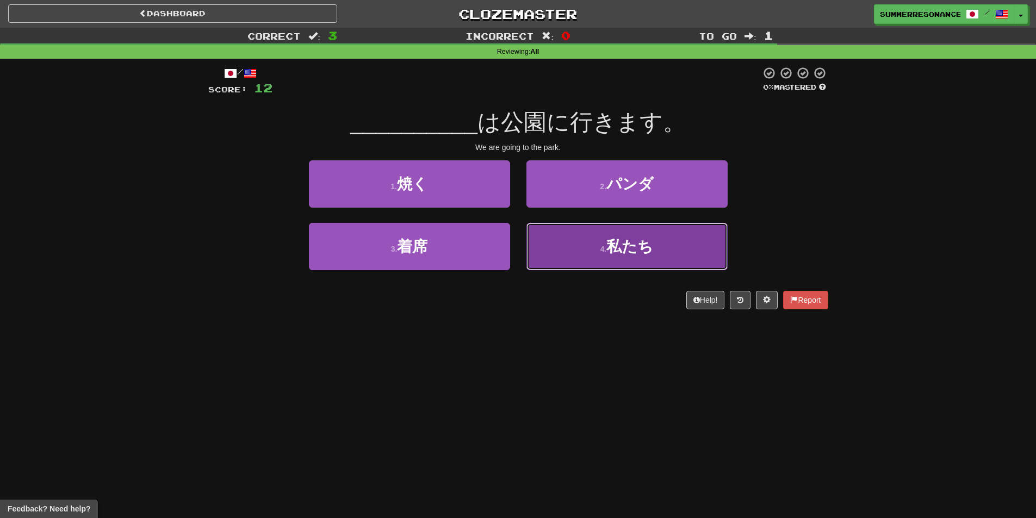
click at [649, 249] on span "私たち" at bounding box center [630, 246] width 47 height 17
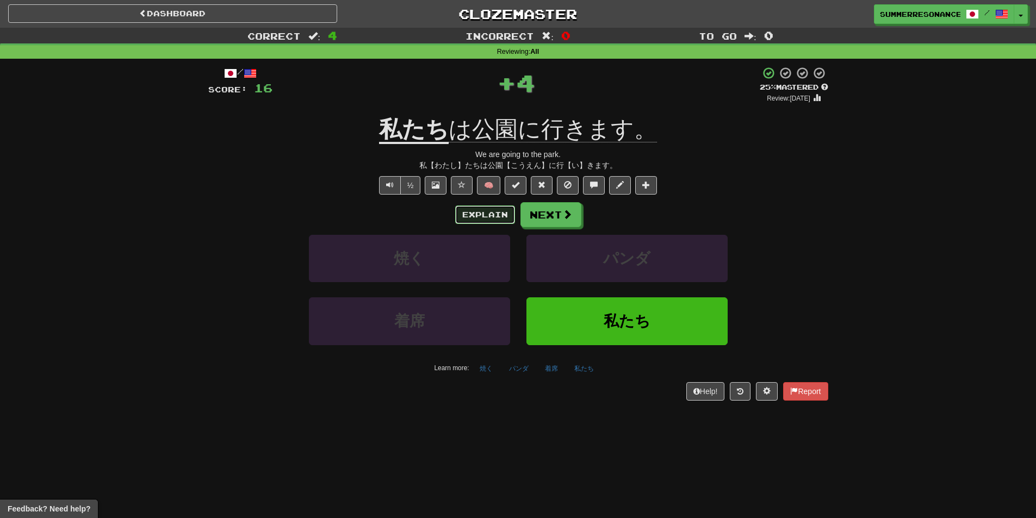
click at [486, 214] on button "Explain" at bounding box center [485, 215] width 60 height 18
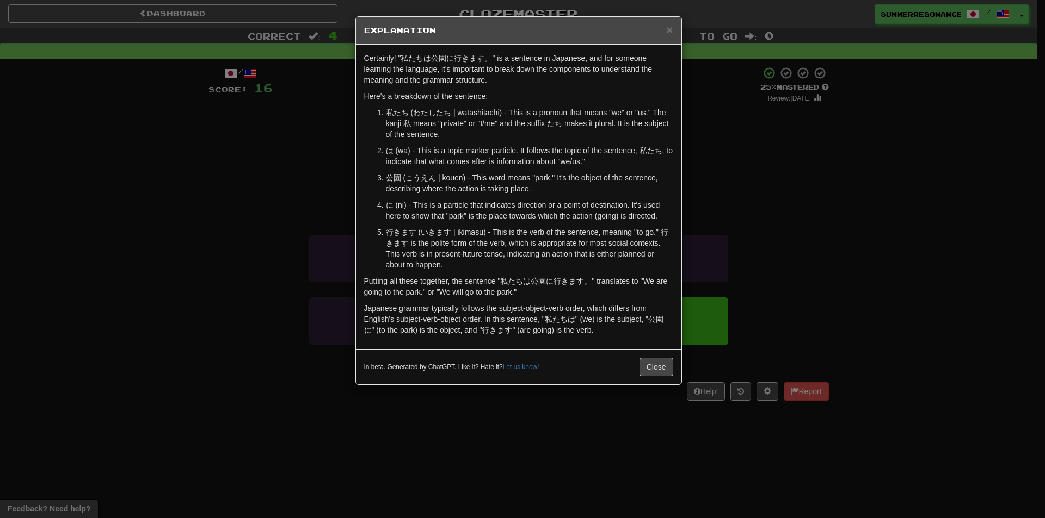
click at [677, 22] on div "× Explanation" at bounding box center [518, 31] width 325 height 28
click at [669, 26] on span "×" at bounding box center [669, 29] width 7 height 13
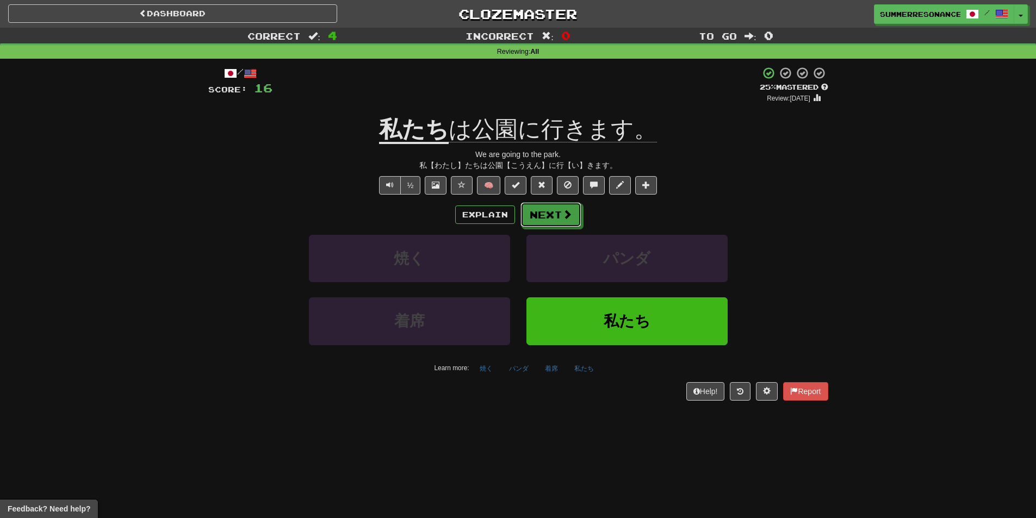
click at [559, 219] on button "Next" at bounding box center [551, 214] width 61 height 25
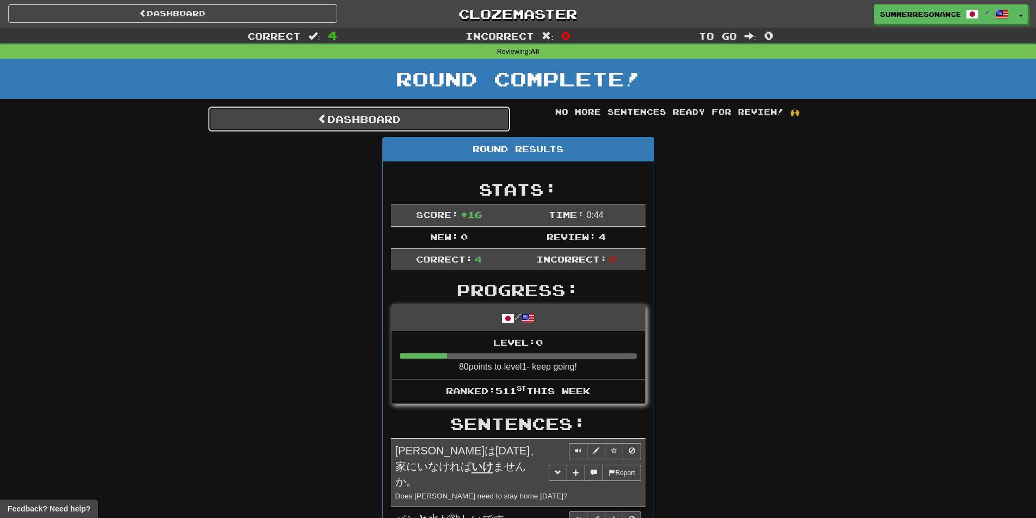
click at [330, 125] on link "Dashboard" at bounding box center [359, 119] width 302 height 25
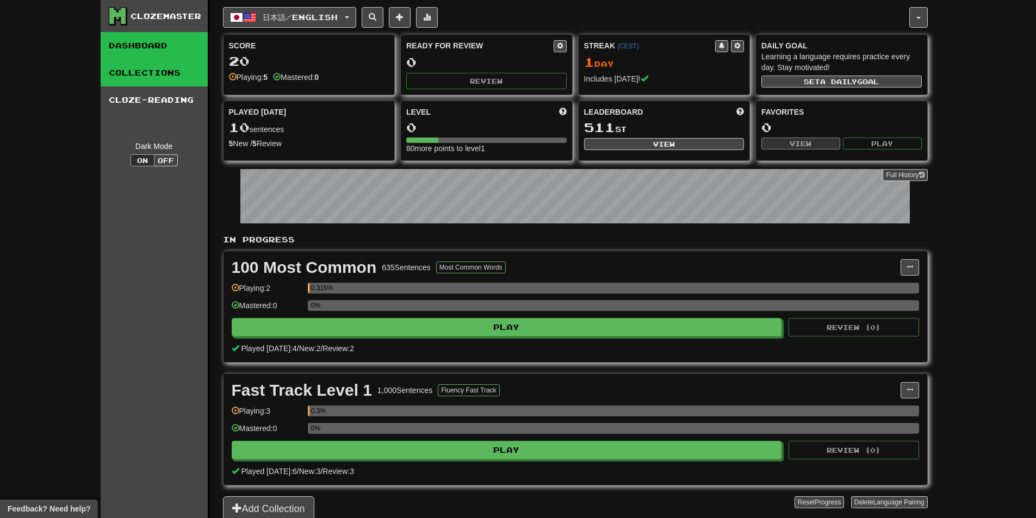
click at [159, 70] on link "Collections" at bounding box center [154, 72] width 107 height 27
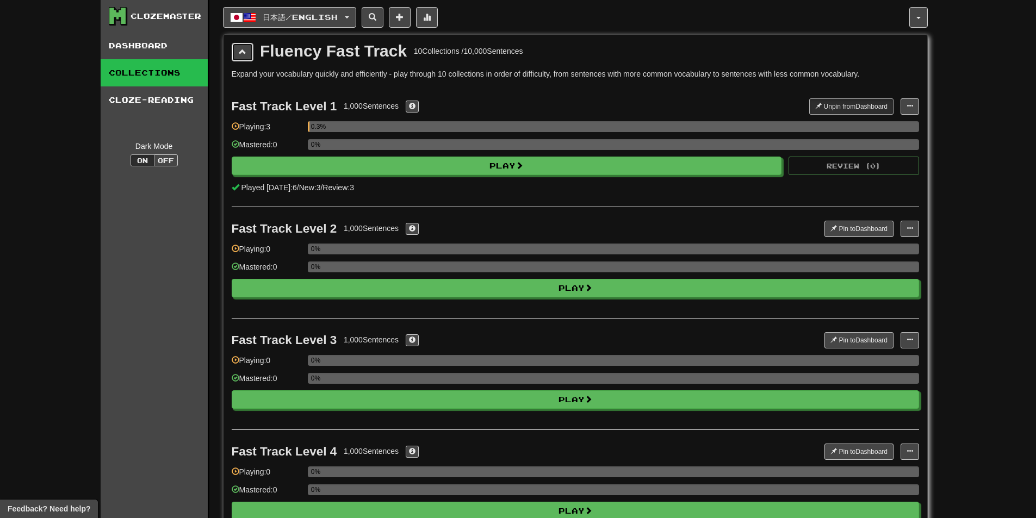
click at [247, 60] on button at bounding box center [243, 52] width 22 height 18
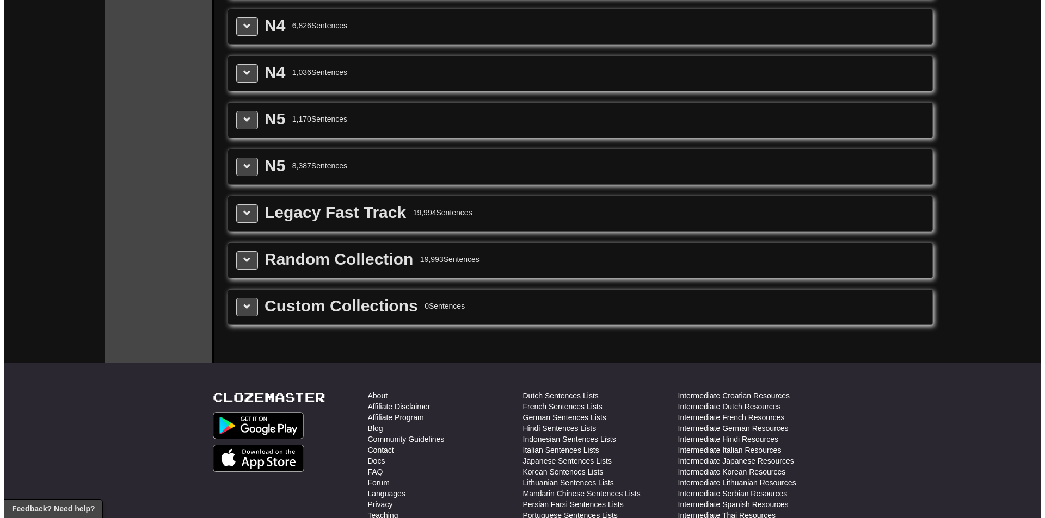
scroll to position [480, 0]
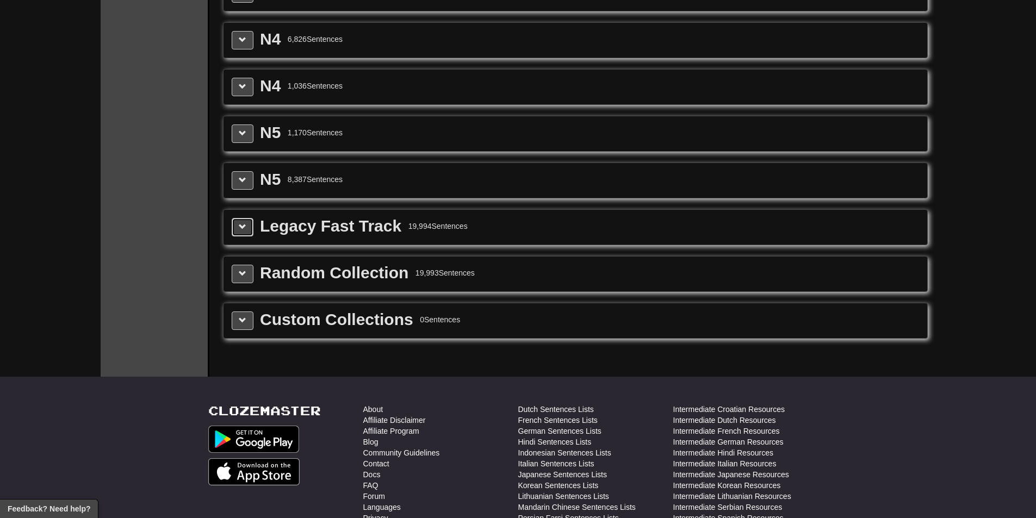
click at [243, 223] on span at bounding box center [243, 227] width 8 height 8
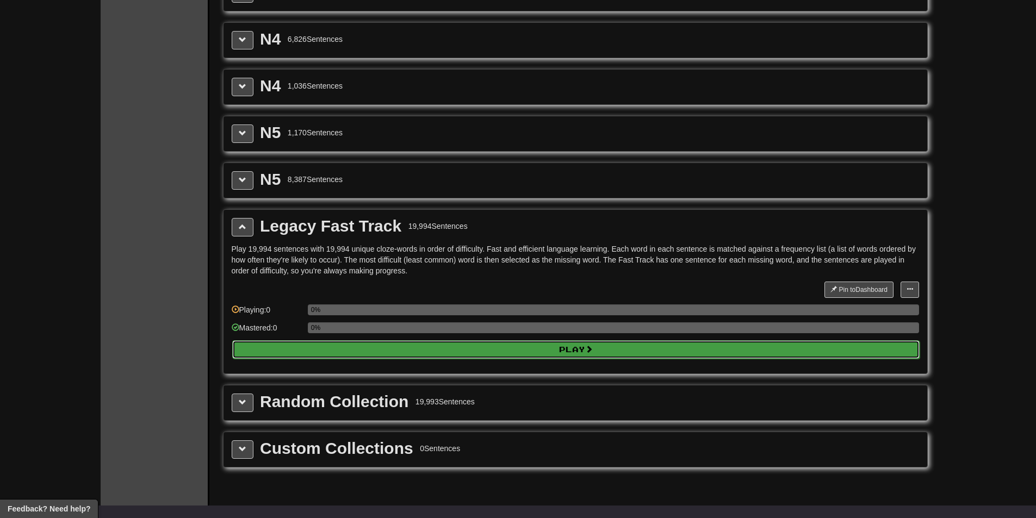
click at [323, 347] on button "Play" at bounding box center [576, 350] width 688 height 18
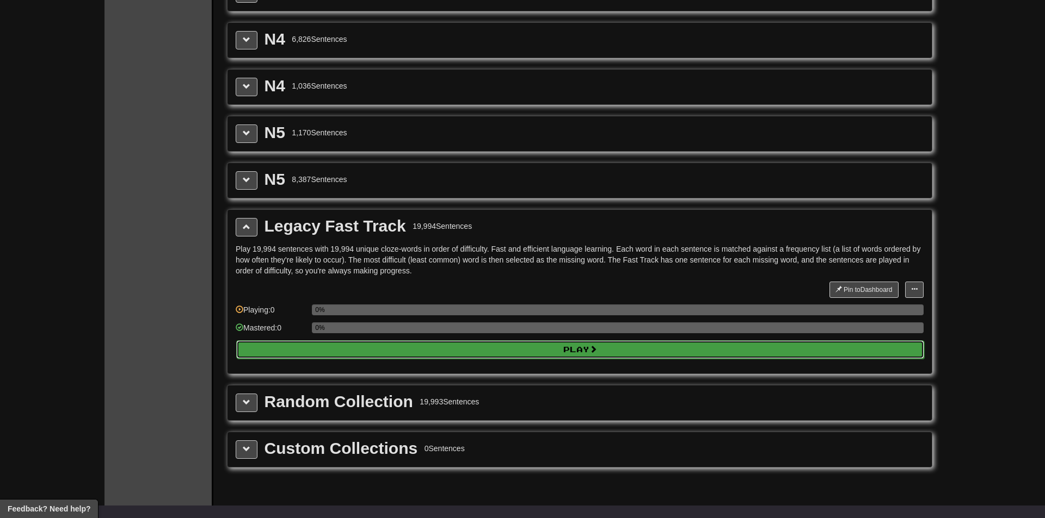
select select "**"
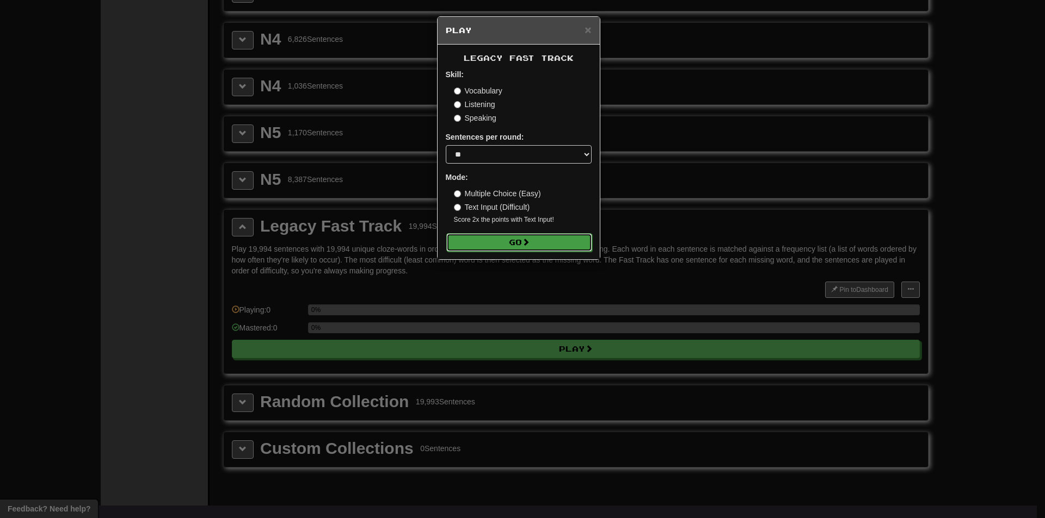
click at [481, 235] on button "Go" at bounding box center [519, 242] width 146 height 18
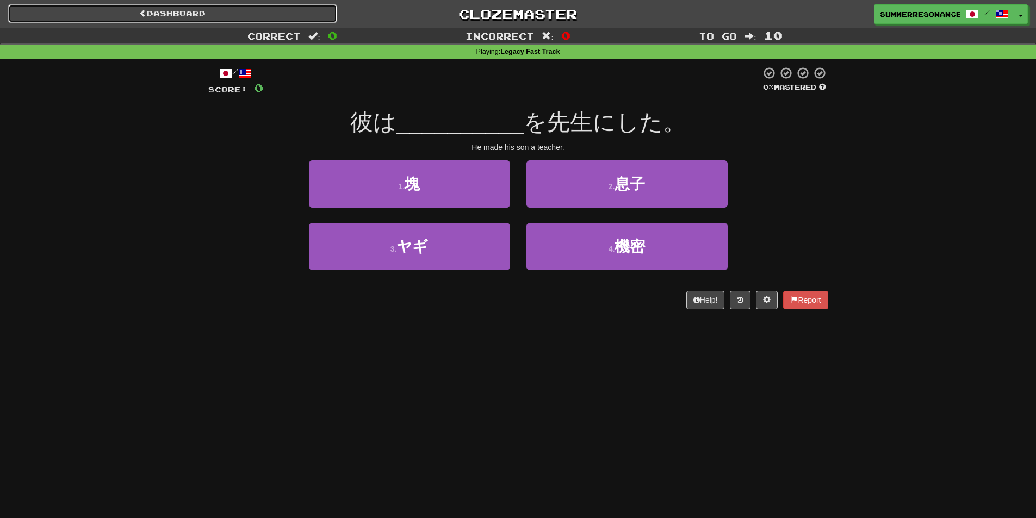
click at [255, 14] on link "Dashboard" at bounding box center [172, 13] width 329 height 18
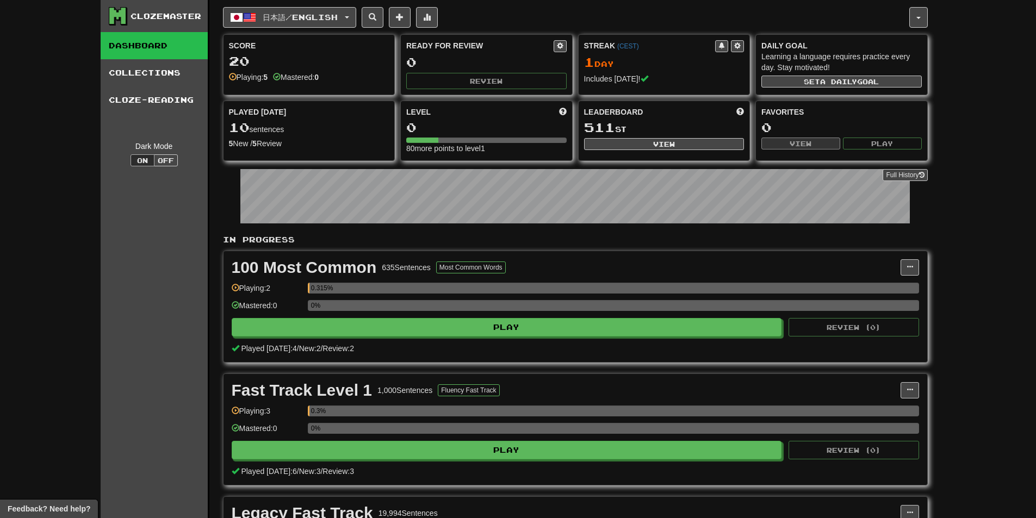
click at [121, 15] on icon at bounding box center [117, 16] width 16 height 16
click at [294, 22] on button "日本語 / English" at bounding box center [289, 17] width 133 height 21
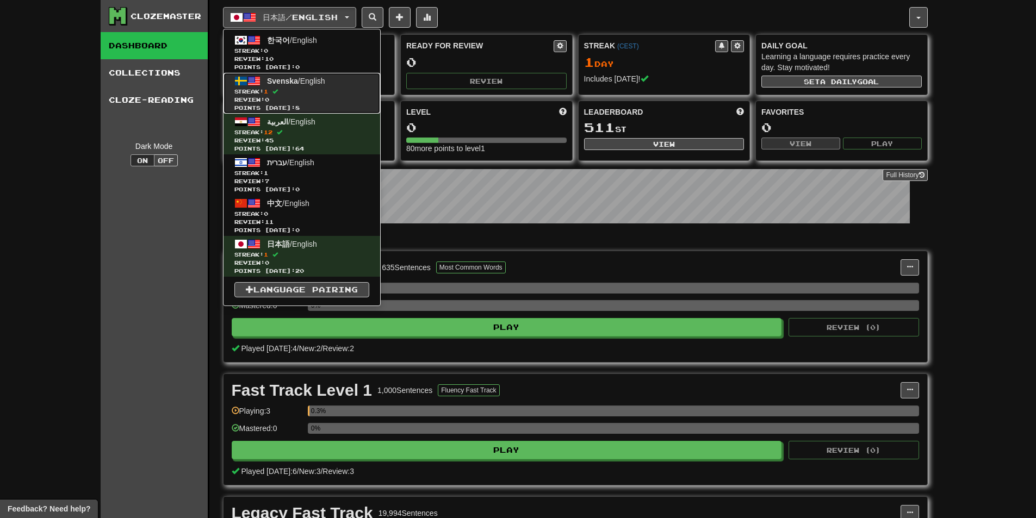
click at [289, 96] on span "Review: 0" at bounding box center [301, 100] width 135 height 8
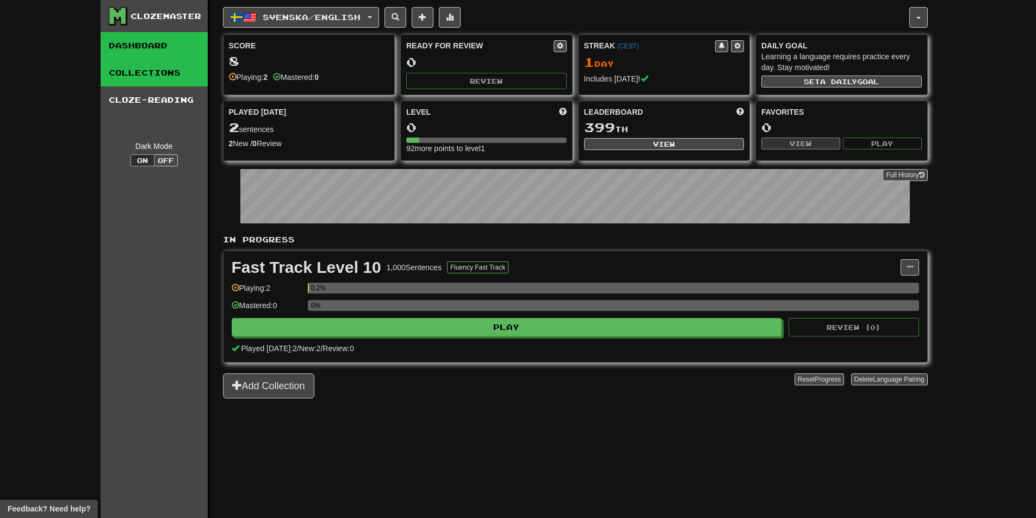
click at [115, 69] on link "Collections" at bounding box center [154, 72] width 107 height 27
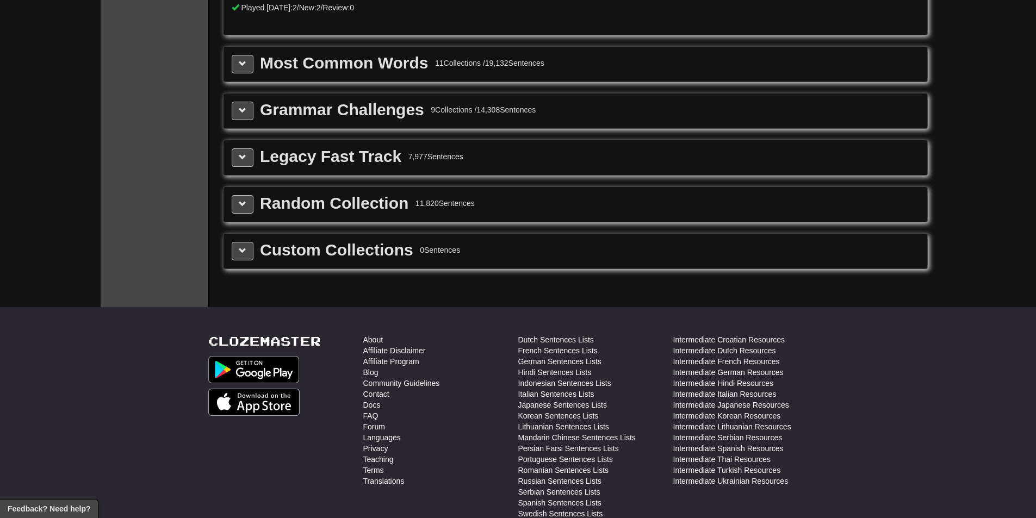
scroll to position [1332, 0]
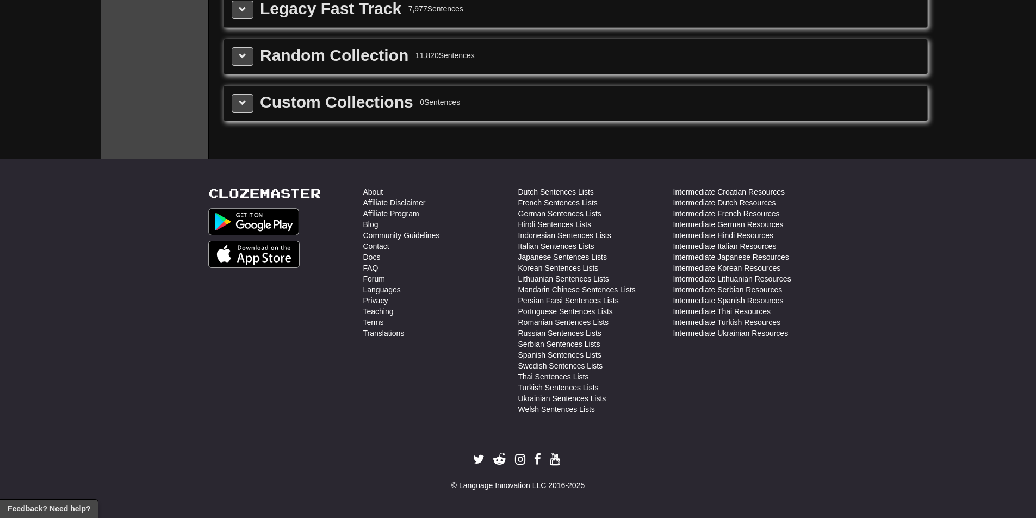
click at [332, 61] on div "Random Collection" at bounding box center [334, 55] width 149 height 16
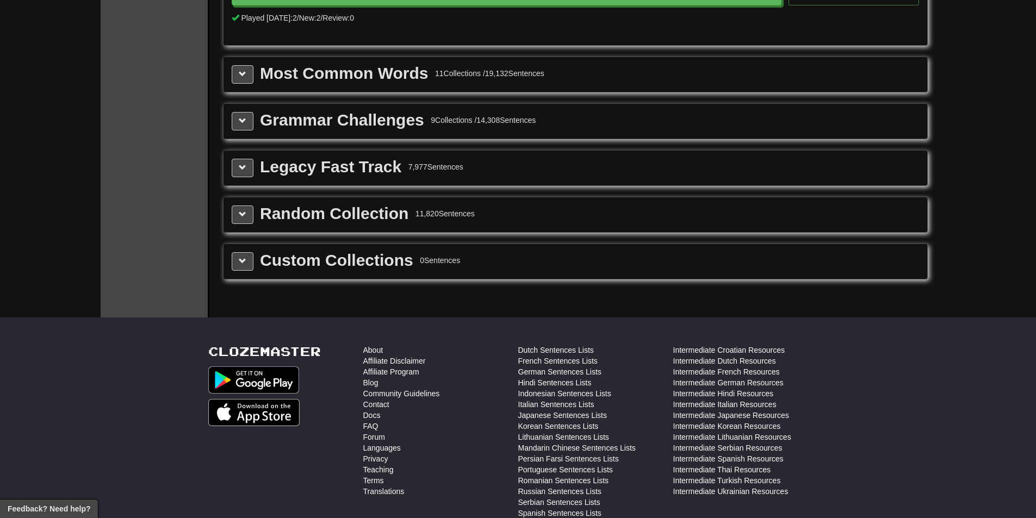
scroll to position [1169, 0]
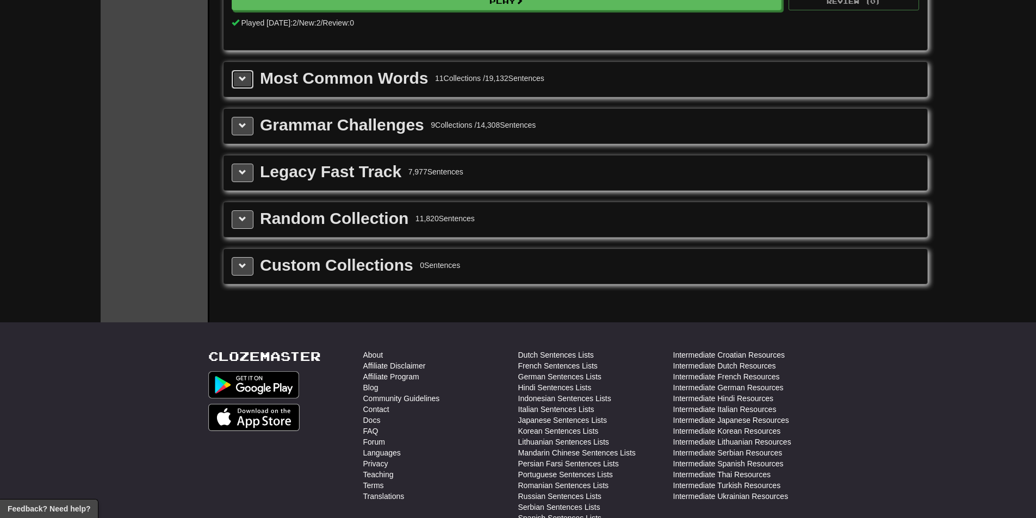
click at [246, 81] on span at bounding box center [243, 79] width 8 height 8
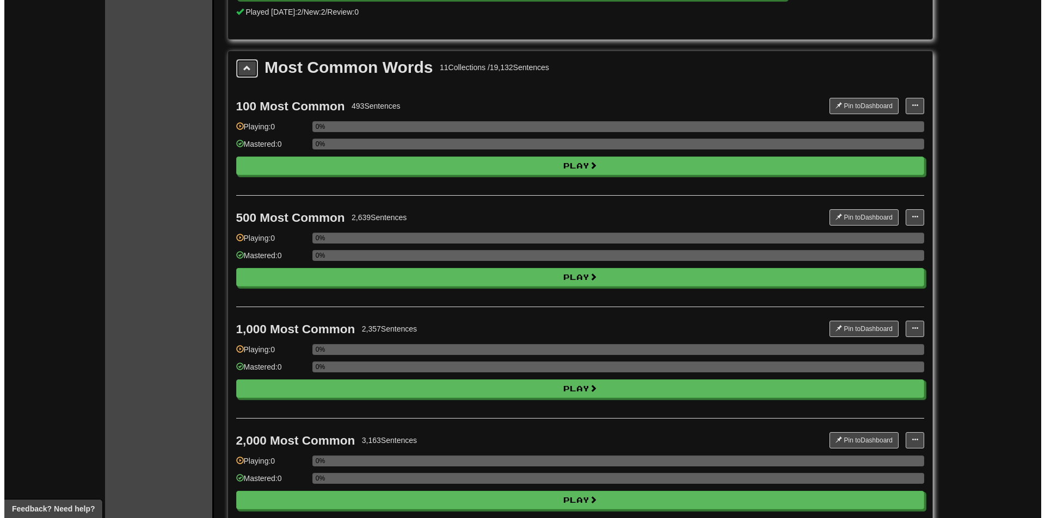
scroll to position [1114, 0]
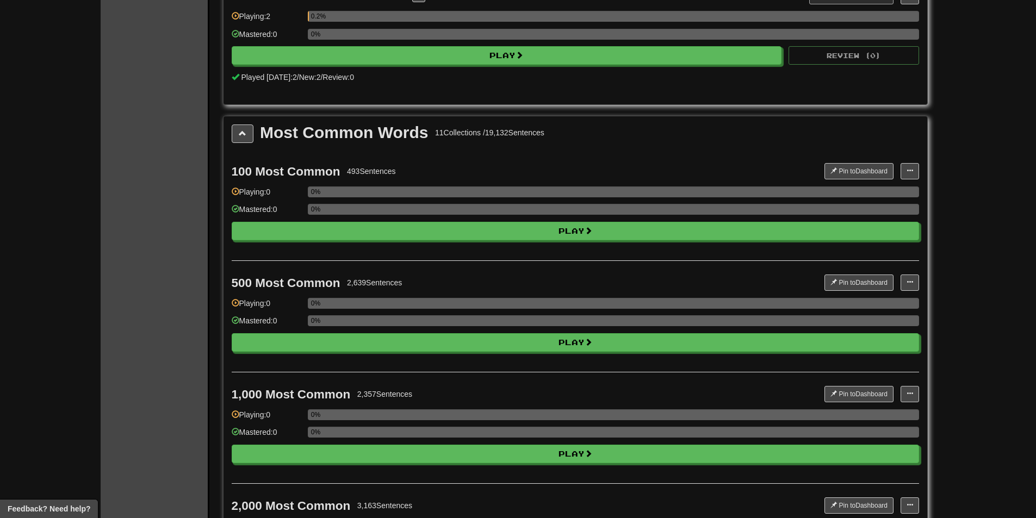
click at [338, 219] on div "0%" at bounding box center [614, 213] width 612 height 18
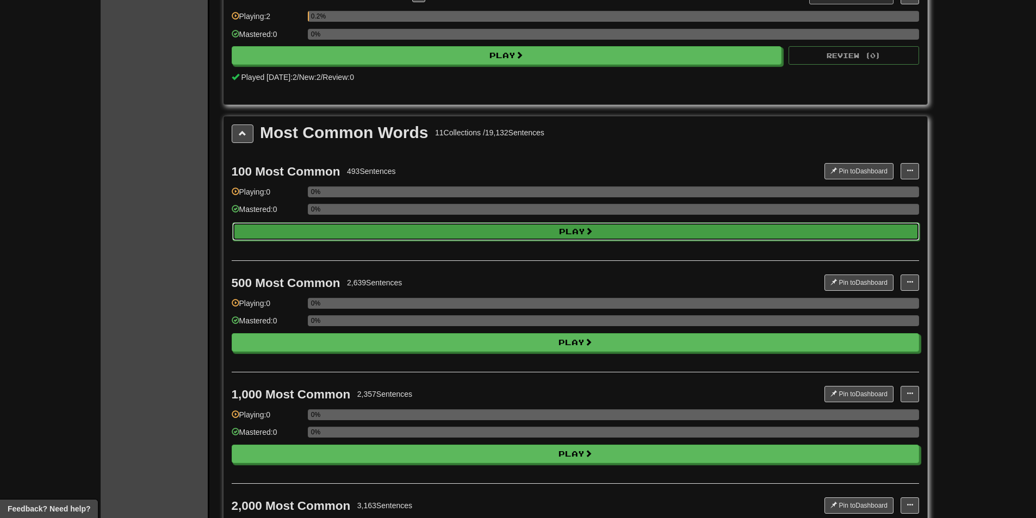
click at [343, 233] on button "Play" at bounding box center [576, 232] width 688 height 18
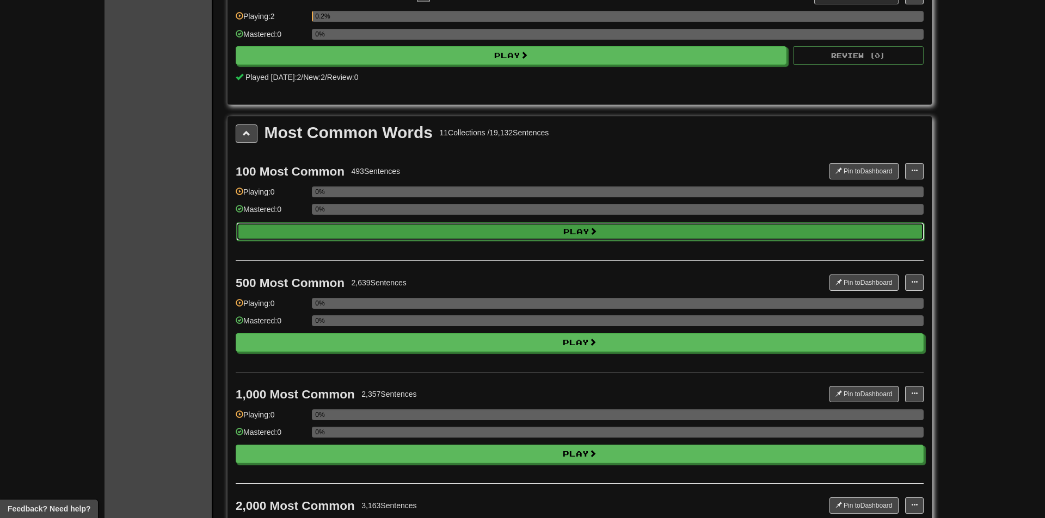
select select "**"
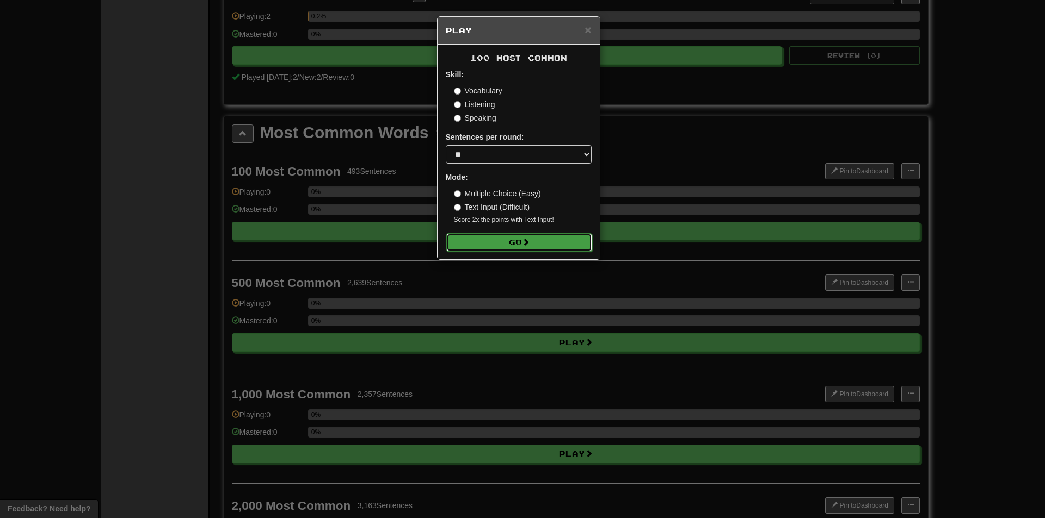
click at [518, 240] on button "Go" at bounding box center [519, 242] width 146 height 18
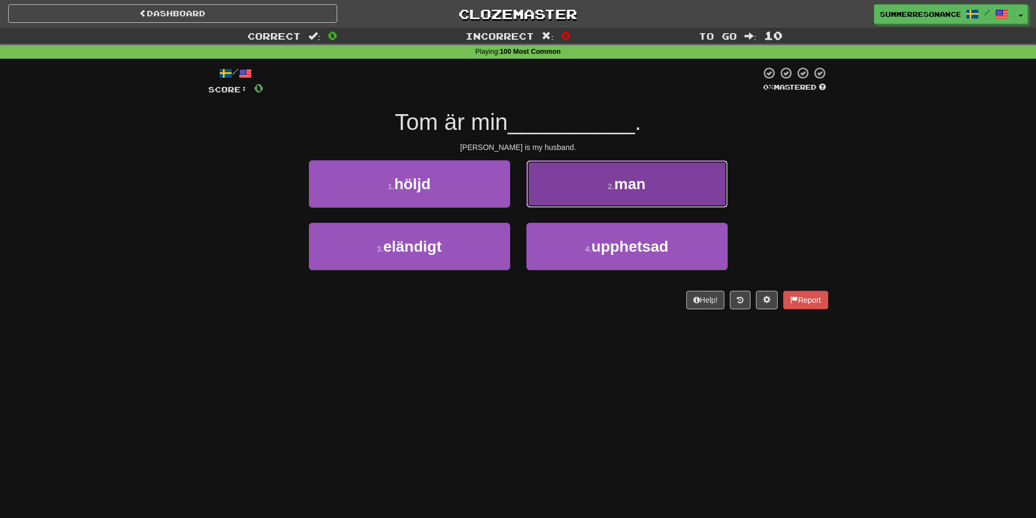
click at [555, 177] on button "2 . man" at bounding box center [627, 183] width 201 height 47
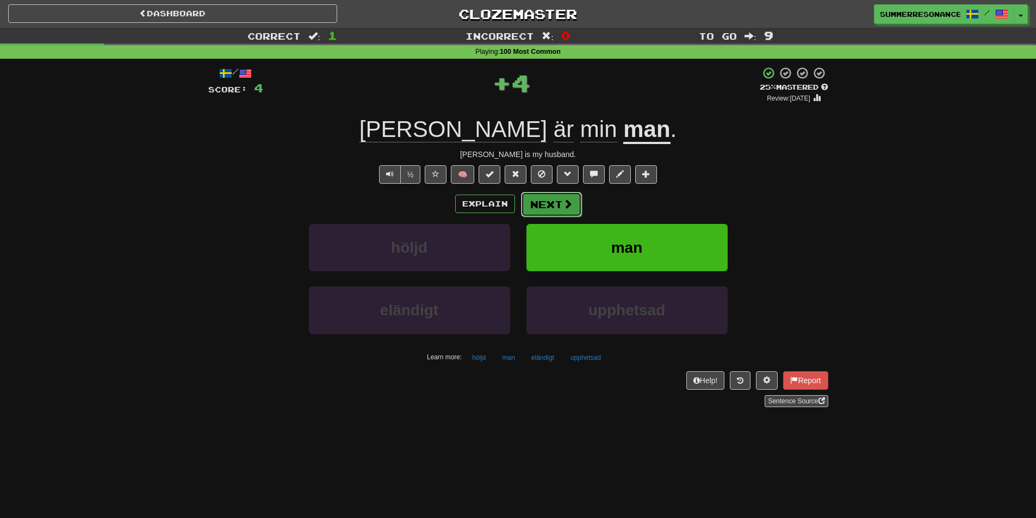
click at [541, 210] on button "Next" at bounding box center [551, 204] width 61 height 25
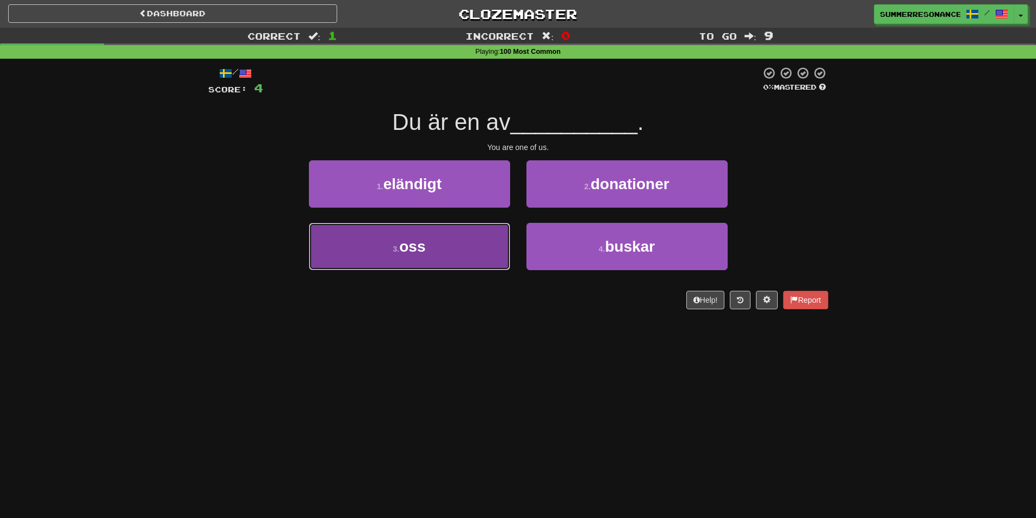
click at [421, 261] on button "3 . oss" at bounding box center [409, 246] width 201 height 47
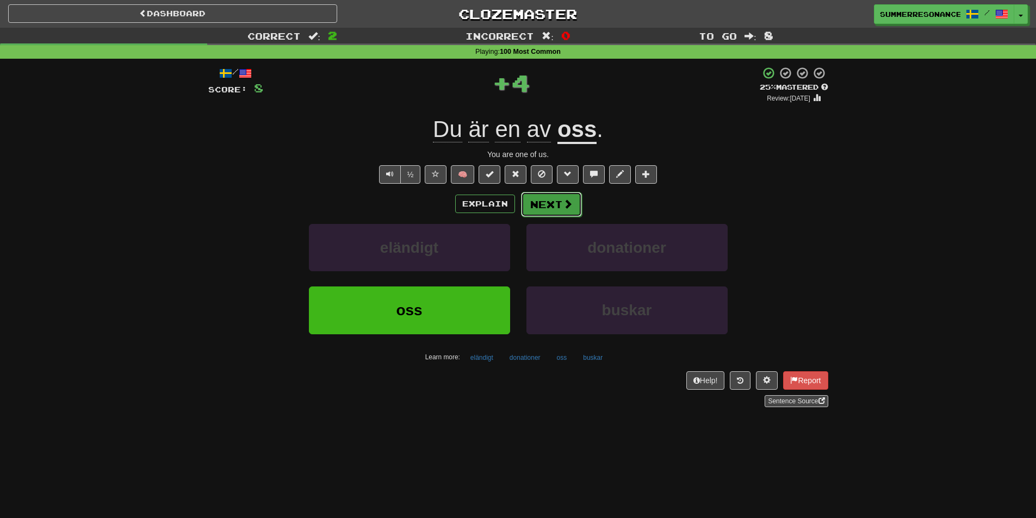
click at [567, 210] on button "Next" at bounding box center [551, 204] width 61 height 25
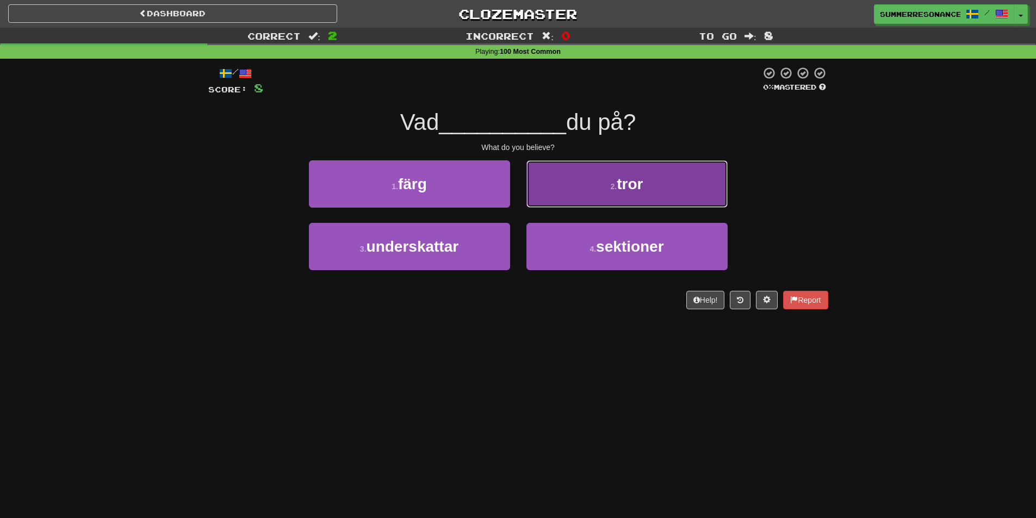
click at [564, 195] on button "2 . tror" at bounding box center [627, 183] width 201 height 47
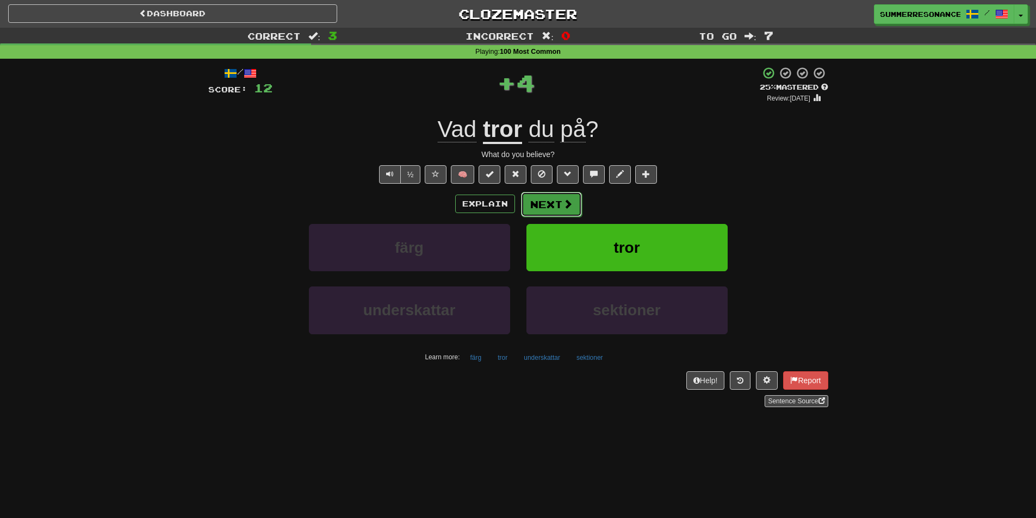
click at [554, 211] on button "Next" at bounding box center [551, 204] width 61 height 25
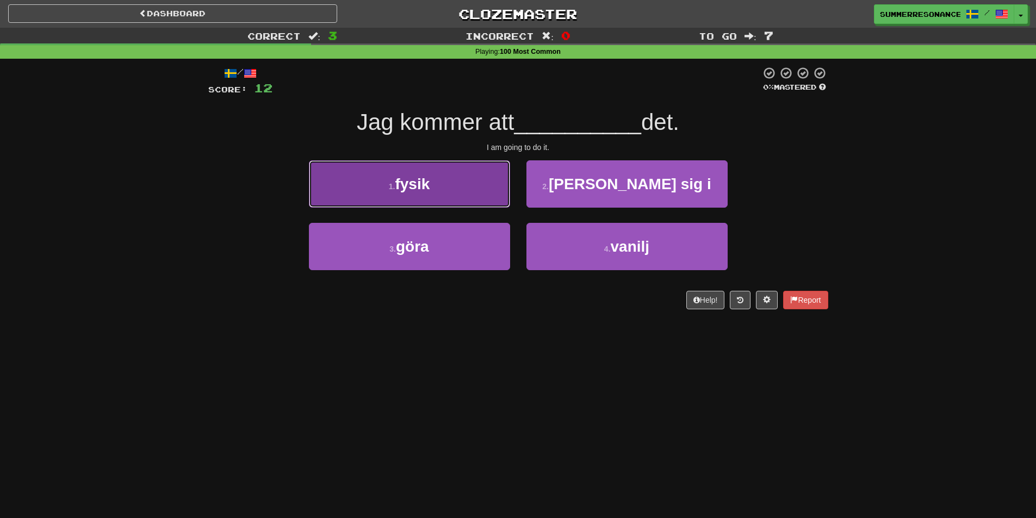
click at [427, 183] on span "fysik" at bounding box center [412, 184] width 35 height 17
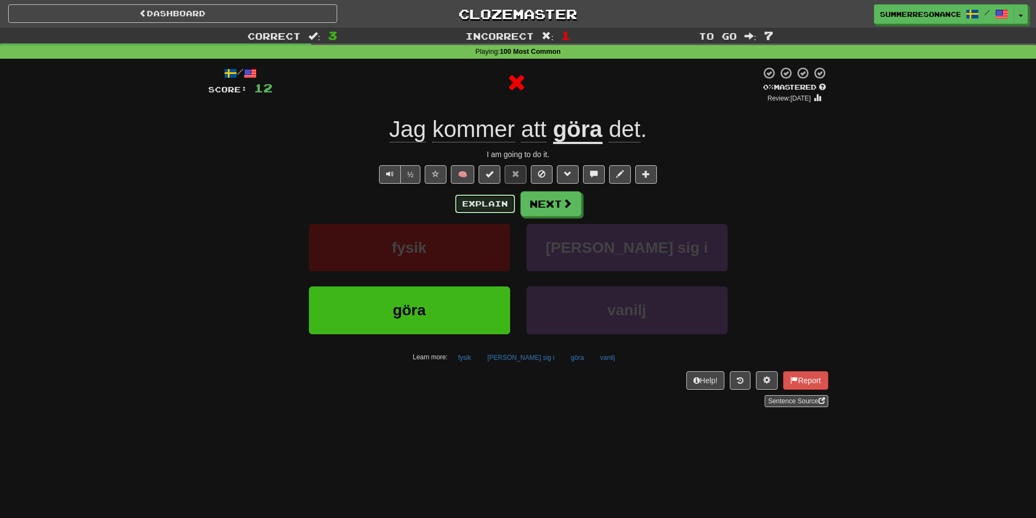
click at [498, 208] on button "Explain" at bounding box center [485, 204] width 60 height 18
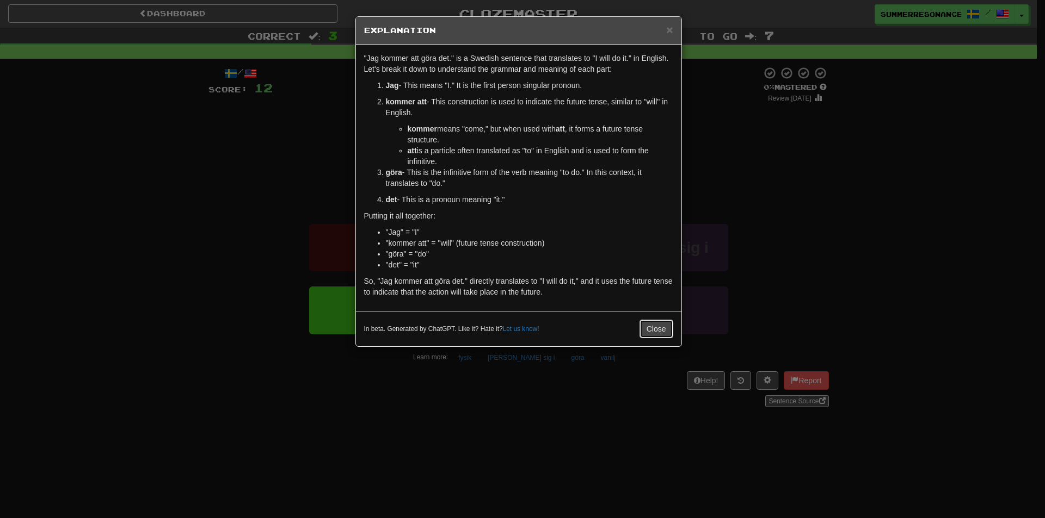
click at [658, 329] on button "Close" at bounding box center [656, 329] width 34 height 18
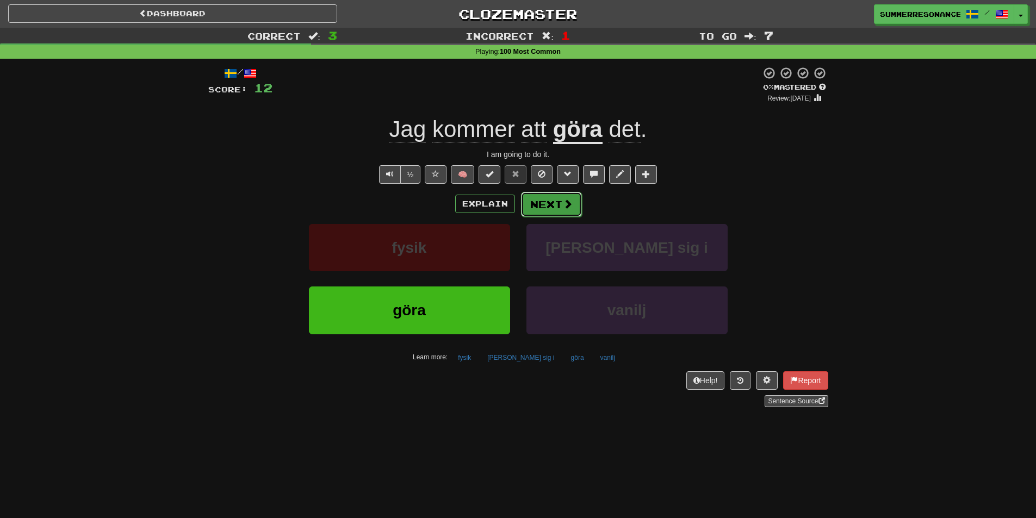
click at [555, 198] on button "Next" at bounding box center [551, 204] width 61 height 25
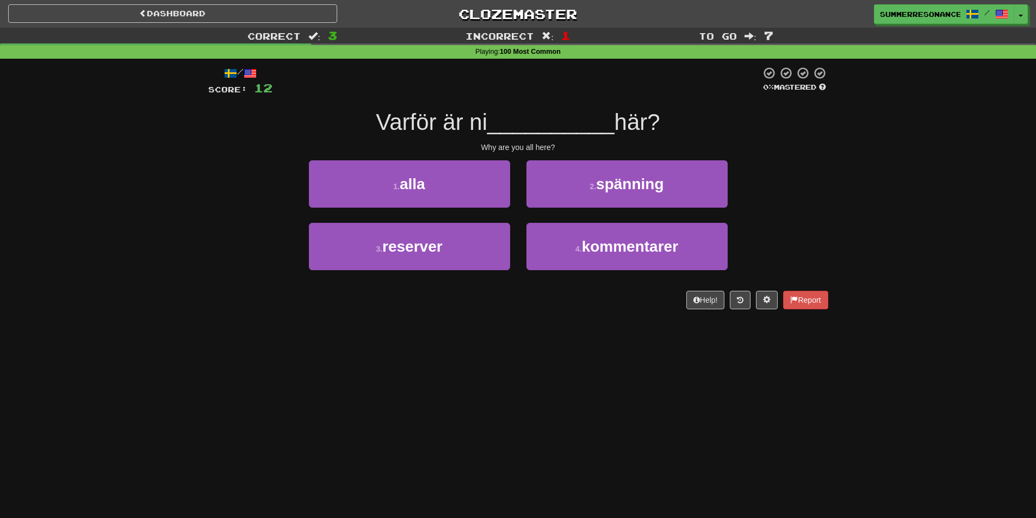
click at [498, 208] on div "1 . alla" at bounding box center [410, 191] width 218 height 63
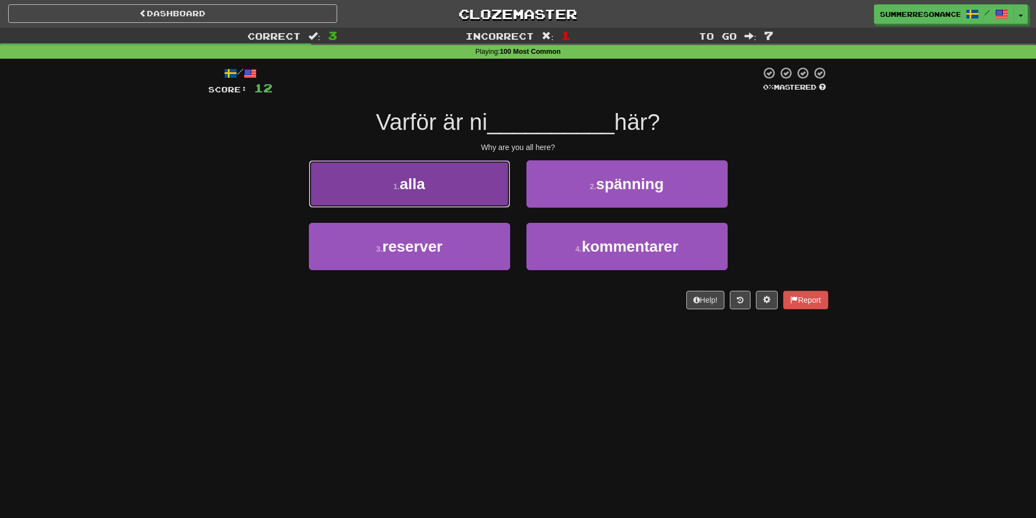
click at [500, 201] on button "1 . alla" at bounding box center [409, 183] width 201 height 47
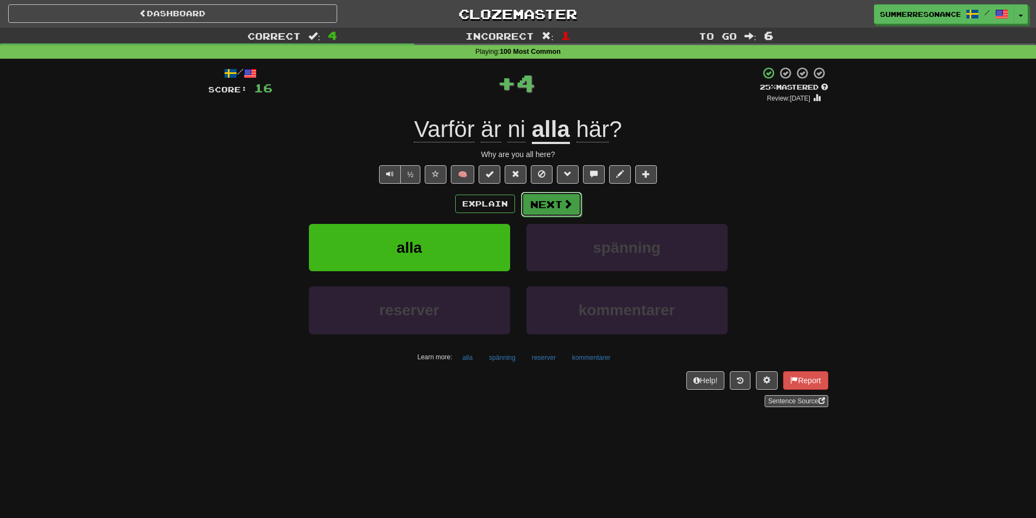
click at [555, 200] on button "Next" at bounding box center [551, 204] width 61 height 25
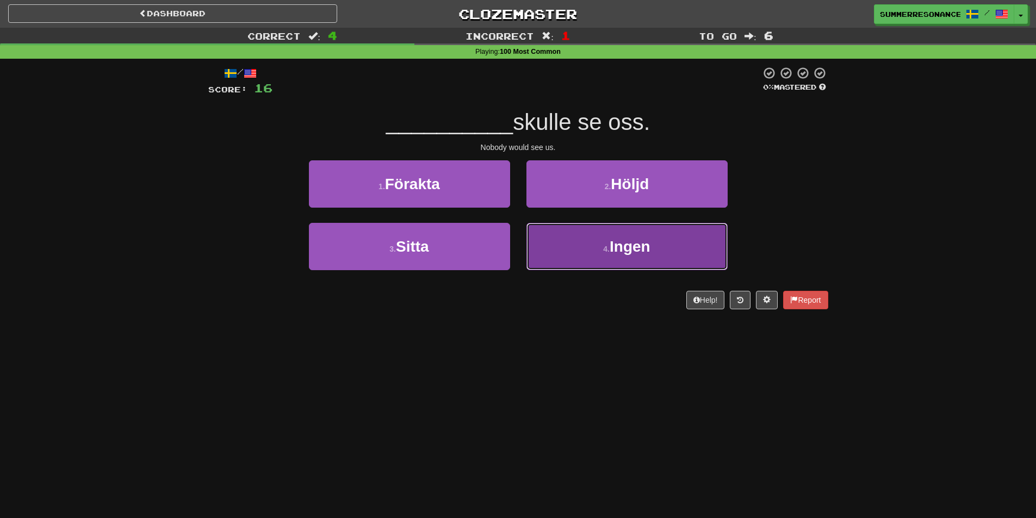
click at [557, 246] on button "4 . Ingen" at bounding box center [627, 246] width 201 height 47
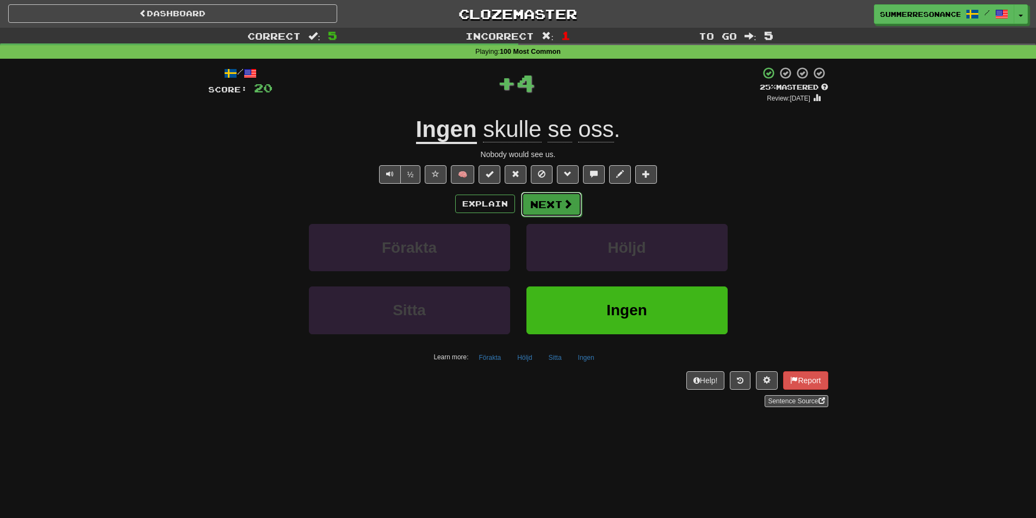
click at [547, 212] on button "Next" at bounding box center [551, 204] width 61 height 25
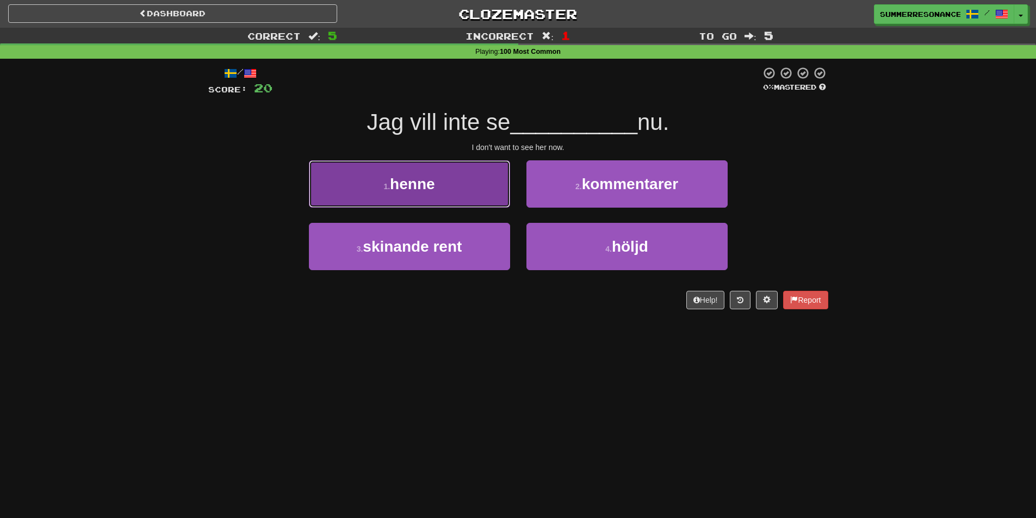
click at [492, 207] on button "1 . henne" at bounding box center [409, 183] width 201 height 47
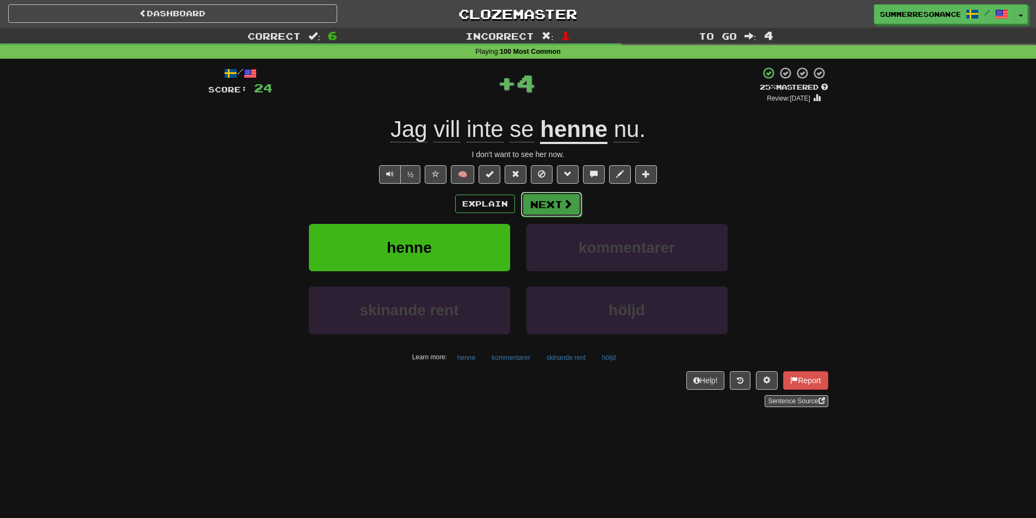
click at [527, 214] on button "Next" at bounding box center [551, 204] width 61 height 25
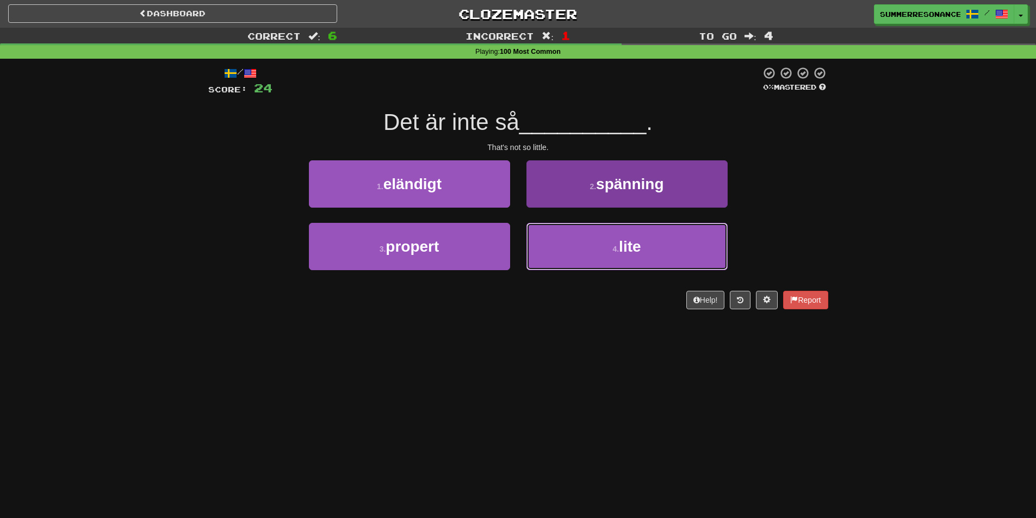
click at [559, 255] on button "4 . lite" at bounding box center [627, 246] width 201 height 47
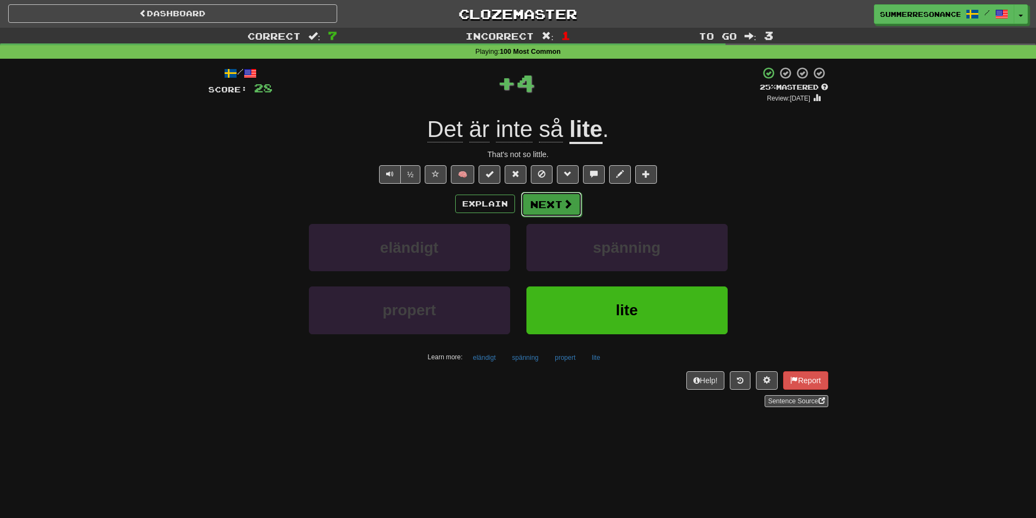
click at [548, 215] on button "Next" at bounding box center [551, 204] width 61 height 25
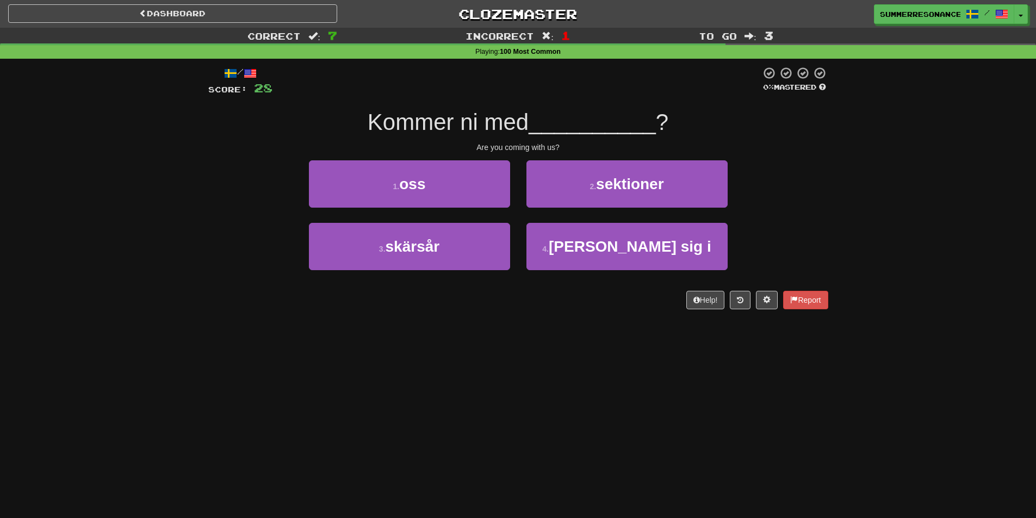
drag, startPoint x: 504, startPoint y: 213, endPoint x: 500, endPoint y: 208, distance: 5.8
click at [503, 211] on div "1 . oss" at bounding box center [410, 191] width 218 height 63
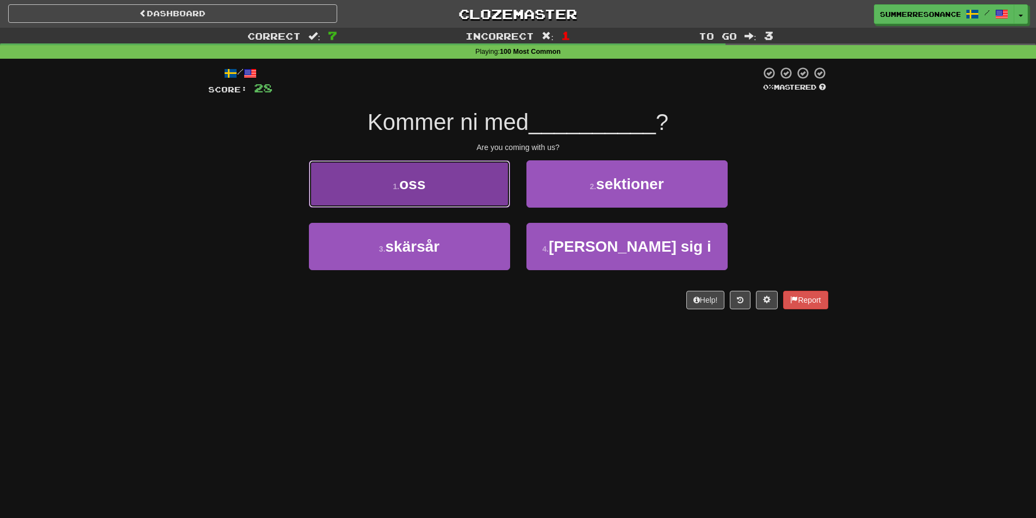
click at [499, 207] on button "1 . oss" at bounding box center [409, 183] width 201 height 47
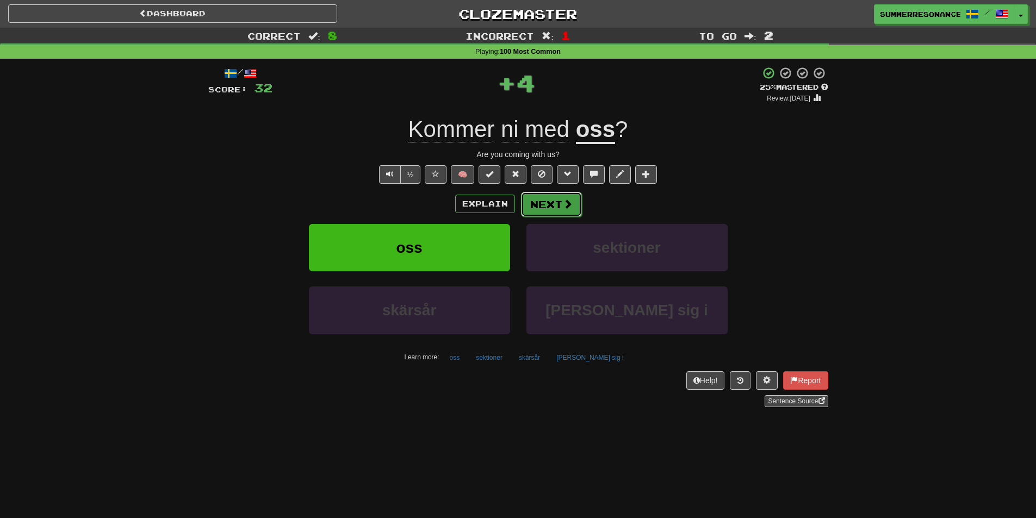
click at [557, 210] on button "Next" at bounding box center [551, 204] width 61 height 25
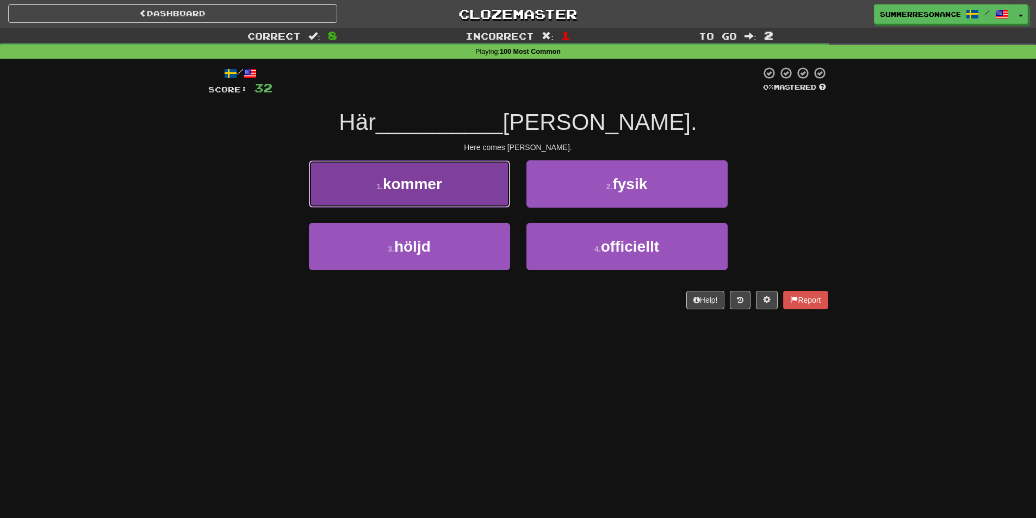
click at [499, 199] on button "1 . kommer" at bounding box center [409, 183] width 201 height 47
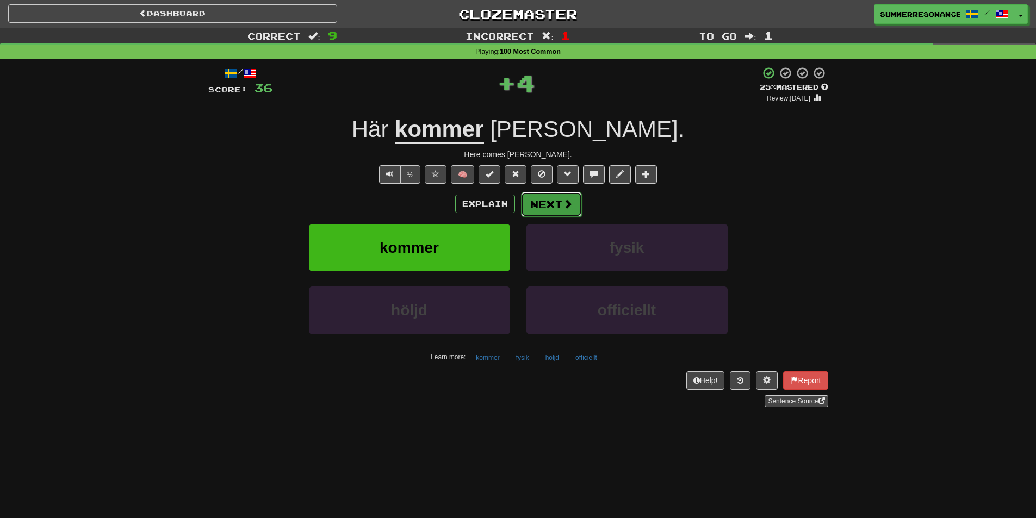
click at [541, 202] on button "Next" at bounding box center [551, 204] width 61 height 25
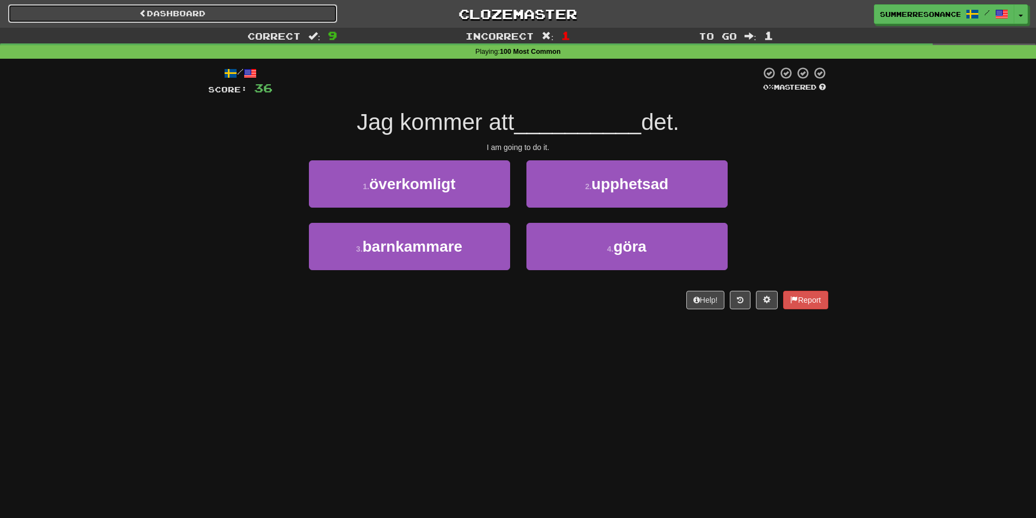
click at [208, 6] on link "Dashboard" at bounding box center [172, 13] width 329 height 18
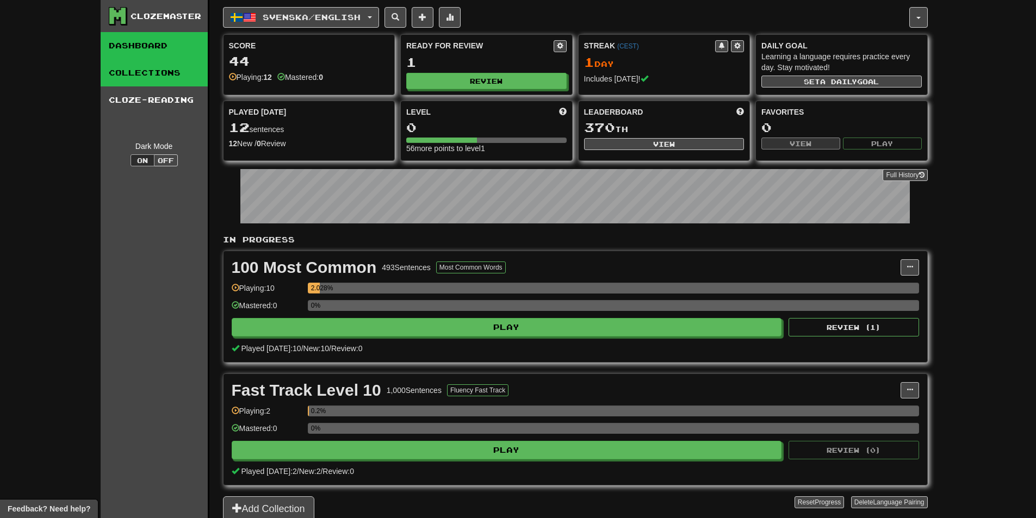
click at [164, 78] on link "Collections" at bounding box center [154, 72] width 107 height 27
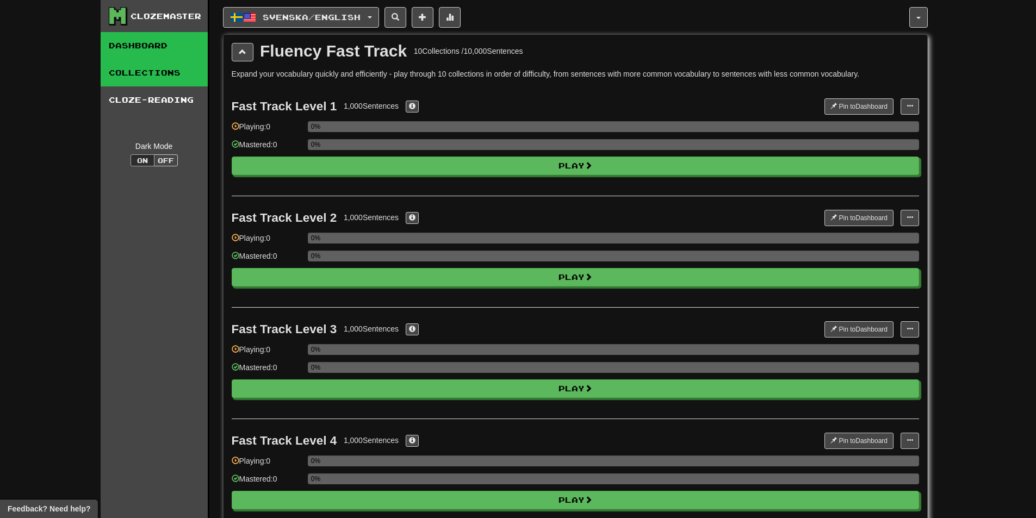
click at [151, 47] on link "Dashboard" at bounding box center [154, 45] width 107 height 27
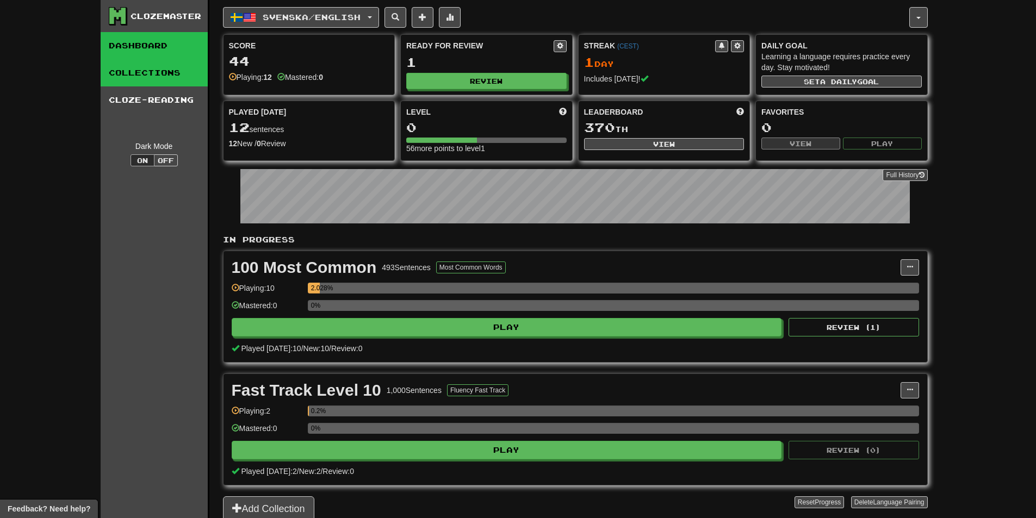
click at [175, 80] on link "Collections" at bounding box center [154, 72] width 107 height 27
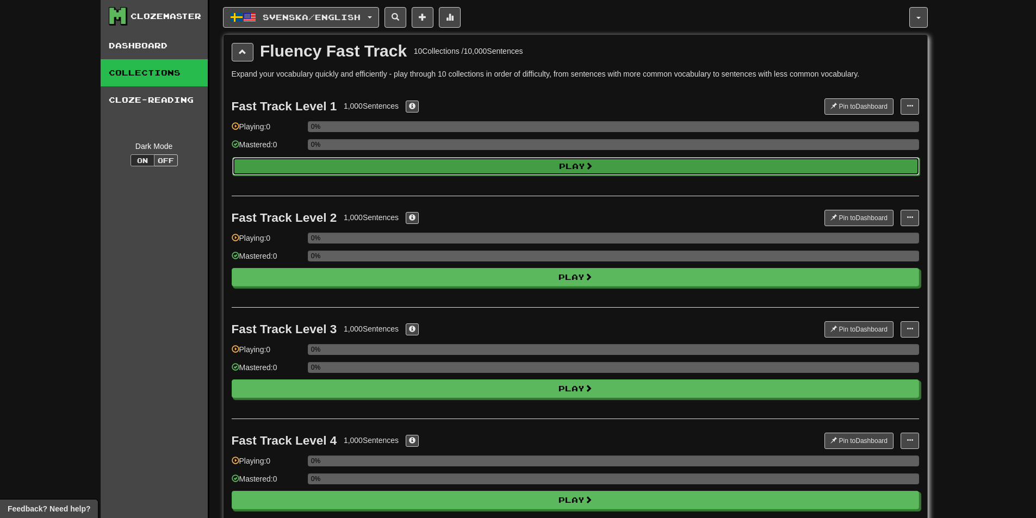
click at [341, 167] on button "Play" at bounding box center [576, 166] width 688 height 18
select select "**"
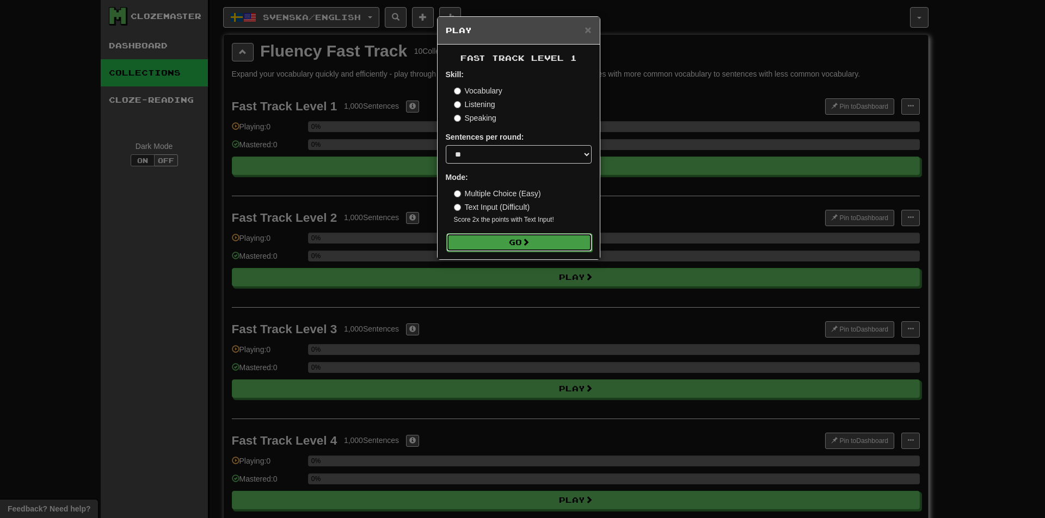
click at [538, 241] on button "Go" at bounding box center [519, 242] width 146 height 18
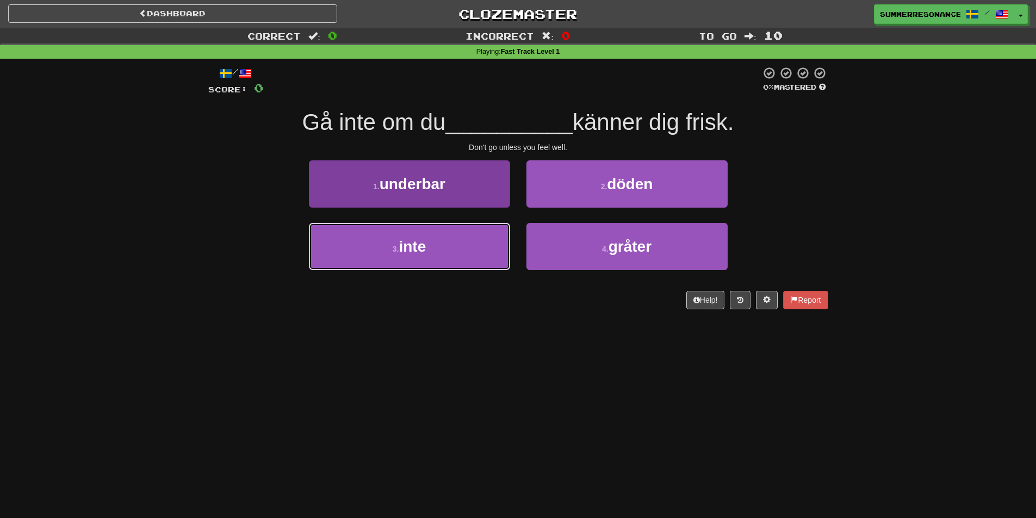
click at [484, 243] on button "3 . inte" at bounding box center [409, 246] width 201 height 47
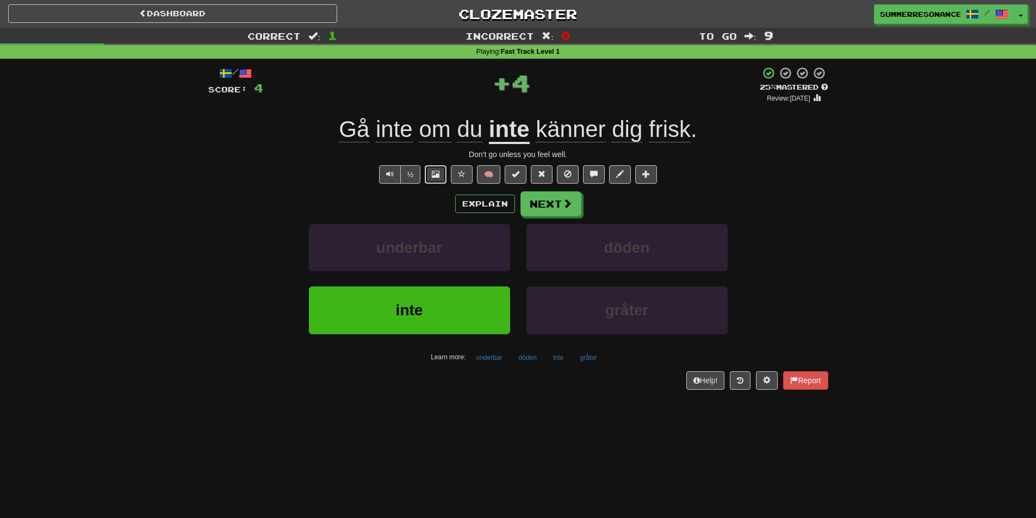
click at [438, 175] on span at bounding box center [436, 174] width 8 height 8
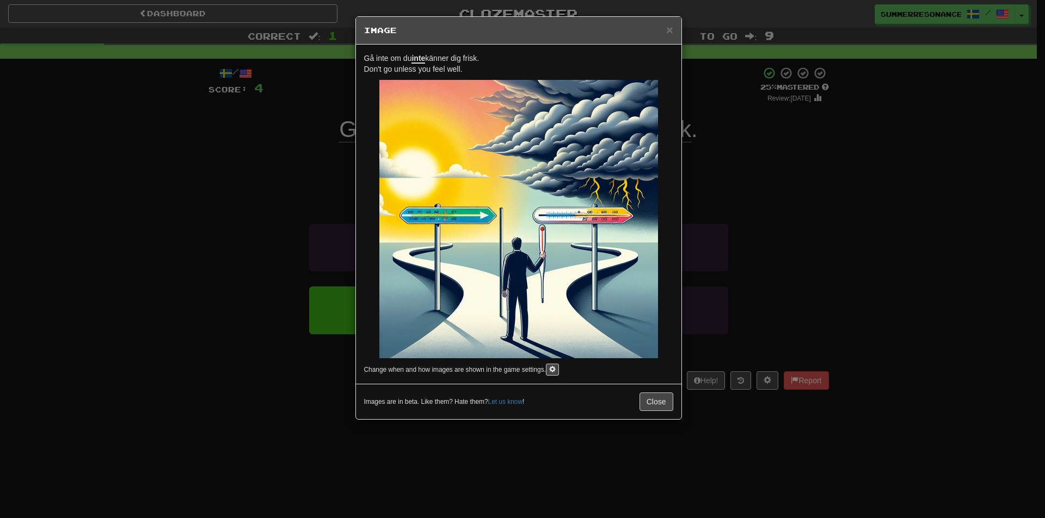
click at [901, 211] on div "× Image Gå inte om du inte [PERSON_NAME] dig [PERSON_NAME]. Don't go unless you…" at bounding box center [522, 259] width 1045 height 518
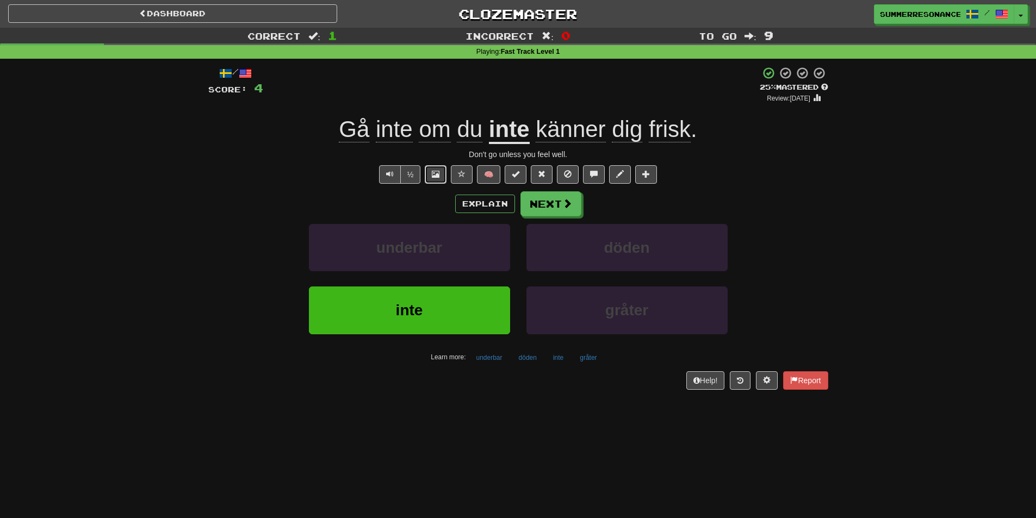
click at [438, 174] on span at bounding box center [436, 174] width 8 height 8
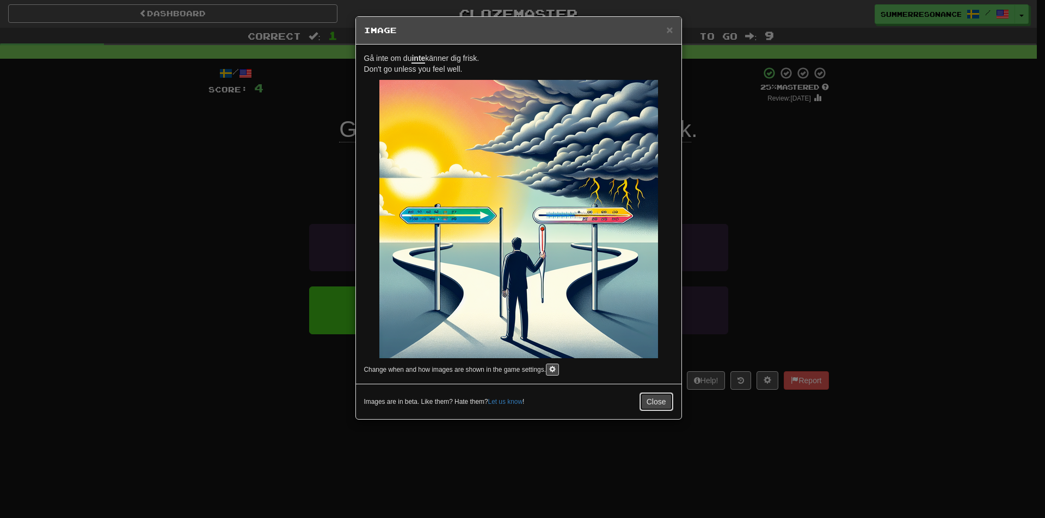
click at [662, 398] on button "Close" at bounding box center [656, 402] width 34 height 18
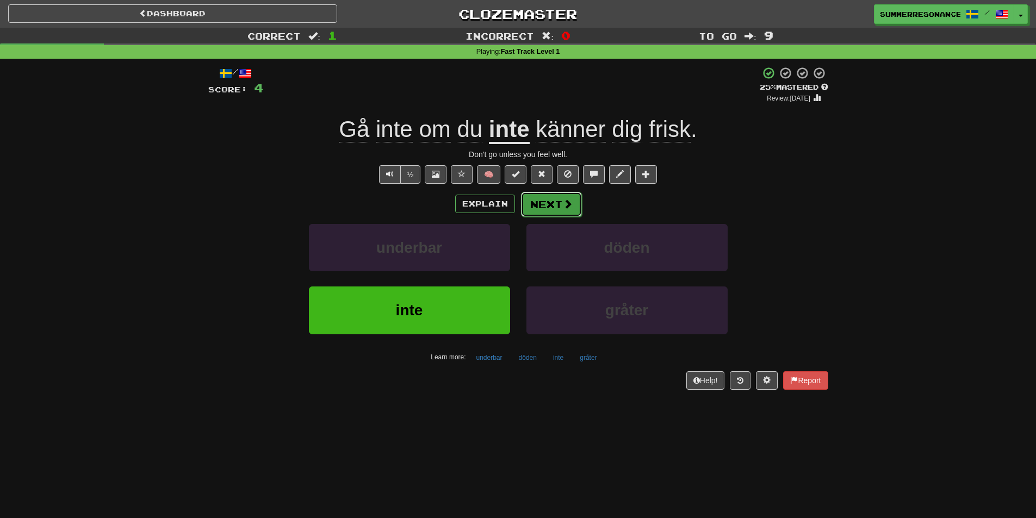
click at [565, 204] on span at bounding box center [568, 204] width 10 height 10
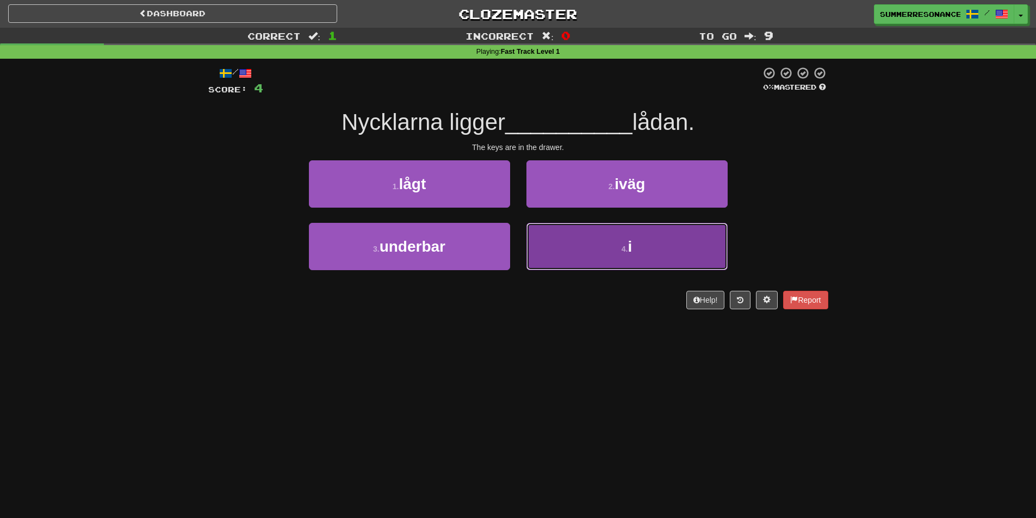
click at [540, 236] on button "4 . i" at bounding box center [627, 246] width 201 height 47
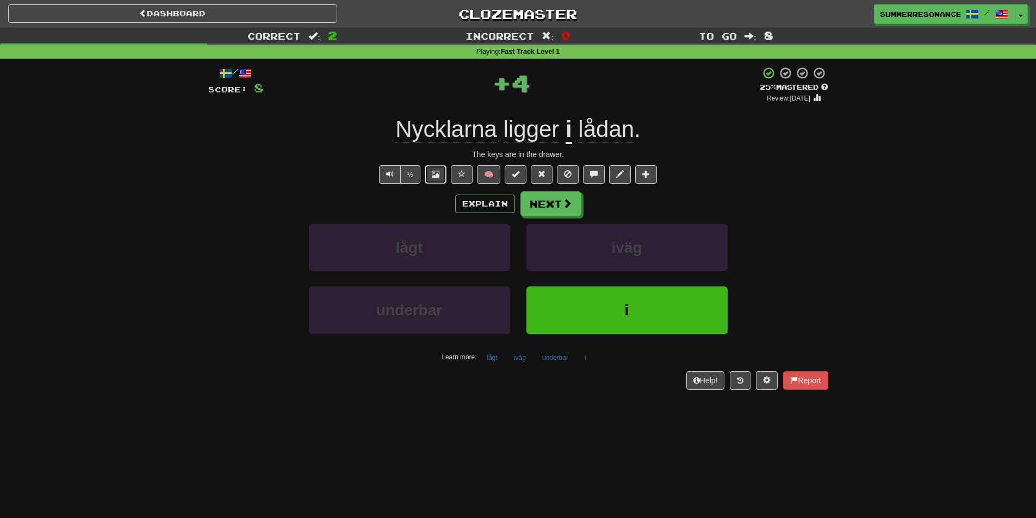
click at [445, 179] on button at bounding box center [436, 174] width 22 height 18
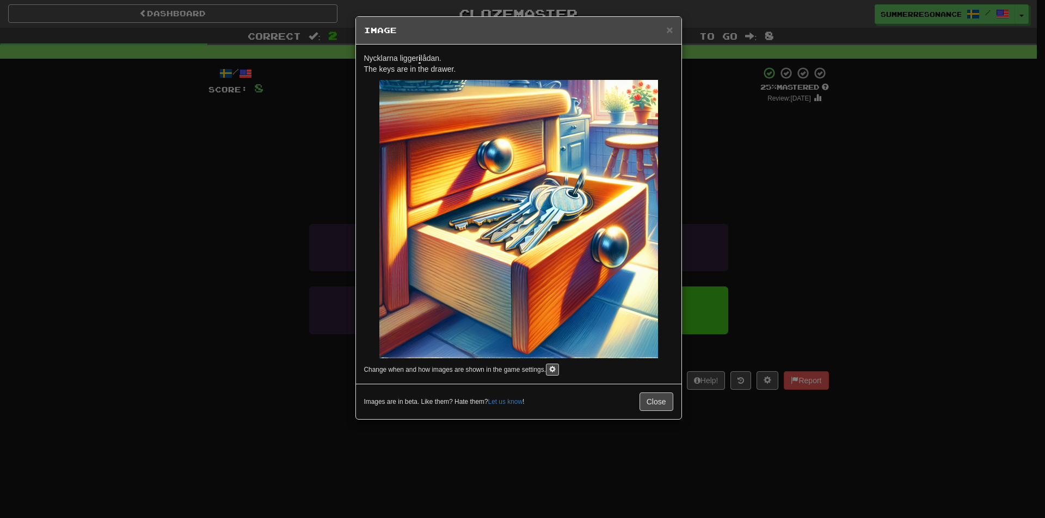
drag, startPoint x: 875, startPoint y: 270, endPoint x: 866, endPoint y: 267, distance: 10.3
click at [874, 271] on div "× Image Nycklarna ligger i lådan. The keys are in the drawer. Change when and h…" at bounding box center [522, 259] width 1045 height 518
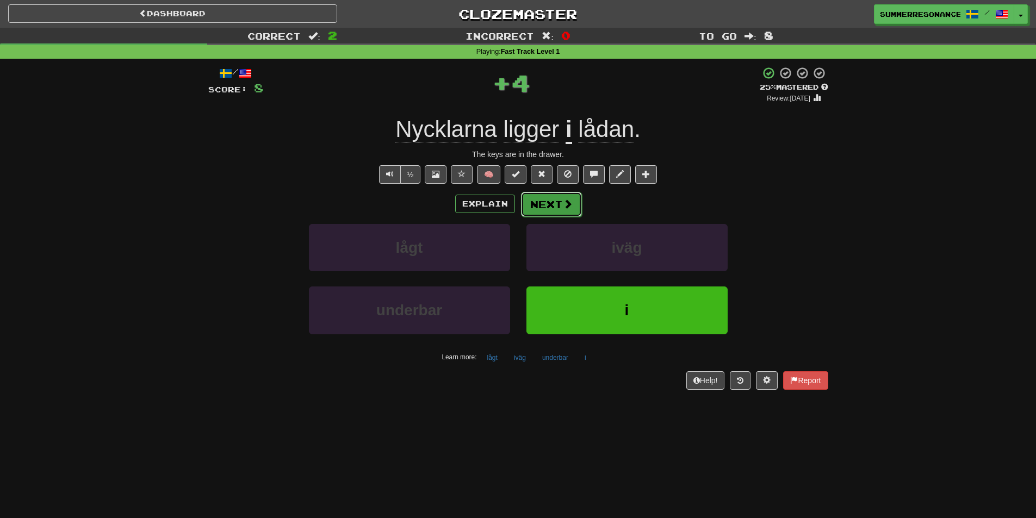
click at [552, 207] on button "Next" at bounding box center [551, 204] width 61 height 25
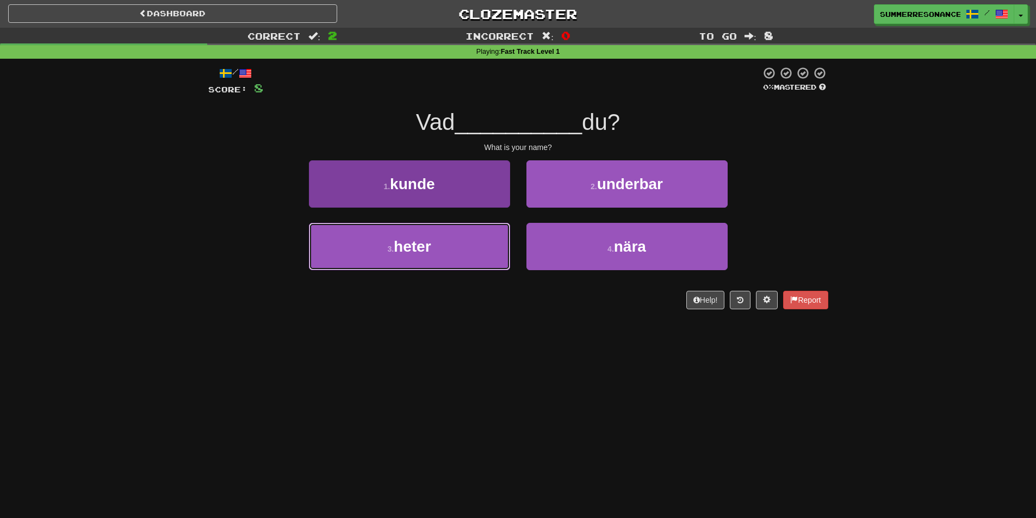
click at [475, 230] on button "3 . heter" at bounding box center [409, 246] width 201 height 47
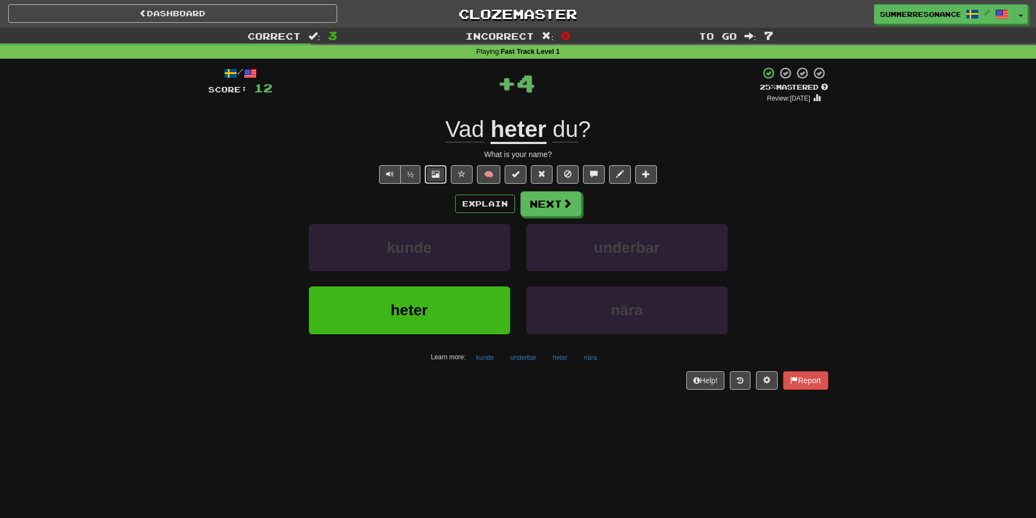
click at [441, 177] on button at bounding box center [436, 174] width 22 height 18
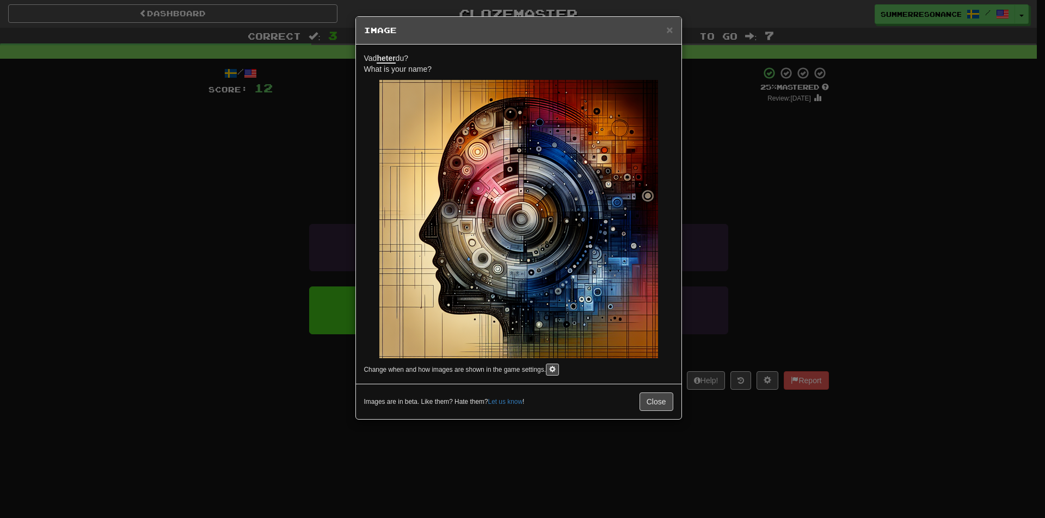
click at [669, 37] on div "× Image" at bounding box center [518, 31] width 325 height 28
click at [670, 34] on span "×" at bounding box center [669, 29] width 7 height 13
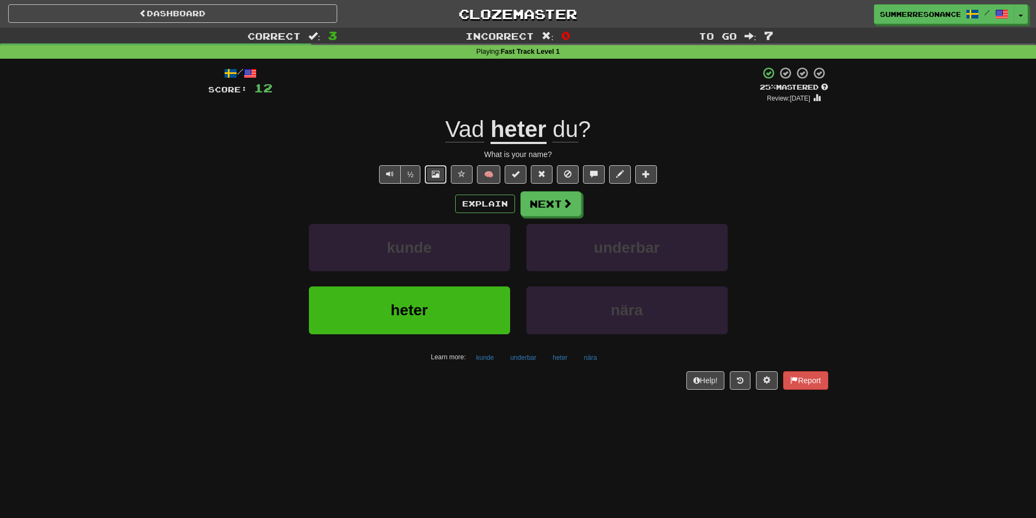
click at [439, 173] on span at bounding box center [436, 174] width 8 height 8
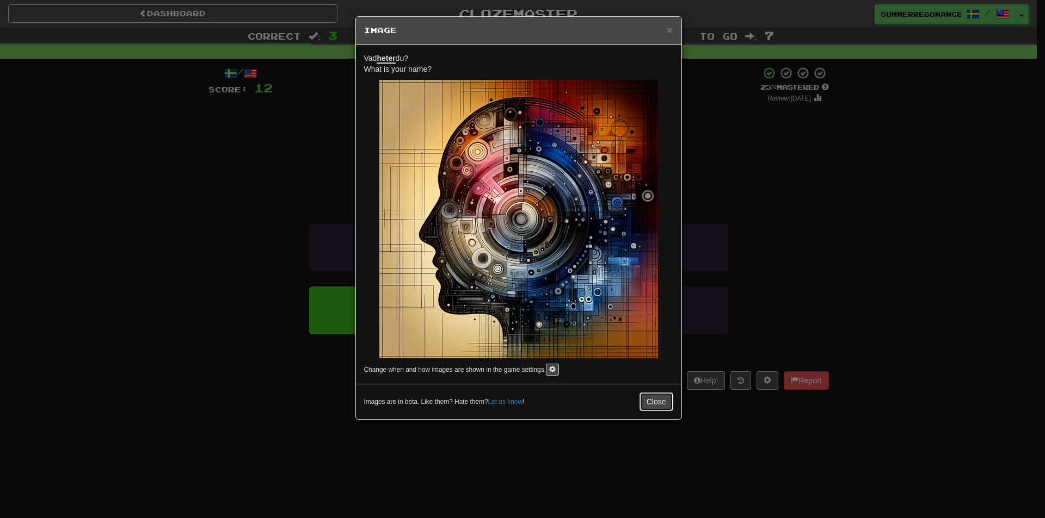
click at [662, 398] on button "Close" at bounding box center [656, 402] width 34 height 18
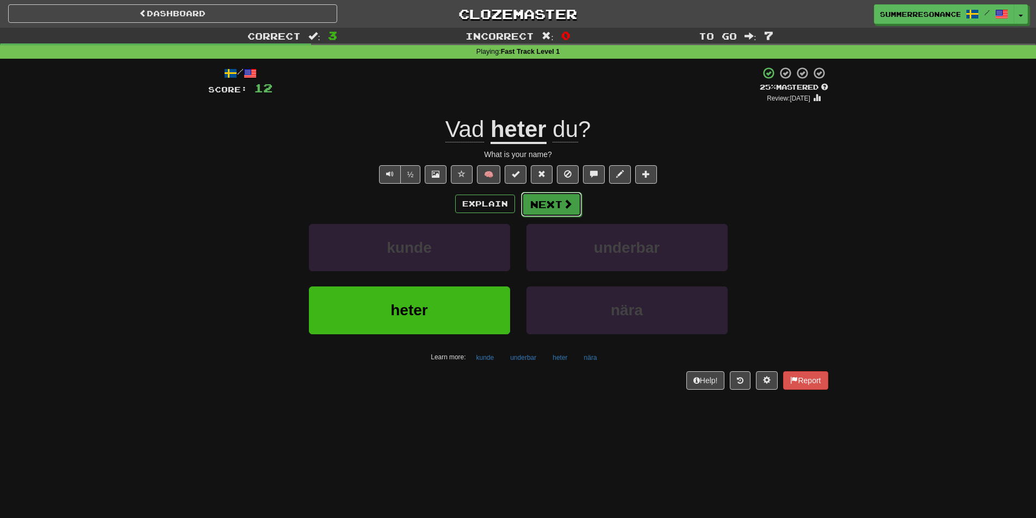
click at [534, 205] on button "Next" at bounding box center [551, 204] width 61 height 25
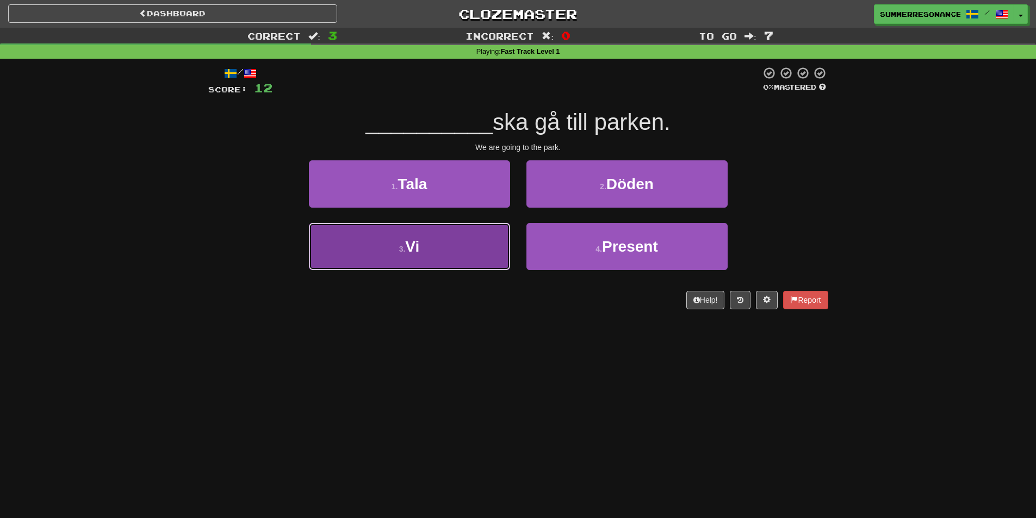
click at [470, 246] on button "3 . Vi" at bounding box center [409, 246] width 201 height 47
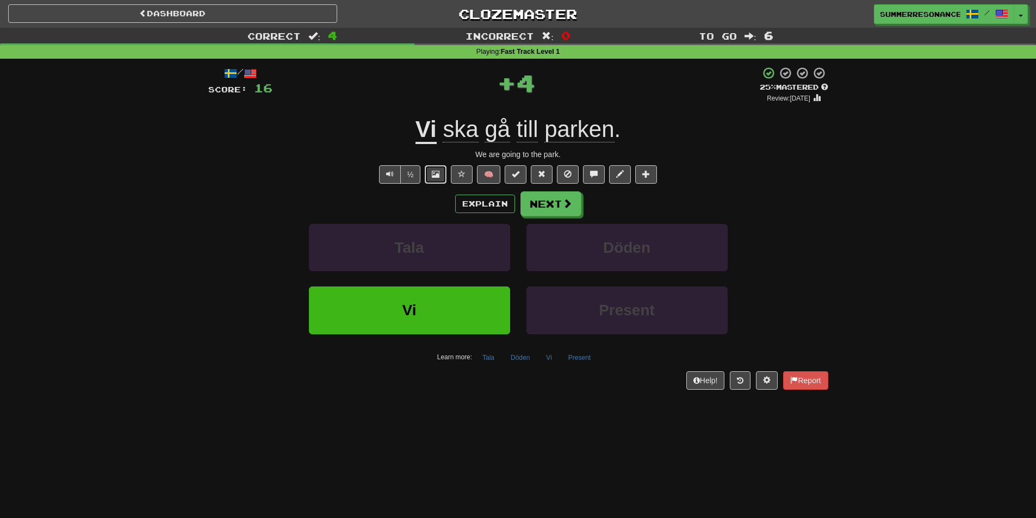
click at [435, 176] on span at bounding box center [436, 174] width 8 height 8
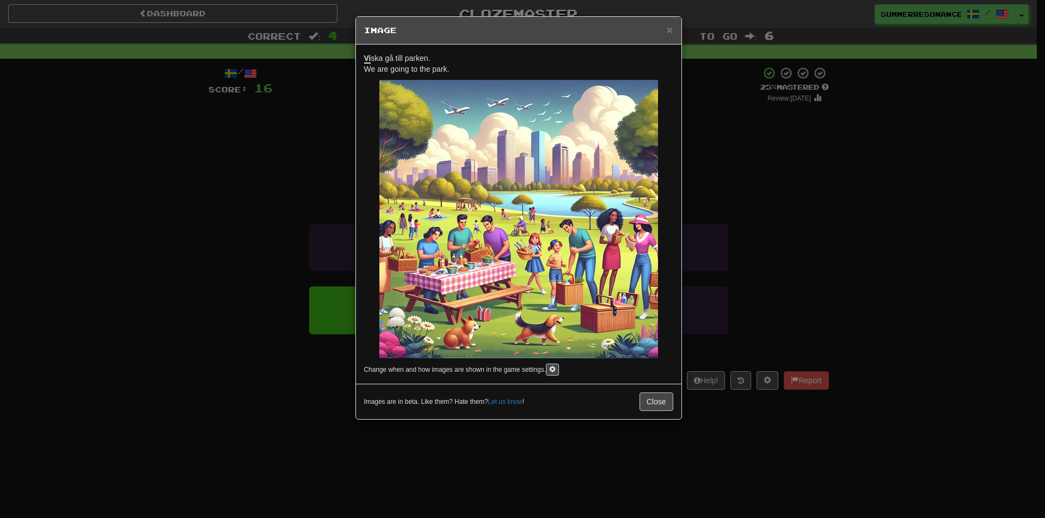
click at [891, 299] on div "× Image Vi ska gå till parken. We are going to the park. Change when and how im…" at bounding box center [522, 259] width 1045 height 518
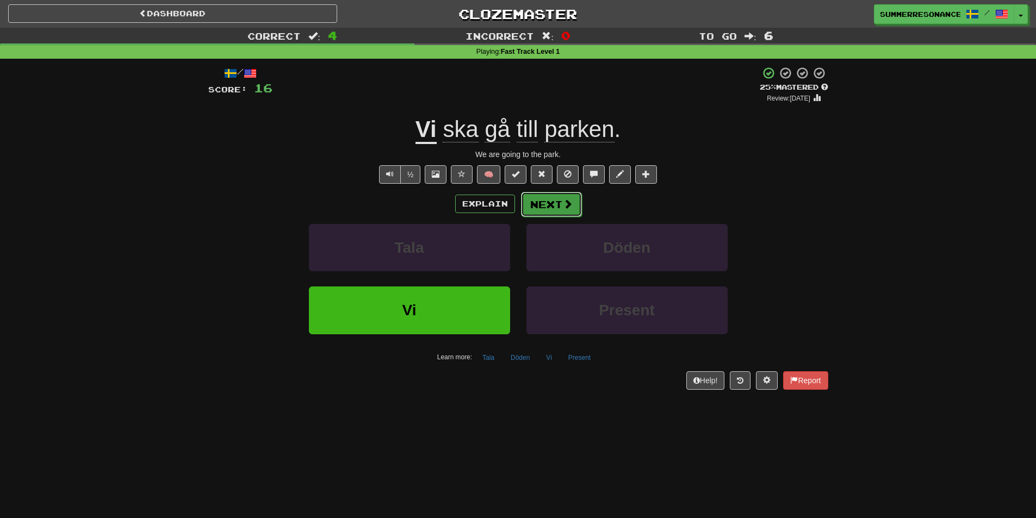
click at [562, 214] on button "Next" at bounding box center [551, 204] width 61 height 25
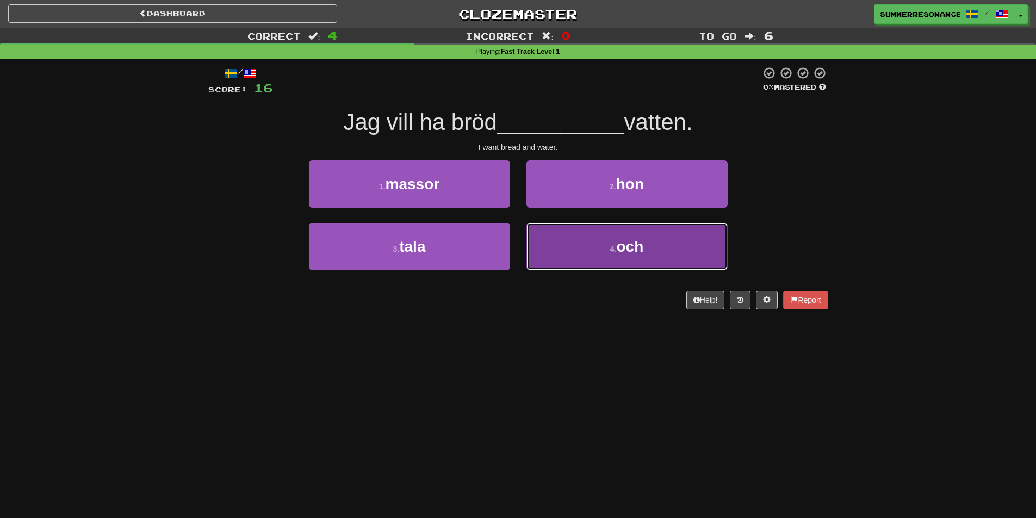
click at [618, 243] on span "och" at bounding box center [629, 246] width 27 height 17
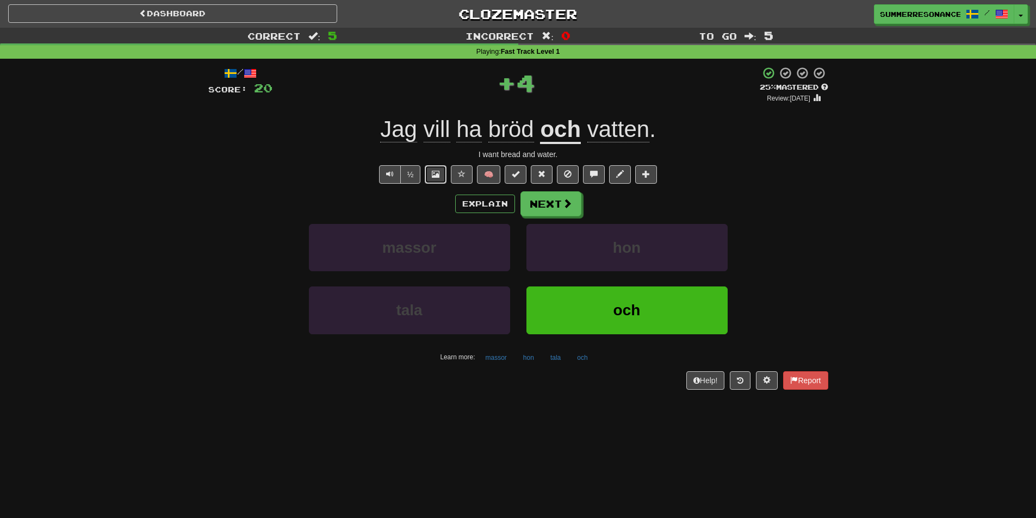
click at [436, 181] on button at bounding box center [436, 174] width 22 height 18
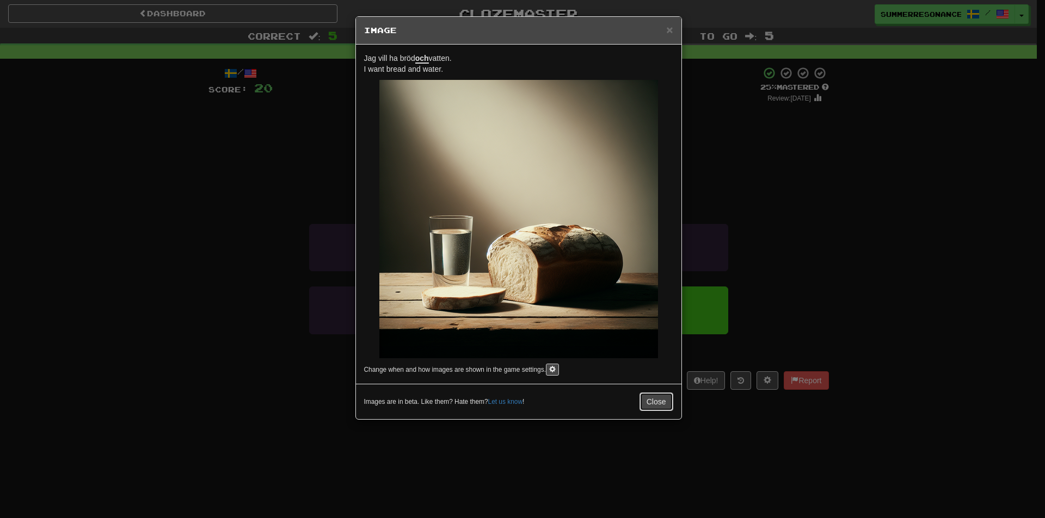
drag, startPoint x: 660, startPoint y: 395, endPoint x: 655, endPoint y: 396, distance: 5.5
click at [658, 396] on button "Close" at bounding box center [656, 402] width 34 height 18
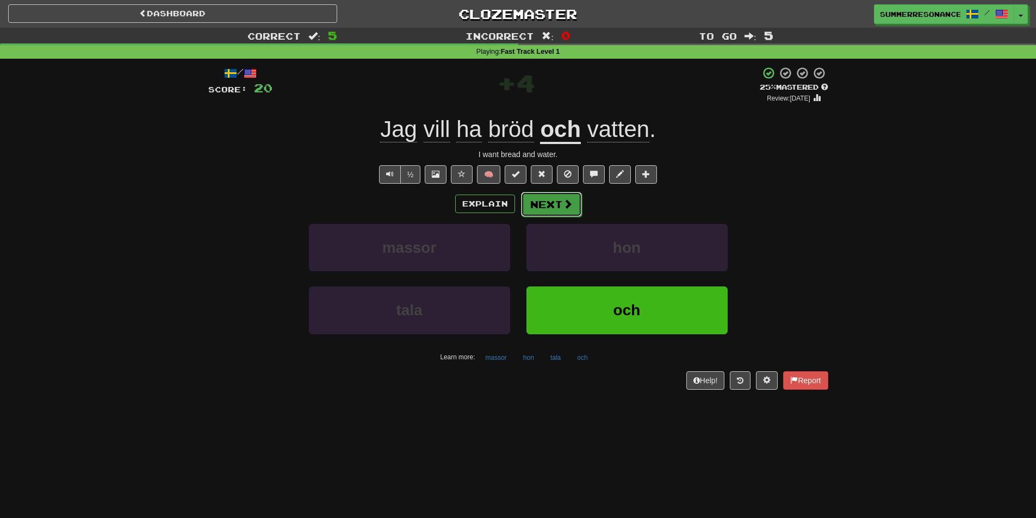
click at [555, 206] on button "Next" at bounding box center [551, 204] width 61 height 25
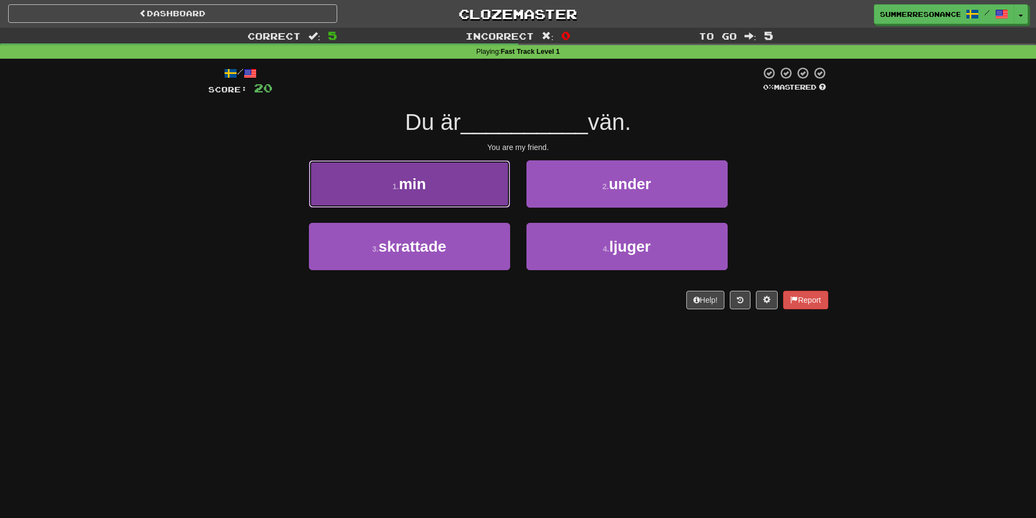
click at [478, 189] on button "1 . min" at bounding box center [409, 183] width 201 height 47
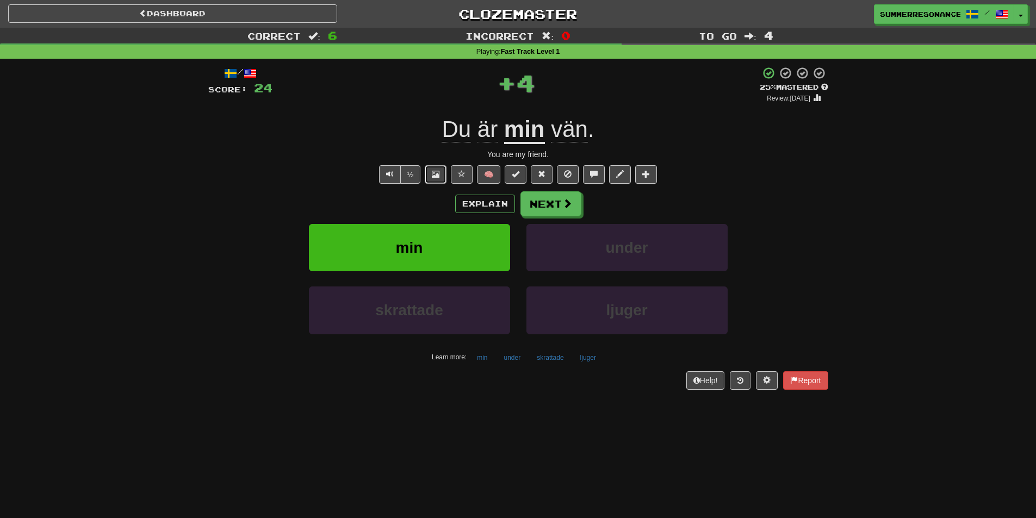
click at [437, 177] on span at bounding box center [436, 174] width 8 height 8
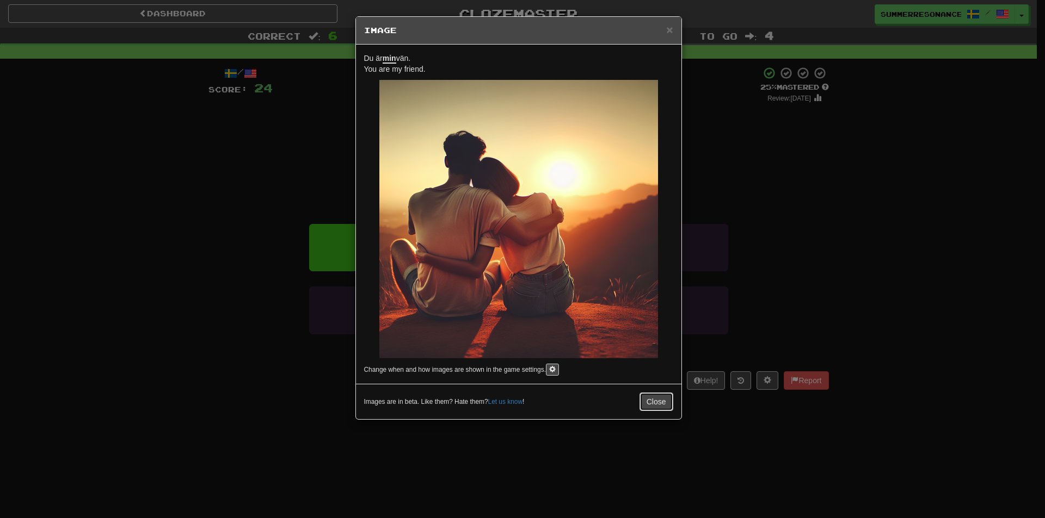
click at [647, 398] on button "Close" at bounding box center [656, 402] width 34 height 18
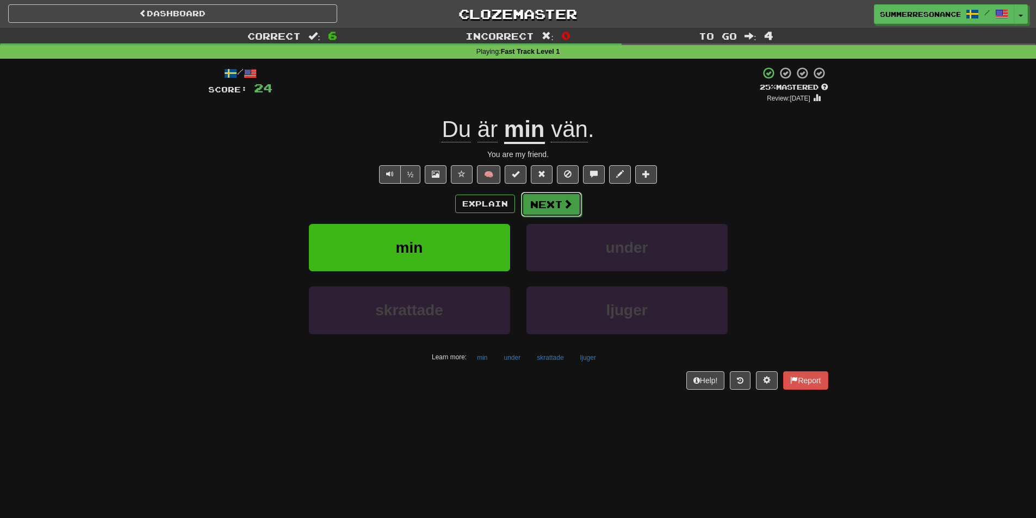
click at [564, 207] on span at bounding box center [568, 204] width 10 height 10
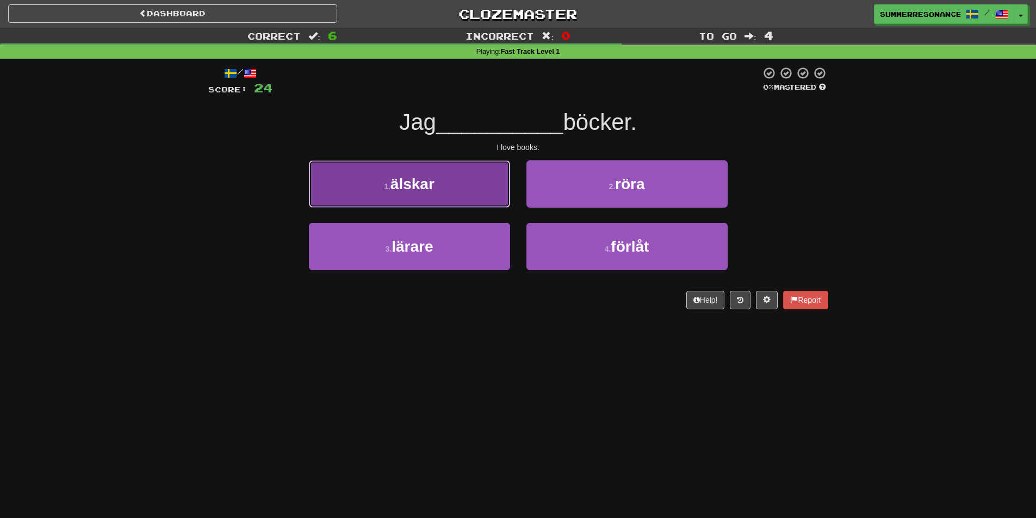
click at [444, 199] on button "1 . älskar" at bounding box center [409, 183] width 201 height 47
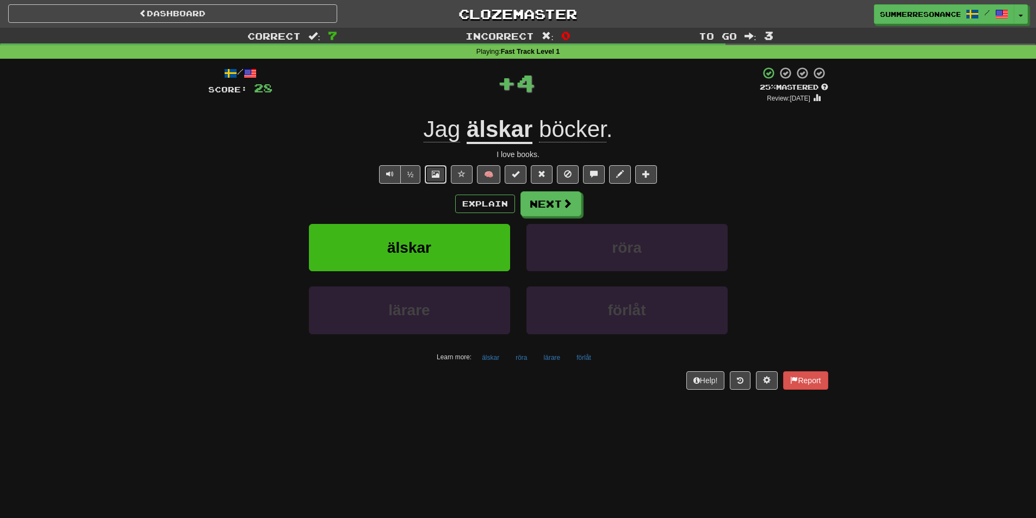
click at [435, 174] on span at bounding box center [436, 174] width 8 height 8
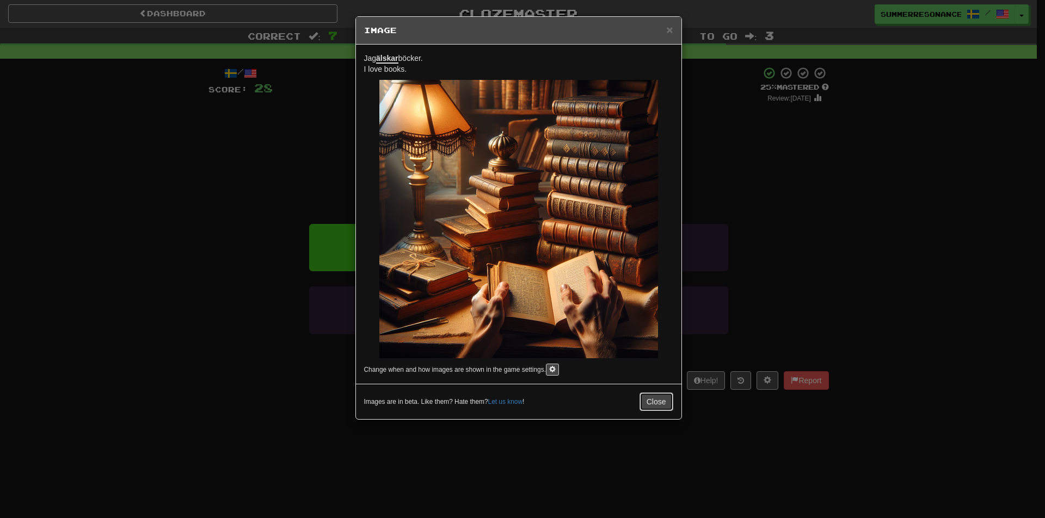
click at [663, 403] on button "Close" at bounding box center [656, 402] width 34 height 18
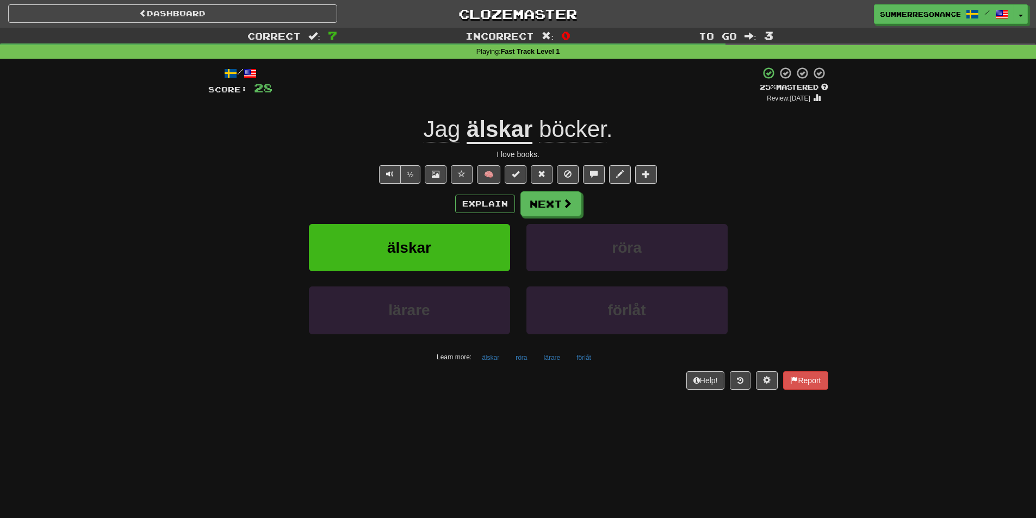
click at [558, 218] on div "Explain Next älskar röra lärare förlåt Learn more: älskar röra lärare förlåt" at bounding box center [518, 279] width 620 height 175
click at [557, 211] on button "Next" at bounding box center [551, 204] width 61 height 25
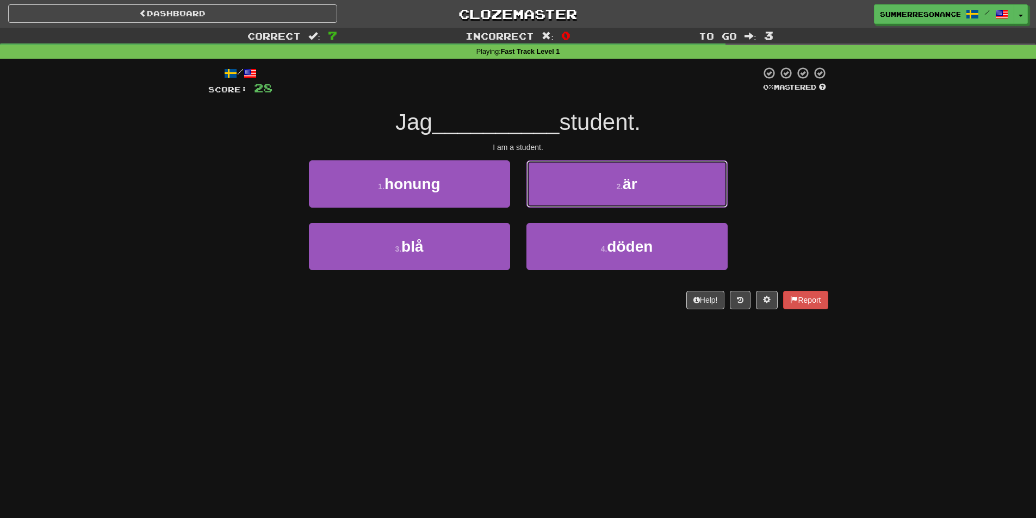
drag, startPoint x: 609, startPoint y: 183, endPoint x: 893, endPoint y: 244, distance: 290.9
click at [893, 244] on div "Correct : 7 Incorrect : 0 To go : 3 Playing : Fast Track Level 1 / Score: 28 0 …" at bounding box center [518, 176] width 1036 height 297
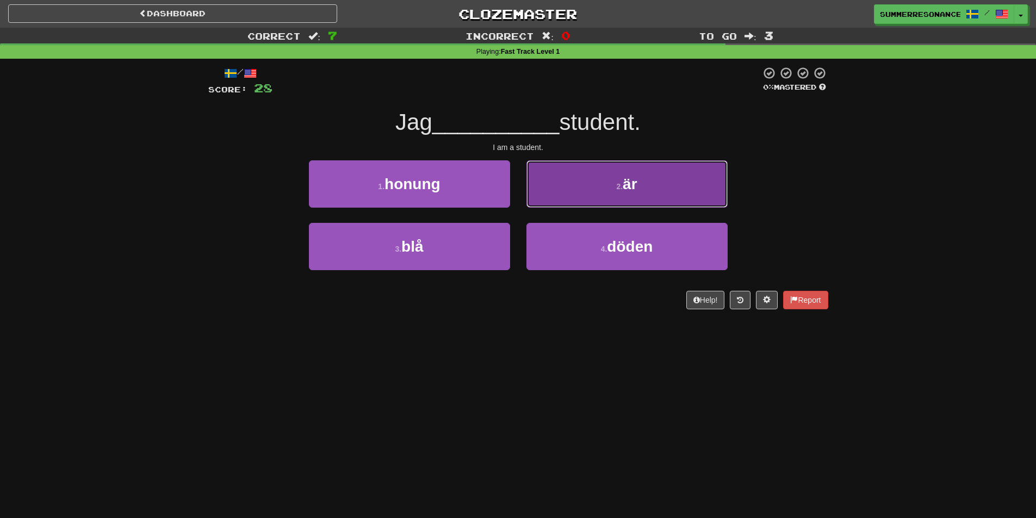
click at [613, 181] on button "2 . är" at bounding box center [627, 183] width 201 height 47
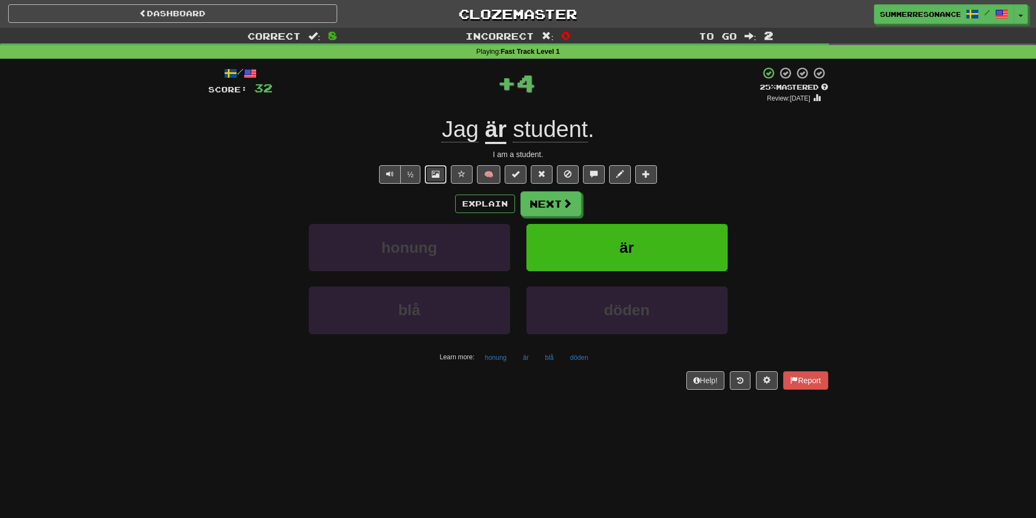
click at [437, 175] on span at bounding box center [436, 174] width 8 height 8
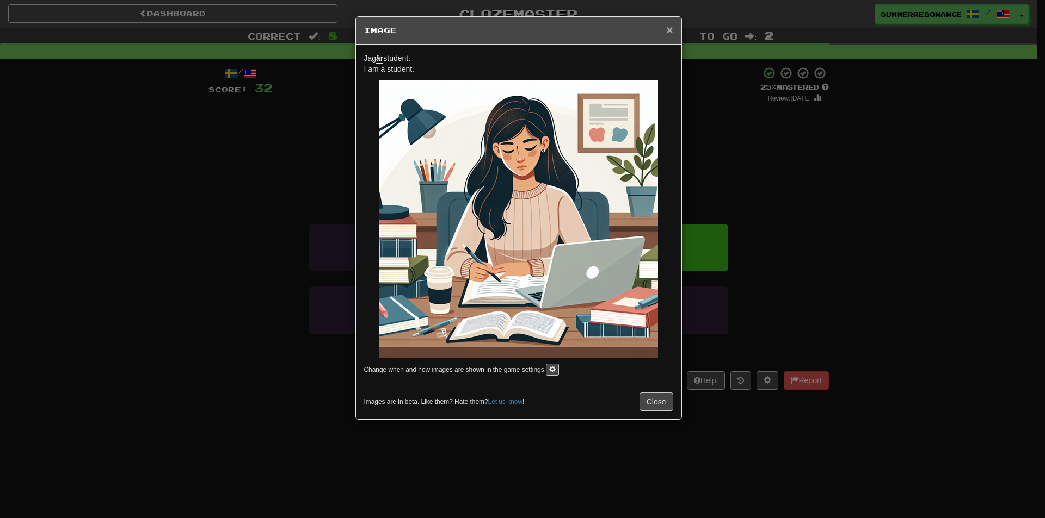
click at [668, 35] on span "×" at bounding box center [669, 29] width 7 height 13
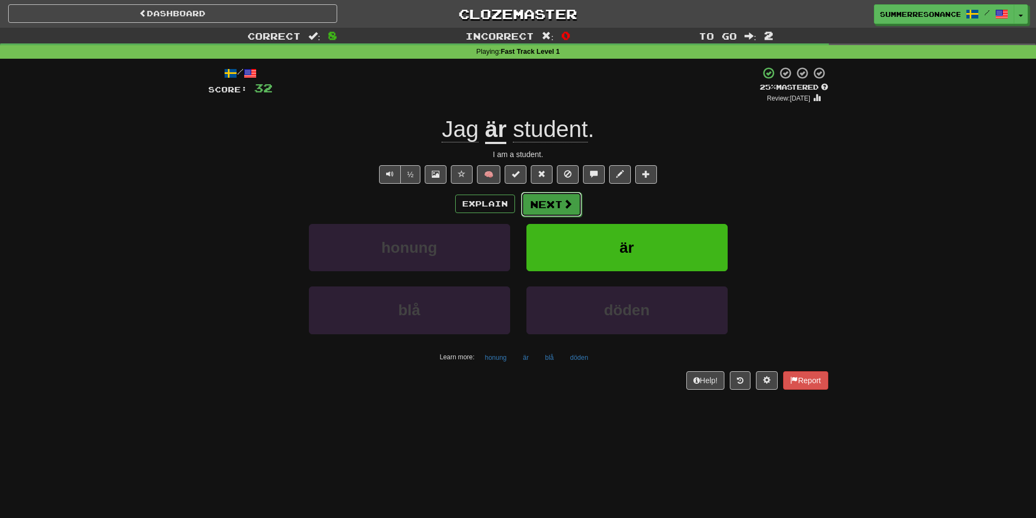
click at [545, 201] on button "Next" at bounding box center [551, 204] width 61 height 25
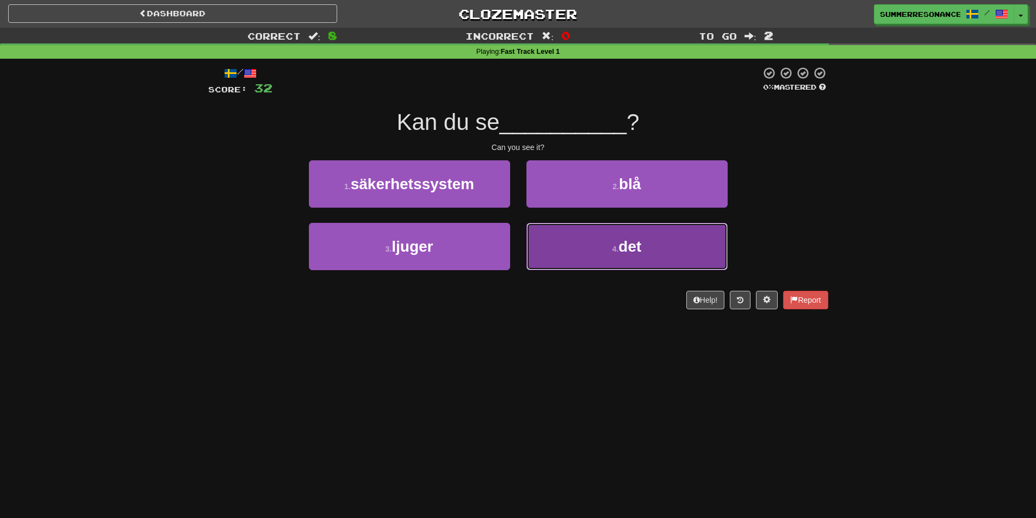
click at [591, 256] on button "4 . det" at bounding box center [627, 246] width 201 height 47
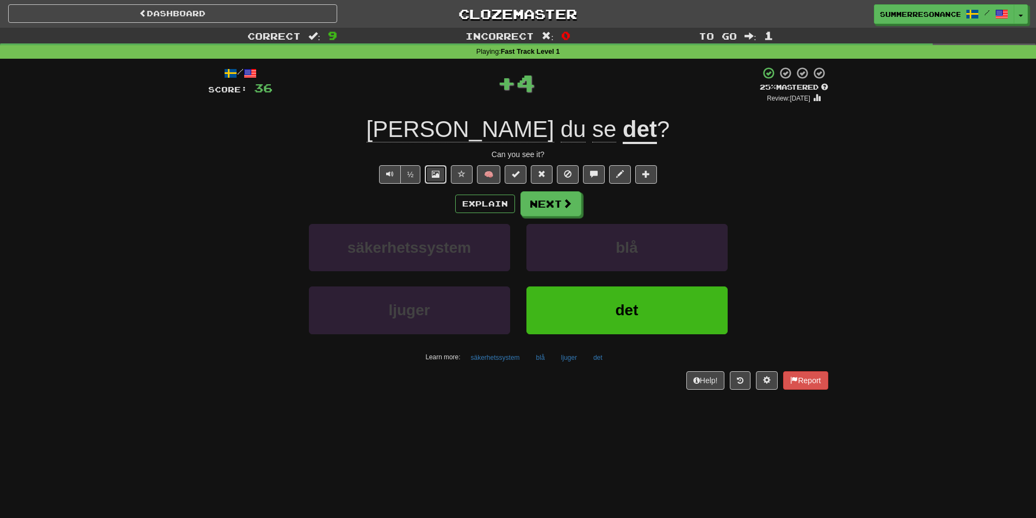
click at [432, 171] on span at bounding box center [436, 174] width 8 height 8
